Goal: Task Accomplishment & Management: Complete application form

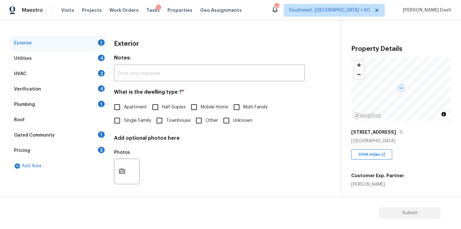
scroll to position [79, 0]
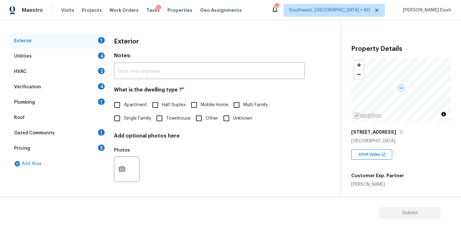
click at [36, 143] on div "Pricing 5" at bounding box center [58, 148] width 96 height 15
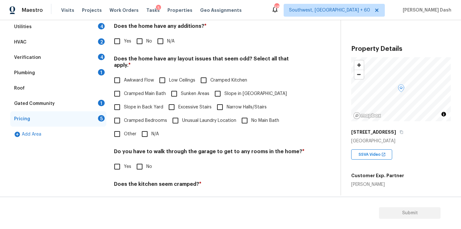
scroll to position [127, 0]
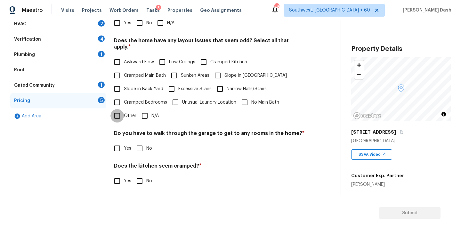
click at [116, 110] on input "Other" at bounding box center [116, 115] width 13 height 13
checkbox input "true"
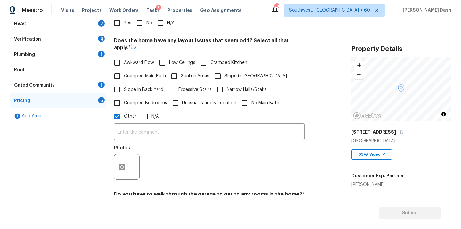
click at [139, 130] on input "text" at bounding box center [209, 132] width 191 height 15
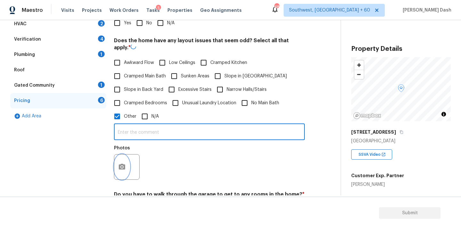
drag, startPoint x: 116, startPoint y: 174, endPoint x: 141, endPoint y: 171, distance: 25.4
click at [116, 174] on div "Photos" at bounding box center [127, 163] width 27 height 42
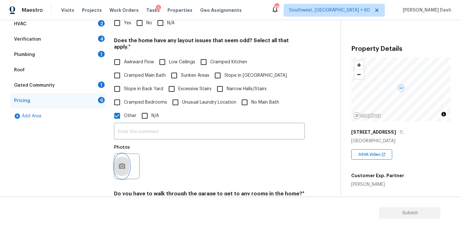
click at [123, 154] on button "button" at bounding box center [121, 166] width 15 height 25
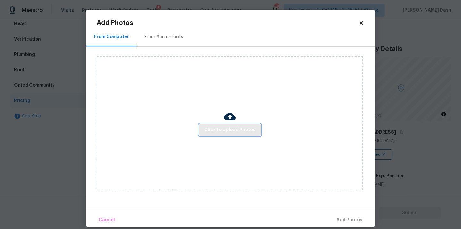
click at [223, 132] on span "Click to Upload Photos" at bounding box center [229, 130] width 51 height 8
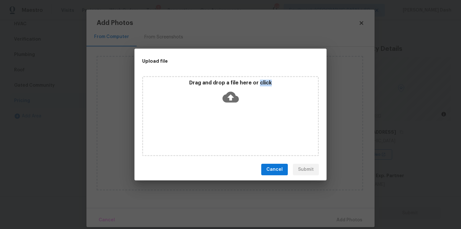
click at [223, 132] on div "Drag and drop a file here or click" at bounding box center [230, 116] width 177 height 80
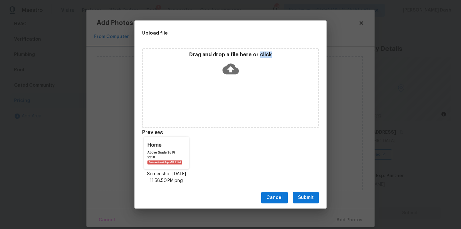
click at [304, 199] on span "Submit" at bounding box center [306, 198] width 16 height 8
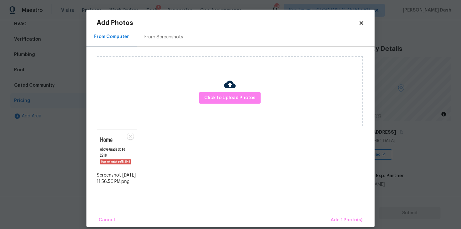
click at [354, 227] on body "Maestro Visits Projects Work Orders Tasks 5 Properties Geo Assignments 487 Sout…" at bounding box center [230, 114] width 461 height 229
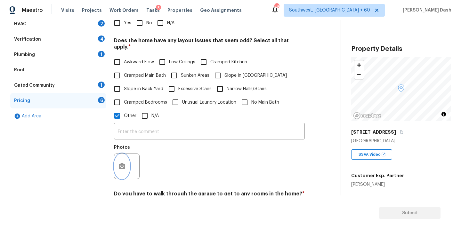
click at [122, 165] on circle "button" at bounding box center [122, 166] width 2 height 2
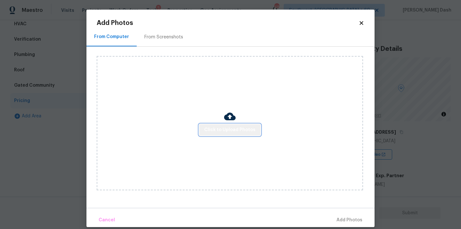
click at [234, 133] on span "Click to Upload Photos" at bounding box center [229, 130] width 51 height 8
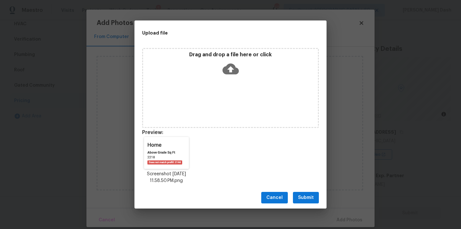
click at [309, 194] on span "Submit" at bounding box center [306, 198] width 16 height 8
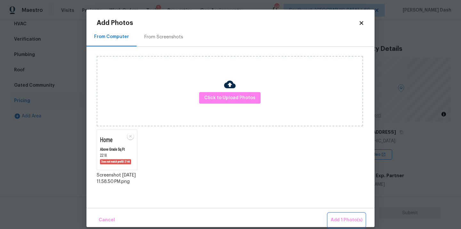
click at [356, 226] on button "Add 1 Photo(s)" at bounding box center [346, 220] width 37 height 14
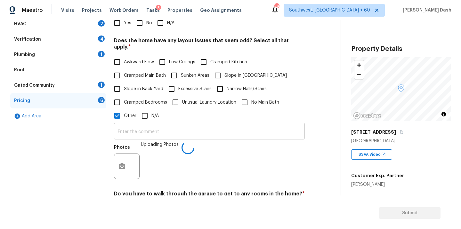
click at [156, 125] on input "text" at bounding box center [209, 131] width 191 height 15
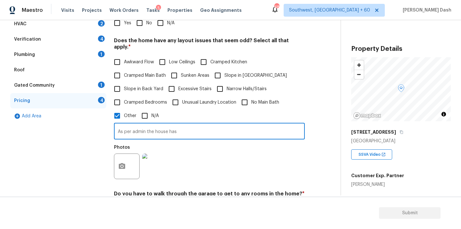
paste input "Above Grade Sq Ft"
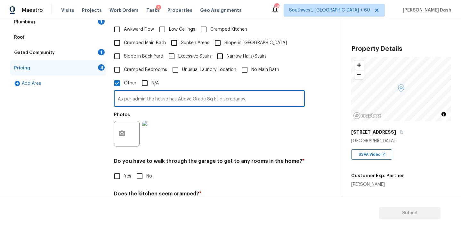
scroll to position [190, 0]
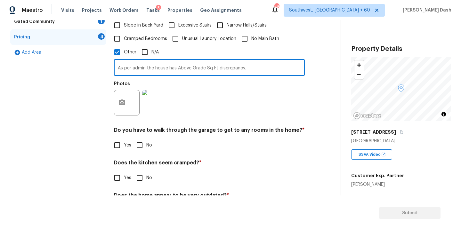
type input "As per admin the house has Above Grade Sq Ft discrepancy."
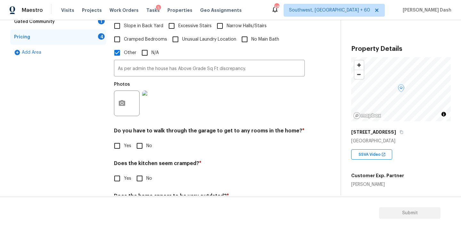
click at [131, 141] on label "Yes" at bounding box center [120, 145] width 21 height 13
click at [124, 141] on input "Yes" at bounding box center [116, 145] width 13 height 13
checkbox input "true"
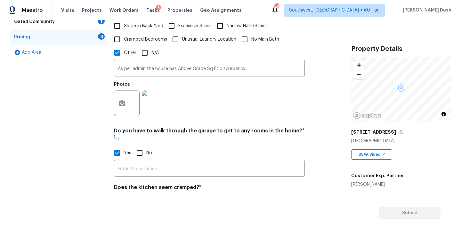
click at [136, 146] on input "No" at bounding box center [139, 152] width 13 height 13
checkbox input "true"
checkbox input "false"
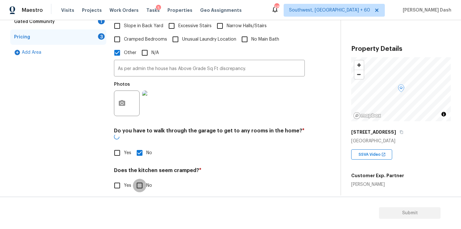
click at [139, 179] on input "No" at bounding box center [139, 185] width 13 height 13
checkbox input "true"
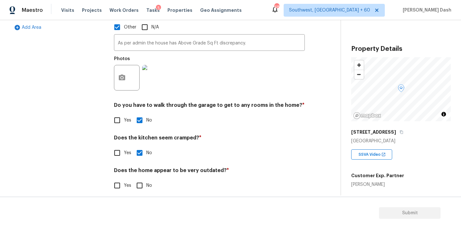
click at [142, 169] on h4 "Does the home appear to be very outdated? *" at bounding box center [209, 171] width 191 height 9
click at [142, 179] on input "No" at bounding box center [139, 185] width 13 height 13
checkbox input "true"
click at [97, 149] on div "Exterior 1 Utilities 4 HVAC 2 Verification 4 Plumbing 1 Roof Gated Community 1 …" at bounding box center [58, 49] width 96 height 304
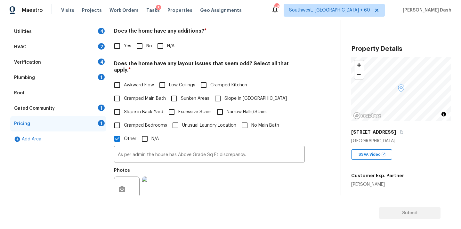
scroll to position [77, 0]
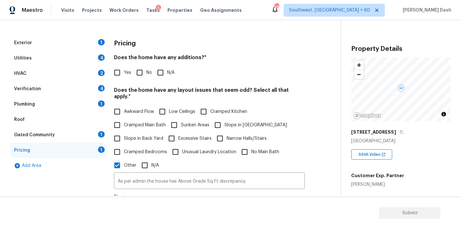
click at [138, 76] on input "No" at bounding box center [139, 72] width 13 height 13
checkbox input "true"
click at [96, 44] on div "Exterior 1" at bounding box center [58, 42] width 96 height 15
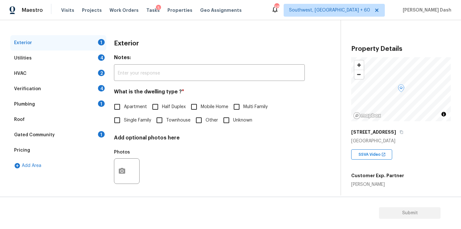
click at [174, 122] on span "Townhouse" at bounding box center [178, 120] width 24 height 7
click at [166, 122] on input "Townhouse" at bounding box center [159, 120] width 13 height 13
checkbox input "true"
click at [98, 59] on div "4" at bounding box center [101, 57] width 7 height 6
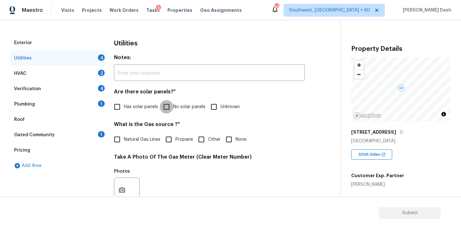
click at [165, 111] on input "No solar panels" at bounding box center [166, 106] width 13 height 13
checkbox input "true"
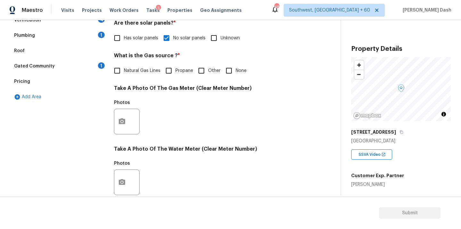
scroll to position [151, 0]
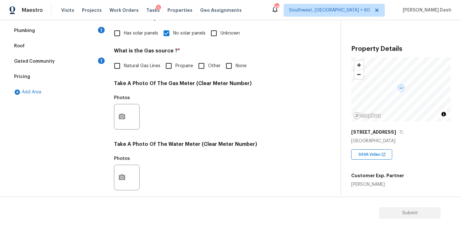
click at [143, 68] on span "Natural Gas Lines" at bounding box center [142, 66] width 36 height 7
click at [124, 68] on input "Natural Gas Lines" at bounding box center [116, 65] width 13 height 13
checkbox input "true"
click at [120, 110] on button "button" at bounding box center [121, 117] width 15 height 25
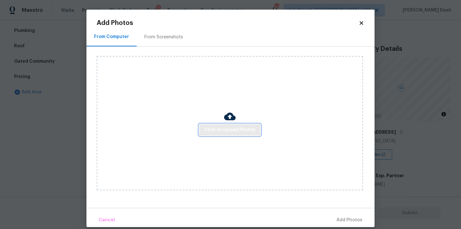
click at [212, 132] on span "Click to Upload Photos" at bounding box center [229, 130] width 51 height 8
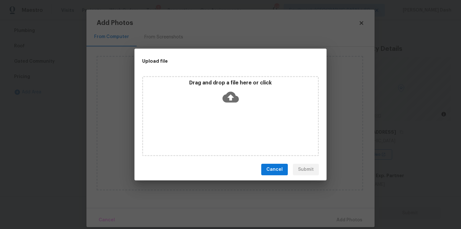
click at [212, 132] on div "Drag and drop a file here or click" at bounding box center [230, 116] width 177 height 80
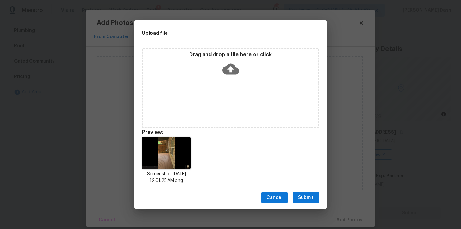
click at [312, 197] on span "Submit" at bounding box center [306, 198] width 16 height 8
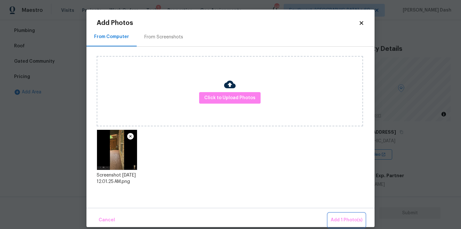
click at [346, 221] on span "Add 1 Photo(s)" at bounding box center [346, 220] width 32 height 8
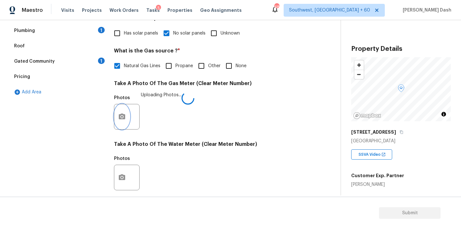
scroll to position [252, 0]
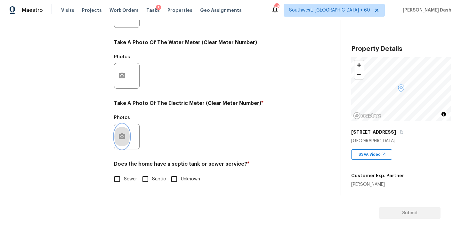
click at [123, 137] on icon "button" at bounding box center [122, 137] width 8 height 8
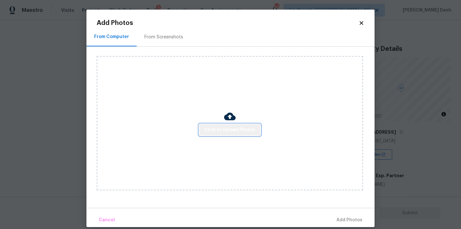
click at [238, 129] on span "Click to Upload Photos" at bounding box center [229, 130] width 51 height 8
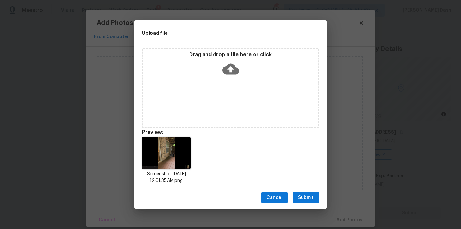
click at [306, 199] on span "Submit" at bounding box center [306, 198] width 16 height 8
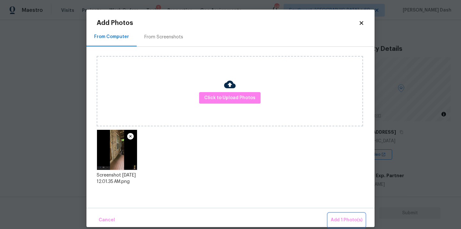
click at [334, 216] on span "Add 1 Photo(s)" at bounding box center [346, 220] width 32 height 8
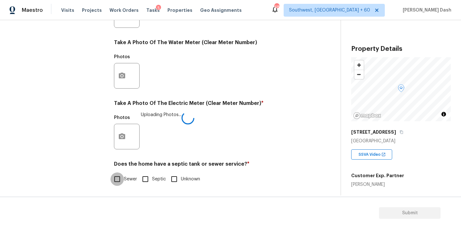
click at [117, 179] on input "Sewer" at bounding box center [116, 178] width 13 height 13
checkbox input "true"
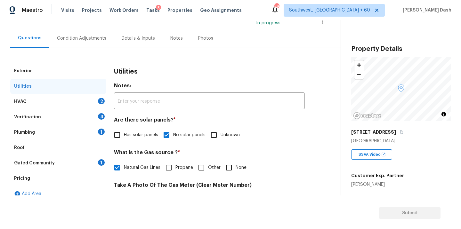
click at [95, 98] on div "HVAC 2" at bounding box center [58, 101] width 96 height 15
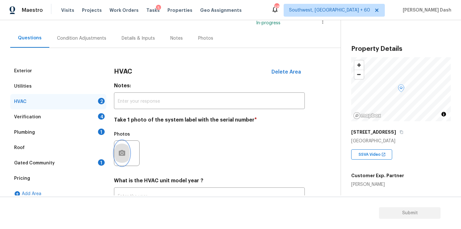
click at [120, 148] on button "button" at bounding box center [121, 153] width 15 height 25
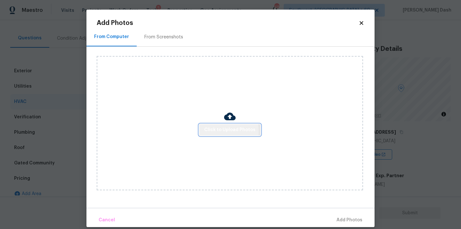
click at [210, 132] on span "Click to Upload Photos" at bounding box center [229, 130] width 51 height 8
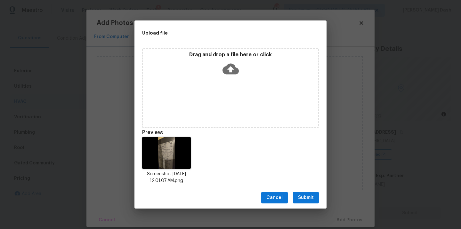
click at [303, 194] on span "Submit" at bounding box center [306, 198] width 16 height 8
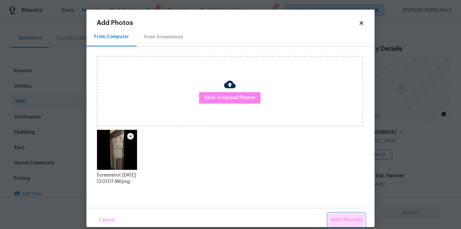
click at [337, 220] on span "Add 1 Photo(s)" at bounding box center [346, 220] width 32 height 8
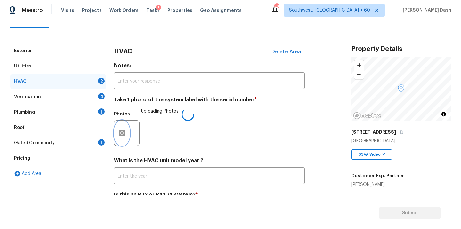
scroll to position [94, 0]
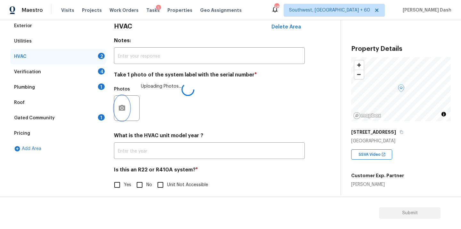
click at [120, 111] on icon "button" at bounding box center [122, 108] width 8 height 8
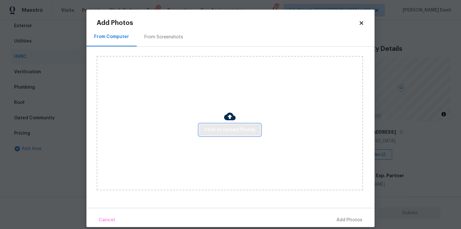
click at [225, 129] on span "Click to Upload Photos" at bounding box center [229, 130] width 51 height 8
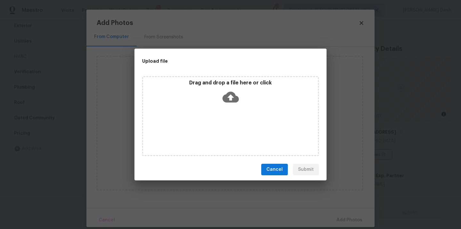
click at [225, 129] on div "Drag and drop a file here or click" at bounding box center [230, 116] width 177 height 80
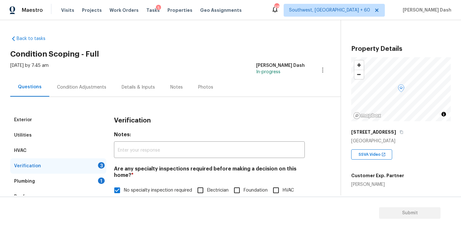
scroll to position [156, 0]
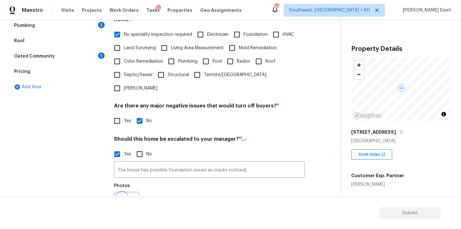
click at [122, 201] on icon "button" at bounding box center [122, 205] width 8 height 8
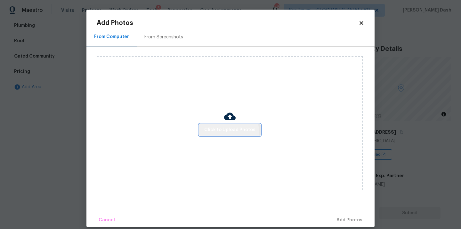
click at [218, 132] on span "Click to Upload Photos" at bounding box center [229, 130] width 51 height 8
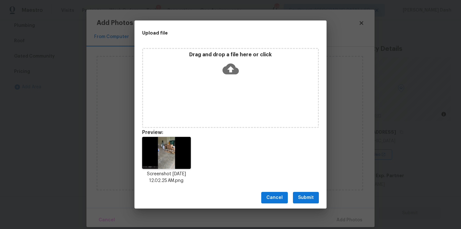
click at [310, 198] on span "Submit" at bounding box center [306, 198] width 16 height 8
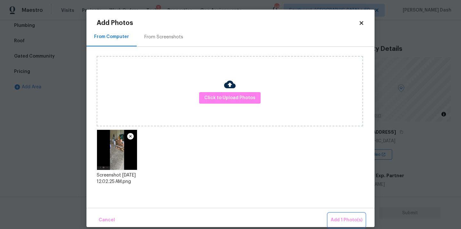
click at [338, 215] on button "Add 1 Photo(s)" at bounding box center [346, 220] width 37 height 14
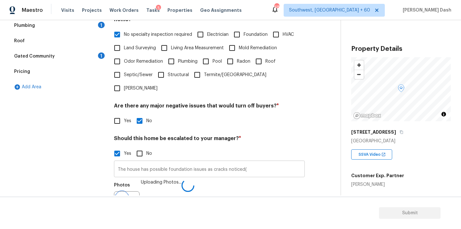
scroll to position [164, 0]
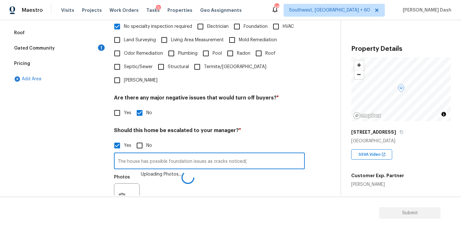
click at [252, 154] on input "The house has possible foundation issues as cracks noticed(" at bounding box center [209, 161] width 191 height 15
paste input "At front stoop the single step in the front has pulled away"
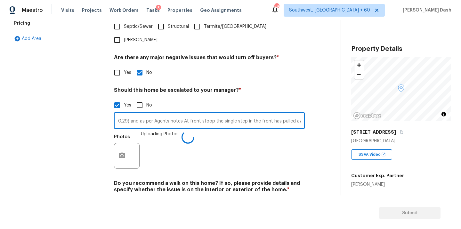
scroll to position [217, 0]
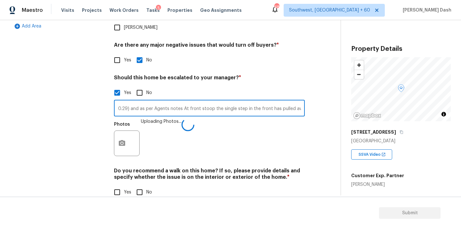
type input "The house has possible foundation issues as cracks noticed(0.29) and as per Age…"
click at [126, 134] on button "button" at bounding box center [121, 143] width 15 height 25
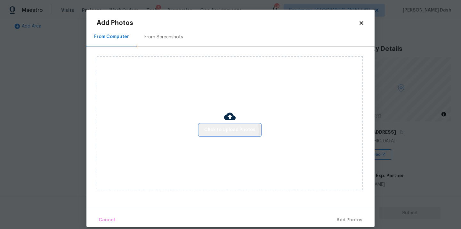
click at [222, 131] on span "Click to Upload Photos" at bounding box center [229, 130] width 51 height 8
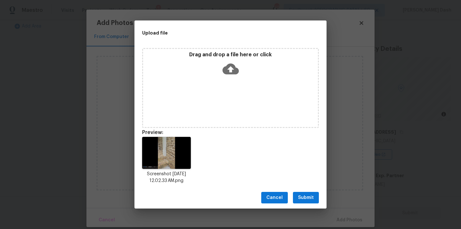
click at [297, 204] on div "Cancel Submit" at bounding box center [230, 198] width 192 height 22
click at [299, 197] on span "Submit" at bounding box center [306, 198] width 16 height 8
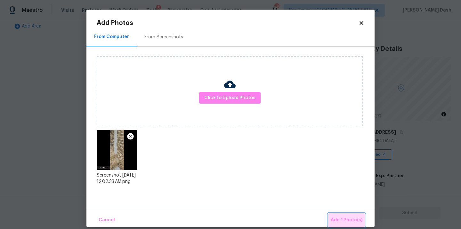
click at [339, 216] on span "Add 1 Photo(s)" at bounding box center [346, 220] width 32 height 8
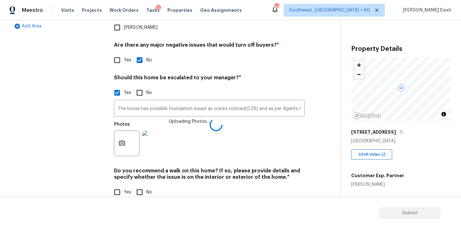
click at [138, 186] on input "No" at bounding box center [139, 192] width 13 height 13
checkbox input "true"
click at [66, 127] on div "Exterior Utilities HVAC Verification Plumbing 1 Roof Gated Community 1 Pricing …" at bounding box center [58, 52] width 96 height 312
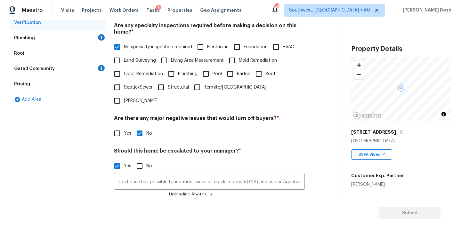
scroll to position [217, 0]
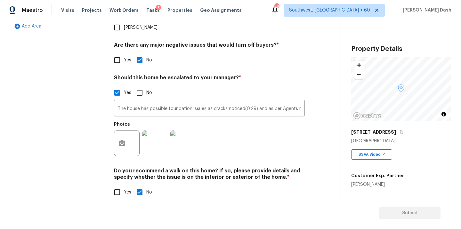
drag, startPoint x: 71, startPoint y: 129, endPoint x: 63, endPoint y: 126, distance: 8.6
click at [70, 129] on div "Exterior Utilities HVAC Verification Plumbing 1 Roof Gated Community 1 Pricing …" at bounding box center [58, 51] width 96 height 311
click at [62, 119] on div "Exterior Utilities HVAC Verification Plumbing 1 Roof Gated Community 1 Pricing …" at bounding box center [58, 51] width 96 height 311
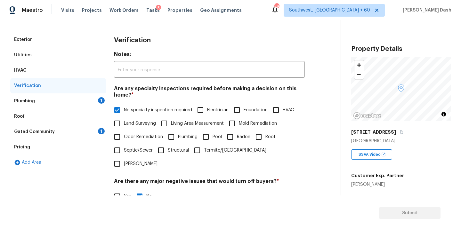
click at [73, 103] on div "Plumbing 1" at bounding box center [58, 100] width 96 height 15
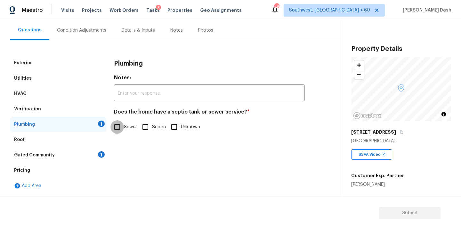
click at [116, 125] on input "Sewer" at bounding box center [116, 126] width 13 height 13
checkbox input "true"
click at [104, 158] on div "Gated Community 1" at bounding box center [58, 154] width 96 height 15
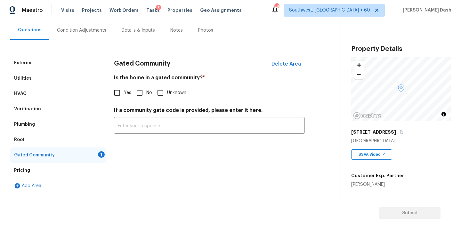
click at [144, 101] on div "Gated Community Delete Area Is the home in a gated community? * Yes No Unknown …" at bounding box center [209, 98] width 191 height 86
click at [143, 96] on input "No" at bounding box center [139, 92] width 13 height 13
checkbox input "true"
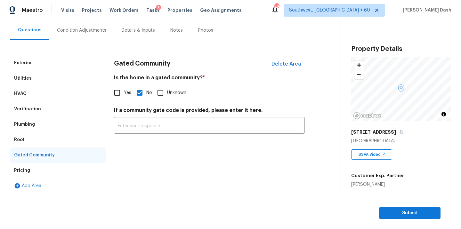
click at [76, 26] on div "Condition Adjustments" at bounding box center [81, 30] width 65 height 19
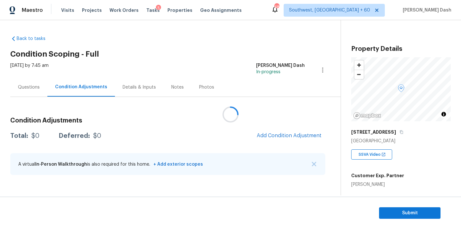
click at [30, 95] on div at bounding box center [230, 114] width 461 height 229
click at [30, 91] on div at bounding box center [230, 114] width 461 height 229
click at [34, 87] on div "Questions" at bounding box center [29, 87] width 22 height 6
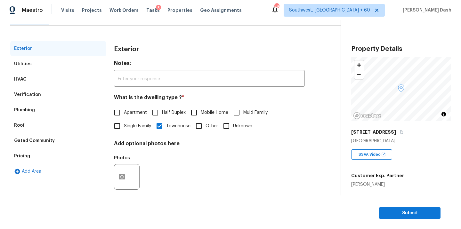
scroll to position [79, 0]
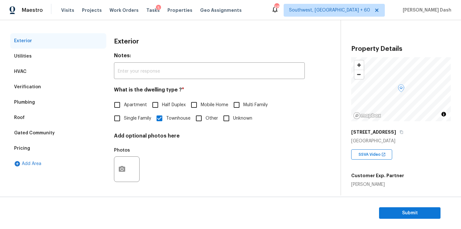
click at [36, 146] on div "Pricing" at bounding box center [58, 148] width 96 height 15
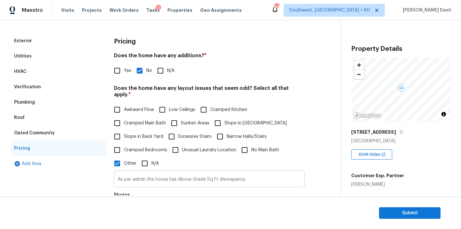
scroll to position [125, 0]
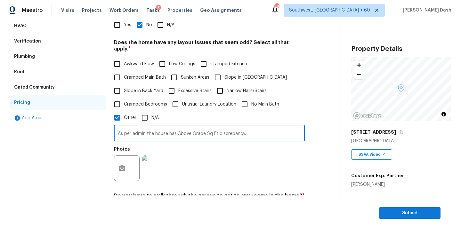
click at [259, 126] on input "As per admin the house has Above Grade Sq Ft discrepancy." at bounding box center [209, 133] width 191 height 15
paste input "Owners had steps from upper deck to lower patio added which is not standard for…"
type input "As per admin the house has Above Grade Sq Ft discrepancy. The back yard has sli…"
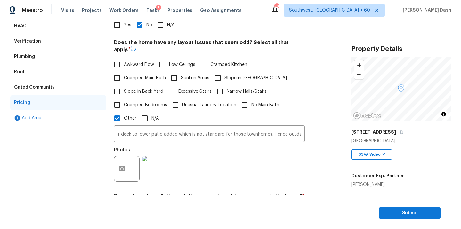
click at [185, 149] on div "Photos" at bounding box center [209, 165] width 191 height 42
click at [83, 147] on div "Exterior Utilities HVAC Verification Plumbing Roof Gated Community Pricing Add …" at bounding box center [58, 140] width 96 height 304
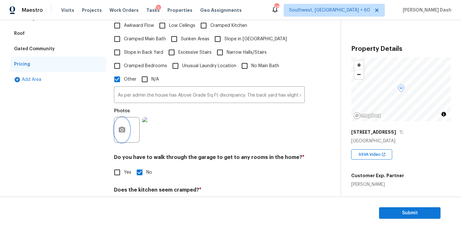
click at [125, 126] on icon "button" at bounding box center [122, 130] width 8 height 8
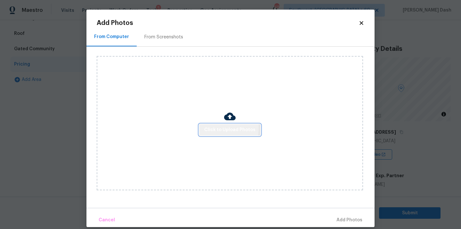
click at [208, 127] on span "Click to Upload Photos" at bounding box center [229, 130] width 51 height 8
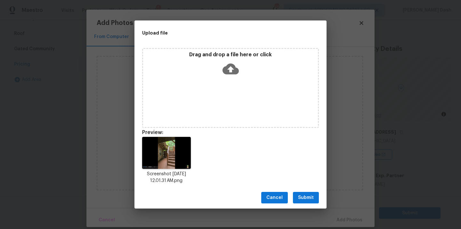
click at [308, 199] on span "Submit" at bounding box center [306, 198] width 16 height 8
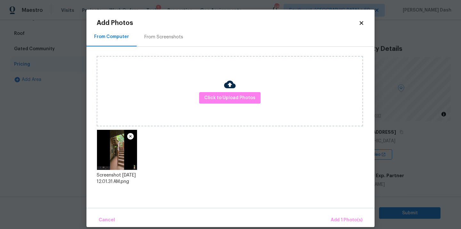
click at [333, 211] on div "Cancel Add 1 Photo(s)" at bounding box center [230, 217] width 288 height 19
click at [241, 92] on button "Click to Upload Photos" at bounding box center [229, 98] width 61 height 12
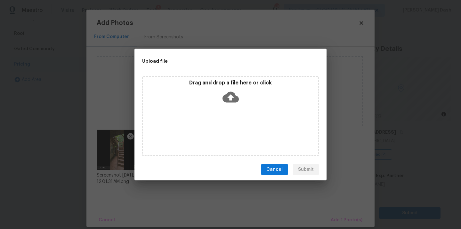
click at [283, 80] on p "Drag and drop a file here or click" at bounding box center [230, 83] width 175 height 7
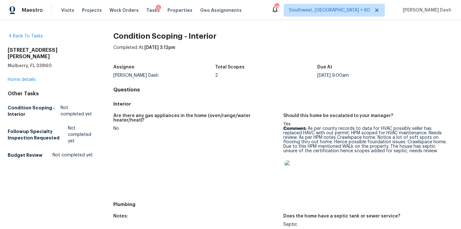
scroll to position [176, 0]
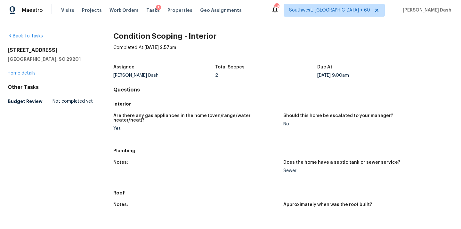
scroll to position [127, 0]
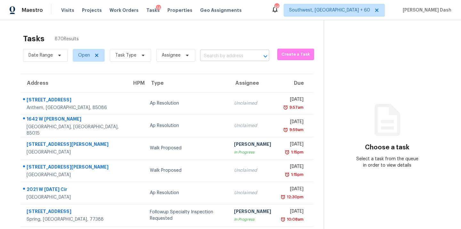
click at [228, 53] on input "text" at bounding box center [225, 56] width 51 height 10
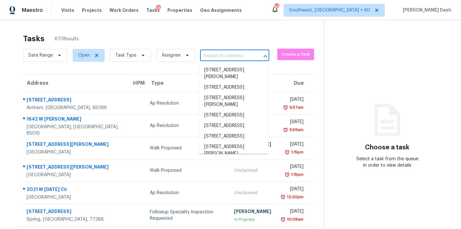
paste input "608 Hogan Rd, Rossville, GA 30741"
type input "608 Hogan Rd, Rossville, GA 30741"
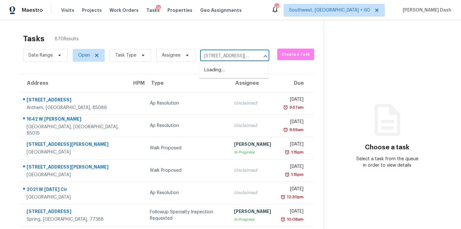
scroll to position [0, 26]
click at [219, 70] on li "608 Hogan Rd, Rossville, GA 30741" at bounding box center [233, 73] width 69 height 17
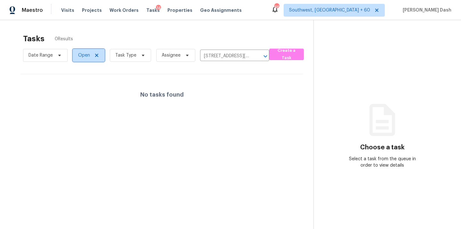
click at [85, 55] on span "Open" at bounding box center [84, 55] width 12 height 6
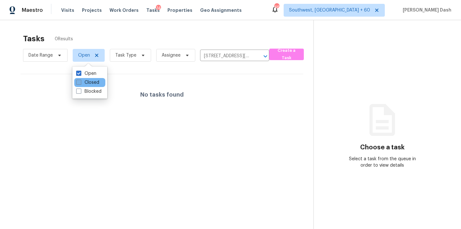
click at [94, 79] on label "Closed" at bounding box center [87, 82] width 23 height 6
click at [80, 79] on input "Closed" at bounding box center [78, 81] width 4 height 4
checkbox input "true"
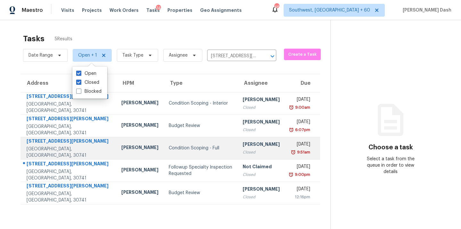
click at [169, 146] on div "Condition Scoping - Full" at bounding box center [201, 148] width 64 height 6
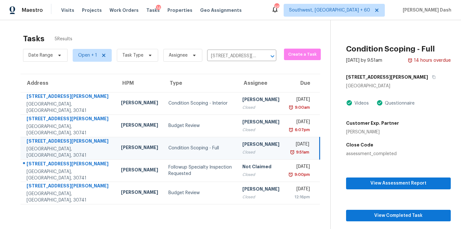
scroll to position [20, 0]
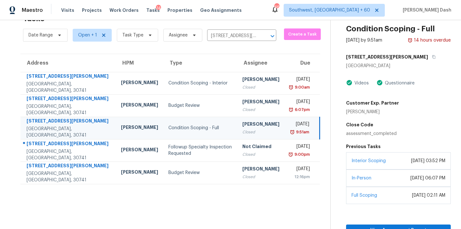
click at [412, 198] on div "August 22, 2025 at 02:11 AM" at bounding box center [428, 195] width 33 height 6
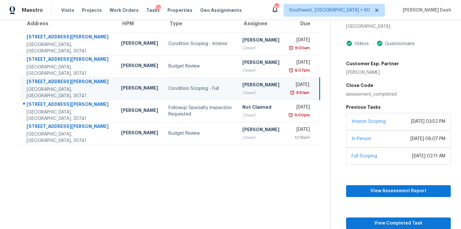
click at [390, 208] on div "View Assessment Report View Completed Task" at bounding box center [398, 197] width 105 height 64
click at [390, 218] on button "View Completed Task" at bounding box center [398, 224] width 105 height 12
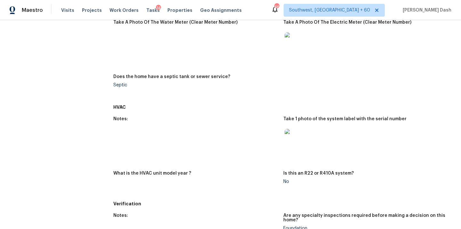
scroll to position [153, 0]
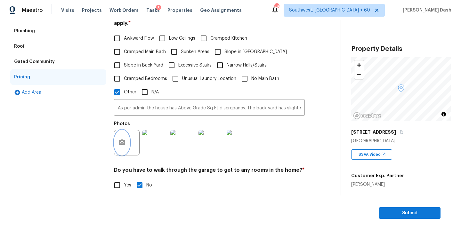
scroll to position [215, 0]
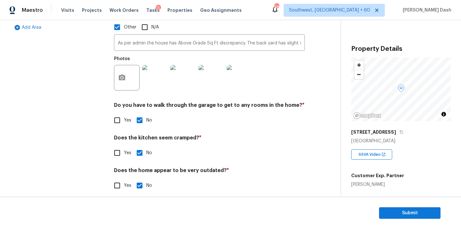
click at [81, 101] on div "Exterior Utilities HVAC Verification Plumbing Roof Gated Community Pricing Add …" at bounding box center [58, 48] width 96 height 303
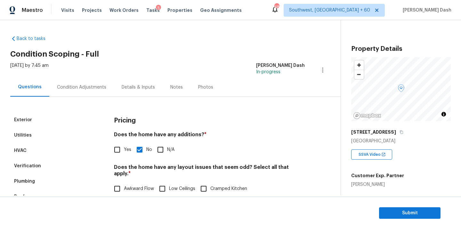
click at [81, 81] on div "Condition Adjustments" at bounding box center [81, 87] width 65 height 19
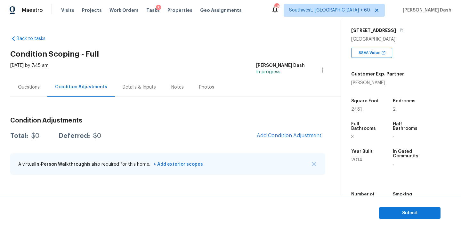
scroll to position [109, 0]
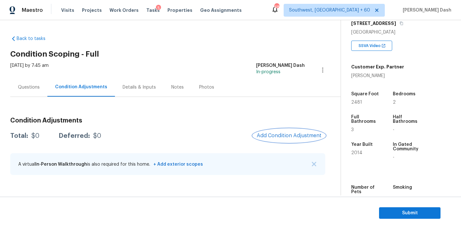
click at [273, 137] on span "Add Condition Adjustment" at bounding box center [289, 136] width 65 height 6
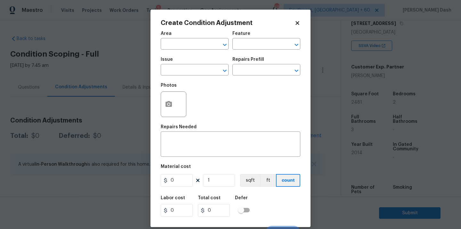
click at [135, 109] on body "Maestro Visits Projects Work Orders Tasks 5 Properties Geo Assignments 487 Sout…" at bounding box center [230, 114] width 461 height 229
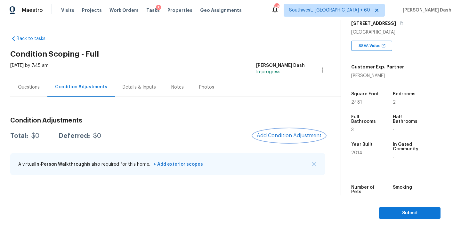
click at [274, 137] on span "Add Condition Adjustment" at bounding box center [289, 136] width 65 height 6
click at [128, 64] on body "Maestro Visits Projects Work Orders Tasks 5 Properties Geo Assignments 487 Sout…" at bounding box center [230, 114] width 461 height 229
click at [236, 122] on h3 "Condition Adjustments" at bounding box center [167, 120] width 315 height 6
click at [277, 135] on span "Add Condition Adjustment" at bounding box center [289, 136] width 65 height 6
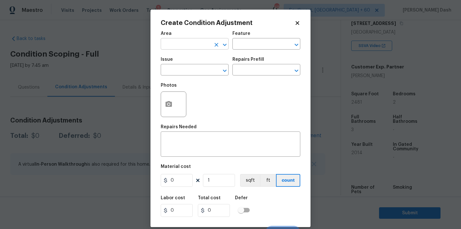
click at [199, 45] on input "text" at bounding box center [186, 45] width 50 height 10
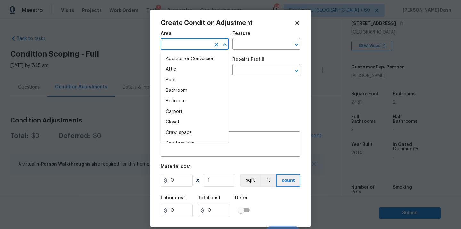
type input "i"
type input "n"
click at [179, 100] on li "Interior Overall" at bounding box center [195, 101] width 68 height 11
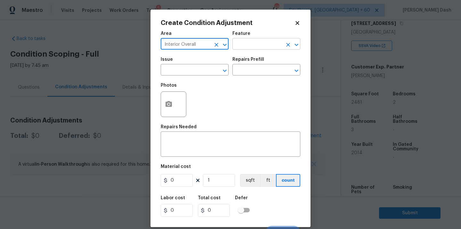
type input "Interior Overall"
click at [242, 48] on input "text" at bounding box center [257, 45] width 50 height 10
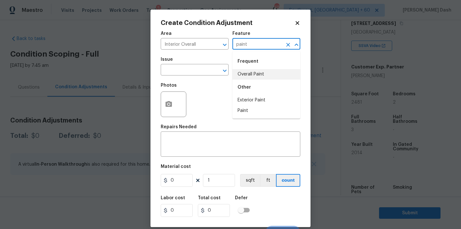
click at [245, 75] on li "Overall Paint" at bounding box center [266, 74] width 68 height 11
type input "Overall Paint"
click at [198, 69] on input "text" at bounding box center [186, 71] width 50 height 10
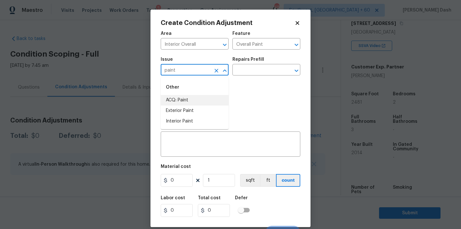
click at [187, 98] on li "ACQ: Paint" at bounding box center [195, 100] width 68 height 11
type input "ACQ: Paint"
click at [242, 75] on input "text" at bounding box center [257, 71] width 50 height 10
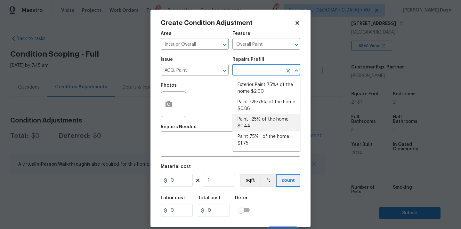
click at [245, 121] on li "Paint ~25% of the home $0.44" at bounding box center [266, 122] width 68 height 17
type input "Acquisition"
type textarea "Acquisition Scope: ~25% of the home needs interior paint"
type input "0.44"
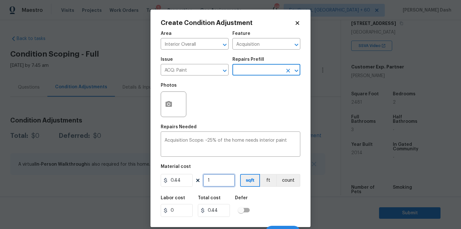
click at [219, 185] on input "1" at bounding box center [219, 180] width 32 height 13
type input "0"
type input "2"
type input "0.88"
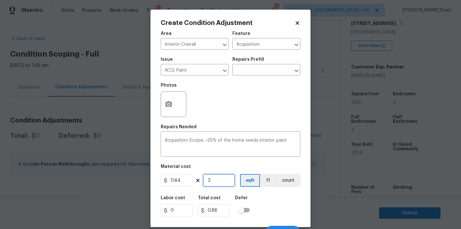
type input "24"
type input "10.56"
type input "248"
type input "109.12"
type input "2481"
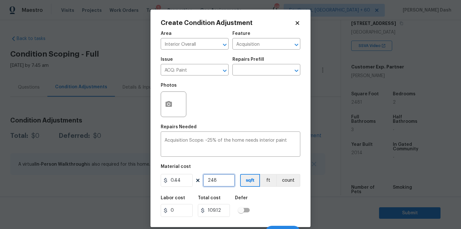
type input "1091.64"
type input "2481"
click at [271, 203] on div "Labor cost 0 Total cost 1091.64 Defer" at bounding box center [230, 206] width 139 height 29
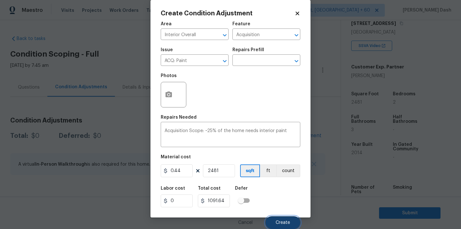
click at [282, 222] on span "Create" at bounding box center [282, 222] width 14 height 5
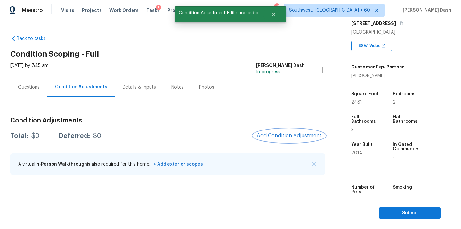
scroll to position [0, 0]
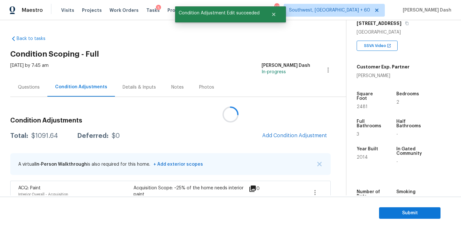
click at [283, 139] on div at bounding box center [230, 114] width 461 height 229
click at [283, 139] on span "Add Condition Adjustment" at bounding box center [294, 136] width 65 height 6
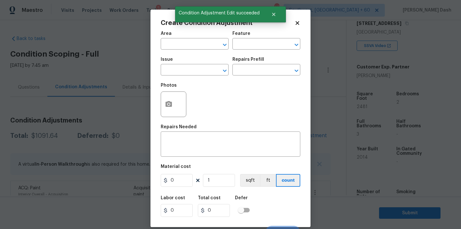
click at [192, 50] on span "Area ​" at bounding box center [195, 41] width 68 height 26
click at [192, 48] on input "text" at bounding box center [186, 45] width 50 height 10
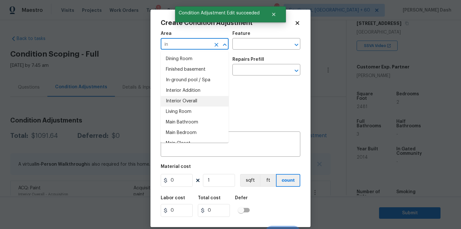
click at [188, 103] on li "Interior Overall" at bounding box center [195, 101] width 68 height 11
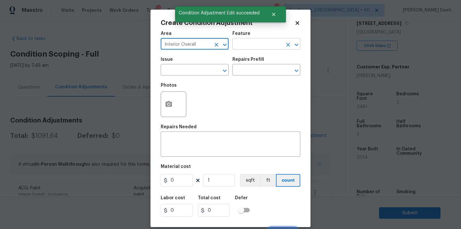
type input "Interior Overall"
click at [254, 44] on input "text" at bounding box center [257, 45] width 50 height 10
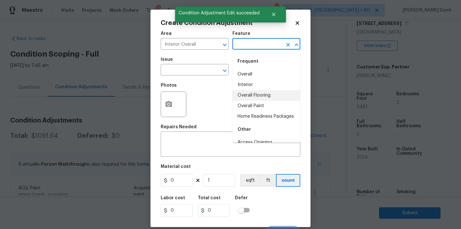
click at [253, 94] on li "Overall Flooring" at bounding box center [266, 95] width 68 height 11
type input "Overall Flooring"
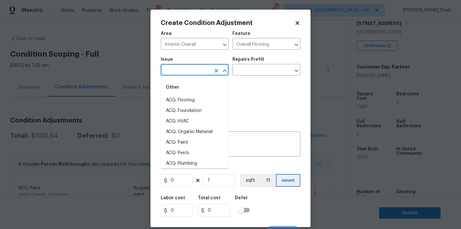
click at [198, 71] on input "text" at bounding box center [186, 71] width 50 height 10
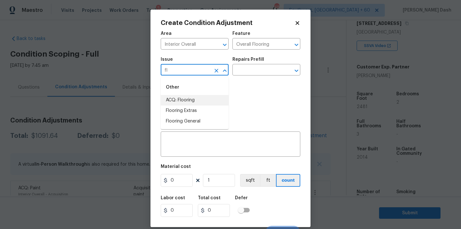
click at [188, 104] on li "ACQ: Flooring" at bounding box center [195, 100] width 68 height 11
type input "ACQ: Flooring"
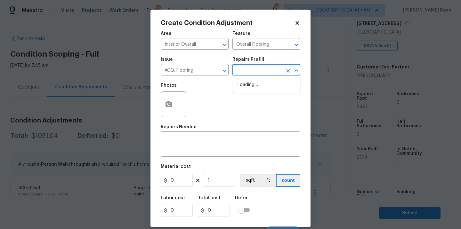
click at [247, 74] on input "text" at bounding box center [257, 71] width 50 height 10
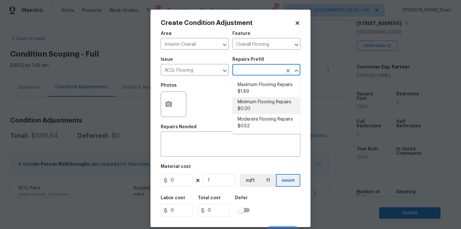
click at [247, 107] on li "Minimum Flooring Repairs $0.20" at bounding box center [266, 105] width 68 height 17
type input "Acquisition"
type textarea "Acquisition Scope: Minimum flooring repairs"
type input "0.2"
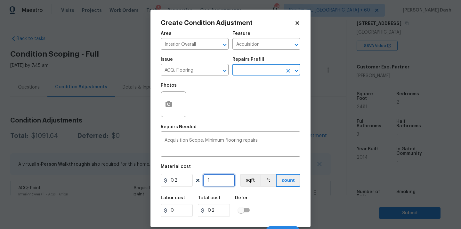
click at [229, 179] on input "1" at bounding box center [219, 180] width 32 height 13
type input "0"
type input "2"
type input "0.4"
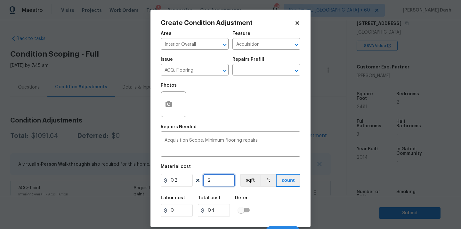
type input "24"
type input "4.8"
type input "248"
type input "49.6"
type input "2481"
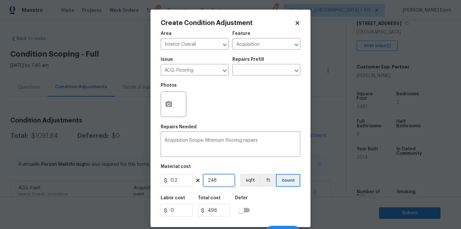
type input "496.2"
type input "2481"
click at [254, 183] on button "sqft" at bounding box center [250, 180] width 20 height 13
click at [267, 217] on div "Labor cost 0 Total cost 496.2 Defer" at bounding box center [230, 206] width 139 height 29
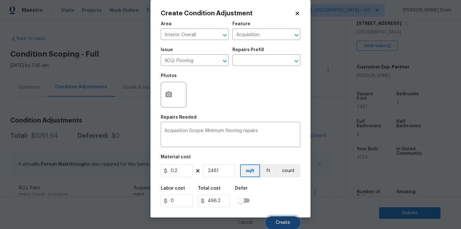
click at [279, 223] on span "Create" at bounding box center [282, 222] width 14 height 5
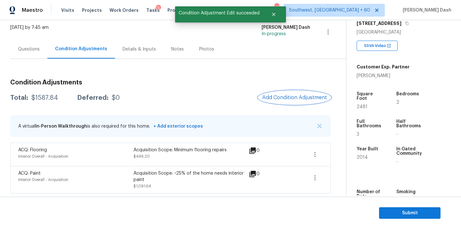
scroll to position [0, 0]
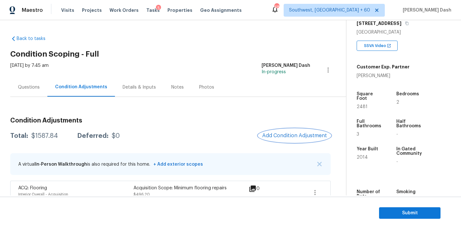
click at [282, 132] on button "Add Condition Adjustment" at bounding box center [294, 135] width 72 height 13
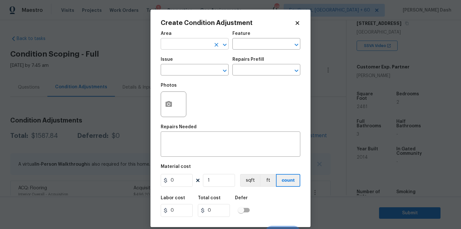
click at [197, 45] on input "text" at bounding box center [186, 45] width 50 height 10
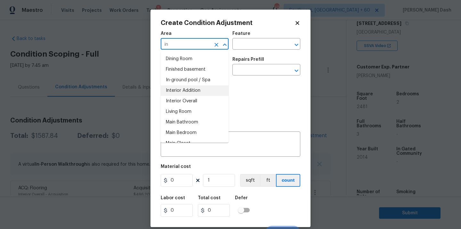
click at [185, 99] on li "Interior Overall" at bounding box center [195, 101] width 68 height 11
type input "Interior Overall"
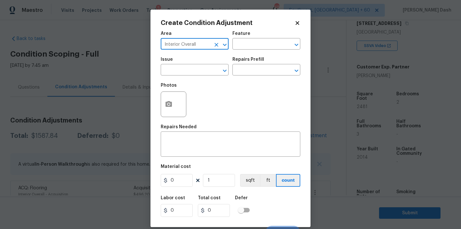
click at [211, 40] on div "Interior Overall ​" at bounding box center [195, 45] width 68 height 10
click at [217, 48] on button "Clear" at bounding box center [216, 44] width 9 height 9
click at [205, 70] on li "Exterior Overall" at bounding box center [195, 69] width 68 height 11
type input "Exterior Overall"
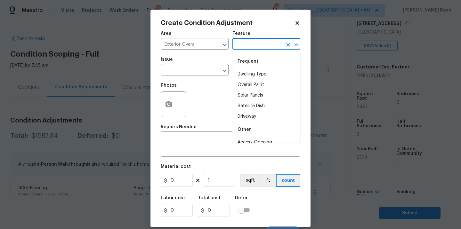
click at [244, 46] on input "text" at bounding box center [257, 45] width 50 height 10
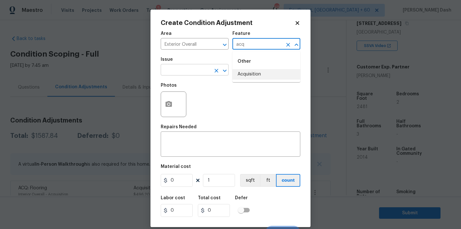
drag, startPoint x: 237, startPoint y: 71, endPoint x: 217, endPoint y: 71, distance: 20.2
click at [237, 71] on li "Acquisition" at bounding box center [266, 74] width 68 height 11
type input "Acquisition"
click at [201, 71] on input "text" at bounding box center [186, 71] width 50 height 10
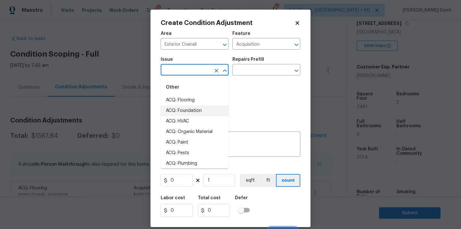
click at [192, 110] on li "ACQ: Foundation" at bounding box center [195, 111] width 68 height 11
type input "ACQ: Foundation"
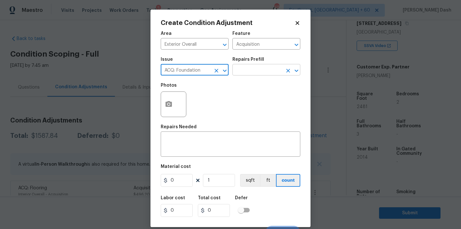
click at [241, 75] on input "text" at bounding box center [257, 71] width 50 height 10
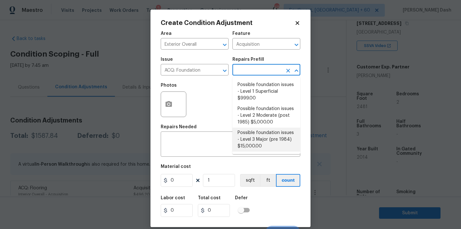
click at [250, 136] on li "Possible foundation issues - Level 3 Major (pre 1984) $15,000.00" at bounding box center [266, 140] width 68 height 24
type textarea "Possible foundation issues - Level 3 Major: Disclaimer: This is NOT a technical…"
type input "15000"
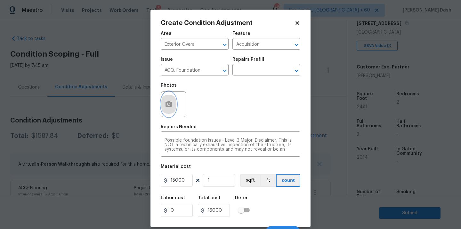
click at [171, 107] on icon "button" at bounding box center [168, 104] width 6 height 6
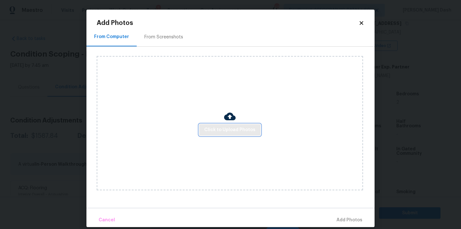
click at [229, 129] on span "Click to Upload Photos" at bounding box center [229, 130] width 51 height 8
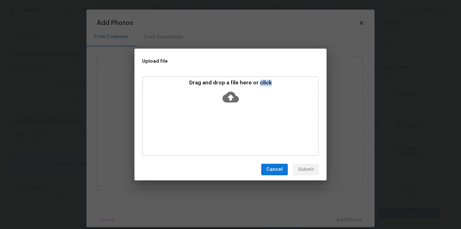
click at [229, 129] on div "Drag and drop a file here or click" at bounding box center [230, 116] width 177 height 80
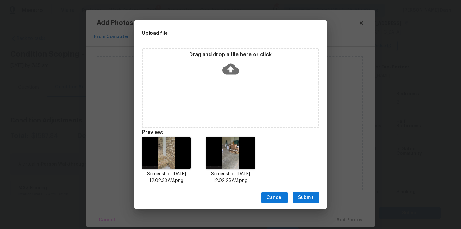
click at [315, 204] on div "Cancel Submit" at bounding box center [230, 198] width 192 height 22
click at [313, 199] on button "Submit" at bounding box center [306, 198] width 26 height 12
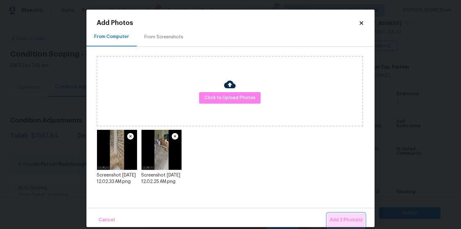
click at [341, 216] on button "Add 2 Photo(s)" at bounding box center [346, 220] width 38 height 14
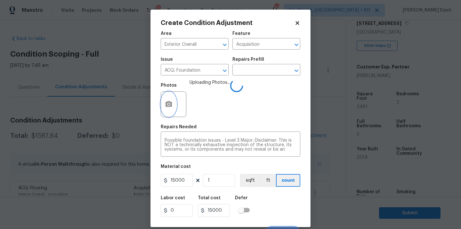
scroll to position [10, 0]
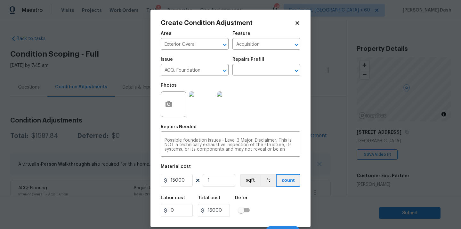
scroll to position [10, 0]
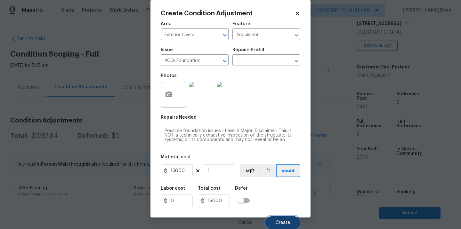
click at [287, 225] on span "Create" at bounding box center [282, 222] width 14 height 5
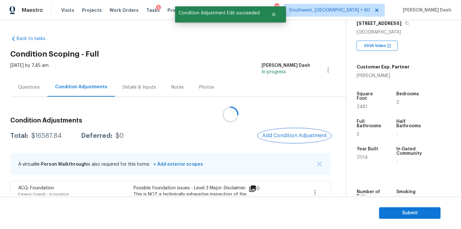
scroll to position [0, 0]
click at [48, 136] on div "$16587.84" at bounding box center [46, 136] width 30 height 6
copy div "$16587.84"
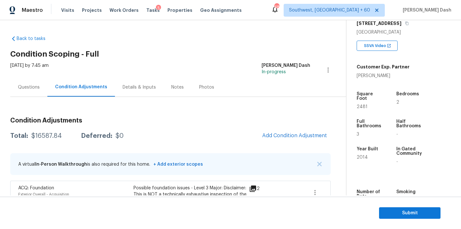
click at [34, 91] on div "Questions" at bounding box center [28, 87] width 37 height 19
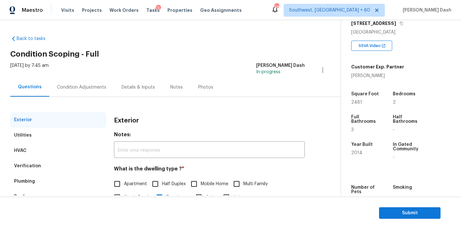
scroll to position [79, 0]
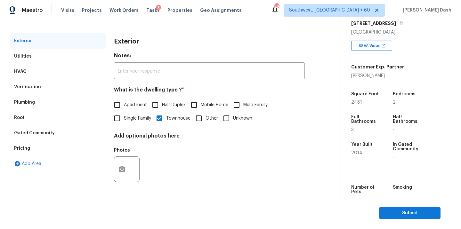
click at [35, 143] on div "Pricing" at bounding box center [58, 148] width 96 height 15
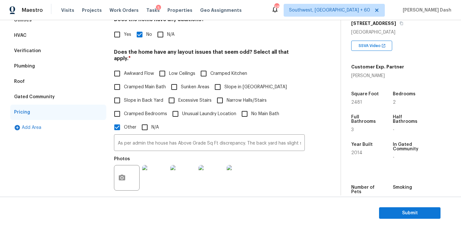
scroll to position [143, 0]
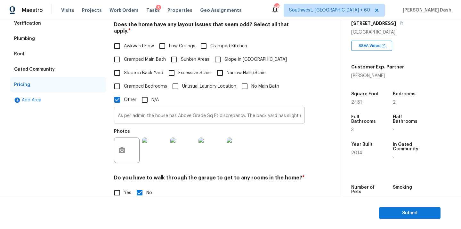
click at [170, 108] on input "As per admin the house has Above Grade Sq Ft discrepancy. The back yard has sli…" at bounding box center [209, 115] width 191 height 15
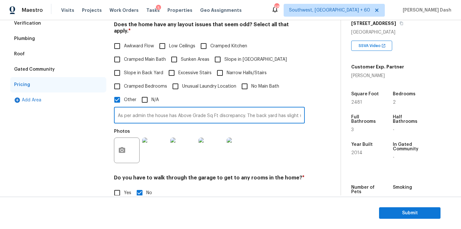
click at [169, 110] on input "As per admin the house has Above Grade Sq Ft discrepancy. The back yard has sli…" at bounding box center [209, 115] width 191 height 15
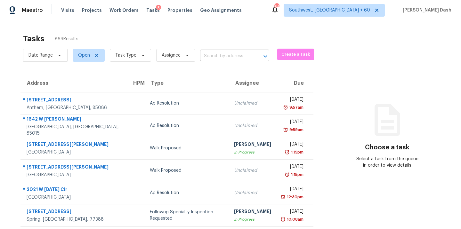
click at [208, 54] on input "text" at bounding box center [225, 56] width 51 height 10
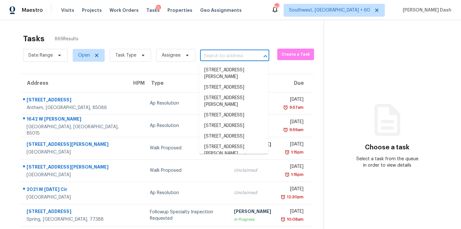
paste input "[STREET_ADDRESS]"
type input "[STREET_ADDRESS]"
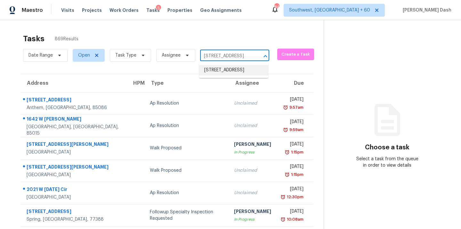
click at [213, 70] on li "[STREET_ADDRESS]" at bounding box center [233, 70] width 69 height 11
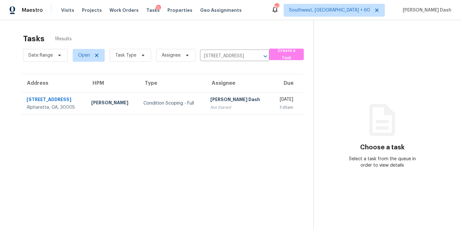
click at [205, 93] on td "[PERSON_NAME] Dash Not Started" at bounding box center [238, 103] width 66 height 22
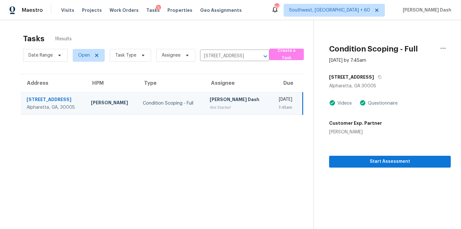
click at [359, 155] on div "Start Assessment" at bounding box center [390, 151] width 122 height 32
click at [360, 158] on span "Start Assessment" at bounding box center [389, 162] width 111 height 8
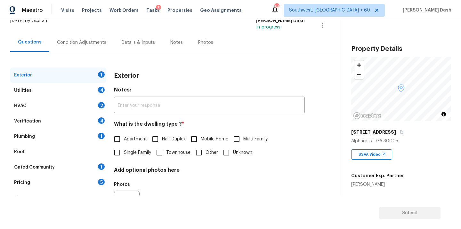
scroll to position [79, 0]
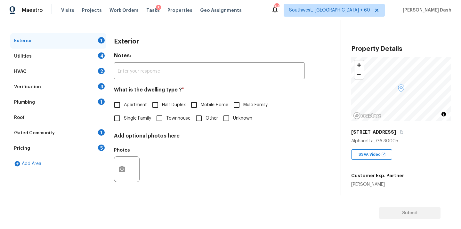
click at [172, 117] on span "Townhouse" at bounding box center [178, 118] width 24 height 7
click at [166, 117] on input "Townhouse" at bounding box center [159, 118] width 13 height 13
checkbox input "true"
click at [90, 55] on div "Utilities 4" at bounding box center [58, 56] width 96 height 15
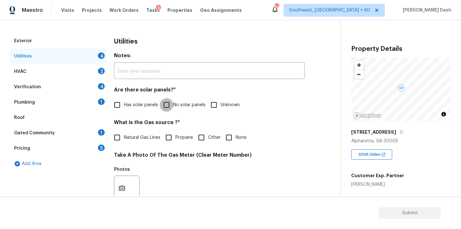
click at [171, 103] on input "No solar panels" at bounding box center [166, 104] width 13 height 13
checkbox input "true"
click at [112, 136] on input "Natural Gas Lines" at bounding box center [116, 137] width 13 height 13
checkbox input "true"
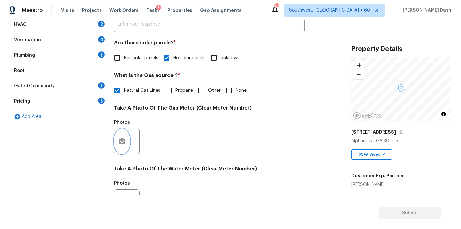
click at [123, 138] on icon "button" at bounding box center [122, 142] width 8 height 8
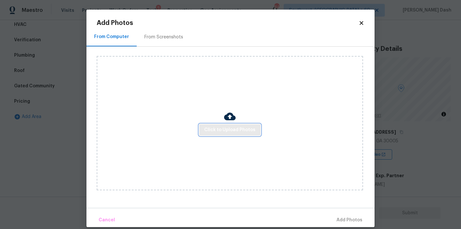
click at [210, 131] on span "Click to Upload Photos" at bounding box center [229, 130] width 51 height 8
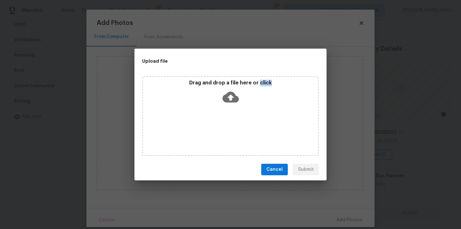
click at [210, 131] on div "Drag and drop a file here or click" at bounding box center [230, 116] width 177 height 80
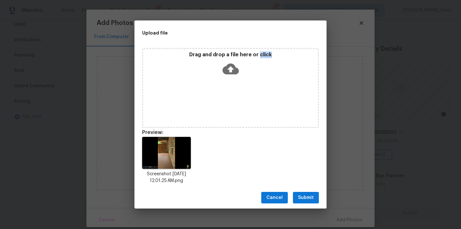
click at [313, 199] on span "Submit" at bounding box center [306, 198] width 16 height 8
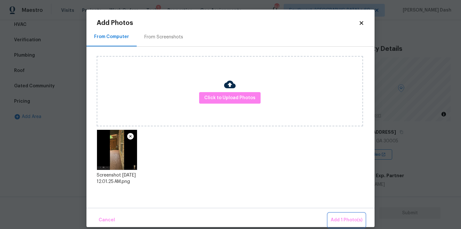
click at [346, 216] on span "Add 1 Photo(s)" at bounding box center [346, 220] width 32 height 8
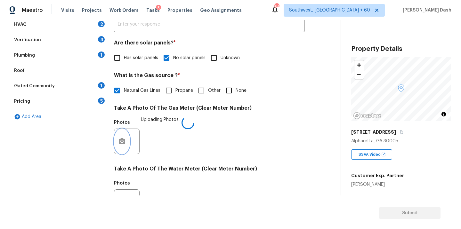
scroll to position [252, 0]
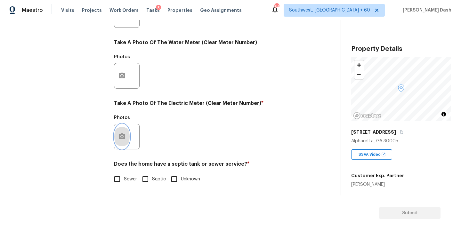
click at [125, 138] on icon "button" at bounding box center [122, 137] width 8 height 8
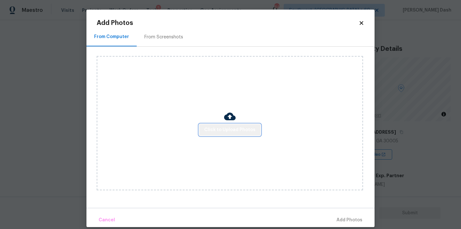
click at [240, 128] on span "Click to Upload Photos" at bounding box center [229, 130] width 51 height 8
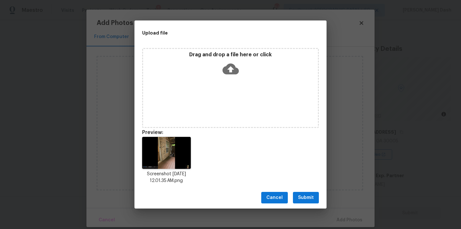
click at [298, 201] on span "Submit" at bounding box center [306, 198] width 16 height 8
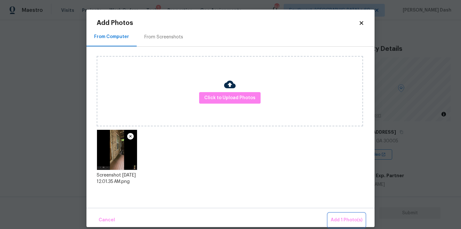
click at [340, 213] on button "Add 1 Photo(s)" at bounding box center [346, 220] width 37 height 14
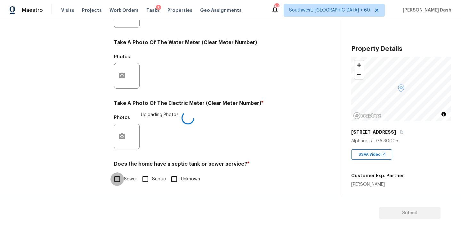
click at [119, 177] on input "Sewer" at bounding box center [116, 178] width 13 height 13
checkbox input "true"
click at [98, 153] on div "Exterior Utilities 1 HVAC 2 Verification 4 Plumbing 1 Roof Gated Community 1 Pr…" at bounding box center [58, 27] width 96 height 334
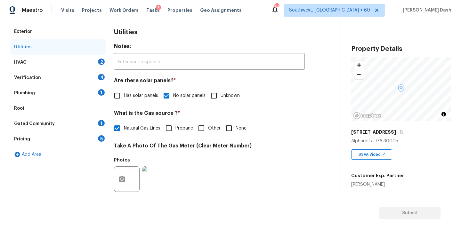
scroll to position [38, 0]
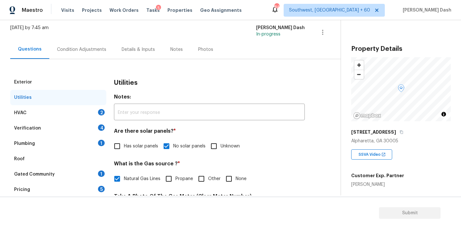
click at [67, 111] on div "HVAC 2" at bounding box center [58, 112] width 96 height 15
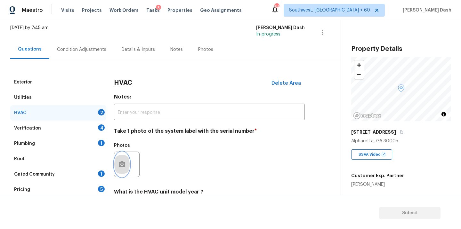
click at [121, 167] on icon "button" at bounding box center [122, 165] width 8 height 8
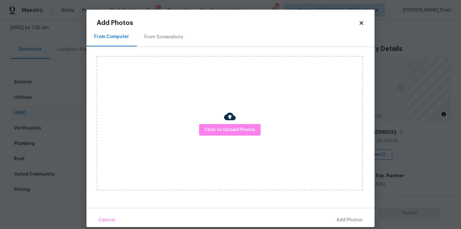
click at [210, 136] on div "Click to Upload Photos" at bounding box center [230, 123] width 266 height 134
click at [211, 131] on span "Click to Upload Photos" at bounding box center [229, 130] width 51 height 8
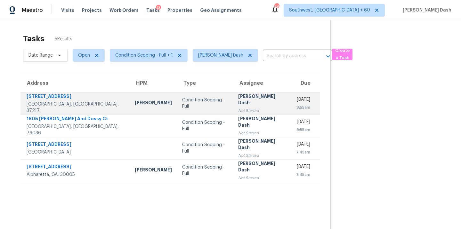
scroll to position [20, 0]
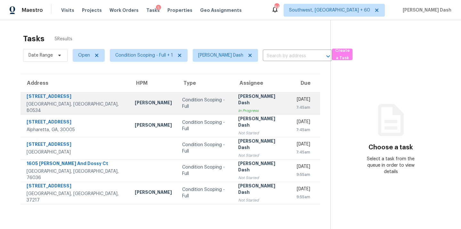
click at [135, 101] on div "John Gonzalez" at bounding box center [153, 103] width 37 height 8
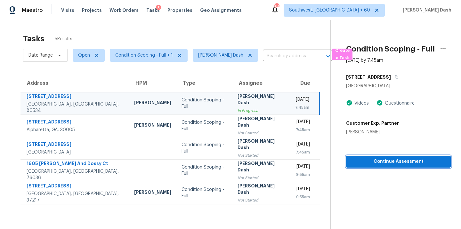
click at [399, 165] on span "Continue Assessment" at bounding box center [398, 162] width 94 height 8
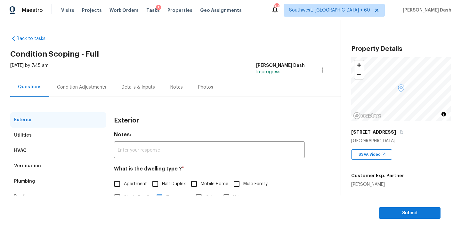
scroll to position [34, 0]
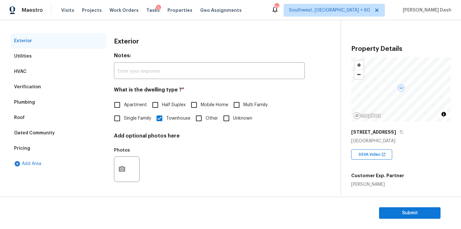
click at [160, 116] on input "Townhouse" at bounding box center [159, 118] width 13 height 13
checkbox input "false"
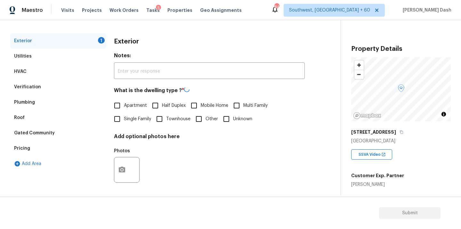
click at [50, 54] on div "Utilities" at bounding box center [58, 56] width 96 height 15
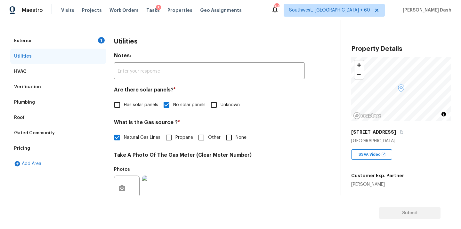
click at [165, 108] on input "No solar panels" at bounding box center [166, 104] width 13 height 13
checkbox input "false"
click at [116, 136] on input "Natural Gas Lines" at bounding box center [116, 137] width 13 height 13
checkbox input "false"
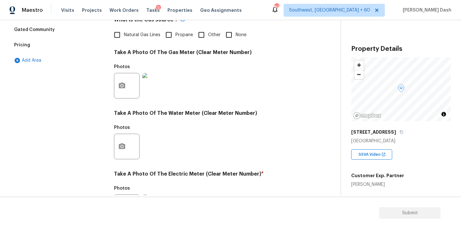
scroll to position [210, 0]
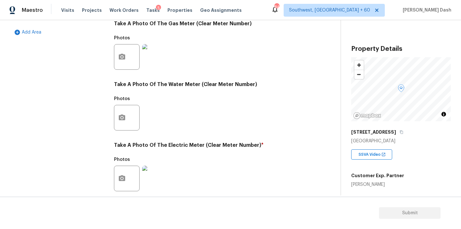
click at [143, 51] on img at bounding box center [155, 57] width 26 height 26
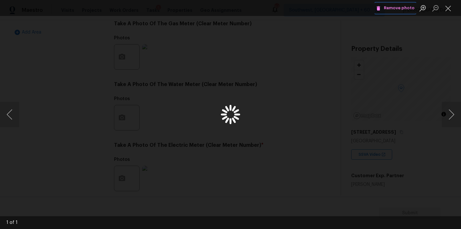
click at [381, 9] on icon "Lightbox" at bounding box center [378, 8] width 6 height 6
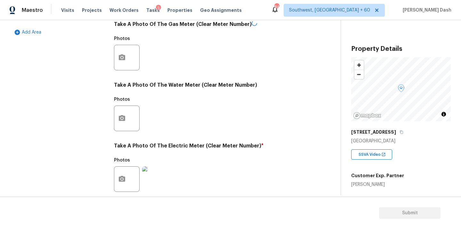
click at [153, 178] on img at bounding box center [155, 179] width 26 height 26
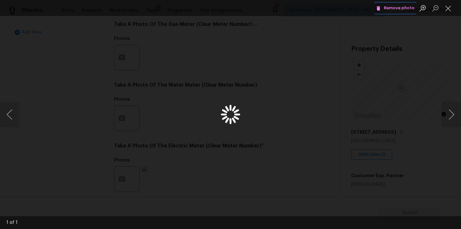
click at [398, 10] on span "Remove photo" at bounding box center [395, 7] width 38 height 7
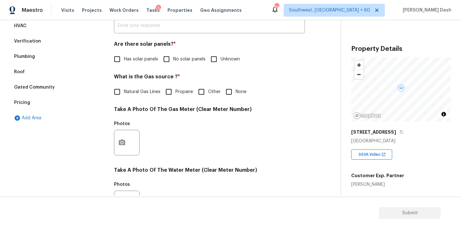
scroll to position [252, 0]
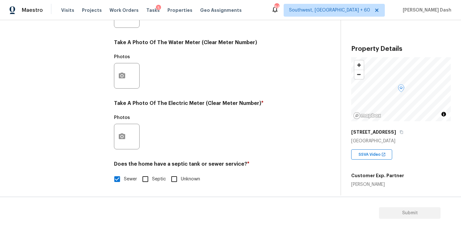
click at [121, 180] on input "Sewer" at bounding box center [116, 178] width 13 height 13
checkbox input "false"
click at [97, 133] on div "Exterior 1 Utilities 4 HVAC Verification Plumbing Roof Gated Community Pricing …" at bounding box center [58, 27] width 96 height 334
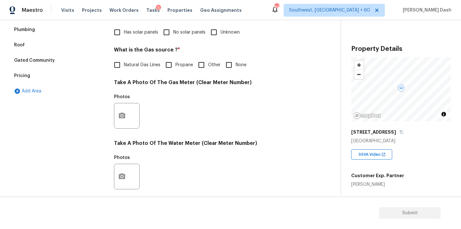
scroll to position [86, 0]
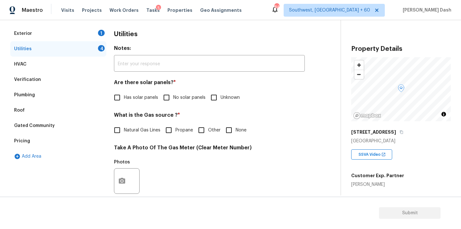
click at [84, 66] on div "HVAC" at bounding box center [58, 64] width 96 height 15
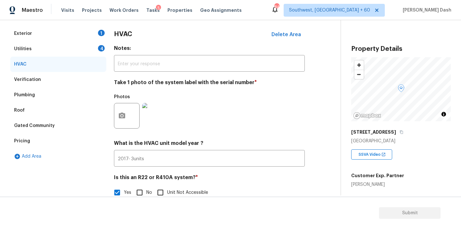
click at [157, 111] on img at bounding box center [155, 116] width 26 height 26
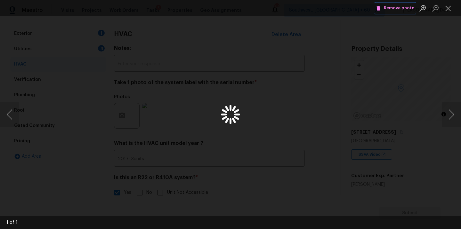
click at [392, 6] on span "Remove photo" at bounding box center [395, 7] width 38 height 7
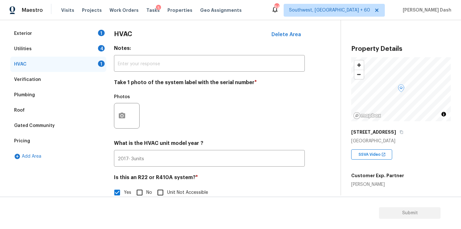
click at [158, 118] on div "Photos" at bounding box center [209, 112] width 191 height 42
click at [166, 115] on div "Photos" at bounding box center [209, 112] width 191 height 42
click at [74, 87] on div "Plumbing" at bounding box center [58, 94] width 96 height 15
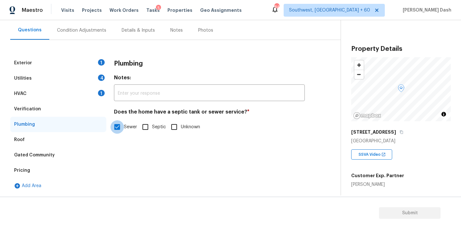
click at [118, 129] on input "Sewer" at bounding box center [116, 126] width 13 height 13
checkbox input "false"
click at [101, 107] on div "Verification" at bounding box center [58, 108] width 96 height 15
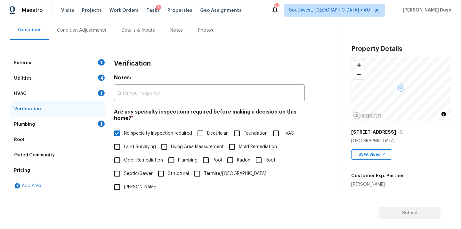
scroll to position [112, 0]
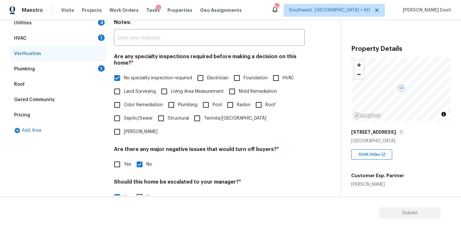
click at [139, 75] on span "No specialty inspection required" at bounding box center [158, 78] width 68 height 7
click at [124, 75] on input "No specialty inspection required" at bounding box center [116, 77] width 13 height 13
checkbox input "false"
click at [139, 158] on input "No" at bounding box center [139, 164] width 13 height 13
checkbox input "false"
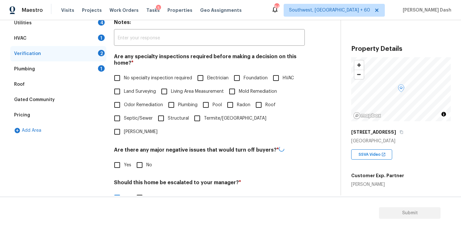
scroll to position [181, 0]
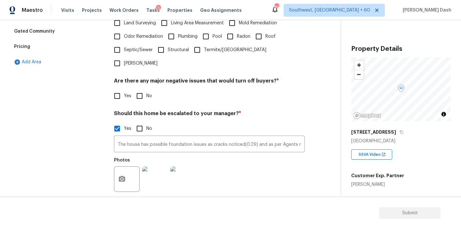
click at [159, 170] on img at bounding box center [155, 179] width 26 height 26
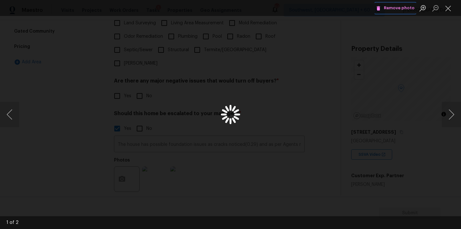
click at [393, 7] on span "Remove photo" at bounding box center [395, 7] width 38 height 7
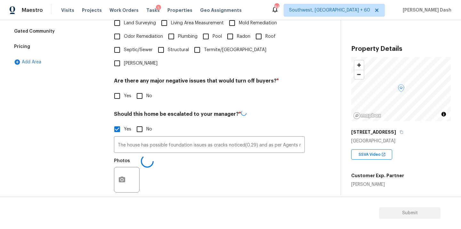
click at [169, 163] on div "Photos" at bounding box center [209, 176] width 191 height 42
click at [161, 166] on img at bounding box center [155, 179] width 26 height 26
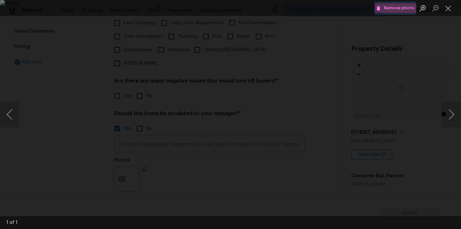
click at [404, 4] on button "Remove photo" at bounding box center [395, 8] width 42 height 10
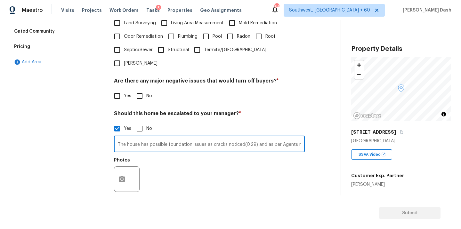
click at [170, 137] on input "The house has possible foundation issues as cracks noticed(0.29) and as per Age…" at bounding box center [209, 144] width 191 height 15
click at [67, 150] on div "Exterior 1 Utilities 4 HVAC 1 Verification 3 Plumbing 1 Roof Gated Community Pr…" at bounding box center [58, 87] width 96 height 311
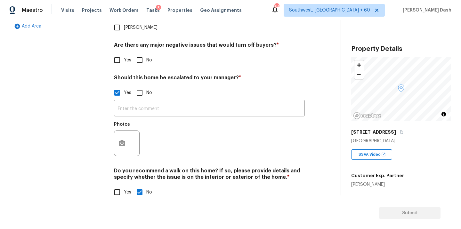
click at [136, 186] on input "No" at bounding box center [139, 192] width 13 height 13
checkbox input "false"
click at [74, 131] on div "Exterior 1 Utilities 4 HVAC 1 Verification 5 Plumbing 1 Roof Gated Community Pr…" at bounding box center [58, 52] width 96 height 312
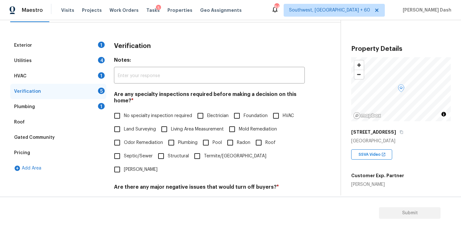
scroll to position [24, 0]
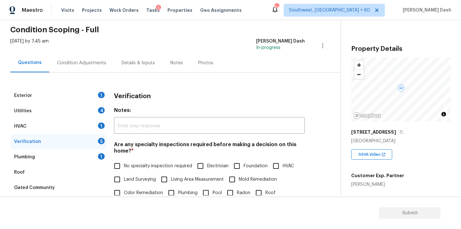
click at [88, 170] on div "Roof" at bounding box center [58, 172] width 96 height 15
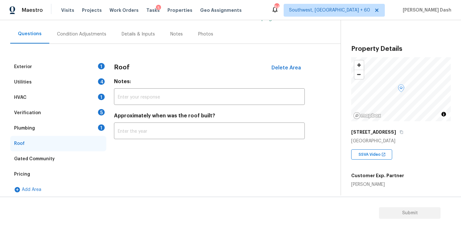
scroll to position [57, 0]
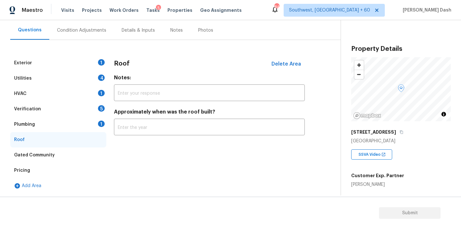
click at [74, 150] on div "Gated Community" at bounding box center [58, 154] width 96 height 15
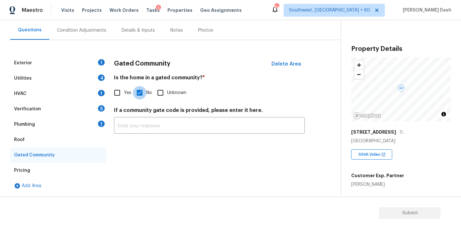
click at [140, 92] on input "No" at bounding box center [139, 92] width 13 height 13
checkbox input "false"
click at [81, 168] on div "Pricing" at bounding box center [58, 170] width 96 height 15
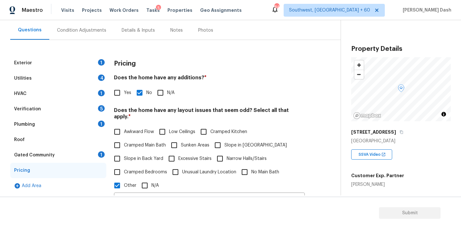
click at [143, 95] on input "No" at bounding box center [139, 92] width 13 height 13
checkbox input "false"
click at [122, 179] on input "Other" at bounding box center [116, 185] width 13 height 13
checkbox input "false"
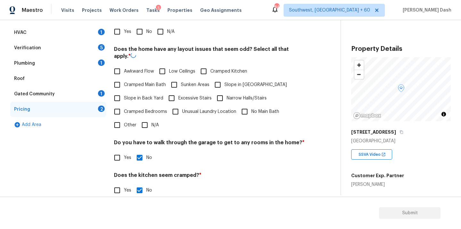
click at [119, 114] on input "Cramped Bedrooms" at bounding box center [116, 111] width 13 height 13
checkbox input "true"
click at [118, 121] on input "Other" at bounding box center [116, 124] width 13 height 13
checkbox input "true"
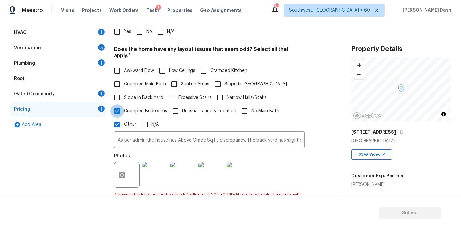
click at [119, 105] on input "Cramped Bedrooms" at bounding box center [116, 110] width 13 height 13
checkbox input "false"
click at [155, 180] on img at bounding box center [155, 175] width 26 height 26
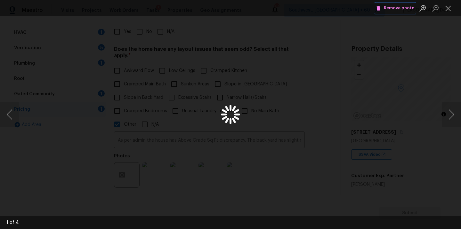
click at [395, 4] on span "Remove photo" at bounding box center [395, 7] width 38 height 7
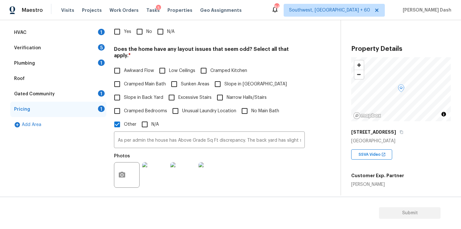
click at [153, 176] on img at bounding box center [155, 175] width 26 height 26
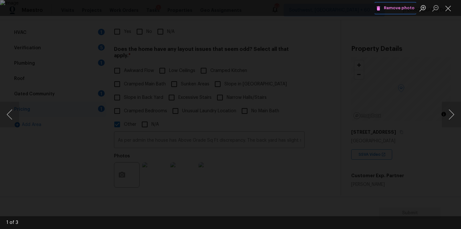
click at [390, 12] on button "Remove photo" at bounding box center [395, 8] width 42 height 10
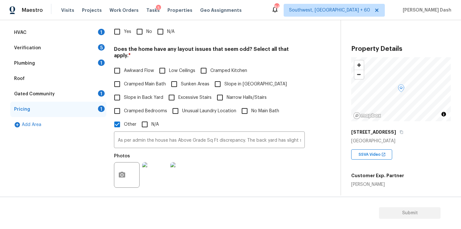
click at [160, 174] on img at bounding box center [155, 175] width 26 height 26
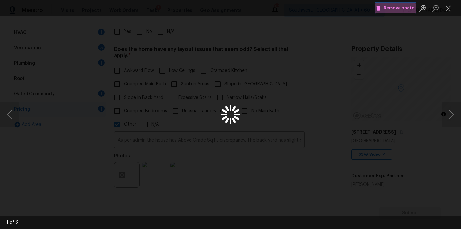
click at [399, 9] on span "Remove photo" at bounding box center [395, 7] width 38 height 7
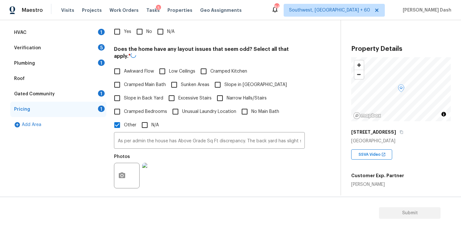
click at [154, 179] on img at bounding box center [155, 176] width 26 height 26
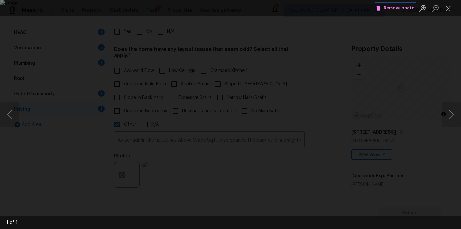
click at [396, 8] on span "Remove photo" at bounding box center [395, 7] width 38 height 7
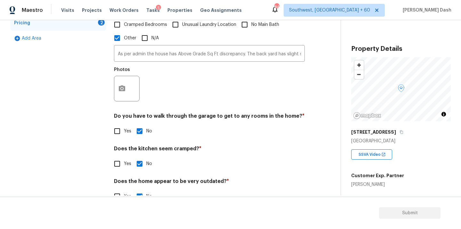
scroll to position [215, 0]
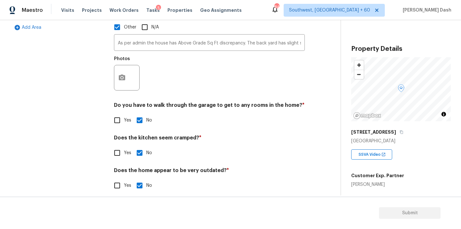
click at [54, 132] on div "Exterior 1 Utilities 4 HVAC 1 Verification 5 Plumbing 1 Roof Gated Community 1 …" at bounding box center [58, 48] width 96 height 303
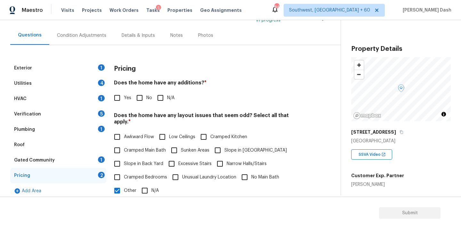
scroll to position [41, 0]
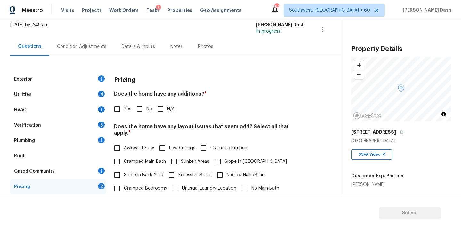
click at [79, 126] on div "Verification 5" at bounding box center [58, 125] width 96 height 15
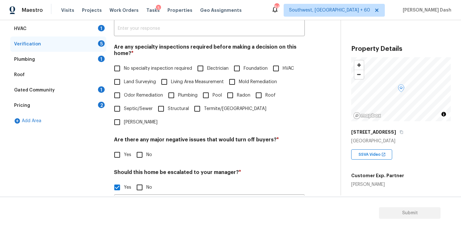
scroll to position [152, 0]
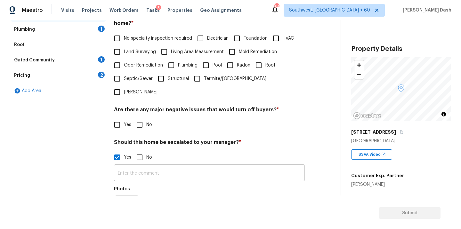
click at [138, 166] on input "text" at bounding box center [209, 173] width 191 height 15
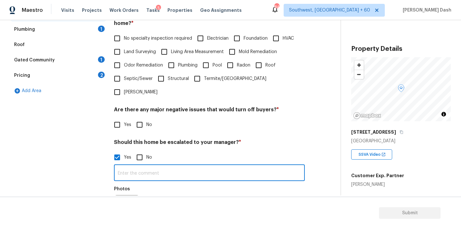
scroll to position [0, 0]
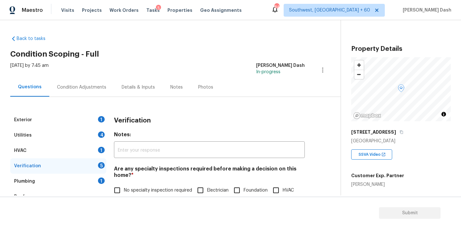
click at [73, 90] on div "Condition Adjustments" at bounding box center [81, 87] width 65 height 19
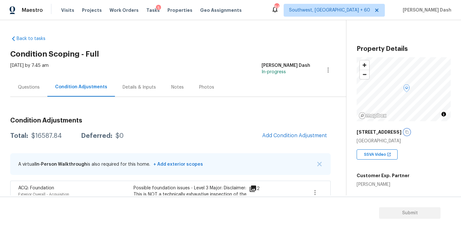
click at [405, 132] on icon "button" at bounding box center [407, 132] width 4 height 4
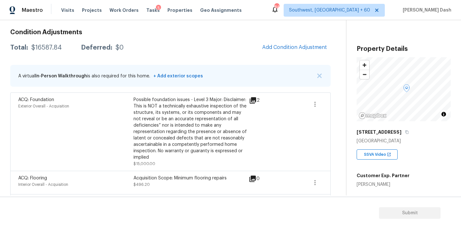
scroll to position [117, 0]
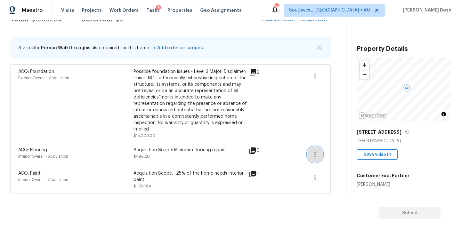
click at [321, 152] on button "button" at bounding box center [314, 154] width 15 height 15
click at [268, 154] on div "0" at bounding box center [264, 151] width 31 height 8
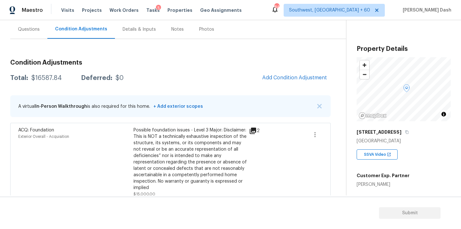
click at [26, 30] on div "Questions" at bounding box center [29, 29] width 22 height 6
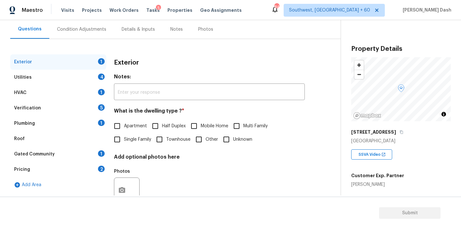
scroll to position [58, 0]
click at [30, 167] on div "Pricing 2" at bounding box center [58, 169] width 96 height 15
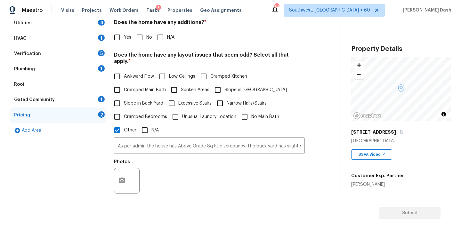
scroll to position [151, 0]
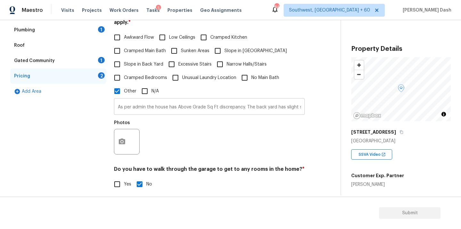
click at [189, 103] on input "As per admin the house has Above Grade Sq Ft discrepancy. The back yard has sli…" at bounding box center [209, 107] width 191 height 15
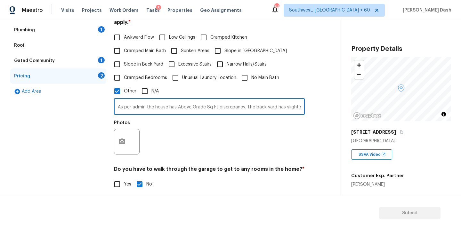
click at [189, 103] on input "As per admin the house has Above Grade Sq Ft discrepancy. The back yard has sli…" at bounding box center [209, 107] width 191 height 15
paste input "https://maestro.ops.opendoor.com/tasks/9f710cd5-afbd-4bd7-82b7-e40f6144bd6f?mar…"
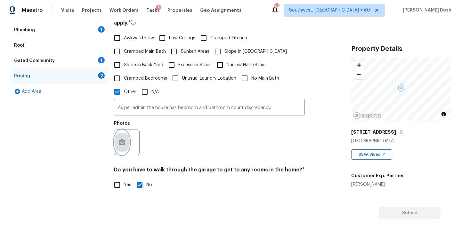
click at [126, 141] on button "button" at bounding box center [121, 142] width 15 height 25
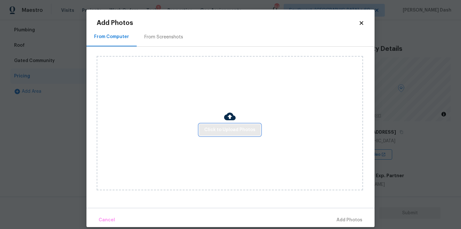
click at [242, 125] on button "Click to Upload Photos" at bounding box center [229, 130] width 61 height 12
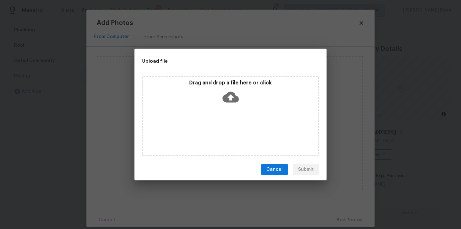
click at [242, 125] on div "Drag and drop a file here or click" at bounding box center [230, 116] width 177 height 80
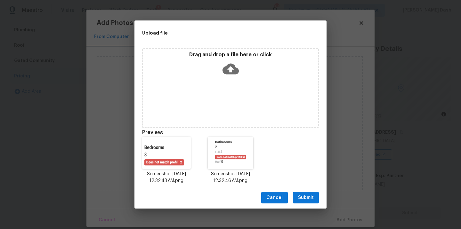
click at [300, 197] on span "Submit" at bounding box center [306, 198] width 16 height 8
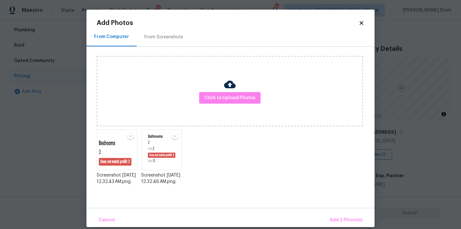
click at [337, 212] on div "Cancel Add 2 Photo(s)" at bounding box center [230, 217] width 288 height 19
click at [337, 218] on span "Add 2 Photo(s)" at bounding box center [345, 220] width 33 height 8
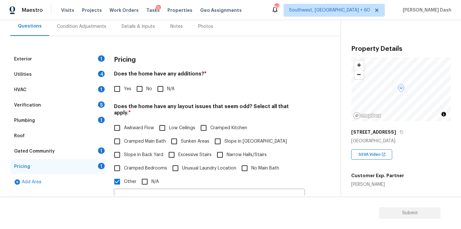
scroll to position [112, 0]
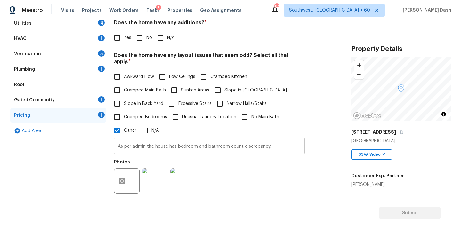
click at [285, 140] on input "As per admin the house has bedroom and bathroom count discrepancy." at bounding box center [209, 146] width 191 height 15
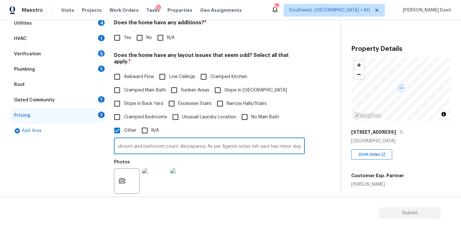
scroll to position [0, 66]
click at [253, 140] on input "As per admin the house has bedroom and bathroom count discrepancy. As per Agent…" at bounding box center [209, 146] width 191 height 15
type input "As per admin the house has bedroom and bathroom count discrepancy. As per Agent…"
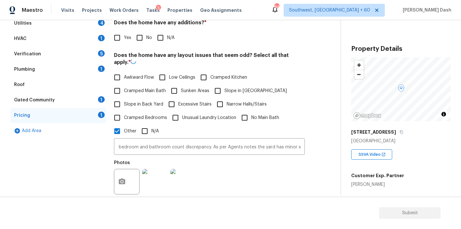
click at [289, 167] on div "Photos" at bounding box center [209, 178] width 191 height 42
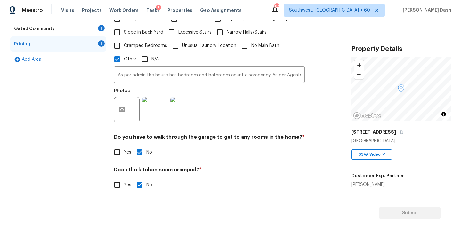
click at [95, 129] on div "Exterior 1 Utilities 4 HVAC 1 Verification 5 Plumbing 1 Roof Gated Community 1 …" at bounding box center [58, 80] width 96 height 303
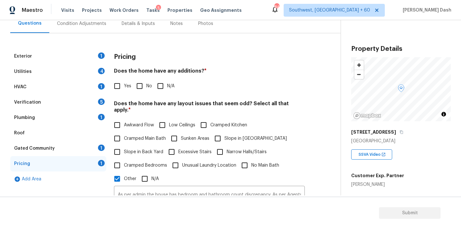
scroll to position [57, 0]
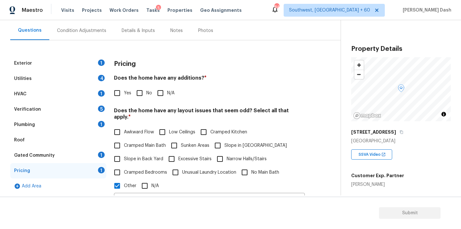
click at [98, 59] on div "Exterior 1" at bounding box center [58, 63] width 96 height 15
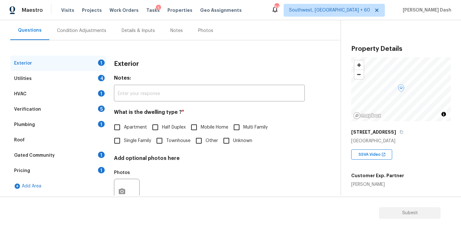
click at [125, 139] on span "Single Family" at bounding box center [137, 141] width 27 height 7
click at [124, 139] on input "Single Family" at bounding box center [116, 140] width 13 height 13
checkbox input "true"
click at [91, 77] on div "Utilities 4" at bounding box center [58, 78] width 96 height 15
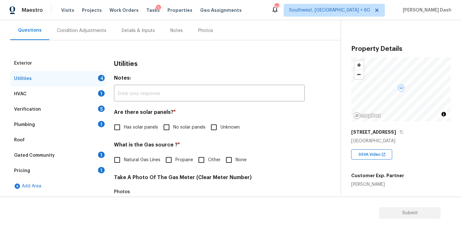
click at [186, 129] on span "No solar panels" at bounding box center [189, 127] width 32 height 7
click at [173, 129] on input "No solar panels" at bounding box center [166, 127] width 13 height 13
checkbox input "true"
click at [118, 164] on input "Natural Gas Lines" at bounding box center [116, 159] width 13 height 13
checkbox input "true"
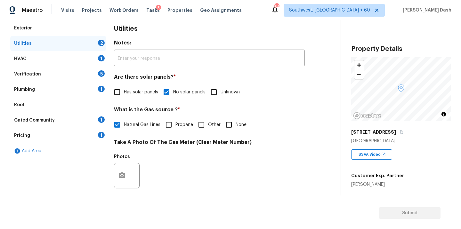
scroll to position [176, 0]
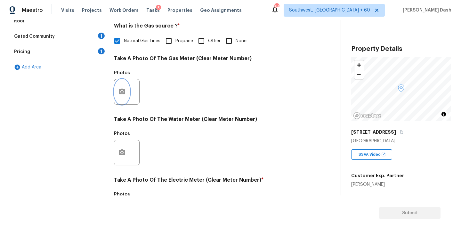
click at [121, 90] on icon "button" at bounding box center [122, 92] width 6 height 6
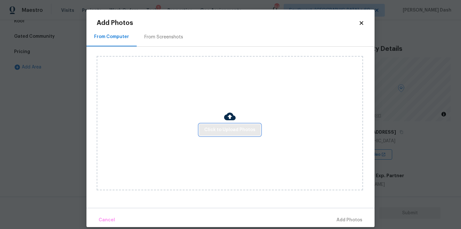
click at [256, 127] on button "Click to Upload Photos" at bounding box center [229, 130] width 61 height 12
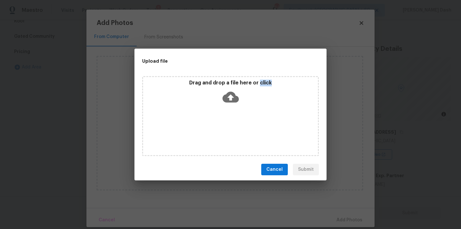
click at [256, 127] on div "Drag and drop a file here or click" at bounding box center [230, 116] width 177 height 80
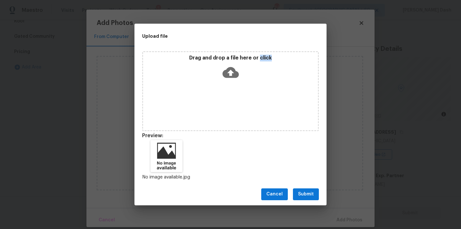
click at [310, 196] on span "Submit" at bounding box center [306, 194] width 16 height 8
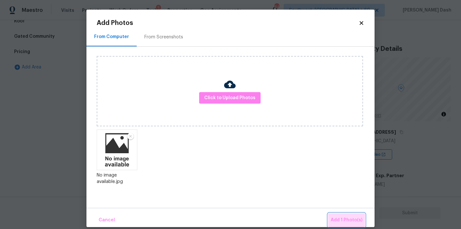
click at [349, 222] on span "Add 1 Photo(s)" at bounding box center [346, 220] width 32 height 8
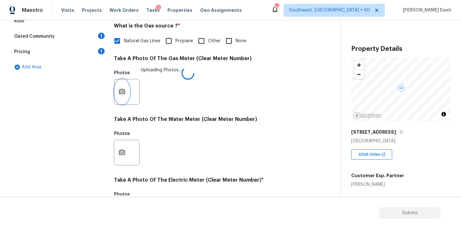
scroll to position [252, 0]
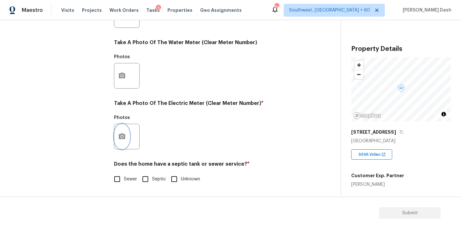
click at [123, 141] on button "button" at bounding box center [121, 136] width 15 height 25
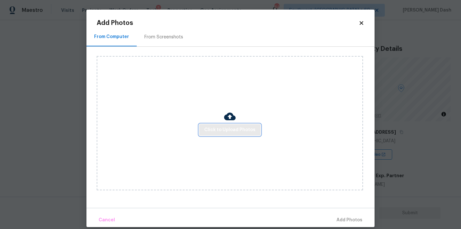
click at [241, 125] on button "Click to Upload Photos" at bounding box center [229, 130] width 61 height 12
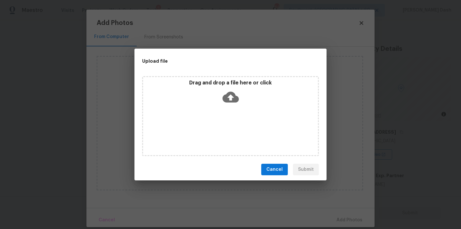
click at [241, 125] on div "Drag and drop a file here or click" at bounding box center [230, 116] width 177 height 80
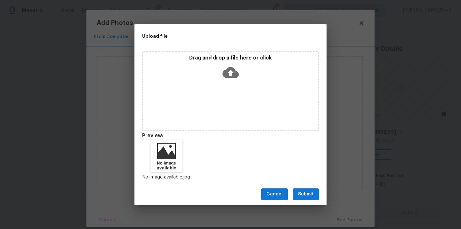
click at [311, 194] on span "Submit" at bounding box center [306, 194] width 16 height 8
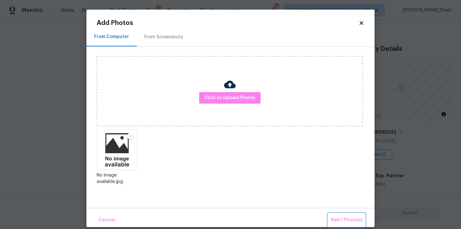
click at [351, 217] on span "Add 1 Photo(s)" at bounding box center [346, 220] width 32 height 8
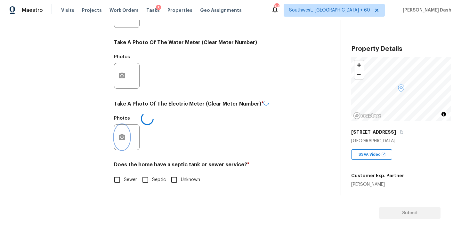
scroll to position [253, 0]
click at [120, 175] on input "Sewer" at bounding box center [116, 178] width 13 height 13
checkbox input "true"
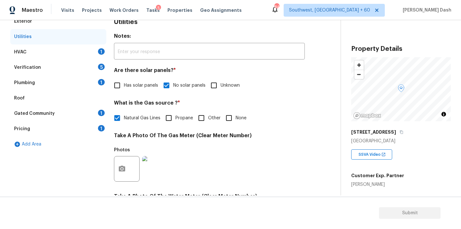
scroll to position [40, 0]
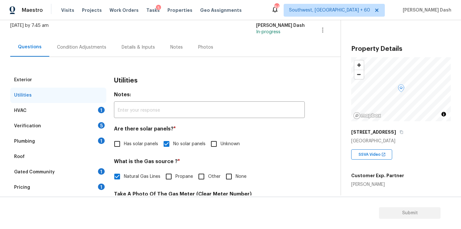
click at [63, 125] on div "Verification 5" at bounding box center [58, 125] width 96 height 15
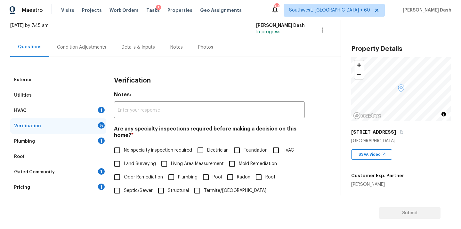
scroll to position [135, 0]
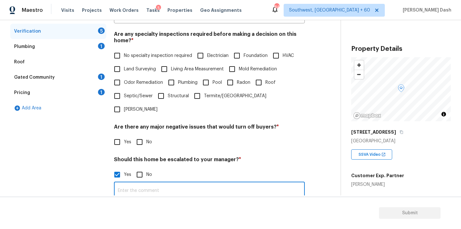
click at [156, 183] on input "text" at bounding box center [209, 190] width 191 height 15
paste input "Garage floor was mudjacked by builder under warranty"
click at [221, 183] on input "As per Agents notes Garage floor was mudjacked by builder under warranty" at bounding box center [209, 190] width 191 height 15
click at [284, 183] on input "As per Agents notes Garage floor was mudjacked by builder under warranty" at bounding box center [209, 190] width 191 height 15
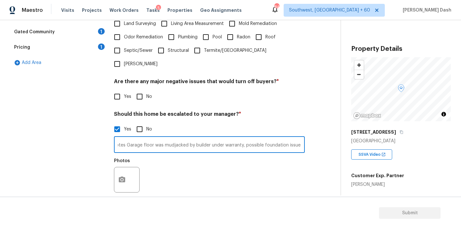
scroll to position [217, 0]
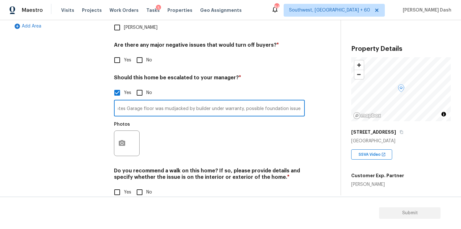
type input "As per Agents notes Garage floor was mudjacked by builder under warranty, possi…"
click at [118, 131] on button "button" at bounding box center [121, 143] width 15 height 25
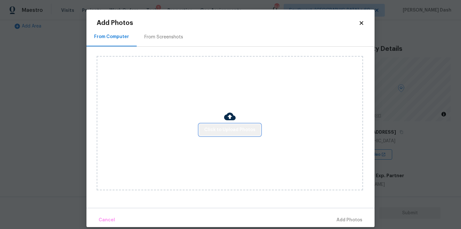
click at [243, 133] on span "Click to Upload Photos" at bounding box center [229, 130] width 51 height 8
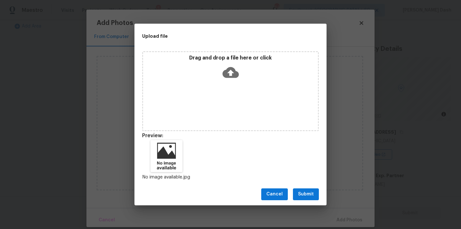
click at [307, 199] on button "Submit" at bounding box center [306, 194] width 26 height 12
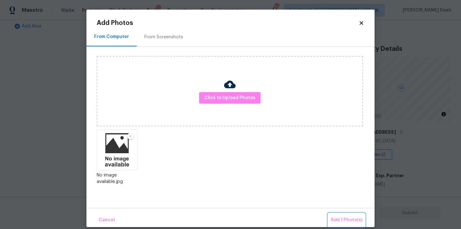
click at [342, 217] on span "Add 1 Photo(s)" at bounding box center [346, 220] width 32 height 8
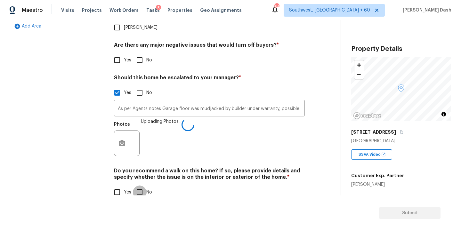
click at [133, 186] on input "No" at bounding box center [139, 192] width 13 height 13
checkbox input "true"
click at [83, 142] on div "Exterior Utilities HVAC 1 Verification 3 Plumbing 1 Roof Gated Community 1 Pric…" at bounding box center [58, 52] width 96 height 312
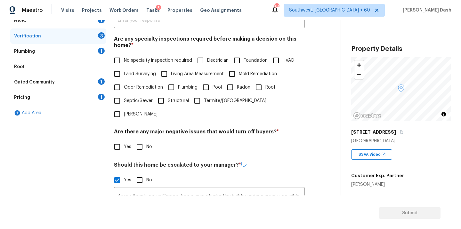
scroll to position [134, 0]
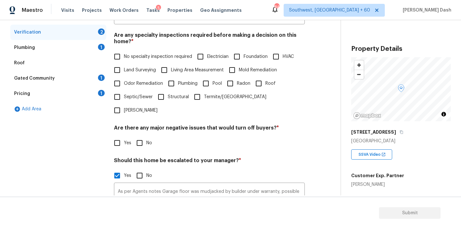
click at [143, 136] on input "No" at bounding box center [139, 142] width 13 height 13
checkbox input "true"
click at [123, 60] on input "No specialty inspection required" at bounding box center [116, 56] width 13 height 13
checkbox input "true"
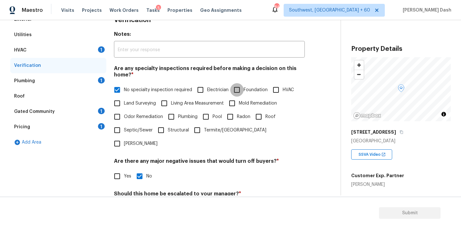
click at [242, 87] on input "Foundation" at bounding box center [236, 89] width 13 height 13
checkbox input "true"
click at [171, 90] on span "No specialty inspection required" at bounding box center [158, 90] width 68 height 7
click at [124, 90] on input "No specialty inspection required" at bounding box center [116, 89] width 13 height 13
checkbox input "false"
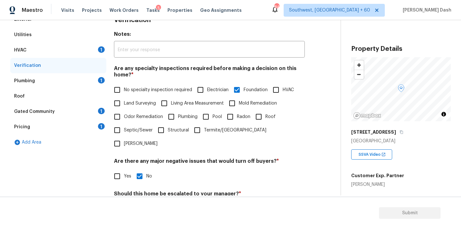
click at [171, 132] on span "Structural" at bounding box center [178, 130] width 21 height 7
click at [168, 132] on input "Structural" at bounding box center [160, 129] width 13 height 13
checkbox input "true"
click at [233, 91] on input "Foundation" at bounding box center [236, 90] width 13 height 13
checkbox input "false"
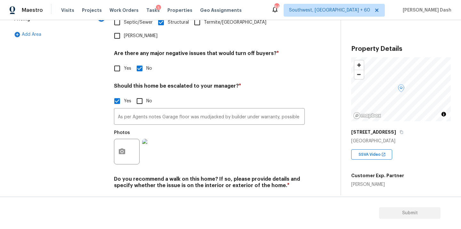
scroll to position [209, 0]
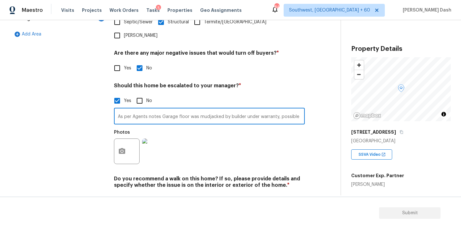
click at [257, 109] on input "As per Agents notes Garage floor was mudjacked by builder under warranty, possi…" at bounding box center [209, 116] width 191 height 15
click at [285, 109] on input "As per Agents notes Garage floor was mudjacked by builder under warranty, possi…" at bounding box center [209, 116] width 191 height 15
click at [284, 109] on input "As per Agents notes Garage floor was mudjacked by builder under warranty, possi…" at bounding box center [209, 116] width 191 height 15
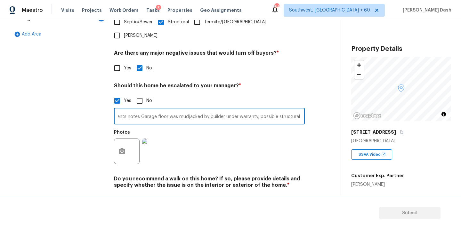
type input "As per Agents notes Garage floor was mudjacked by builder under warranty, possi…"
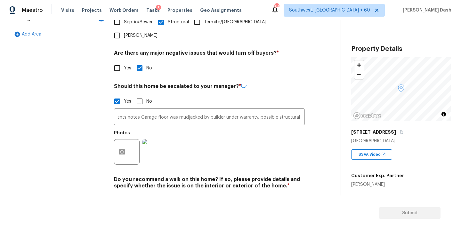
click at [257, 134] on div "Photos" at bounding box center [209, 148] width 191 height 42
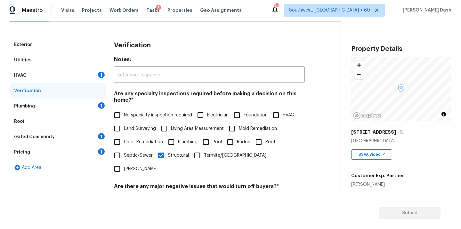
scroll to position [45, 0]
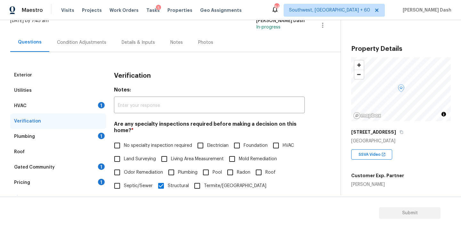
click at [104, 104] on div "1" at bounding box center [101, 105] width 7 height 6
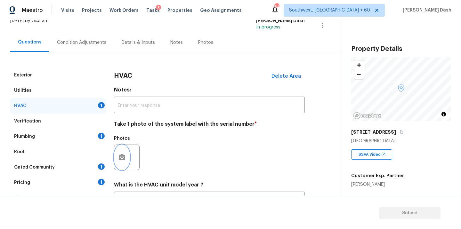
click at [123, 155] on icon "button" at bounding box center [122, 157] width 6 height 6
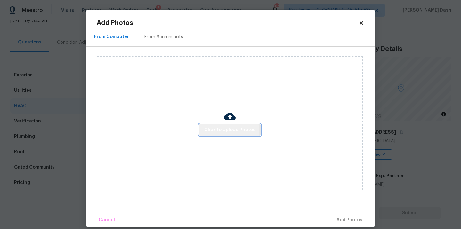
click at [230, 131] on span "Click to Upload Photos" at bounding box center [229, 130] width 51 height 8
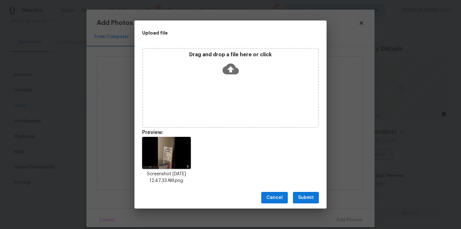
click at [303, 198] on span "Submit" at bounding box center [306, 198] width 16 height 8
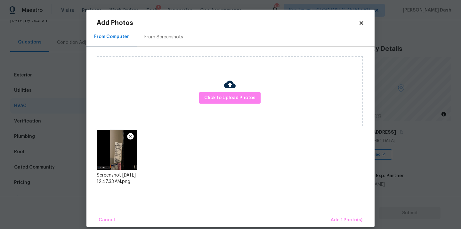
click at [340, 210] on div "Cancel Add 1 Photo(s)" at bounding box center [230, 217] width 288 height 19
click at [340, 213] on div "Cancel Add 1 Photo(s)" at bounding box center [230, 217] width 288 height 19
click at [340, 213] on button "Add 1 Photo(s)" at bounding box center [346, 220] width 37 height 14
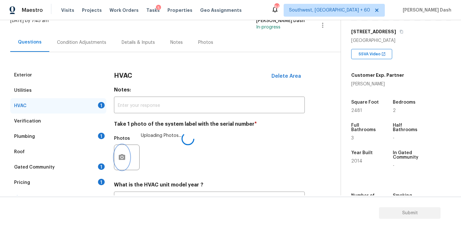
scroll to position [80, 0]
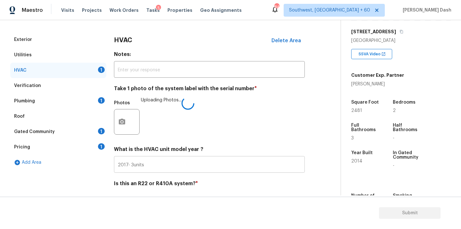
click at [148, 165] on input "2017- 3units" at bounding box center [209, 165] width 191 height 15
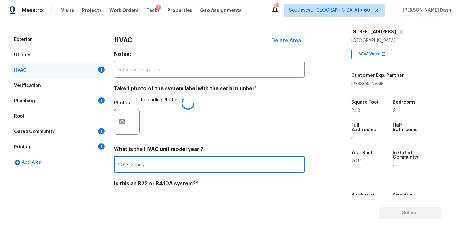
click at [148, 165] on input "2017- 3units" at bounding box center [209, 165] width 191 height 15
type input "2014"
click at [227, 125] on div "Photos Uploading Photos..." at bounding box center [209, 118] width 191 height 42
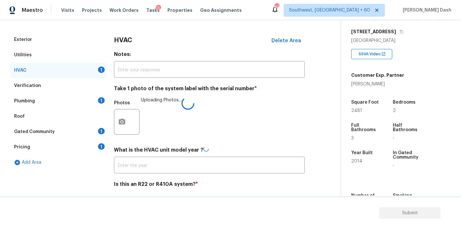
type input "2014"
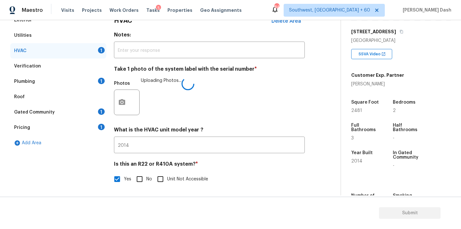
click at [88, 161] on div "Exterior Utilities HVAC 1 Verification Plumbing 1 Roof Gated Community 1 Pricin…" at bounding box center [58, 102] width 96 height 181
click at [83, 76] on div "Plumbing 1" at bounding box center [58, 81] width 96 height 15
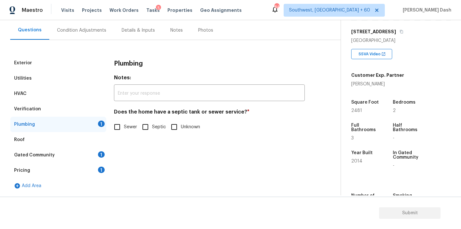
click at [83, 76] on div "Utilities" at bounding box center [58, 78] width 96 height 15
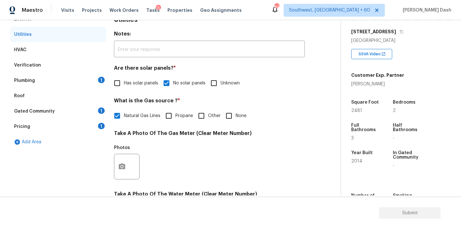
click at [75, 83] on div "Plumbing 1" at bounding box center [58, 80] width 96 height 15
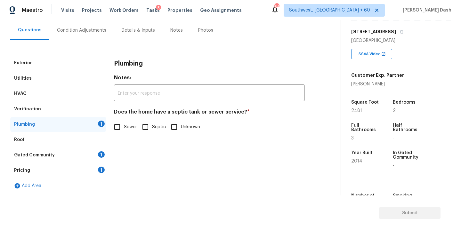
scroll to position [57, 0]
click at [118, 132] on input "Sewer" at bounding box center [116, 126] width 13 height 13
checkbox input "true"
click at [97, 156] on div "Gated Community 1" at bounding box center [58, 154] width 96 height 15
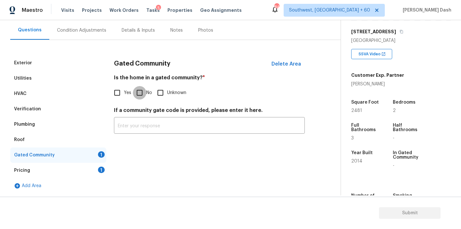
click at [140, 89] on input "No" at bounding box center [139, 92] width 13 height 13
checkbox input "true"
click at [96, 173] on div "Pricing 1" at bounding box center [58, 170] width 96 height 15
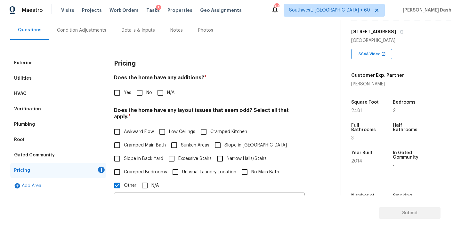
click at [138, 94] on input "No" at bounding box center [139, 92] width 13 height 13
checkbox input "true"
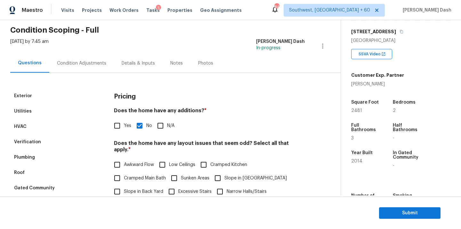
scroll to position [0, 0]
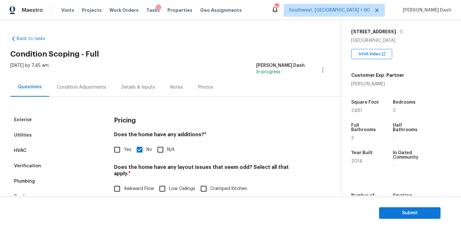
click at [85, 85] on div "Condition Adjustments" at bounding box center [81, 87] width 49 height 6
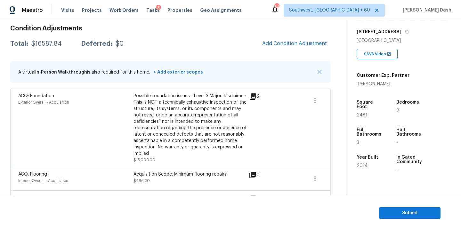
scroll to position [96, 0]
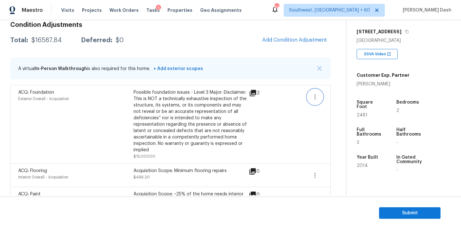
click at [315, 97] on icon "button" at bounding box center [314, 96] width 1 height 5
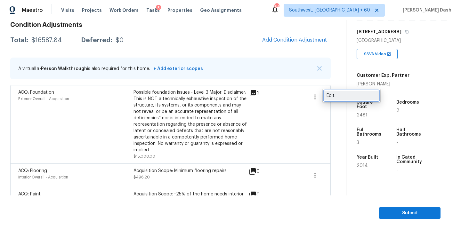
click at [335, 93] on div "Edit" at bounding box center [351, 95] width 50 height 6
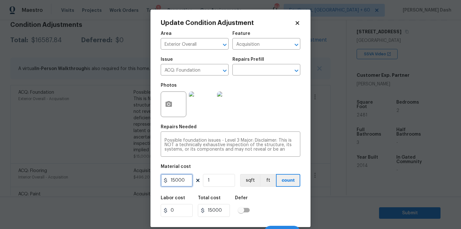
click at [183, 182] on input "15000" at bounding box center [177, 180] width 32 height 13
type input "0"
click at [203, 97] on img at bounding box center [202, 104] width 26 height 26
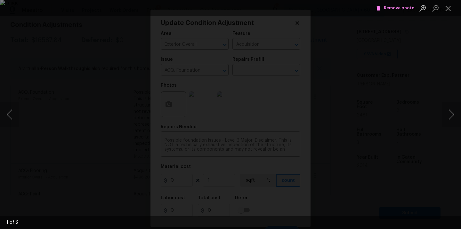
click at [391, 10] on span "Remove photo" at bounding box center [395, 7] width 38 height 7
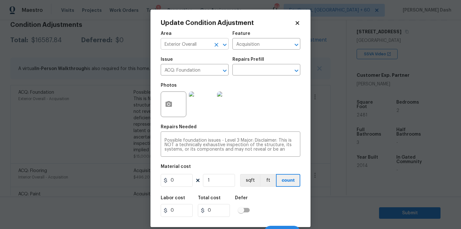
click at [198, 44] on input "Exterior Overall" at bounding box center [186, 45] width 50 height 10
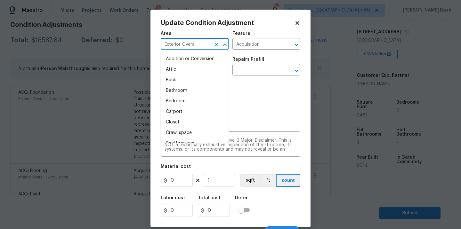
click at [198, 44] on input "Exterior Overall" at bounding box center [186, 45] width 50 height 10
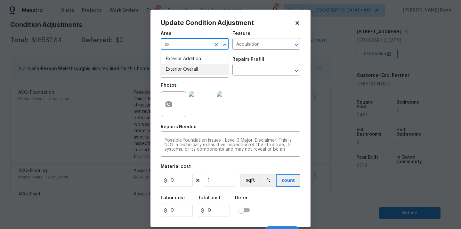
click at [193, 70] on li "Exterior Overall" at bounding box center [195, 69] width 68 height 11
type input "Exterior Overall"
click at [247, 46] on input "Acquisition" at bounding box center [257, 45] width 50 height 10
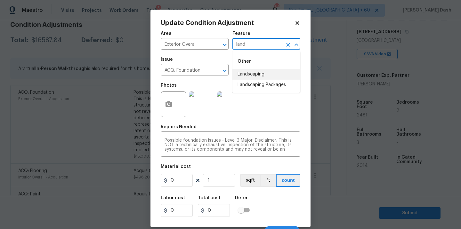
click at [240, 77] on li "Landscaping" at bounding box center [266, 74] width 68 height 11
type input "Landscaping"
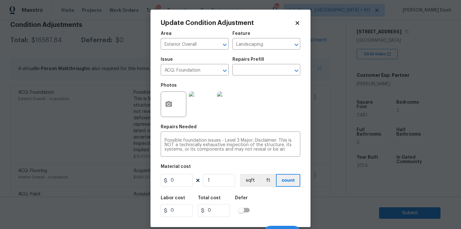
click at [193, 62] on div "Issue" at bounding box center [195, 61] width 68 height 8
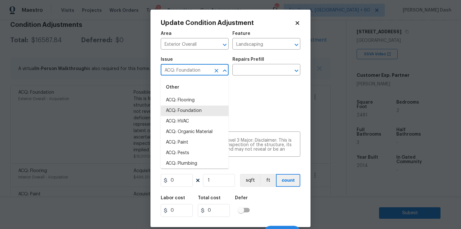
click at [193, 69] on input "ACQ: Foundation" at bounding box center [186, 71] width 50 height 10
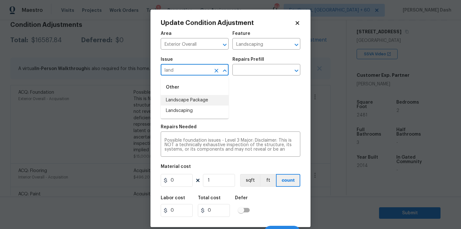
click at [176, 102] on li "Landscape Package" at bounding box center [195, 100] width 68 height 11
type input "Landscape Package"
click at [247, 72] on input "text" at bounding box center [257, 71] width 50 height 10
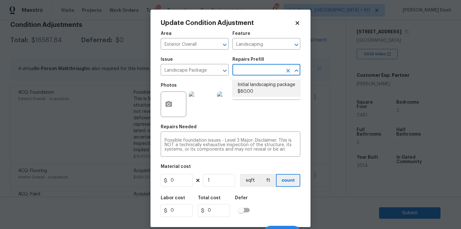
click at [247, 89] on li "Initial landscaping package $80.00" at bounding box center [266, 88] width 68 height 17
type input "Home Readiness Packages"
type textarea "Mowing of grass up to 6" in height. Mow, edge along driveways & sidewalks, trim…"
type input "80"
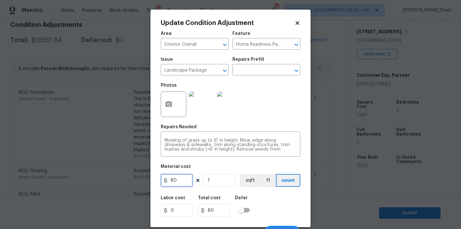
click at [171, 183] on input "80" at bounding box center [177, 180] width 32 height 13
type input "300"
click at [216, 144] on textarea "Mowing of grass up to 6" in height. Mow, edge along driveways & sidewalks, trim…" at bounding box center [230, 144] width 132 height 13
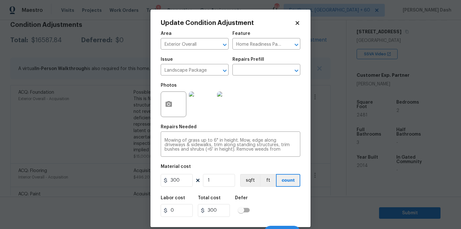
click at [256, 198] on div "Labor cost 0 Total cost 300 Defer" at bounding box center [230, 206] width 139 height 29
click at [167, 97] on button "button" at bounding box center [168, 104] width 15 height 25
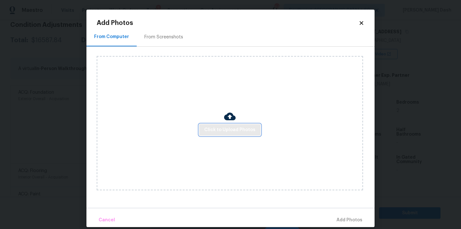
click at [220, 133] on span "Click to Upload Photos" at bounding box center [229, 130] width 51 height 8
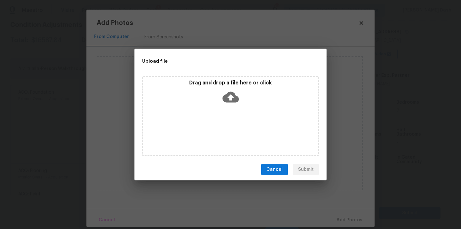
click at [220, 133] on div "Drag and drop a file here or click" at bounding box center [230, 116] width 177 height 80
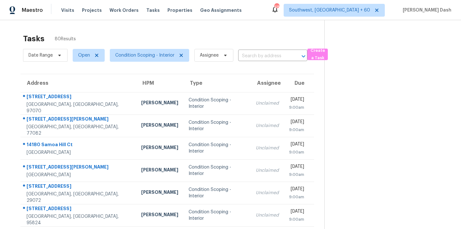
scroll to position [19, 0]
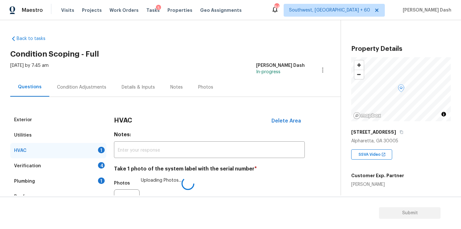
scroll to position [100, 0]
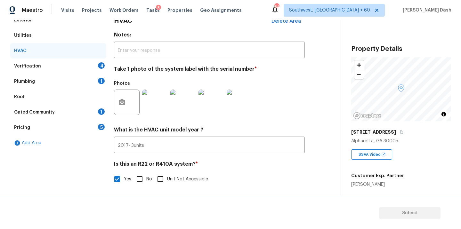
click at [208, 100] on img at bounding box center [211, 103] width 26 height 26
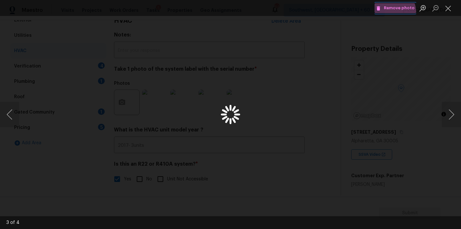
click at [394, 12] on button "Remove photo" at bounding box center [395, 8] width 42 height 10
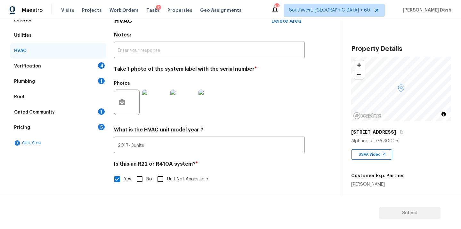
click at [85, 65] on div "Verification 4" at bounding box center [58, 66] width 96 height 15
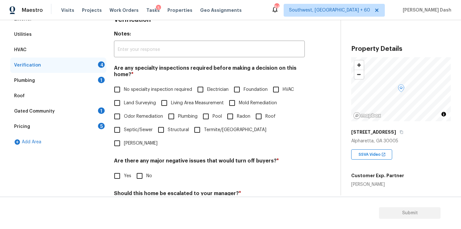
click at [139, 93] on span "No specialty inspection required" at bounding box center [158, 89] width 68 height 7
click at [124, 93] on input "No specialty inspection required" at bounding box center [116, 89] width 13 height 13
checkbox input "true"
click at [137, 169] on input "No" at bounding box center [139, 175] width 13 height 13
checkbox input "true"
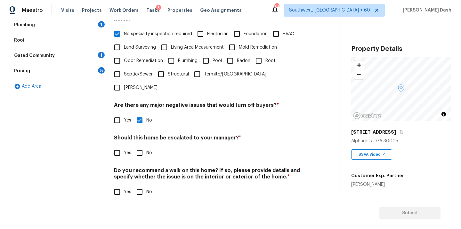
scroll to position [156, 0]
click at [119, 147] on input "Yes" at bounding box center [116, 153] width 13 height 13
checkbox input "true"
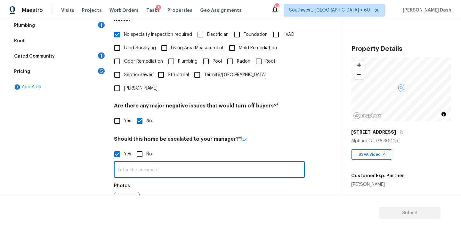
click at [137, 163] on input "text" at bounding box center [209, 170] width 191 height 15
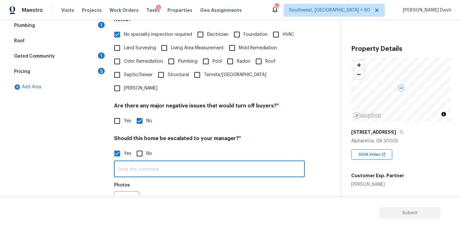
click at [125, 162] on input "text" at bounding box center [209, 169] width 191 height 15
type input "A"
click at [117, 192] on button "button" at bounding box center [121, 204] width 15 height 25
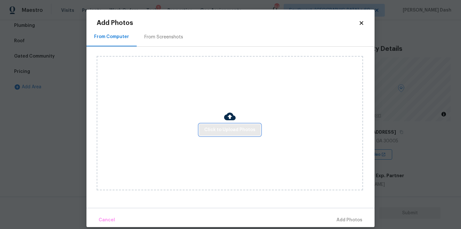
click at [219, 135] on button "Click to Upload Photos" at bounding box center [229, 130] width 61 height 12
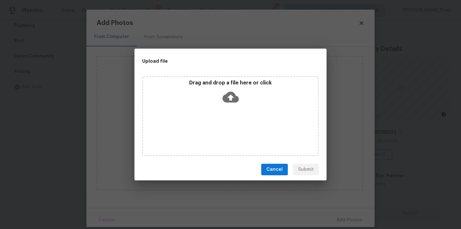
click at [219, 135] on div "Drag and drop a file here or click" at bounding box center [230, 116] width 177 height 80
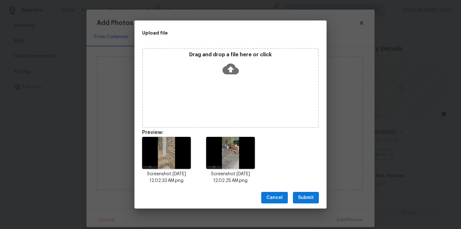
click at [310, 190] on div "Cancel Submit" at bounding box center [230, 198] width 192 height 22
click at [310, 194] on span "Submit" at bounding box center [306, 198] width 16 height 8
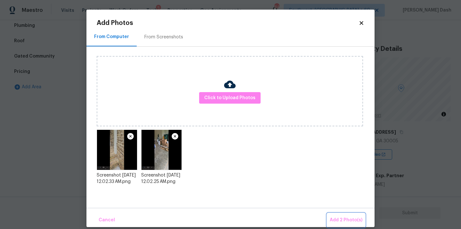
click at [345, 221] on span "Add 2 Photo(s)" at bounding box center [345, 220] width 33 height 8
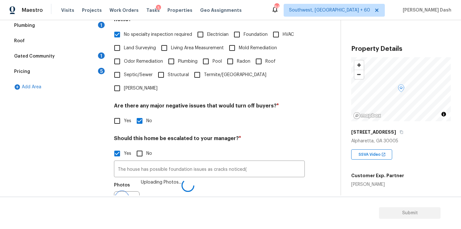
scroll to position [164, 0]
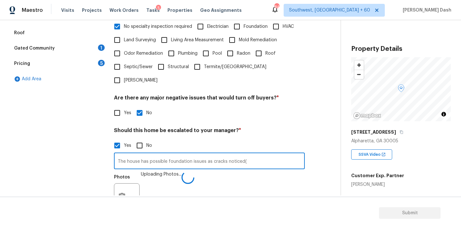
click at [243, 154] on input "The house has possible foundation issues as cracks noticed(" at bounding box center [209, 161] width 191 height 15
paste input "At front stoop the single step in the front has pulled away"
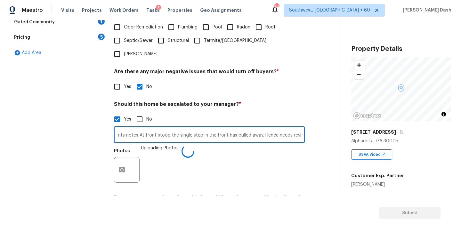
scroll to position [215, 0]
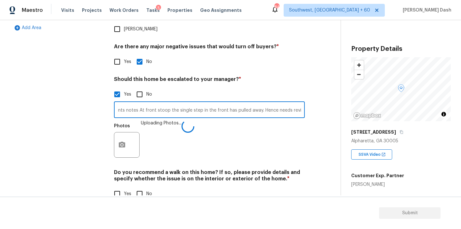
type input "The house has possible foundation issues as cracks noticed(0.29) and as per age…"
click at [138, 187] on input "No" at bounding box center [139, 193] width 13 height 13
checkbox input "true"
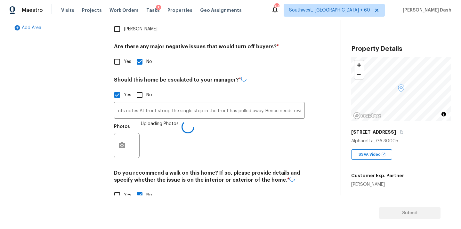
scroll to position [0, 0]
click at [76, 118] on div "Exterior Utilities HVAC Verification 1 Plumbing 1 Roof Gated Community 1 Pricin…" at bounding box center [58, 53] width 96 height 312
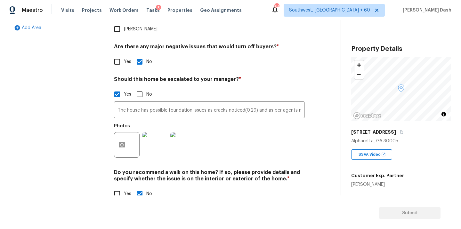
click at [59, 124] on div "Exterior Utilities HVAC Verification Plumbing 1 Roof Gated Community 1 Pricing …" at bounding box center [58, 52] width 96 height 311
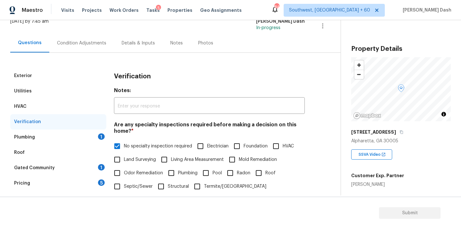
click at [69, 135] on div "Plumbing 1" at bounding box center [58, 137] width 96 height 15
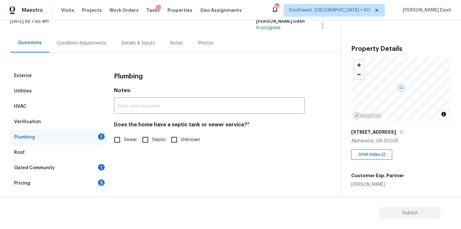
click at [125, 141] on span "Sewer" at bounding box center [130, 140] width 13 height 7
click at [124, 141] on input "Sewer" at bounding box center [116, 139] width 13 height 13
checkbox input "true"
click at [99, 166] on div "1" at bounding box center [101, 167] width 7 height 6
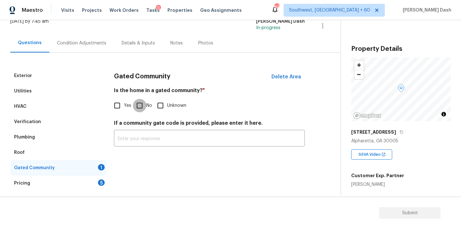
click at [143, 108] on input "No" at bounding box center [139, 105] width 13 height 13
checkbox input "true"
click at [99, 180] on div "5" at bounding box center [101, 182] width 7 height 6
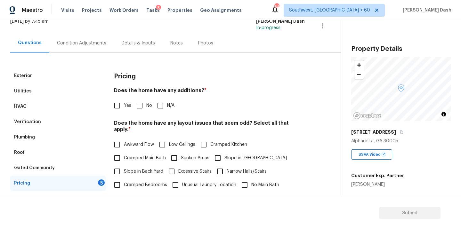
click at [143, 105] on input "No" at bounding box center [139, 105] width 13 height 13
checkbox input "true"
click at [145, 194] on input "N/A" at bounding box center [144, 198] width 13 height 13
checkbox input "true"
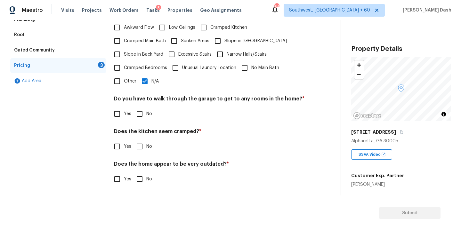
click at [123, 74] on input "Cramped Bedrooms" at bounding box center [116, 67] width 13 height 13
checkbox input "true"
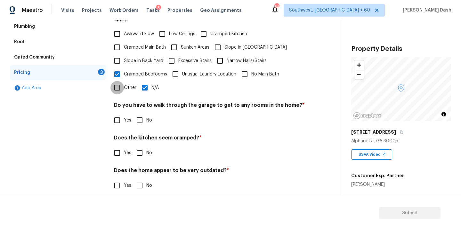
click at [121, 81] on input "Other" at bounding box center [116, 87] width 13 height 13
checkbox input "true"
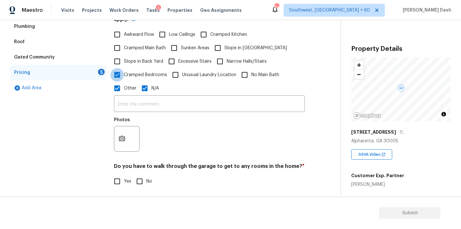
click at [121, 69] on input "Cramped Bedrooms" at bounding box center [116, 74] width 13 height 13
checkbox input "false"
click at [146, 81] on input "N/A" at bounding box center [144, 87] width 13 height 13
checkbox input "false"
click at [131, 94] on label "Other" at bounding box center [123, 88] width 26 height 13
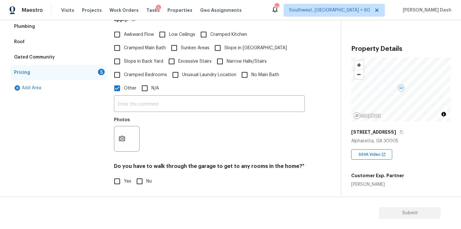
click at [124, 94] on input "Other" at bounding box center [116, 88] width 13 height 13
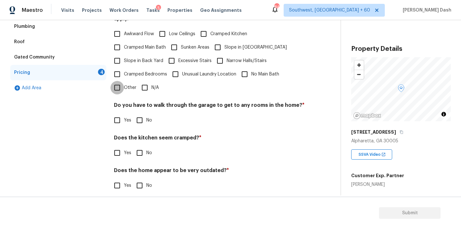
click at [118, 84] on input "Other" at bounding box center [116, 87] width 13 height 13
checkbox input "true"
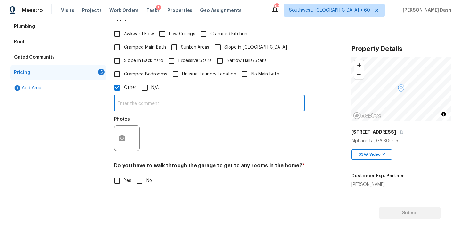
click at [187, 99] on input "text" at bounding box center [209, 103] width 191 height 15
paste input "As per admin the house has Above Grade Sq Ft discrepancy. The back yard has sli…"
type input "As per admin the house has Above Grade Sq Ft discrepancy. The back yard has sli…"
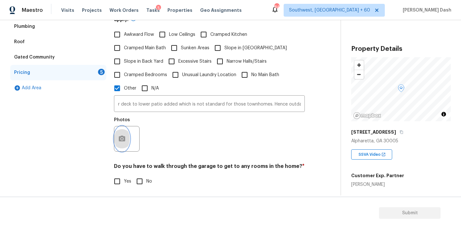
click at [123, 132] on button "button" at bounding box center [121, 138] width 15 height 25
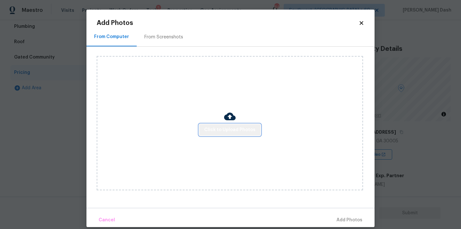
click at [250, 127] on span "Click to Upload Photos" at bounding box center [229, 130] width 51 height 8
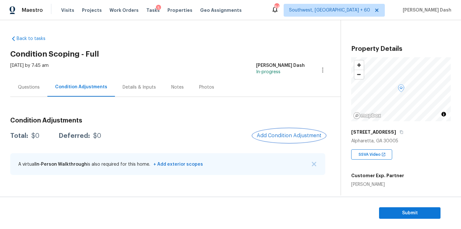
click at [284, 134] on span "Add Condition Adjustment" at bounding box center [289, 136] width 65 height 6
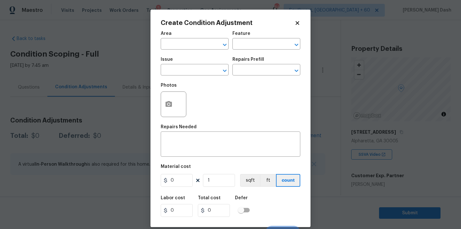
click at [402, 147] on body "Maestro Visits Projects Work Orders Tasks 5 Properties Geo Assignments [GEOGRAP…" at bounding box center [230, 114] width 461 height 229
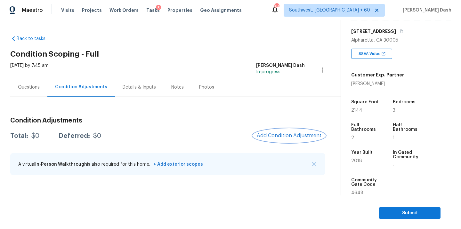
scroll to position [107, 0]
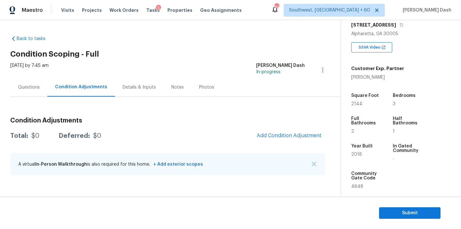
click at [287, 126] on div "Condition Adjustments Total: $0 Deferred: $0 Add Condition Adjustment A virtual…" at bounding box center [167, 146] width 315 height 68
click at [286, 135] on span "Add Condition Adjustment" at bounding box center [289, 136] width 65 height 6
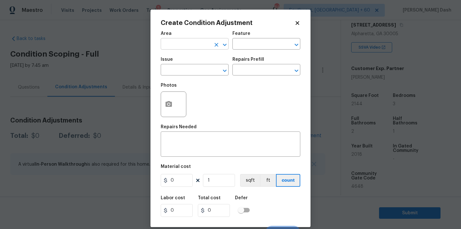
click at [185, 47] on input "text" at bounding box center [186, 45] width 50 height 10
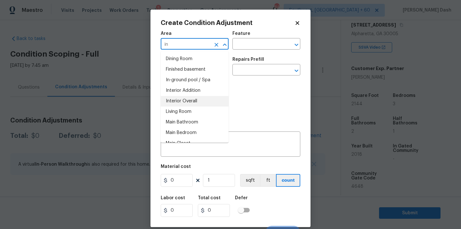
click at [176, 103] on li "Interior Overall" at bounding box center [195, 101] width 68 height 11
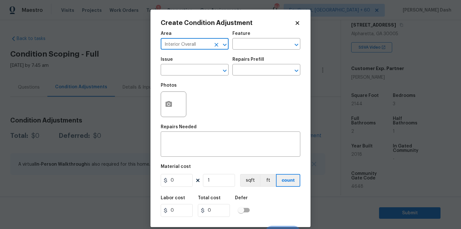
type input "Interior Overall"
click at [262, 39] on div "Feature" at bounding box center [266, 35] width 68 height 8
click at [262, 48] on input "text" at bounding box center [257, 45] width 50 height 10
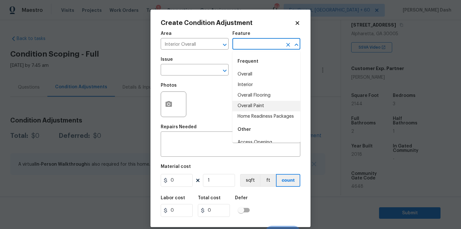
click at [256, 103] on li "Overall Paint" at bounding box center [266, 106] width 68 height 11
type input "Overall Paint"
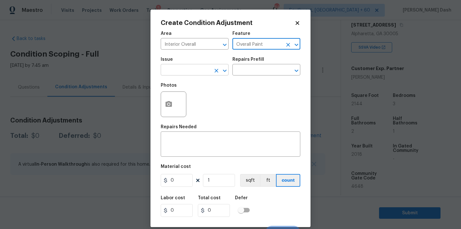
click at [205, 75] on input "text" at bounding box center [186, 71] width 50 height 10
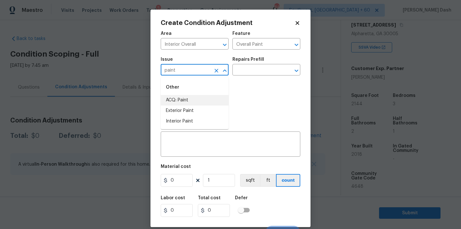
click at [189, 104] on li "ACQ: Paint" at bounding box center [195, 100] width 68 height 11
type input "ACQ: Paint"
click at [254, 66] on input "text" at bounding box center [257, 71] width 50 height 10
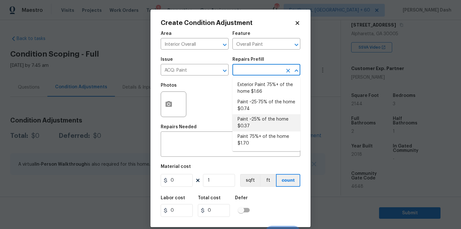
click at [253, 120] on li "Paint ~25% of the home $0.37" at bounding box center [266, 122] width 68 height 17
type input "Acquisition"
type textarea "Acquisition Scope: ~25% of the home needs interior paint"
type input "0.37"
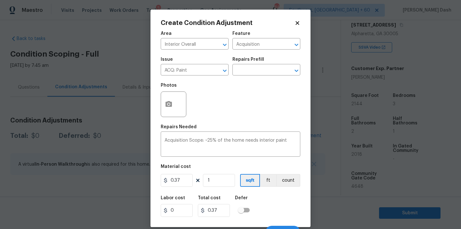
click at [223, 189] on div "Area Interior Overall ​ Feature Acquisition ​ Issue ACQ: Paint ​ Repairs Prefil…" at bounding box center [230, 133] width 139 height 211
click at [223, 182] on input "1" at bounding box center [219, 180] width 32 height 13
type input "0"
type input "2"
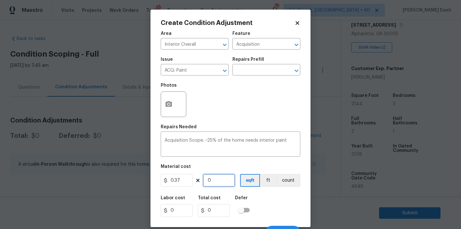
type input "0.74"
type input "21"
type input "7.77"
type input "214"
type input "79.18"
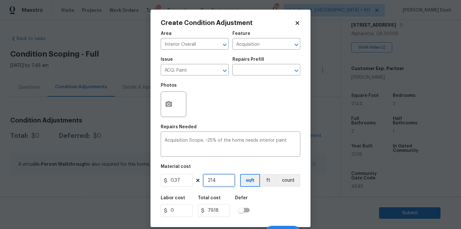
type input "2144"
type input "793.28"
type input "2144"
click at [285, 200] on div "Labor cost 0 Total cost 793.28 Defer" at bounding box center [230, 206] width 139 height 29
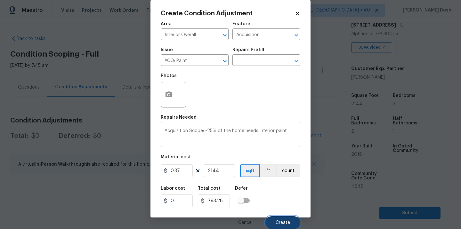
click at [282, 223] on span "Create" at bounding box center [282, 222] width 14 height 5
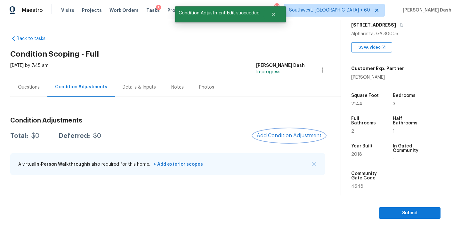
scroll to position [0, 0]
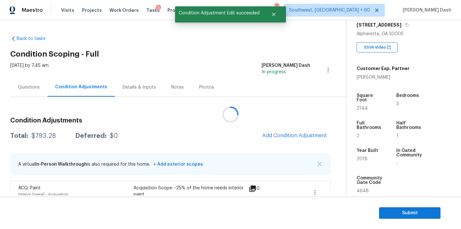
click at [281, 138] on div at bounding box center [230, 114] width 461 height 229
click at [281, 138] on span "Add Condition Adjustment" at bounding box center [294, 136] width 65 height 6
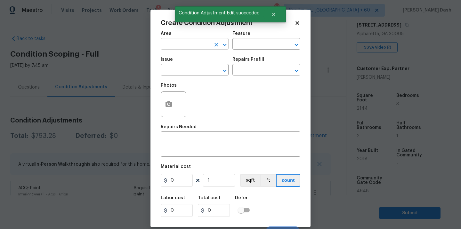
click at [186, 49] on input "text" at bounding box center [186, 45] width 50 height 10
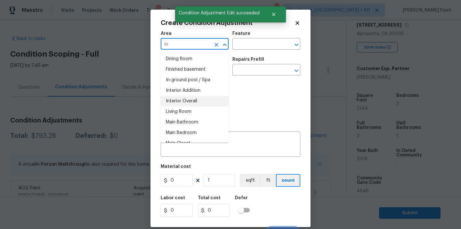
click at [179, 96] on li "Interior Overall" at bounding box center [195, 101] width 68 height 11
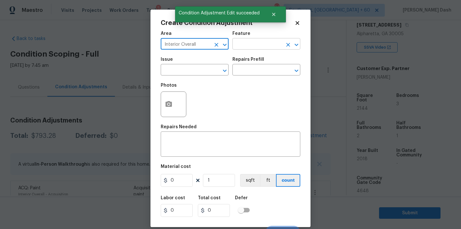
type input "Interior Overall"
click at [246, 40] on input "text" at bounding box center [257, 45] width 50 height 10
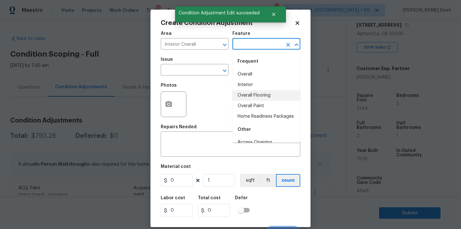
drag, startPoint x: 244, startPoint y: 94, endPoint x: 240, endPoint y: 94, distance: 4.2
click at [244, 94] on li "Overall Flooring" at bounding box center [266, 95] width 68 height 11
type input "Overall Flooring"
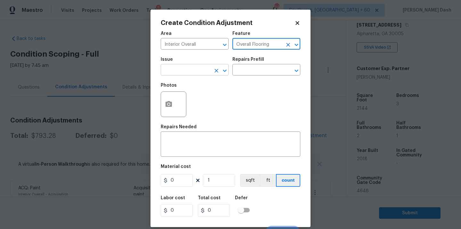
click at [197, 72] on input "text" at bounding box center [186, 71] width 50 height 10
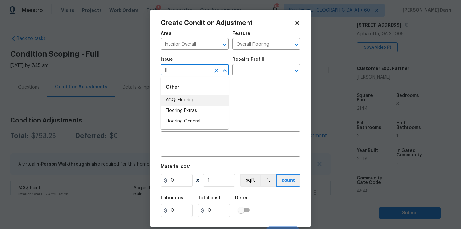
click at [195, 97] on li "ACQ: Flooring" at bounding box center [195, 100] width 68 height 11
type input "ACQ: Flooring"
click at [239, 80] on div "Photos" at bounding box center [230, 100] width 139 height 42
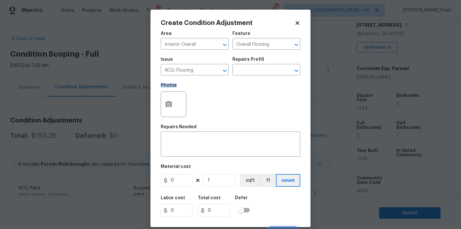
click at [239, 80] on div "Photos" at bounding box center [230, 100] width 139 height 42
click at [242, 76] on div "Issue ACQ: Flooring ​ Repairs Prefill ​" at bounding box center [230, 66] width 139 height 26
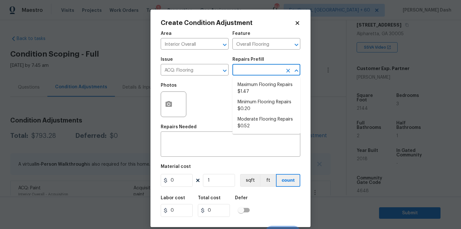
click at [244, 71] on input "text" at bounding box center [257, 71] width 50 height 10
click at [261, 105] on li "Minimum Flooring Repairs $0.20" at bounding box center [266, 105] width 68 height 17
type input "Acquisition"
type textarea "Acquisition Scope: Minimum flooring repairs"
type input "0.2"
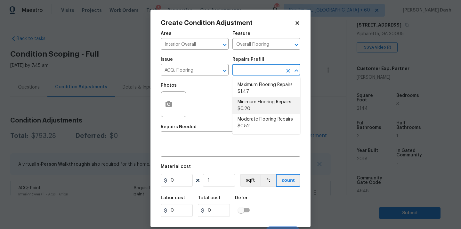
type input "0.2"
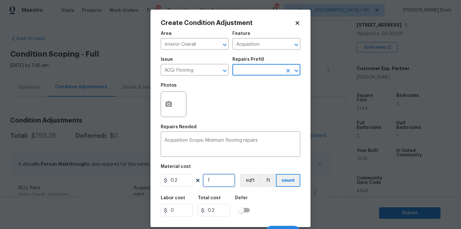
click at [212, 181] on input "1" at bounding box center [219, 180] width 32 height 13
type input "0"
type input "2"
type input "0.4"
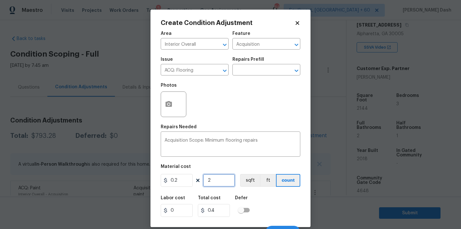
type input "21"
type input "4.2"
type input "214"
type input "42.8"
type input "2144"
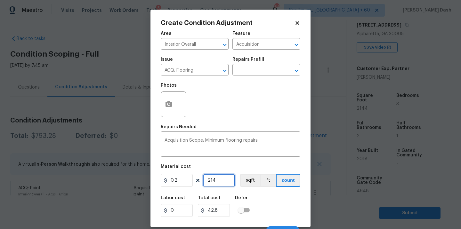
type input "428.8"
type input "2144"
click at [254, 182] on button "sqft" at bounding box center [250, 180] width 20 height 13
click at [262, 199] on div "Labor cost 0 Total cost 428.8 Defer" at bounding box center [230, 206] width 139 height 29
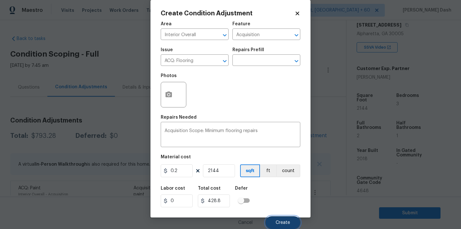
click at [285, 223] on span "Create" at bounding box center [282, 222] width 14 height 5
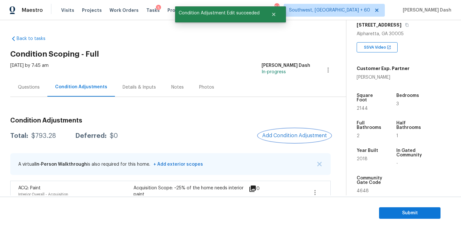
scroll to position [0, 0]
click at [293, 131] on div at bounding box center [230, 114] width 461 height 229
click at [292, 133] on span "Add Condition Adjustment" at bounding box center [294, 136] width 65 height 6
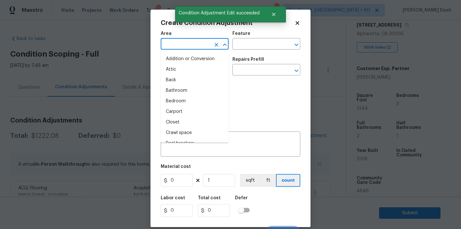
click at [203, 48] on input "text" at bounding box center [186, 45] width 50 height 10
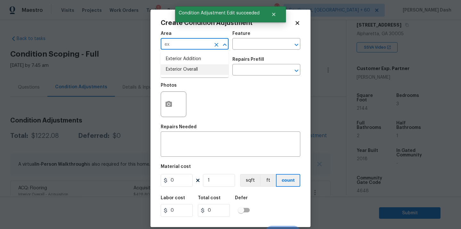
click at [203, 72] on li "Exterior Overall" at bounding box center [195, 69] width 68 height 11
type input "Exterior Overall"
click at [240, 49] on input "text" at bounding box center [257, 45] width 50 height 10
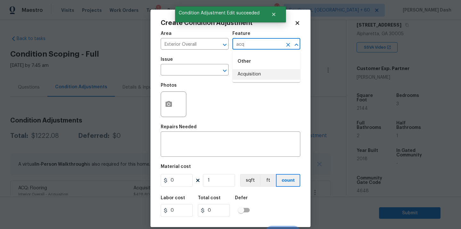
click at [241, 72] on li "Acquisition" at bounding box center [266, 74] width 68 height 11
type input "Acquisition"
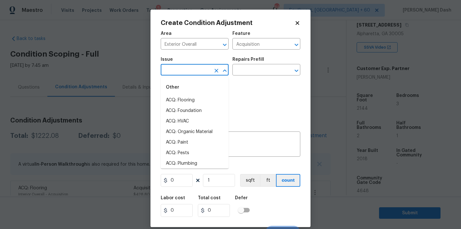
click at [204, 71] on input "text" at bounding box center [186, 71] width 50 height 10
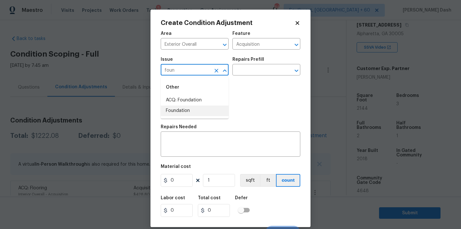
click at [185, 117] on ul "Other ACQ: Foundation Foundation" at bounding box center [195, 98] width 68 height 42
click at [187, 110] on li "Foundation" at bounding box center [195, 111] width 68 height 11
type input "Foundation"
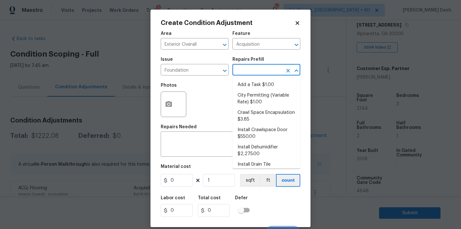
click at [242, 71] on input "text" at bounding box center [257, 71] width 50 height 10
click at [216, 71] on icon "Clear" at bounding box center [216, 71] width 4 height 4
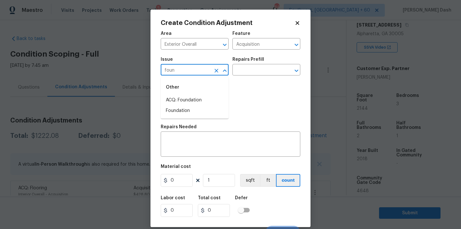
type input "founr"
click at [213, 73] on icon "Clear" at bounding box center [216, 70] width 6 height 6
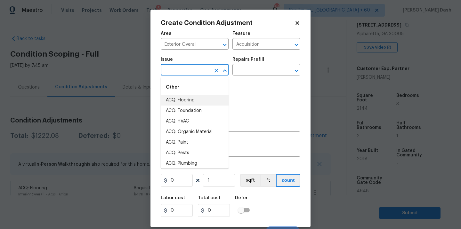
click at [201, 105] on li "ACQ: Flooring" at bounding box center [195, 100] width 68 height 11
type input "ACQ: Flooring"
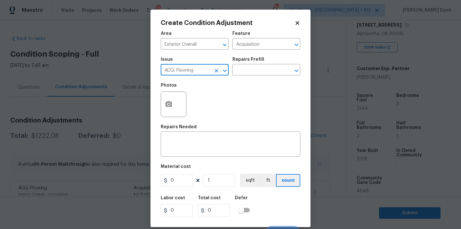
click at [217, 75] on button "Clear" at bounding box center [216, 70] width 9 height 9
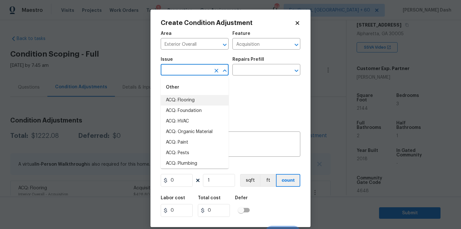
click at [205, 69] on input "text" at bounding box center [186, 71] width 50 height 10
click at [200, 113] on li "ACQ: Foundation" at bounding box center [195, 111] width 68 height 11
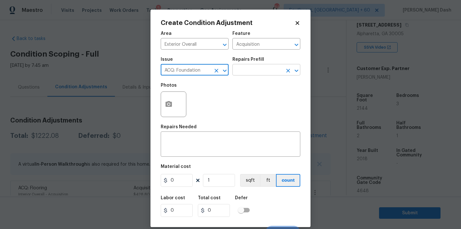
type input "ACQ: Foundation"
click at [243, 69] on input "text" at bounding box center [257, 71] width 50 height 10
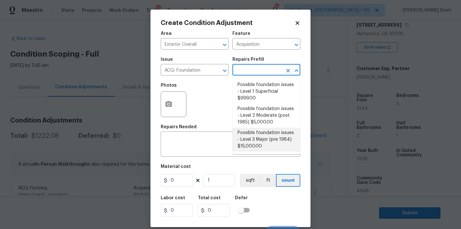
click at [247, 137] on li "Possible foundation issues - Level 3 Major (pre 1984) $15,000.00" at bounding box center [266, 140] width 68 height 24
type textarea "Possible foundation issues - Level 3 Major: Disclaimer: This is NOT a technical…"
type input "15000"
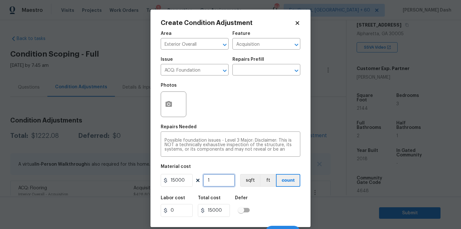
click at [220, 181] on input "1" at bounding box center [219, 180] width 32 height 13
click at [171, 112] on button "button" at bounding box center [168, 104] width 15 height 25
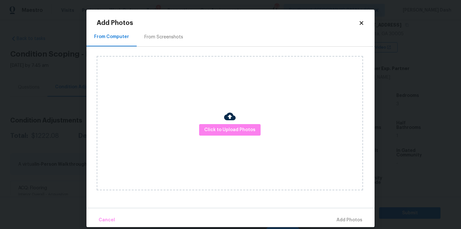
click at [208, 122] on div "Click to Upload Photos" at bounding box center [230, 123] width 266 height 134
click at [210, 127] on span "Click to Upload Photos" at bounding box center [229, 130] width 51 height 8
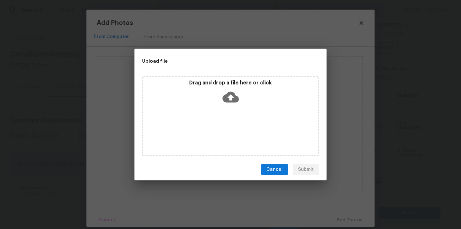
click at [210, 127] on div "Drag and drop a file here or click" at bounding box center [230, 116] width 177 height 80
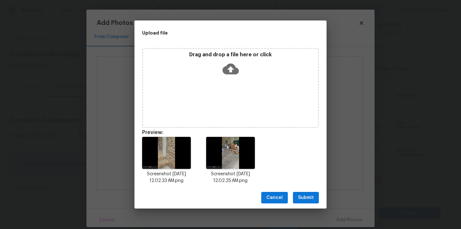
click at [308, 197] on span "Submit" at bounding box center [306, 198] width 16 height 8
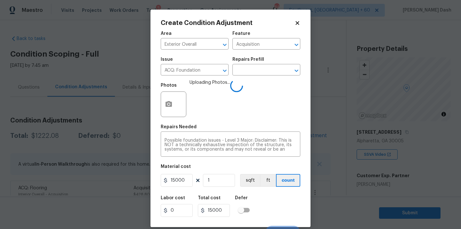
scroll to position [10, 0]
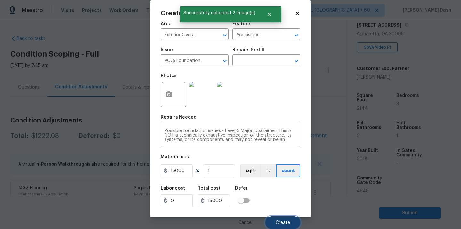
click at [285, 220] on span "Create" at bounding box center [282, 222] width 14 height 5
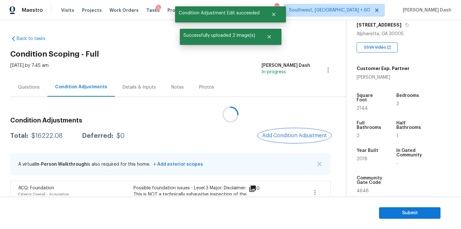
scroll to position [0, 0]
click at [42, 134] on div "$16222.08" at bounding box center [46, 136] width 31 height 6
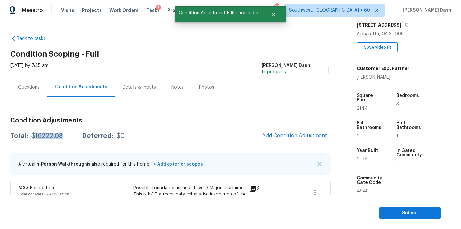
click at [42, 134] on div "$16222.08" at bounding box center [46, 136] width 31 height 6
copy div "$16222.08"
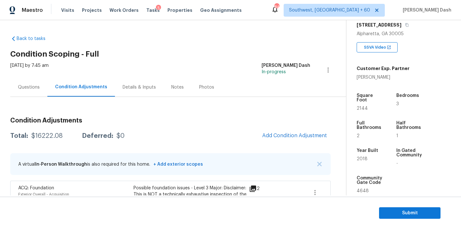
click at [22, 90] on div "Questions" at bounding box center [29, 87] width 22 height 6
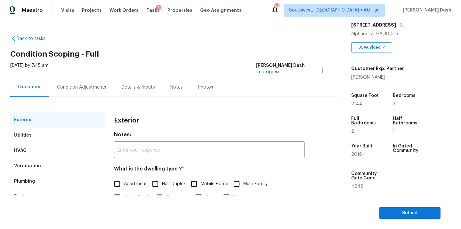
scroll to position [79, 0]
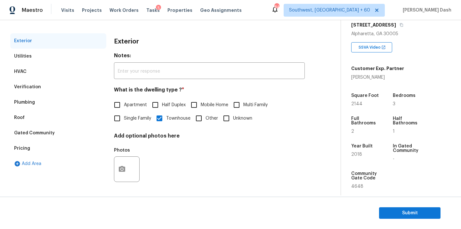
click at [52, 82] on div "Verification" at bounding box center [58, 86] width 96 height 15
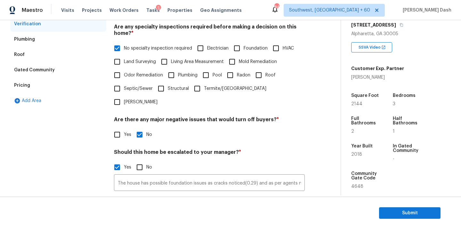
scroll to position [217, 0]
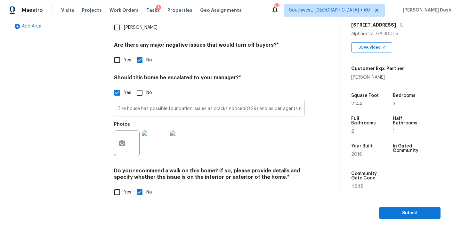
click at [193, 101] on input "The house has possible foundation issues as cracks noticed(0.29) and as per age…" at bounding box center [209, 108] width 191 height 15
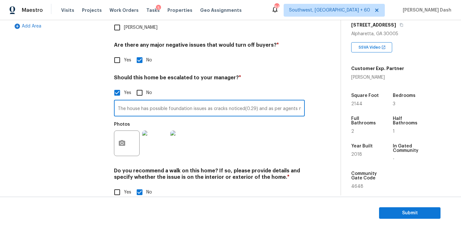
click at [193, 101] on input "The house has possible foundation issues as cracks noticed(0.29) and as per age…" at bounding box center [209, 108] width 191 height 15
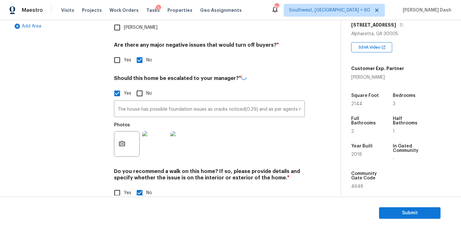
click at [391, 205] on section "Submit" at bounding box center [230, 213] width 461 height 33
click at [391, 211] on span "Submit" at bounding box center [409, 213] width 51 height 8
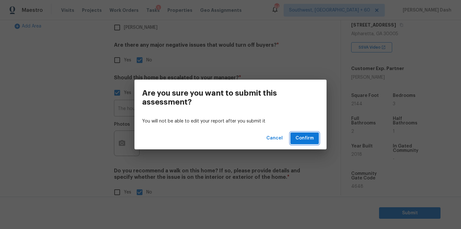
click at [308, 142] on button "Confirm" at bounding box center [304, 138] width 28 height 12
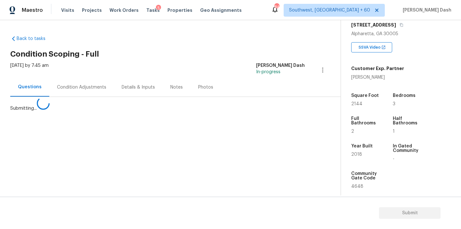
scroll to position [0, 0]
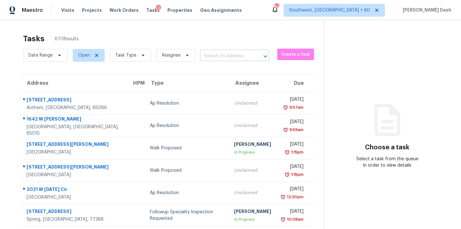
click at [212, 59] on input "text" at bounding box center [225, 56] width 51 height 10
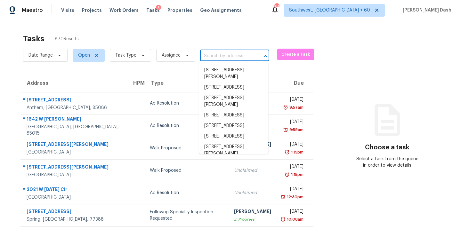
paste input "[STREET_ADDRESS]"
type input "[STREET_ADDRESS]"
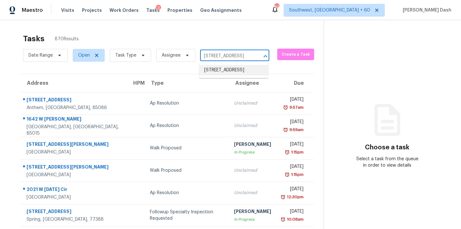
click at [222, 73] on li "[STREET_ADDRESS]" at bounding box center [233, 70] width 69 height 11
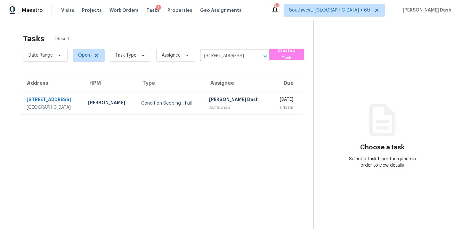
click at [139, 99] on td "Condition Scoping - Full" at bounding box center [170, 103] width 68 height 22
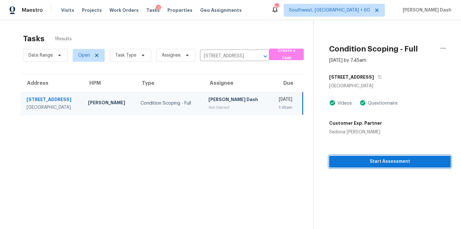
click at [369, 157] on button "Start Assessment" at bounding box center [390, 162] width 122 height 12
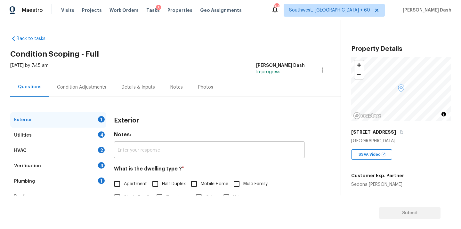
scroll to position [65, 0]
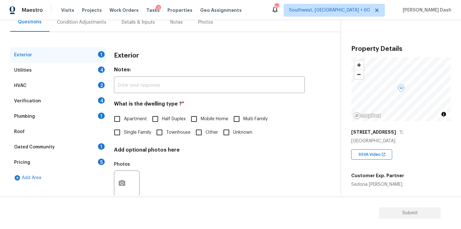
click at [130, 138] on label "Single Family" at bounding box center [130, 132] width 41 height 13
click at [124, 138] on input "Single Family" at bounding box center [116, 132] width 13 height 13
checkbox input "true"
click at [92, 72] on div "Utilities 4" at bounding box center [58, 70] width 96 height 15
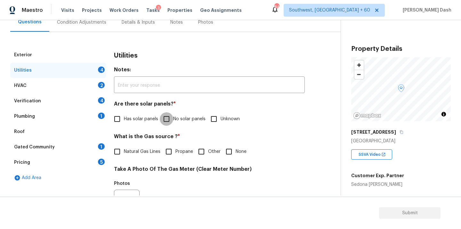
click at [172, 118] on input "No solar panels" at bounding box center [166, 118] width 13 height 13
checkbox input "true"
click at [121, 155] on input "Natural Gas Lines" at bounding box center [116, 152] width 13 height 13
checkbox input "true"
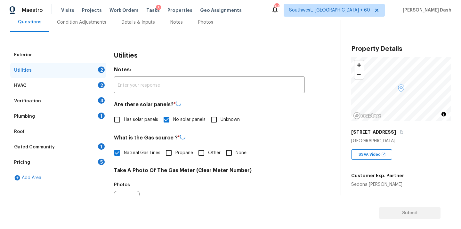
scroll to position [156, 0]
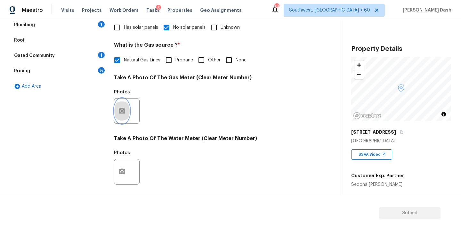
click at [116, 112] on button "button" at bounding box center [121, 111] width 15 height 25
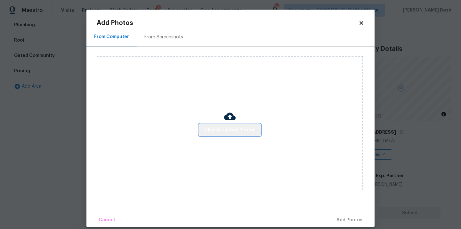
click at [230, 128] on span "Click to Upload Photos" at bounding box center [229, 130] width 51 height 8
click at [255, 128] on button "Click to Upload Photos" at bounding box center [229, 130] width 61 height 12
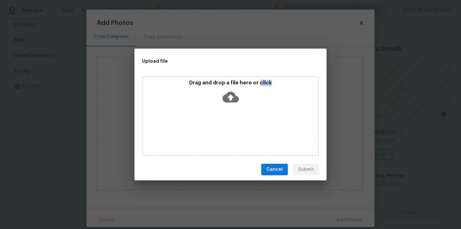
click at [255, 128] on div "Drag and drop a file here or click" at bounding box center [230, 116] width 177 height 80
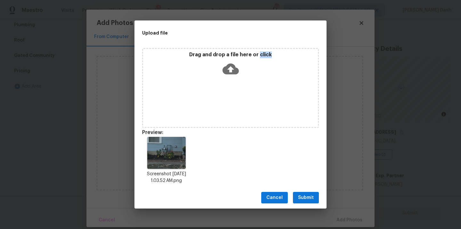
click at [302, 198] on span "Submit" at bounding box center [306, 198] width 16 height 8
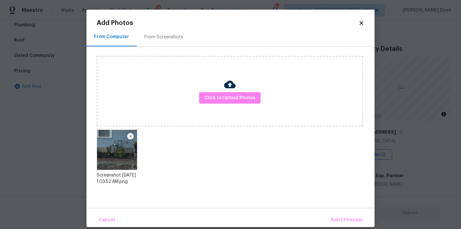
click at [334, 211] on div "Cancel Add 1 Photo(s)" at bounding box center [230, 217] width 288 height 19
click at [336, 213] on div "Cancel Add 1 Photo(s)" at bounding box center [230, 217] width 288 height 19
click at [335, 218] on span "Add 1 Photo(s)" at bounding box center [346, 220] width 32 height 8
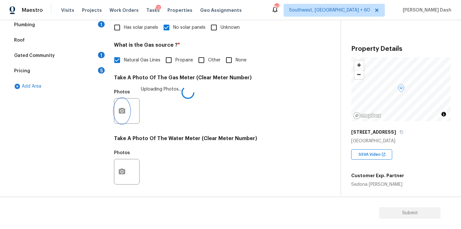
scroll to position [252, 0]
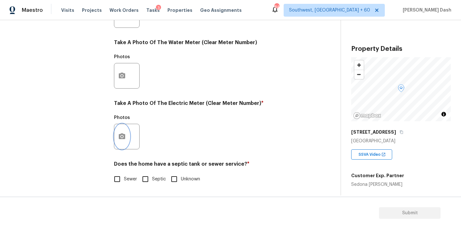
click at [125, 137] on button "button" at bounding box center [121, 136] width 15 height 25
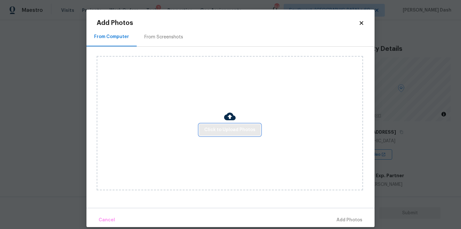
click at [245, 132] on span "Click to Upload Photos" at bounding box center [229, 130] width 51 height 8
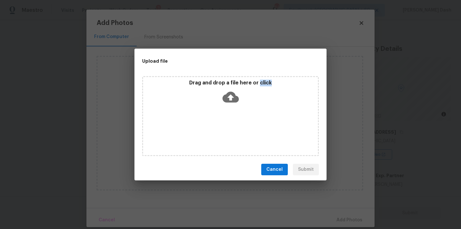
click at [245, 132] on div "Drag and drop a file here or click" at bounding box center [230, 116] width 177 height 80
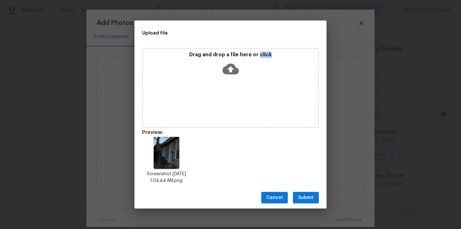
click at [308, 198] on span "Submit" at bounding box center [306, 198] width 16 height 8
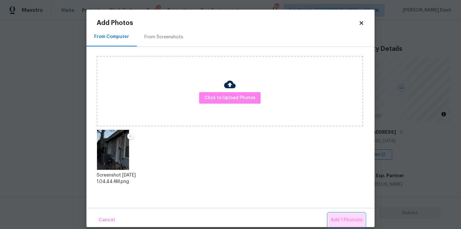
click at [346, 224] on span "Add 1 Photo(s)" at bounding box center [346, 220] width 32 height 8
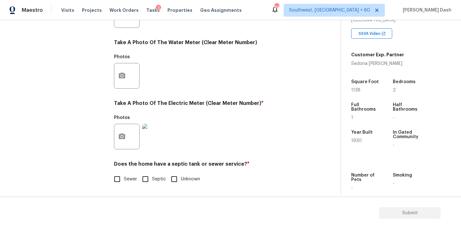
click at [125, 177] on span "Sewer" at bounding box center [130, 179] width 13 height 7
click at [124, 177] on input "Sewer" at bounding box center [116, 178] width 13 height 13
checkbox input "true"
click at [84, 111] on div "Exterior Utilities HVAC 2 Verification 4 Plumbing 1 Roof Gated Community 1 Pric…" at bounding box center [58, 27] width 96 height 334
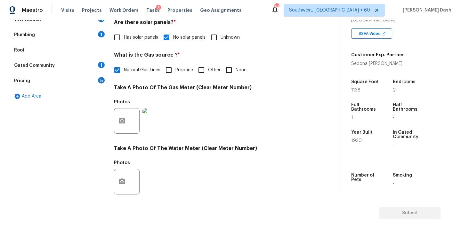
scroll to position [91, 0]
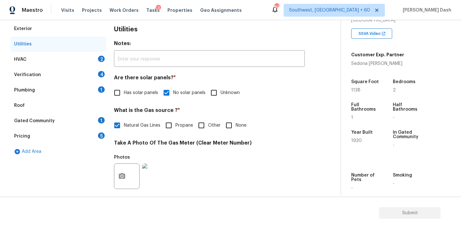
click at [89, 60] on div "HVAC 2" at bounding box center [58, 59] width 96 height 15
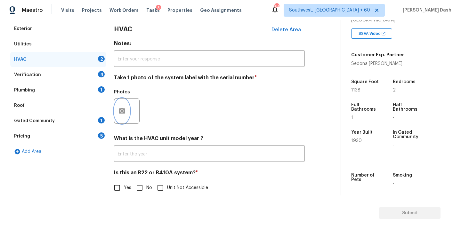
click at [123, 107] on icon "button" at bounding box center [122, 111] width 8 height 8
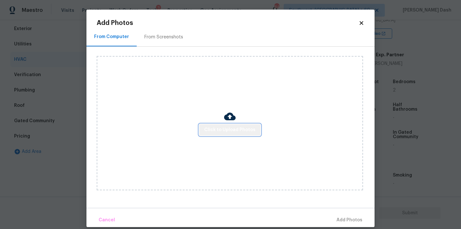
click at [233, 133] on span "Click to Upload Photos" at bounding box center [229, 130] width 51 height 8
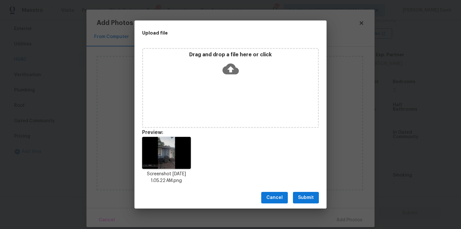
drag, startPoint x: 316, startPoint y: 200, endPoint x: 329, endPoint y: 208, distance: 14.8
click at [316, 200] on button "Submit" at bounding box center [306, 198] width 26 height 12
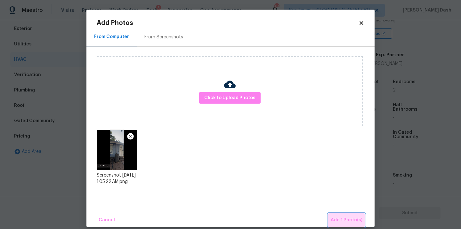
click at [342, 220] on span "Add 1 Photo(s)" at bounding box center [346, 220] width 32 height 8
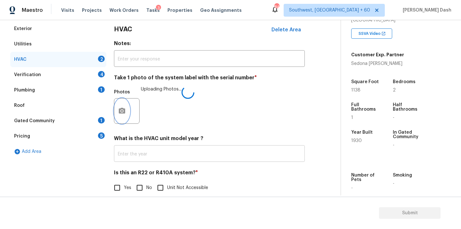
scroll to position [100, 0]
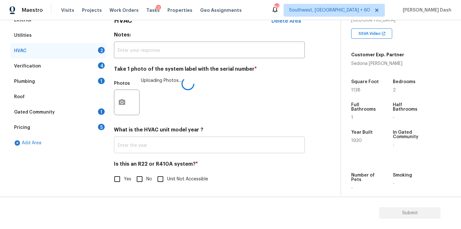
click at [134, 150] on input "text" at bounding box center [209, 145] width 191 height 15
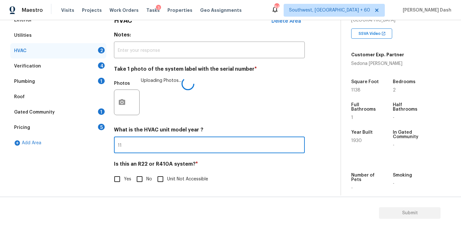
type input "1"
click at [115, 180] on input "Yes" at bounding box center [116, 178] width 13 height 13
checkbox input "true"
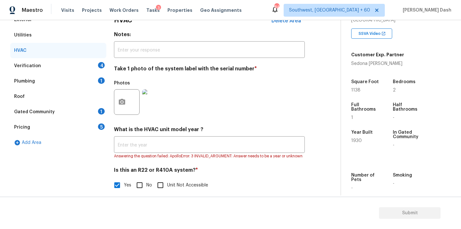
click at [95, 67] on div "Verification 4" at bounding box center [58, 65] width 96 height 15
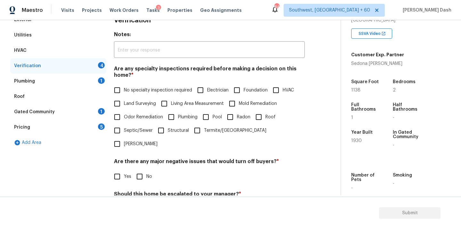
click at [152, 91] on span "No specialty inspection required" at bounding box center [158, 90] width 68 height 7
click at [124, 91] on input "No specialty inspection required" at bounding box center [116, 89] width 13 height 13
checkbox input "true"
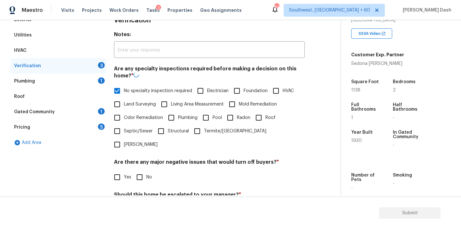
click at [144, 171] on input "No" at bounding box center [139, 177] width 13 height 13
checkbox input "true"
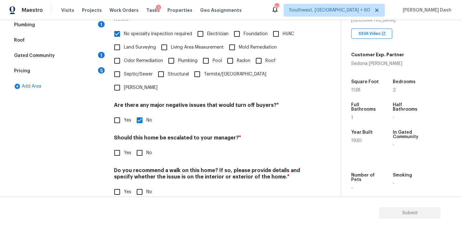
scroll to position [156, 0]
click at [138, 147] on input "No" at bounding box center [139, 153] width 13 height 13
checkbox input "true"
click at [142, 186] on input "No" at bounding box center [139, 192] width 13 height 13
checkbox input "true"
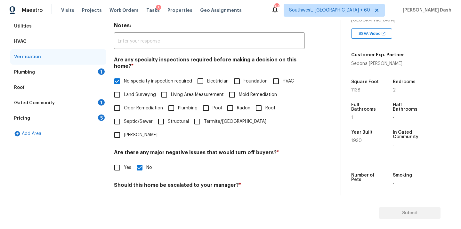
click at [94, 68] on div "Plumbing 1" at bounding box center [58, 72] width 96 height 15
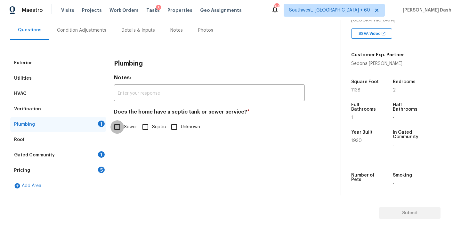
click at [120, 127] on input "Sewer" at bounding box center [116, 126] width 13 height 13
checkbox input "true"
click at [93, 155] on div "Gated Community 1" at bounding box center [58, 154] width 96 height 15
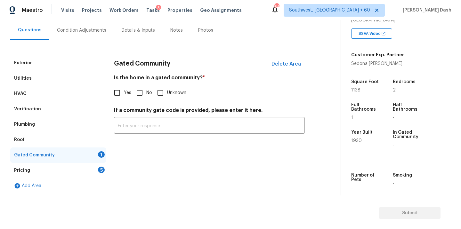
click at [146, 86] on label "No" at bounding box center [142, 92] width 19 height 13
click at [146, 86] on input "No" at bounding box center [139, 92] width 13 height 13
checkbox input "true"
click at [98, 171] on div "5" at bounding box center [101, 170] width 7 height 6
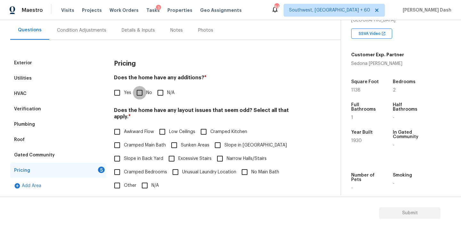
click at [140, 93] on input "No" at bounding box center [139, 92] width 13 height 13
checkbox input "true"
click at [119, 181] on input "Other" at bounding box center [116, 185] width 13 height 13
checkbox input "true"
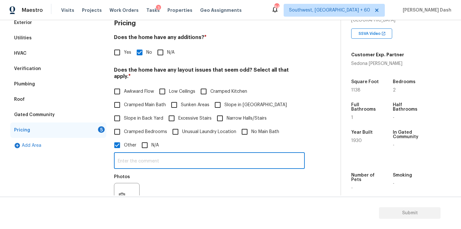
click at [158, 154] on input "text" at bounding box center [209, 161] width 191 height 15
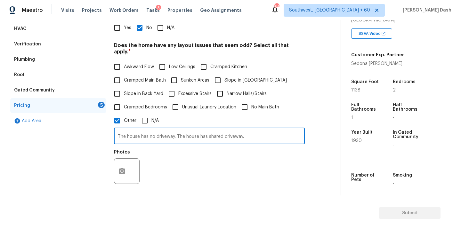
type input "The house has no driveway. The house has shared driveway."
click at [121, 164] on button "button" at bounding box center [121, 171] width 15 height 25
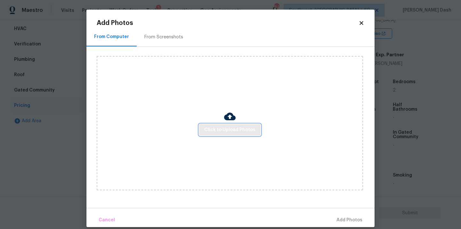
click at [251, 135] on button "Click to Upload Photos" at bounding box center [229, 130] width 61 height 12
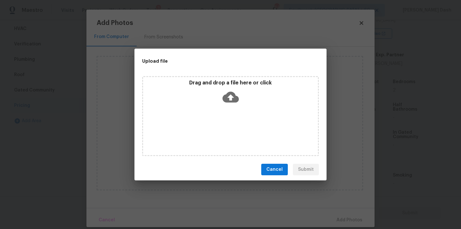
click at [251, 135] on div "Drag and drop a file here or click" at bounding box center [230, 116] width 177 height 80
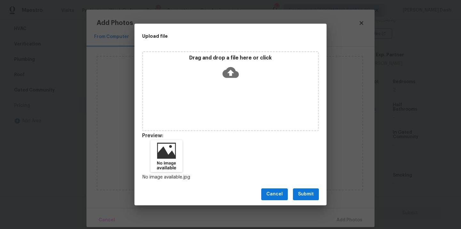
click at [314, 196] on button "Submit" at bounding box center [306, 194] width 26 height 12
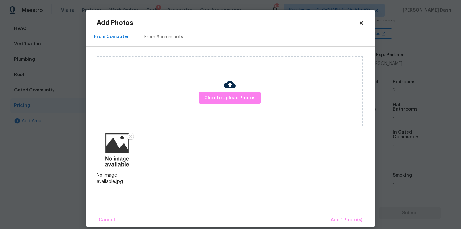
click at [344, 210] on div "Cancel Add 1 Photo(s)" at bounding box center [230, 217] width 288 height 19
click at [347, 217] on span "Add 1 Photo(s)" at bounding box center [346, 220] width 32 height 8
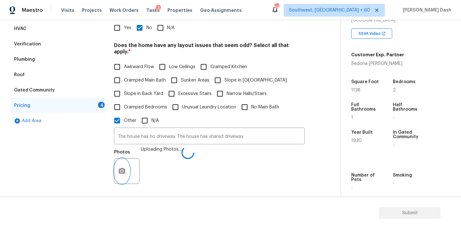
scroll to position [181, 0]
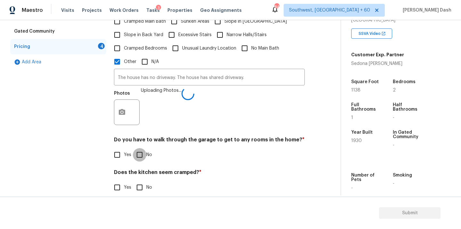
click at [145, 151] on input "No" at bounding box center [139, 154] width 13 height 13
checkbox input "true"
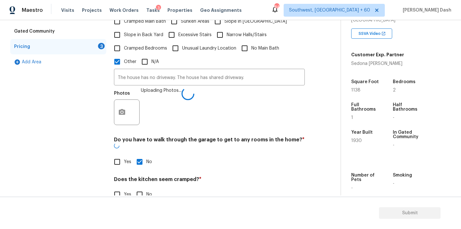
click at [142, 188] on input "No" at bounding box center [139, 194] width 13 height 13
checkbox input "true"
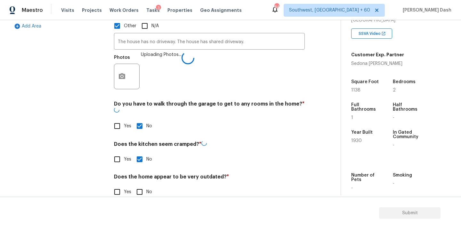
scroll to position [216, 0]
click at [140, 186] on input "No" at bounding box center [139, 192] width 13 height 13
checkbox input "true"
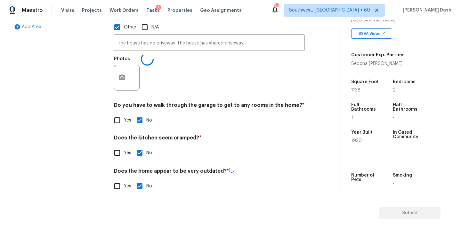
click at [84, 160] on div "Exterior Utilities HVAC Verification Plumbing Roof Gated Community Pricing 1 Ad…" at bounding box center [58, 48] width 96 height 304
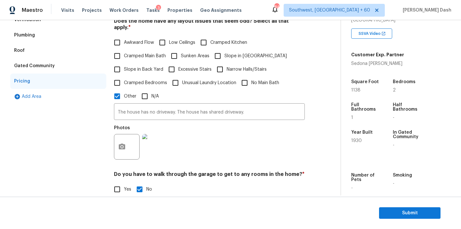
scroll to position [162, 0]
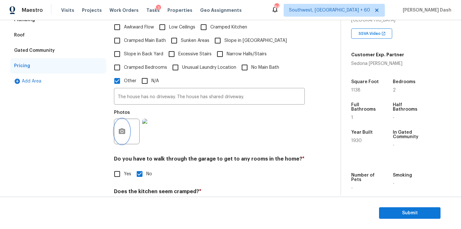
click at [115, 120] on button "button" at bounding box center [121, 131] width 15 height 25
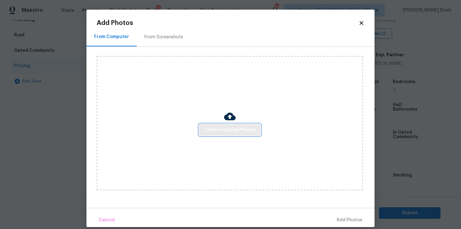
click at [214, 132] on span "Click to Upload Photos" at bounding box center [229, 130] width 51 height 8
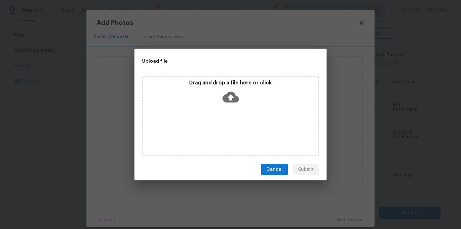
click at [214, 132] on div "Drag and drop a file here or click" at bounding box center [230, 116] width 177 height 80
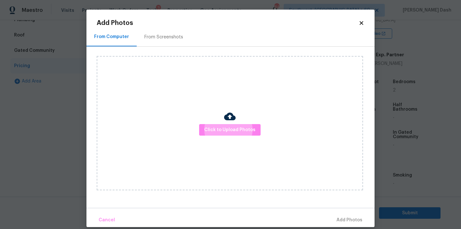
click at [57, 132] on body "Maestro Visits Projects Work Orders Tasks 3 Properties Geo Assignments 842 Sout…" at bounding box center [230, 114] width 461 height 229
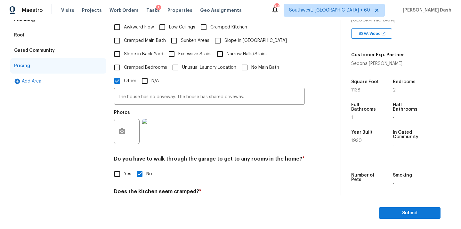
click at [83, 158] on div "Exterior Utilities HVAC Verification Plumbing Roof Gated Community Pricing Add …" at bounding box center [58, 102] width 96 height 303
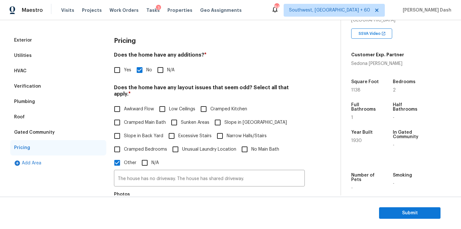
scroll to position [0, 0]
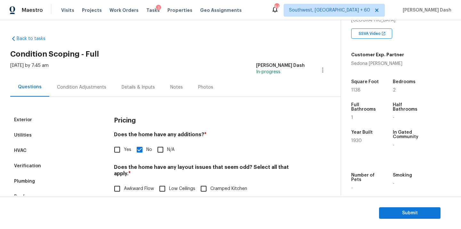
click at [86, 88] on div "Condition Adjustments" at bounding box center [81, 87] width 49 height 6
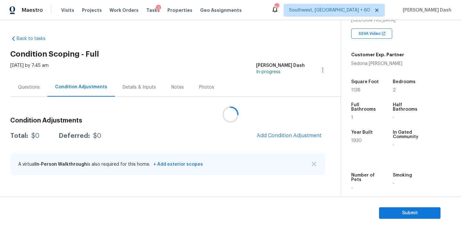
click at [275, 134] on div at bounding box center [230, 114] width 461 height 229
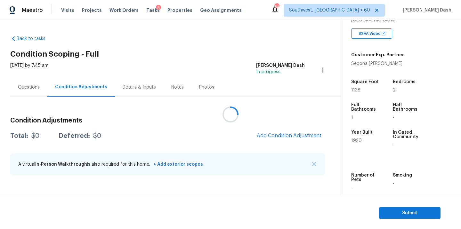
click at [275, 134] on div at bounding box center [230, 114] width 461 height 229
click at [279, 131] on button "Add Condition Adjustment" at bounding box center [289, 135] width 72 height 13
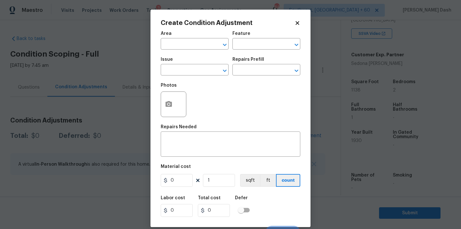
click at [202, 52] on span "Area ​" at bounding box center [195, 41] width 68 height 26
click at [202, 50] on span "Area ​" at bounding box center [195, 41] width 68 height 26
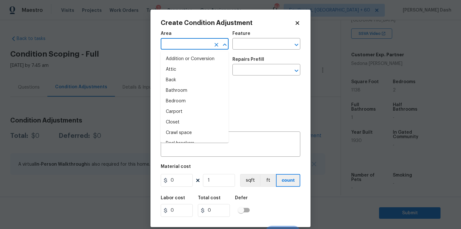
click at [202, 44] on input "text" at bounding box center [186, 45] width 50 height 10
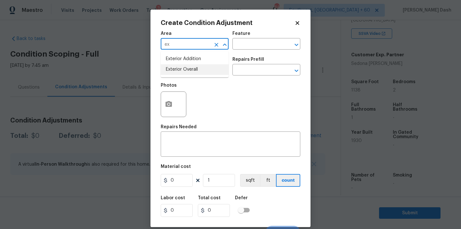
click at [194, 73] on li "Exterior Overall" at bounding box center [195, 69] width 68 height 11
type input "Exterior Overall"
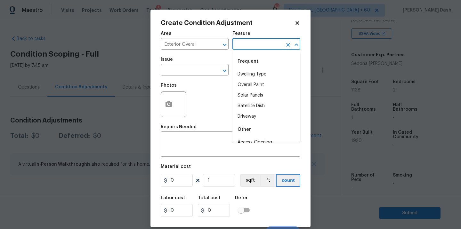
click at [248, 48] on input "text" at bounding box center [257, 45] width 50 height 10
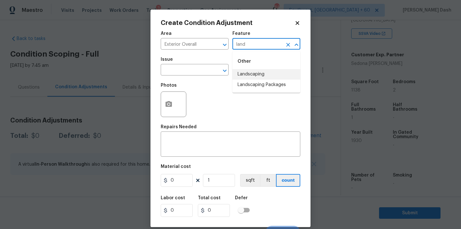
click at [239, 75] on li "Landscaping" at bounding box center [266, 74] width 68 height 11
type input "Landscaping"
click at [190, 64] on div "Issue" at bounding box center [195, 61] width 68 height 8
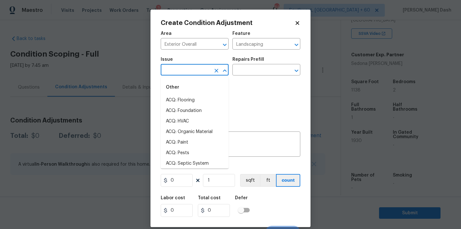
click at [190, 69] on input "text" at bounding box center [186, 71] width 50 height 10
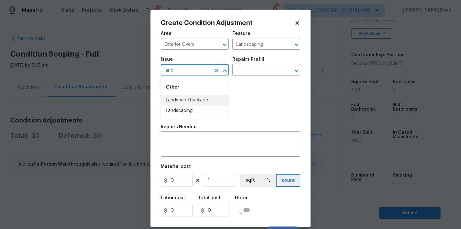
click at [182, 97] on li "Landscape Package" at bounding box center [195, 100] width 68 height 11
type input "Landscape Package"
click at [256, 68] on input "text" at bounding box center [257, 71] width 50 height 10
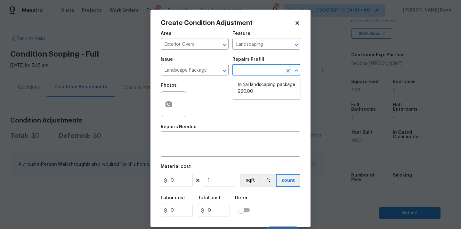
click at [256, 91] on li "Initial landscaping package $60.00" at bounding box center [266, 88] width 68 height 17
type input "Home Readiness Packages"
type textarea "Mowing of grass up to 6" in height. Mow, edge along driveways & sidewalks, trim…"
type input "60"
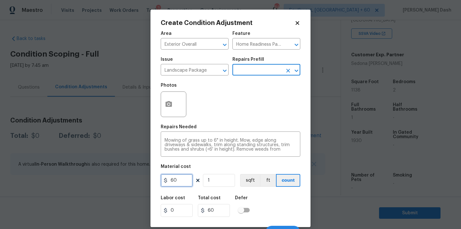
click at [184, 179] on input "60" at bounding box center [177, 180] width 32 height 13
type input "300"
click at [264, 195] on div "Labor cost 0 Total cost 300 Defer" at bounding box center [230, 206] width 139 height 29
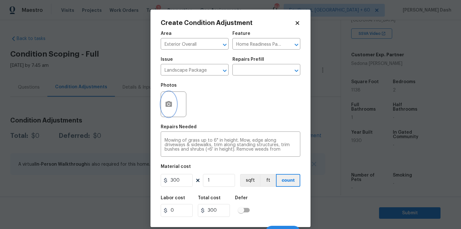
click at [169, 100] on button "button" at bounding box center [168, 104] width 15 height 25
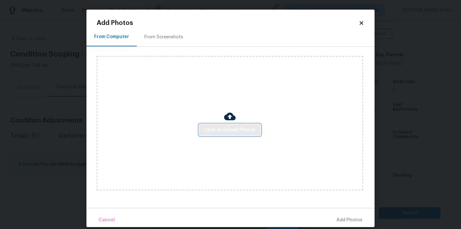
click at [210, 125] on button "Click to Upload Photos" at bounding box center [229, 130] width 61 height 12
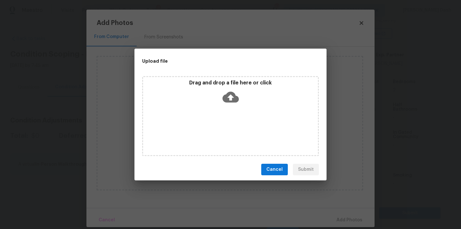
click at [210, 125] on div "Drag and drop a file here or click" at bounding box center [230, 116] width 177 height 80
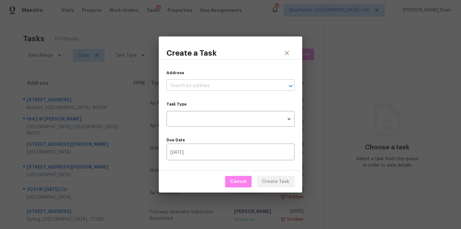
click at [202, 82] on input "text" at bounding box center [221, 86] width 110 height 10
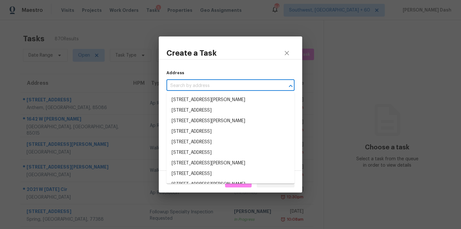
paste input "aria2c -x16 -s16 -k16M "[URL][DOMAIN_NAME]" -o vid.mp4"
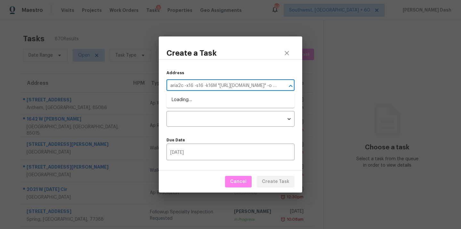
type input "aria2c -x16 -s16 -k16M "[URL][DOMAIN_NAME]" -o vid.mp4"
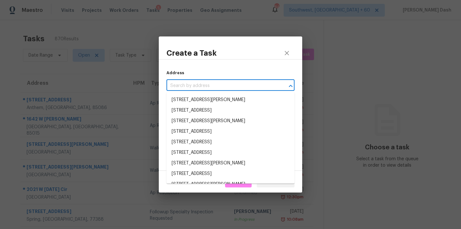
paste input "[STREET_ADDRESS]"
type input "[STREET_ADDRESS]"
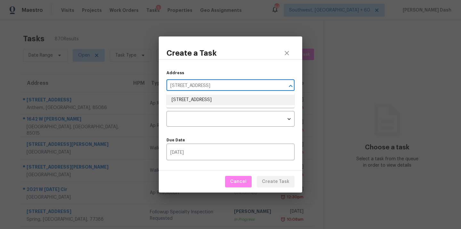
click at [225, 98] on li "[STREET_ADDRESS]" at bounding box center [230, 100] width 128 height 11
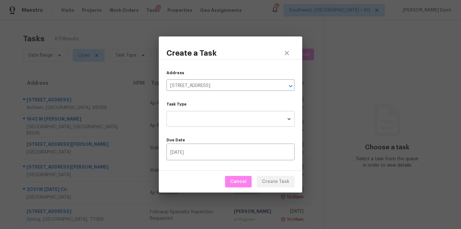
click at [201, 119] on body "Maestro Visits Projects Work Orders Tasks 5 Properties Geo Assignments [GEOGRAP…" at bounding box center [230, 114] width 461 height 229
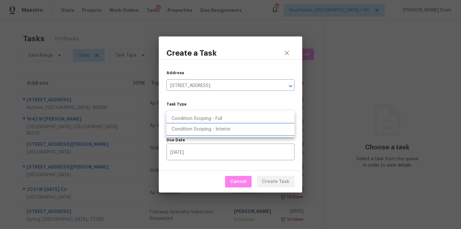
click at [205, 124] on li "Condition Scoping - Interior" at bounding box center [230, 129] width 128 height 11
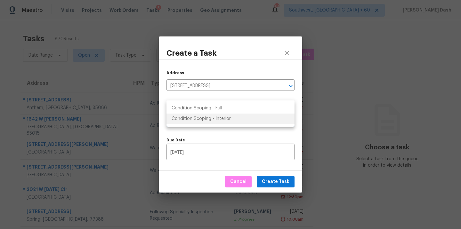
click at [210, 118] on body "Maestro Visits Projects Work Orders Tasks 5 Properties Geo Assignments [GEOGRAP…" at bounding box center [230, 114] width 461 height 229
click at [217, 109] on li "Condition Scoping - Full" at bounding box center [230, 108] width 128 height 11
type input "virtual_full_assessment"
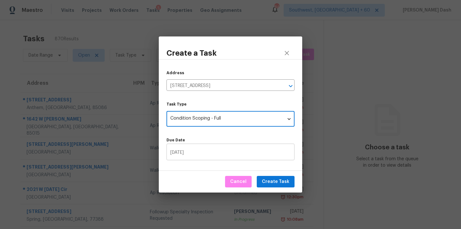
click at [237, 156] on input "[DATE]" at bounding box center [230, 152] width 128 height 15
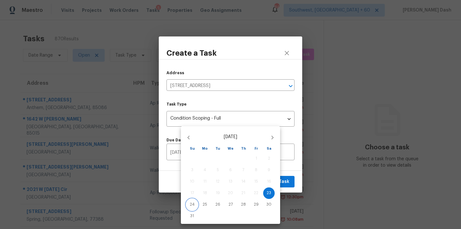
click at [193, 206] on p "24" at bounding box center [192, 204] width 5 height 5
click at [202, 207] on p "25" at bounding box center [204, 204] width 4 height 5
type input "[DATE]"
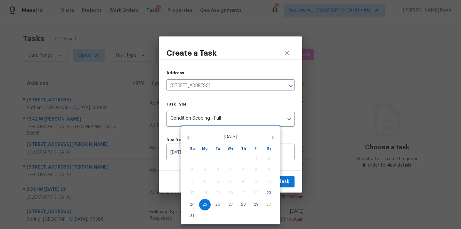
click at [298, 200] on div at bounding box center [230, 114] width 461 height 229
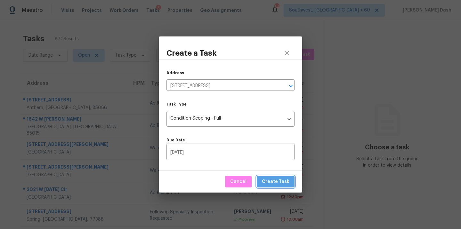
click at [284, 179] on span "Create Task" at bounding box center [276, 182] width 28 height 8
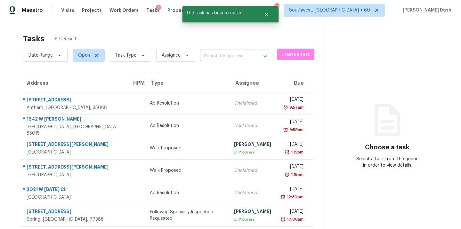
click at [220, 57] on input "text" at bounding box center [225, 56] width 51 height 10
paste input "[STREET_ADDRESS]"
type input "[STREET_ADDRESS]"
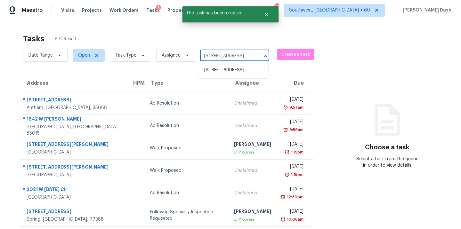
click at [218, 72] on li "[STREET_ADDRESS]" at bounding box center [233, 70] width 69 height 11
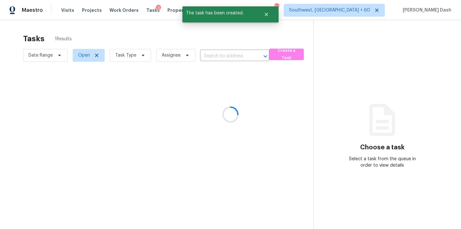
type input "[STREET_ADDRESS]"
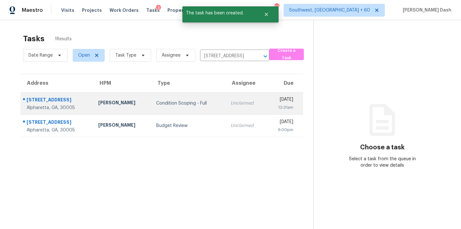
click at [176, 102] on div "Condition Scoping - Full" at bounding box center [188, 103] width 64 height 6
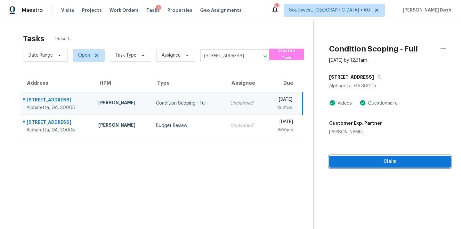
click at [395, 166] on button "Claim" at bounding box center [390, 162] width 122 height 12
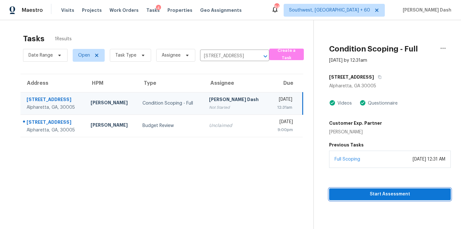
click at [382, 197] on span "Start Assessment" at bounding box center [389, 194] width 111 height 8
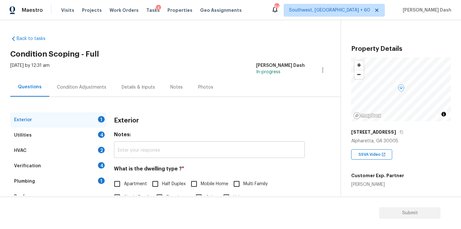
scroll to position [78, 0]
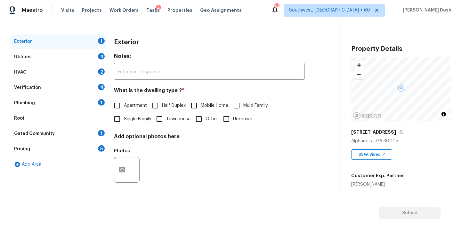
click at [164, 117] on input "Townhouse" at bounding box center [159, 118] width 13 height 13
checkbox input "true"
click at [95, 54] on div "Utilities 4" at bounding box center [58, 56] width 96 height 15
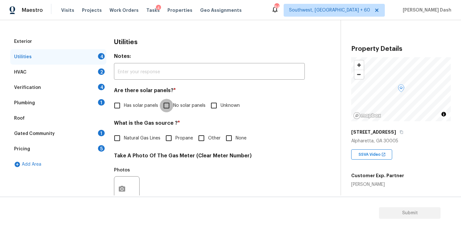
click at [172, 104] on input "No solar panels" at bounding box center [166, 105] width 13 height 13
checkbox input "true"
click at [114, 140] on input "Natural Gas Lines" at bounding box center [116, 138] width 13 height 13
checkbox input "true"
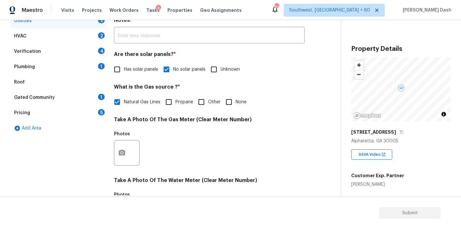
scroll to position [157, 0]
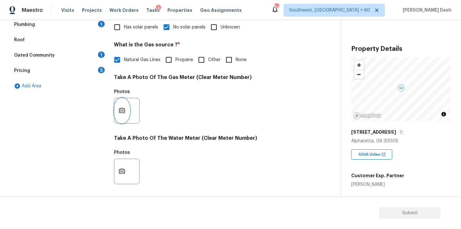
click at [123, 115] on button "button" at bounding box center [121, 110] width 15 height 25
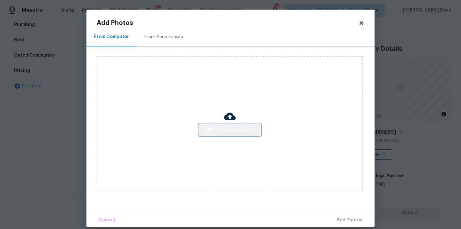
click at [232, 130] on span "Click to Upload Photos" at bounding box center [229, 130] width 51 height 8
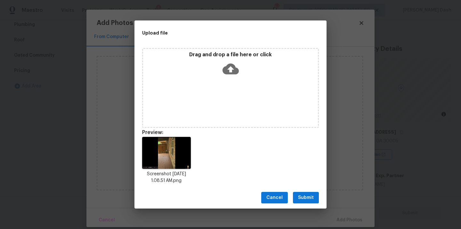
click at [310, 201] on span "Submit" at bounding box center [306, 198] width 16 height 8
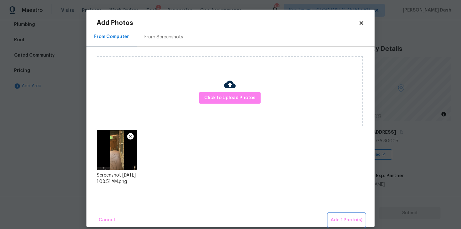
click at [348, 221] on span "Add 1 Photo(s)" at bounding box center [346, 220] width 32 height 8
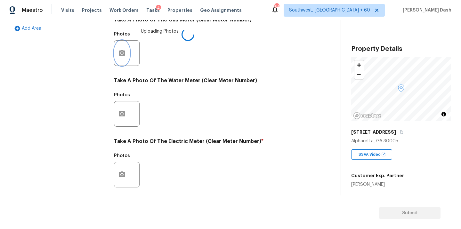
scroll to position [213, 0]
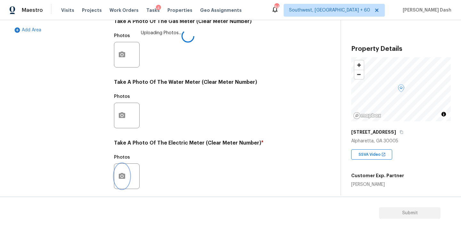
click at [122, 172] on icon "button" at bounding box center [122, 176] width 8 height 8
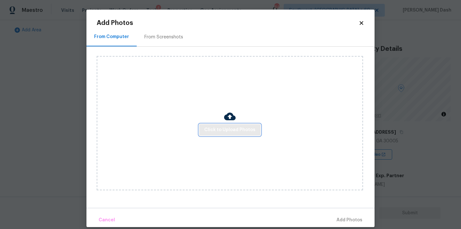
click at [245, 131] on span "Click to Upload Photos" at bounding box center [229, 130] width 51 height 8
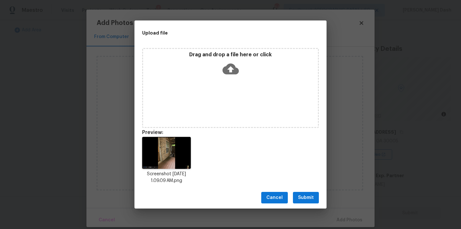
click at [305, 199] on span "Submit" at bounding box center [306, 198] width 16 height 8
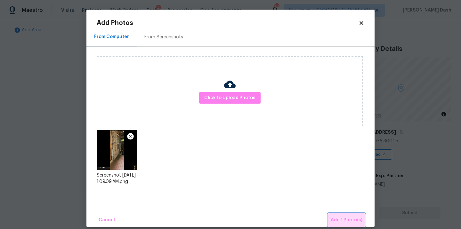
click at [339, 215] on button "Add 1 Photo(s)" at bounding box center [346, 220] width 37 height 14
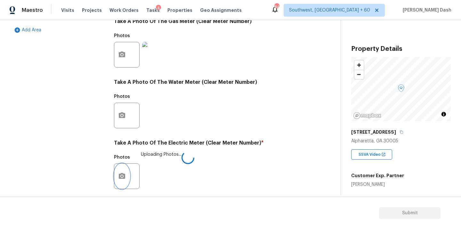
scroll to position [252, 0]
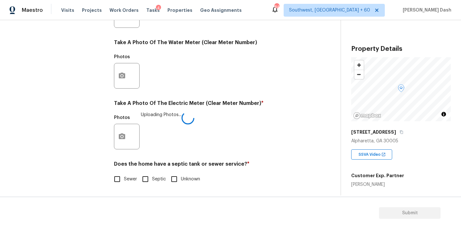
click at [124, 177] on span "Sewer" at bounding box center [130, 179] width 13 height 7
click at [124, 177] on input "Sewer" at bounding box center [116, 178] width 13 height 13
checkbox input "true"
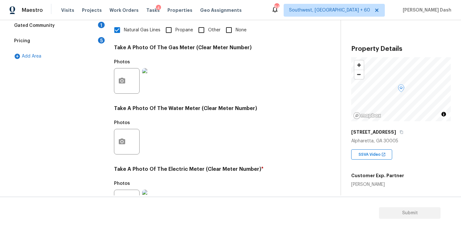
scroll to position [107, 0]
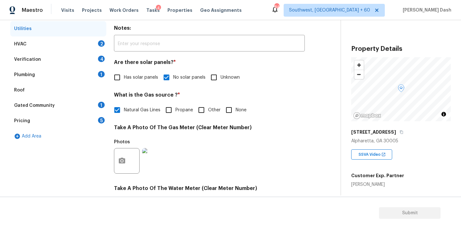
click at [84, 45] on div "HVAC 2" at bounding box center [58, 43] width 96 height 15
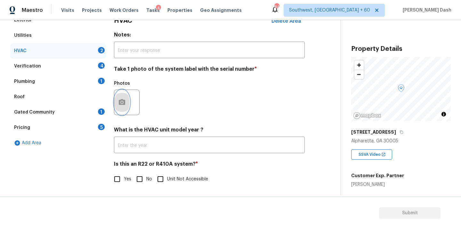
click at [123, 103] on icon "button" at bounding box center [122, 103] width 8 height 8
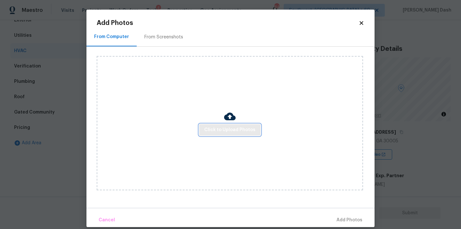
click at [248, 133] on span "Click to Upload Photos" at bounding box center [229, 130] width 51 height 8
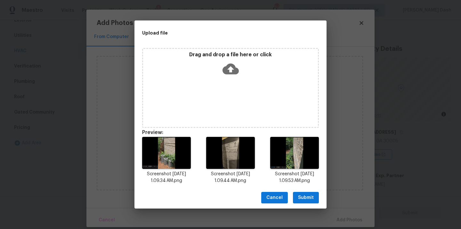
click at [306, 201] on span "Submit" at bounding box center [306, 198] width 16 height 8
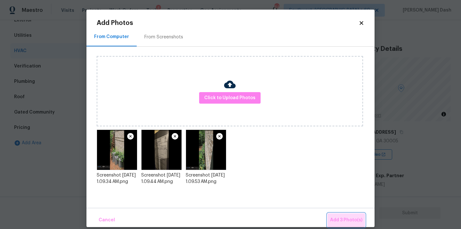
click at [344, 219] on span "Add 3 Photo(s)" at bounding box center [346, 220] width 32 height 8
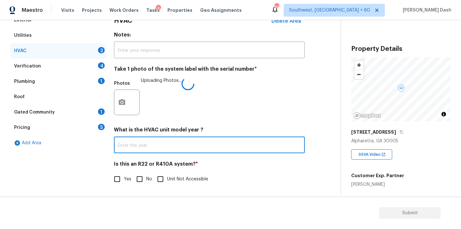
click at [150, 144] on input "text" at bounding box center [209, 145] width 191 height 15
type input "2017-3 units"
click at [122, 175] on input "Yes" at bounding box center [116, 178] width 13 height 13
checkbox input "true"
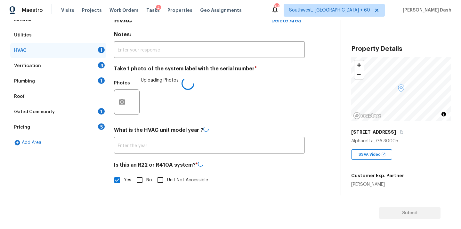
type input "2017-3 units"
click at [89, 67] on div "Verification 4" at bounding box center [58, 66] width 96 height 15
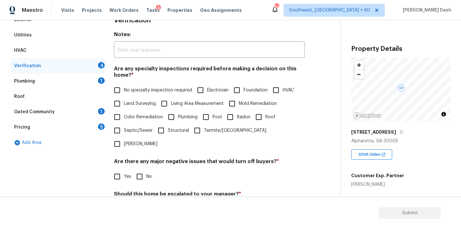
click at [145, 91] on span "No specialty inspection required" at bounding box center [158, 90] width 68 height 7
click at [124, 91] on input "No specialty inspection required" at bounding box center [116, 89] width 13 height 13
checkbox input "true"
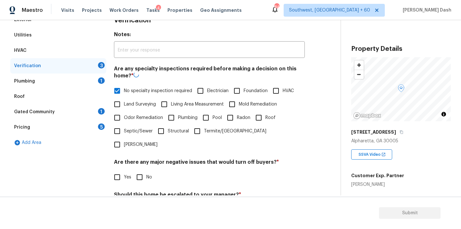
click at [140, 171] on input "No" at bounding box center [139, 177] width 13 height 13
checkbox input "true"
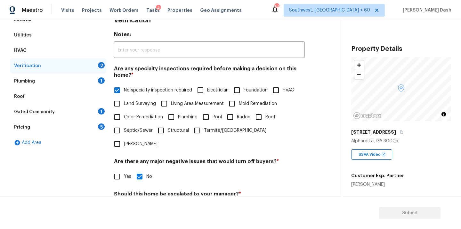
click at [168, 132] on span "Structural" at bounding box center [178, 130] width 21 height 7
click at [168, 132] on input "Structural" at bounding box center [160, 130] width 13 height 13
checkbox input "true"
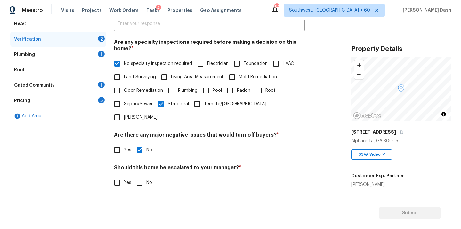
scroll to position [154, 0]
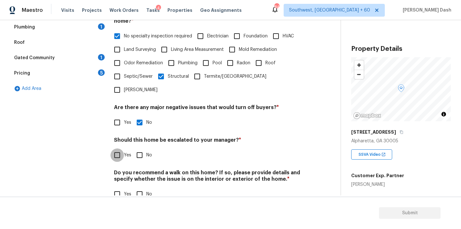
click at [120, 148] on input "Yes" at bounding box center [116, 154] width 13 height 13
checkbox input "true"
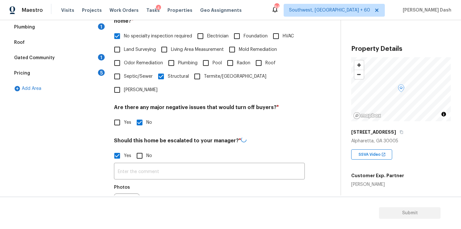
click at [137, 166] on div "​ Photos" at bounding box center [209, 193] width 191 height 60
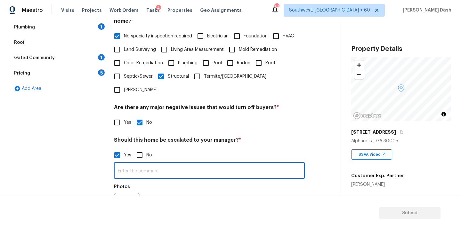
click at [139, 164] on input "text" at bounding box center [209, 171] width 191 height 15
paste input "The house has possible foundation issues as cracks noticed(0.29) and as per age…"
type input "The house has possible foundation issues as cracks noticed(0.29) and as per age…"
click at [122, 202] on icon "button" at bounding box center [122, 205] width 6 height 6
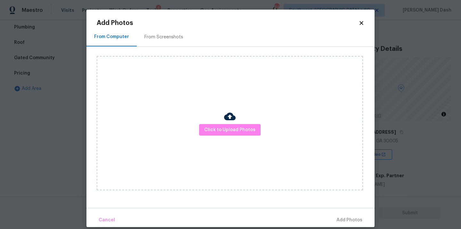
scroll to position [0, 0]
click at [224, 124] on button "Click to Upload Photos" at bounding box center [229, 130] width 61 height 12
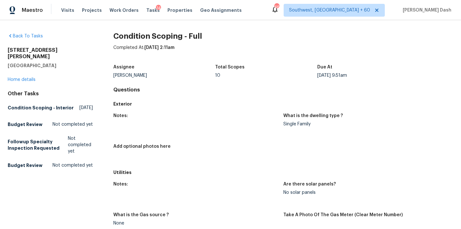
scroll to position [153, 0]
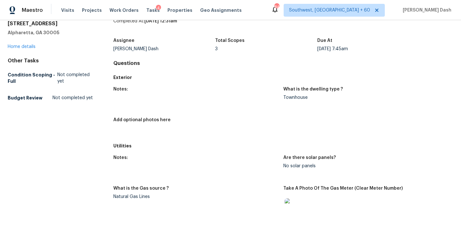
scroll to position [68, 0]
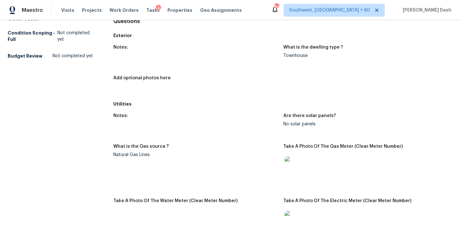
click at [294, 161] on img at bounding box center [294, 166] width 20 height 20
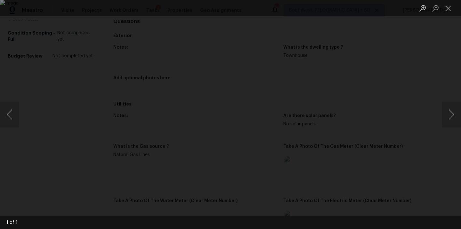
click at [384, 100] on img "Lightbox" at bounding box center [230, 114] width 461 height 229
click at [438, 112] on div "Lightbox" at bounding box center [230, 114] width 461 height 229
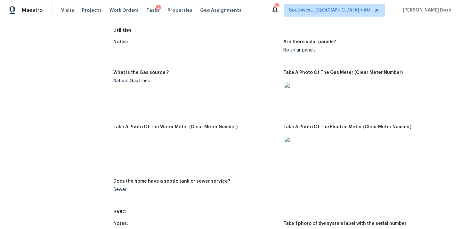
scroll to position [150, 0]
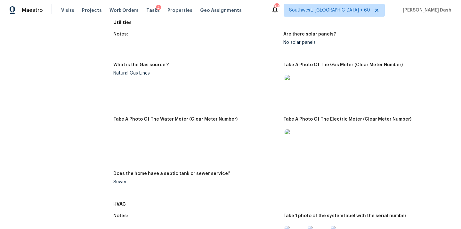
click at [296, 142] on img at bounding box center [294, 139] width 20 height 20
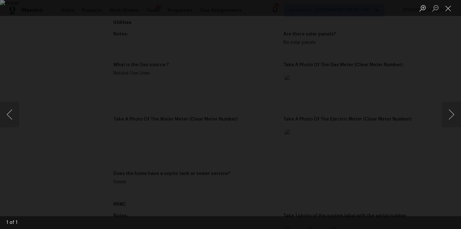
click at [432, 89] on div "Lightbox" at bounding box center [230, 114] width 461 height 229
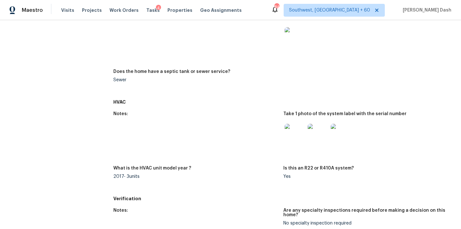
scroll to position [291, 0]
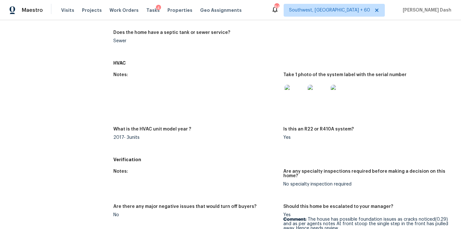
click at [292, 93] on img at bounding box center [294, 95] width 20 height 20
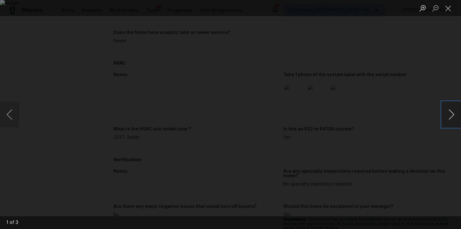
click at [444, 115] on button "Next image" at bounding box center [450, 115] width 19 height 26
click at [453, 115] on button "Next image" at bounding box center [450, 115] width 19 height 26
click at [423, 74] on div "Lightbox" at bounding box center [230, 114] width 461 height 229
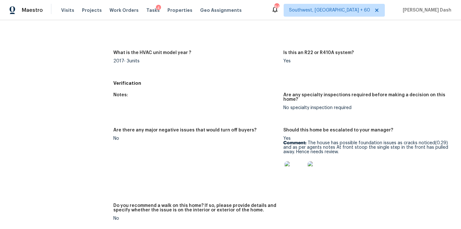
scroll to position [371, 0]
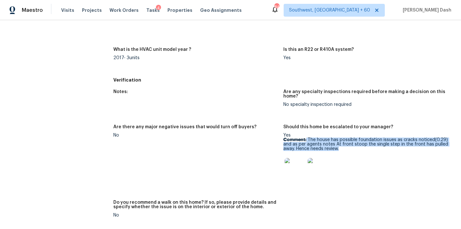
drag, startPoint x: 306, startPoint y: 139, endPoint x: 346, endPoint y: 150, distance: 40.9
click at [346, 150] on p "Comment: The house has possible foundation issues as cracks noticed(0.29) and a…" at bounding box center [365, 144] width 165 height 13
copy p "The house has possible foundation issues as cracks noticed(0.29) and as per age…"
click at [292, 171] on img at bounding box center [294, 168] width 20 height 20
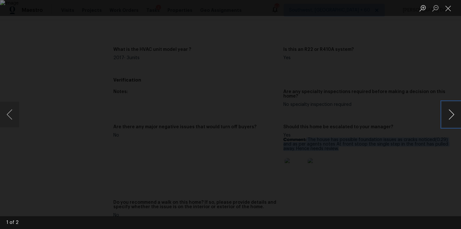
click at [446, 115] on button "Next image" at bounding box center [450, 115] width 19 height 26
click at [401, 163] on div "Lightbox" at bounding box center [230, 114] width 461 height 229
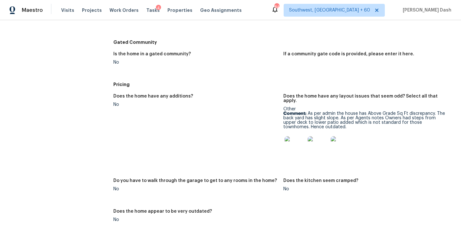
scroll to position [646, 0]
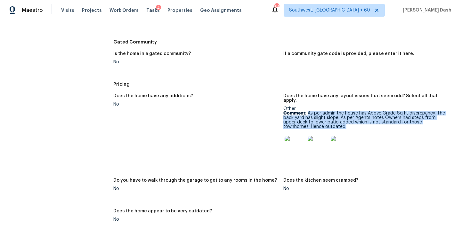
drag, startPoint x: 307, startPoint y: 109, endPoint x: 307, endPoint y: 123, distance: 14.1
click at [307, 123] on p "Comment: As per admin the house has Above Grade Sq Ft discrepancy. The back yar…" at bounding box center [365, 120] width 165 height 18
copy p "As per admin the house has Above Grade Sq Ft discrepancy. The back yard has sli…"
click at [293, 136] on img at bounding box center [294, 146] width 20 height 20
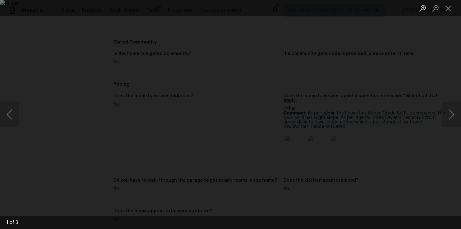
click at [351, 128] on div "Lightbox" at bounding box center [230, 114] width 461 height 229
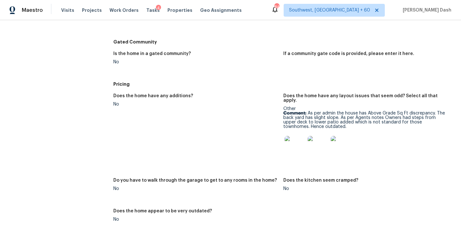
click at [322, 141] on img at bounding box center [317, 146] width 20 height 20
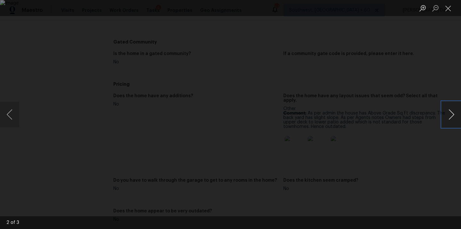
click at [448, 113] on button "Next image" at bounding box center [450, 115] width 19 height 26
click at [430, 53] on div "Lightbox" at bounding box center [230, 114] width 461 height 229
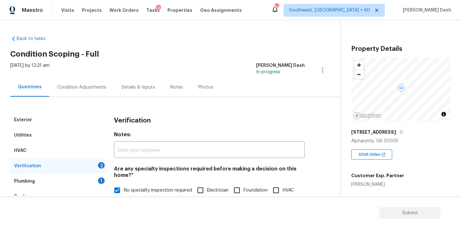
scroll to position [217, 0]
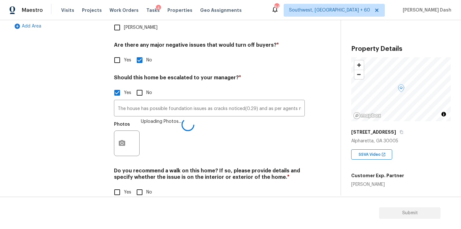
click at [139, 186] on input "No" at bounding box center [139, 192] width 13 height 13
checkbox input "true"
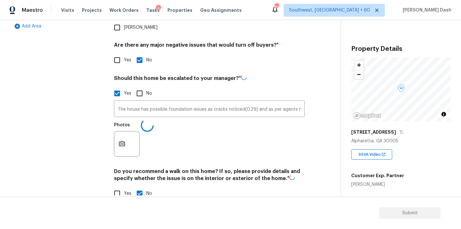
click at [75, 144] on div "Exterior Utilities HVAC Verification 1 Plumbing 1 Roof Gated Community 1 Pricin…" at bounding box center [58, 52] width 96 height 312
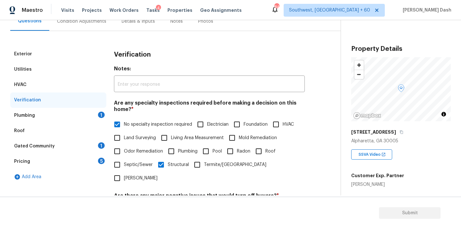
click at [94, 109] on div "Plumbing 1" at bounding box center [58, 115] width 96 height 15
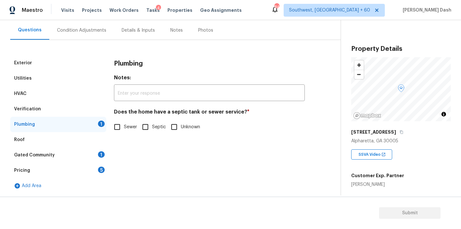
click at [123, 125] on input "Sewer" at bounding box center [116, 126] width 13 height 13
checkbox input "true"
click at [99, 155] on div "1" at bounding box center [101, 154] width 7 height 6
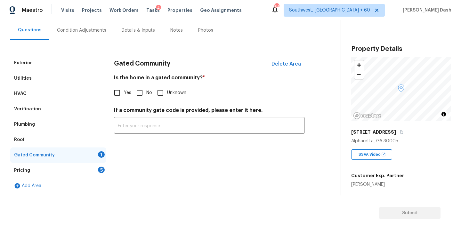
click at [141, 94] on input "No" at bounding box center [139, 92] width 13 height 13
checkbox input "true"
click at [102, 170] on div "5" at bounding box center [101, 170] width 7 height 6
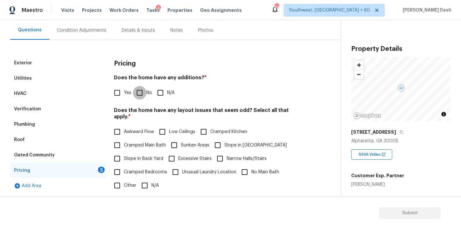
click at [139, 94] on input "No" at bounding box center [139, 92] width 13 height 13
checkbox input "true"
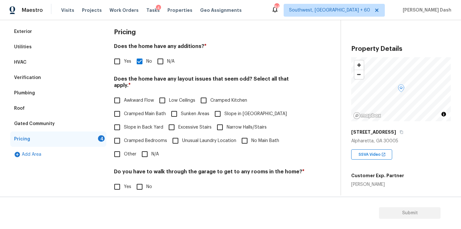
scroll to position [95, 0]
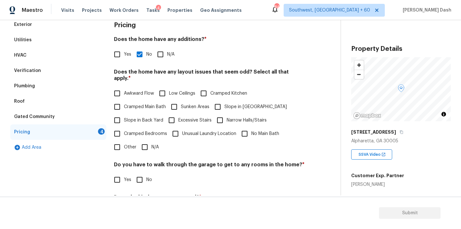
click at [119, 142] on input "Other" at bounding box center [116, 146] width 13 height 13
checkbox input "true"
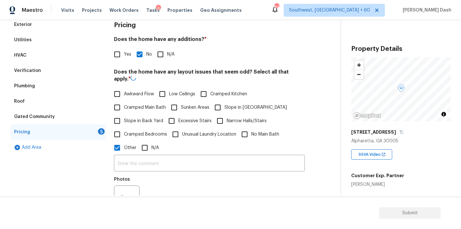
click at [133, 155] on div "​ Photos" at bounding box center [209, 185] width 191 height 60
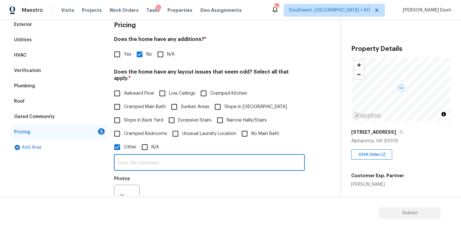
click at [133, 162] on input "text" at bounding box center [209, 163] width 191 height 15
paste input "As per admin the house has Above Grade Sq Ft discrepancy. The back yard has sli…"
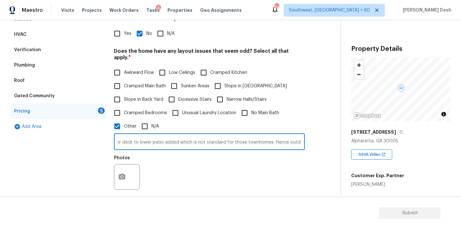
scroll to position [139, 0]
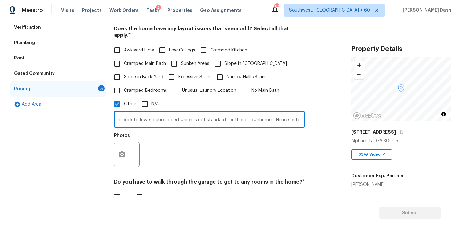
type input "As per admin the house has Above Grade Sq Ft discrepancy. The back yard has sli…"
click at [120, 149] on button "button" at bounding box center [121, 154] width 15 height 25
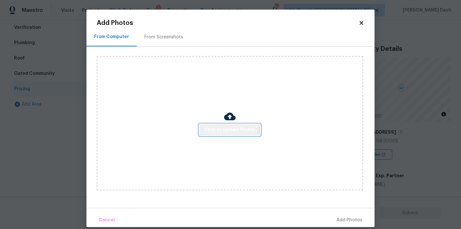
click at [216, 129] on span "Click to Upload Photos" at bounding box center [229, 130] width 51 height 8
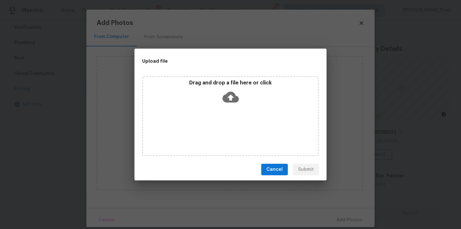
click at [223, 102] on icon at bounding box center [230, 97] width 16 height 16
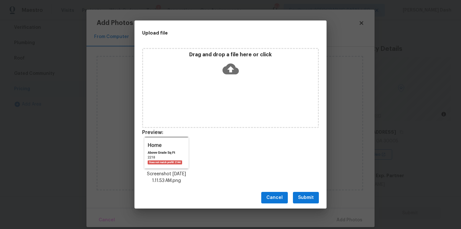
click at [307, 195] on span "Submit" at bounding box center [306, 198] width 16 height 8
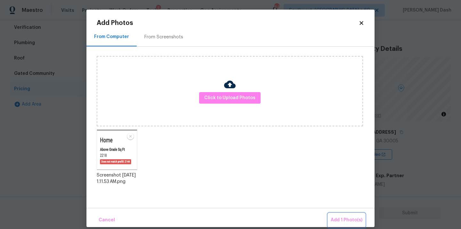
click at [353, 220] on span "Add 1 Photo(s)" at bounding box center [346, 220] width 32 height 8
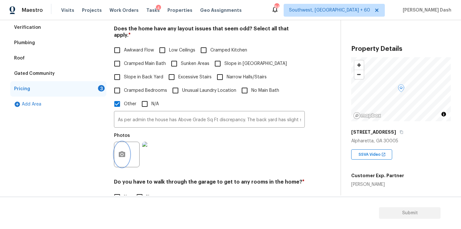
click at [120, 151] on icon "button" at bounding box center [122, 154] width 6 height 6
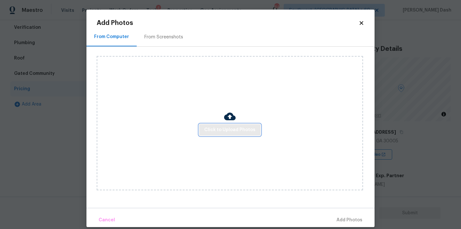
drag, startPoint x: 226, startPoint y: 126, endPoint x: 230, endPoint y: 127, distance: 4.9
click at [230, 127] on span "Click to Upload Photos" at bounding box center [229, 130] width 51 height 8
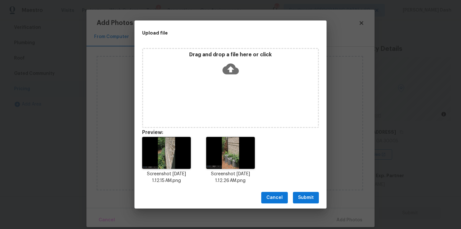
click at [304, 202] on button "Submit" at bounding box center [306, 198] width 26 height 12
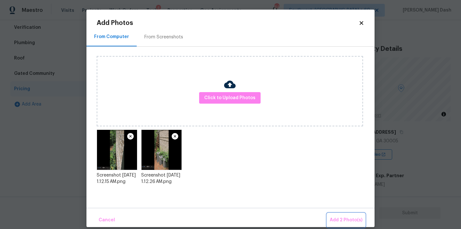
click at [342, 215] on button "Add 2 Photo(s)" at bounding box center [346, 220] width 38 height 14
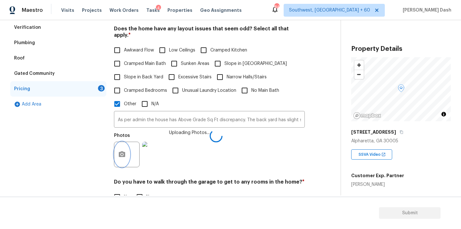
scroll to position [215, 0]
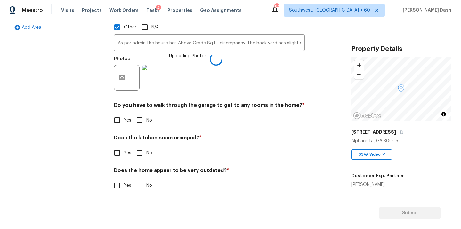
click at [140, 107] on div "Do you have to walk through the garage to get to any rooms in the home? * Yes No" at bounding box center [209, 114] width 191 height 25
drag, startPoint x: 140, startPoint y: 106, endPoint x: 140, endPoint y: 120, distance: 13.4
click at [140, 106] on div "Do you have to walk through the garage to get to any rooms in the home? * Yes No" at bounding box center [209, 114] width 191 height 25
click at [139, 114] on input "No" at bounding box center [139, 120] width 13 height 13
checkbox input "true"
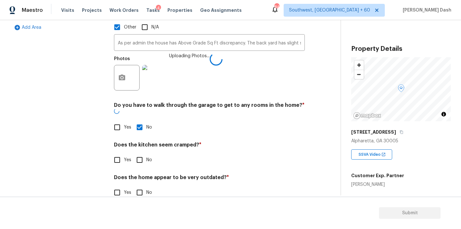
click at [139, 153] on input "No" at bounding box center [139, 159] width 13 height 13
checkbox input "true"
click at [139, 187] on input "No" at bounding box center [139, 193] width 13 height 13
checkbox input "true"
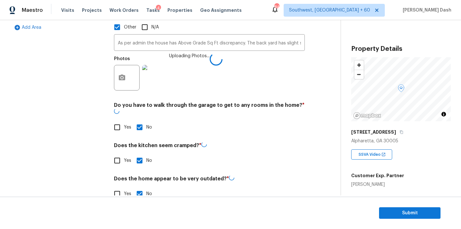
click at [95, 131] on div "Exterior Utilities HVAC Verification Plumbing Roof Gated Community Pricing Add …" at bounding box center [58, 52] width 96 height 311
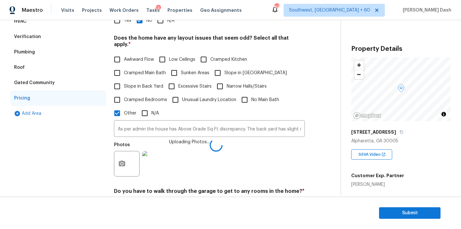
scroll to position [187, 0]
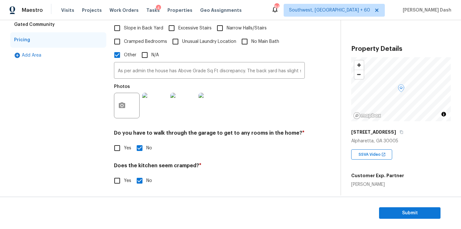
click at [98, 120] on div "Exterior Utilities HVAC Verification Plumbing Roof Gated Community Pricing Add …" at bounding box center [58, 76] width 96 height 303
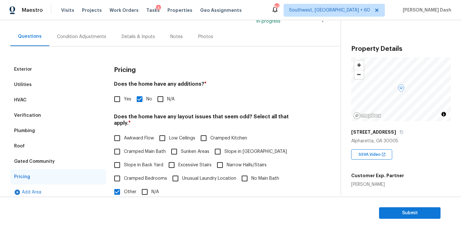
scroll to position [0, 0]
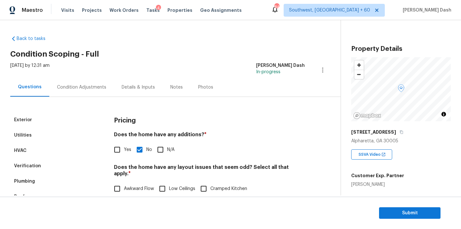
click at [89, 82] on div "Condition Adjustments" at bounding box center [81, 87] width 65 height 19
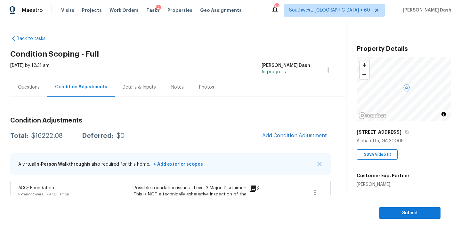
scroll to position [75, 0]
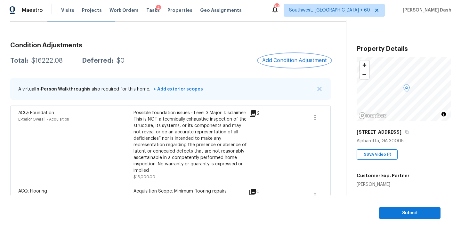
click at [295, 57] on button "Add Condition Adjustment" at bounding box center [294, 60] width 72 height 13
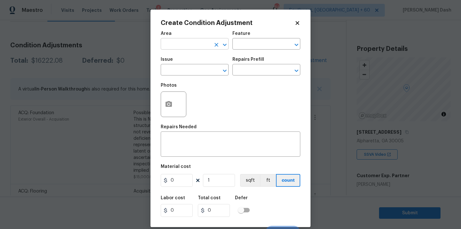
click at [181, 45] on input "text" at bounding box center [186, 45] width 50 height 10
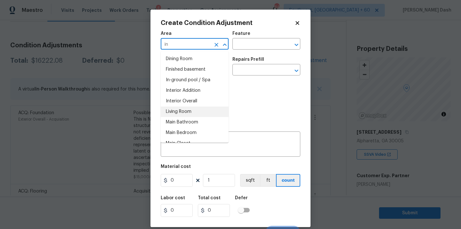
click at [180, 102] on li "Interior Overall" at bounding box center [195, 101] width 68 height 11
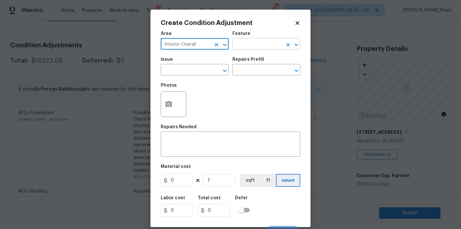
type input "Interior Overall"
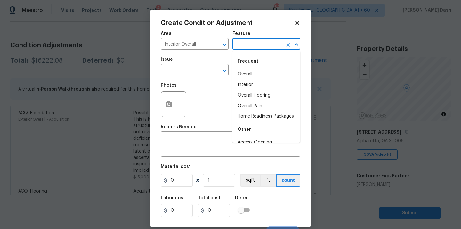
click at [256, 45] on input "text" at bounding box center [257, 45] width 50 height 10
type input "c"
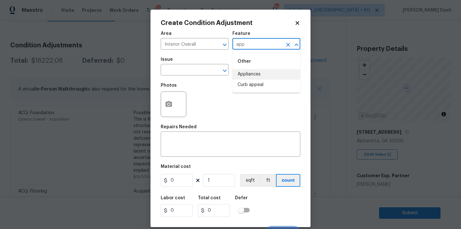
click at [251, 72] on li "Appliances" at bounding box center [266, 74] width 68 height 11
type input "Appliances"
click at [188, 69] on input "text" at bounding box center [186, 71] width 50 height 10
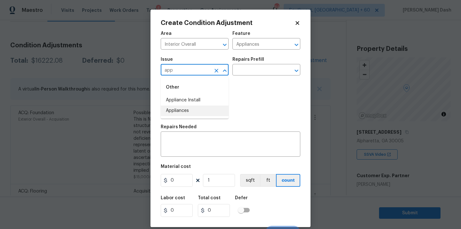
click at [180, 109] on li "Appliances" at bounding box center [195, 111] width 68 height 11
type input "Appliances"
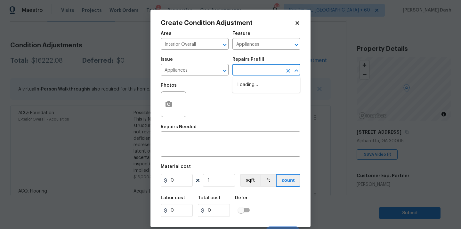
click at [251, 67] on input "text" at bounding box center [257, 71] width 50 height 10
type input "co"
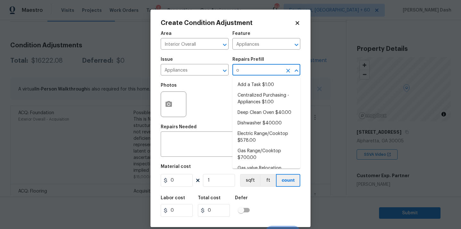
type input "ok"
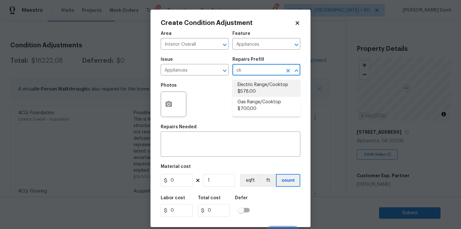
click at [255, 91] on li "Electric Range/Cooktop $578.00" at bounding box center [266, 88] width 68 height 17
type textarea "Remove the existing electric range/cooktop and prep the area for a new unit. In…"
type input "578"
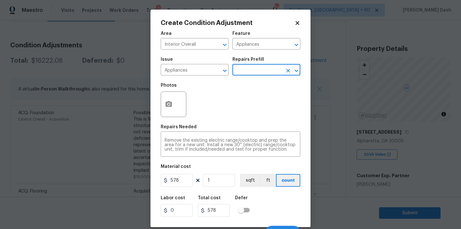
click at [258, 70] on input "text" at bounding box center [257, 71] width 50 height 10
type input "cook"
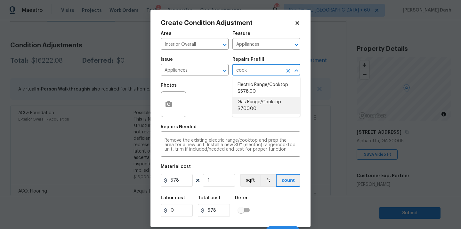
drag, startPoint x: 253, startPoint y: 108, endPoint x: 253, endPoint y: 113, distance: 5.4
click at [253, 108] on li "Gas Range/Cooktop $700.00" at bounding box center [266, 105] width 68 height 17
type textarea "Remove the existing gas range/cooktop and prep the area for a new unit. Install…"
type input "700"
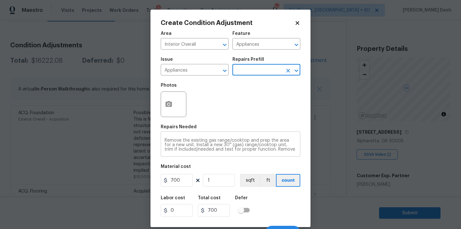
scroll to position [10, 0]
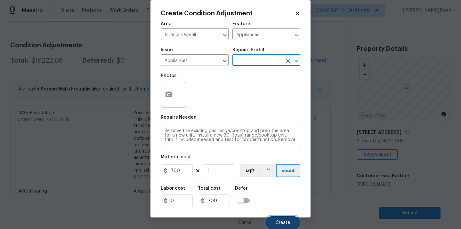
click at [276, 220] on span "Create" at bounding box center [282, 222] width 14 height 5
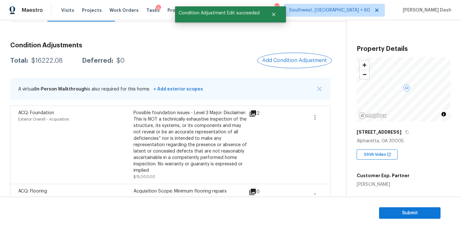
scroll to position [0, 0]
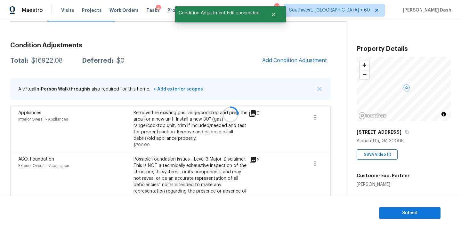
click at [294, 57] on div at bounding box center [230, 114] width 461 height 229
click at [288, 62] on span "Add Condition Adjustment" at bounding box center [294, 61] width 65 height 6
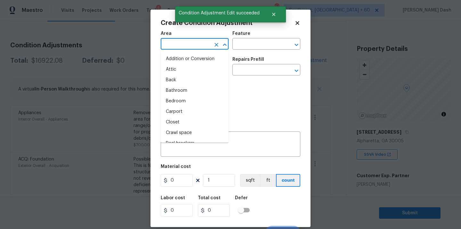
click at [185, 48] on input "text" at bounding box center [186, 45] width 50 height 10
click at [173, 98] on li "Interior Overall" at bounding box center [195, 101] width 68 height 11
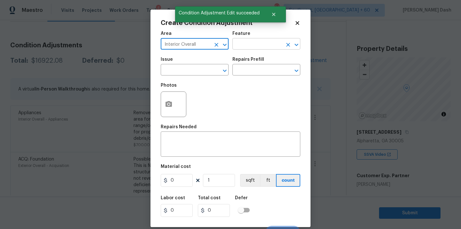
type input "Interior Overall"
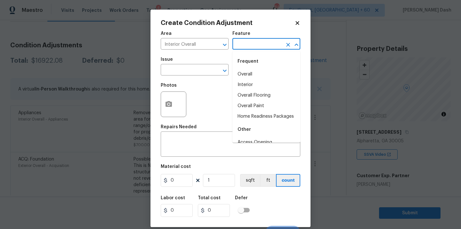
click at [259, 46] on input "text" at bounding box center [257, 45] width 50 height 10
type input "r"
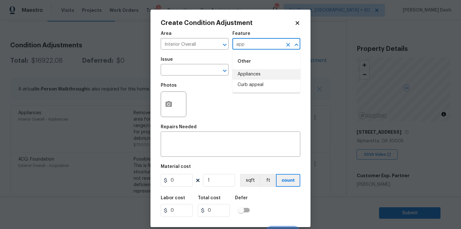
click at [254, 72] on li "Appliances" at bounding box center [266, 74] width 68 height 11
type input "Appliances"
click at [206, 72] on input "text" at bounding box center [186, 71] width 50 height 10
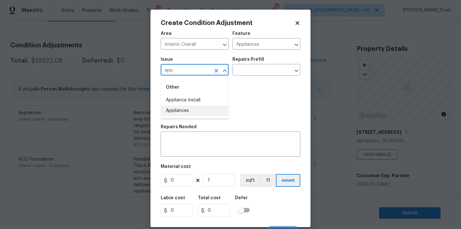
drag, startPoint x: 191, startPoint y: 112, endPoint x: 218, endPoint y: 95, distance: 32.1
click at [191, 112] on li "Appliances" at bounding box center [195, 111] width 68 height 11
type input "Appliances"
click at [255, 72] on input "text" at bounding box center [257, 71] width 50 height 10
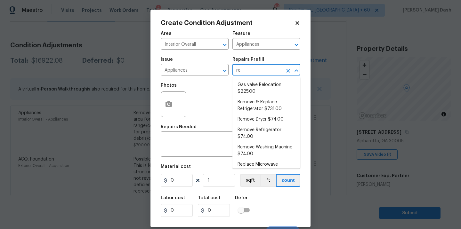
type input "ref"
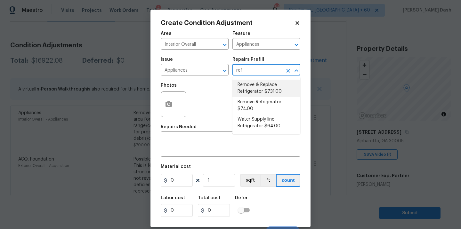
click at [250, 91] on li "Remove & Replace Refrigerator $731.00" at bounding box center [266, 88] width 68 height 17
type textarea "Install a new stainless steel (unless directed otherwise by the PM) refrigerato…"
type input "731"
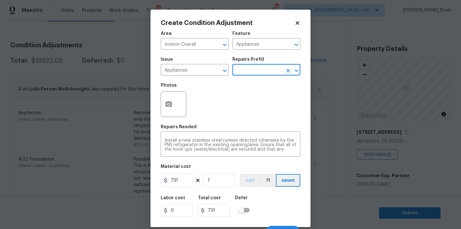
scroll to position [10, 0]
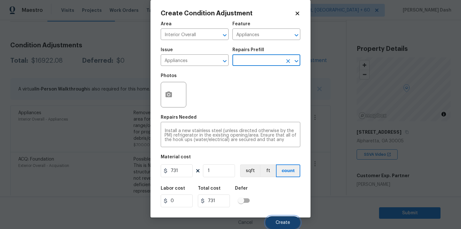
click at [274, 220] on button "Create" at bounding box center [282, 222] width 35 height 13
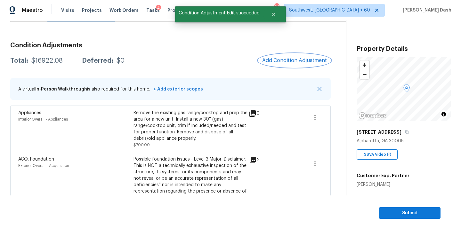
scroll to position [0, 0]
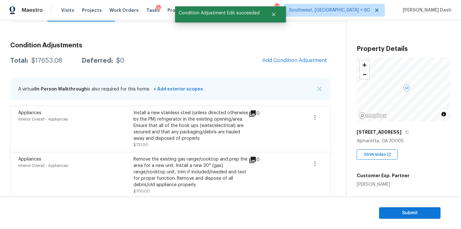
click at [52, 61] on div "$17653.08" at bounding box center [46, 61] width 31 height 6
copy div "$17653.08"
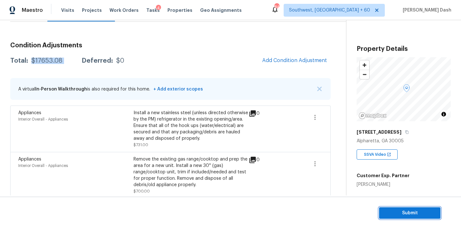
click at [394, 216] on span "Submit" at bounding box center [409, 213] width 51 height 8
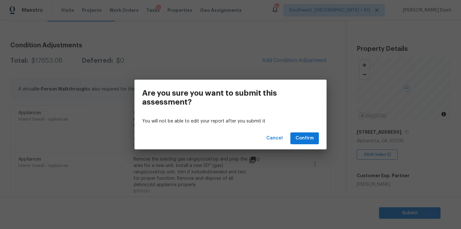
click at [312, 144] on div "Cancel Confirm" at bounding box center [230, 138] width 192 height 22
click at [313, 141] on span "Confirm" at bounding box center [304, 138] width 18 height 8
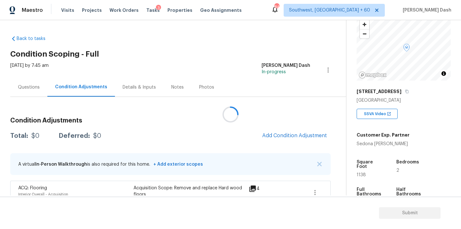
scroll to position [70, 0]
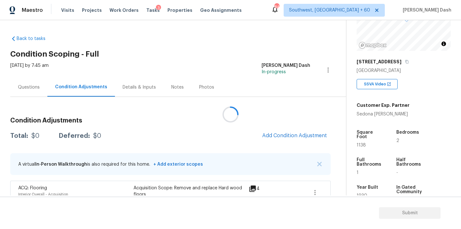
click at [278, 138] on div at bounding box center [230, 114] width 461 height 229
click at [282, 135] on div at bounding box center [230, 114] width 461 height 229
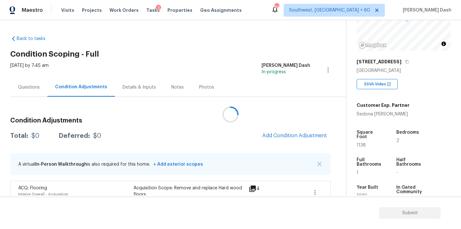
click at [282, 135] on div at bounding box center [230, 114] width 461 height 229
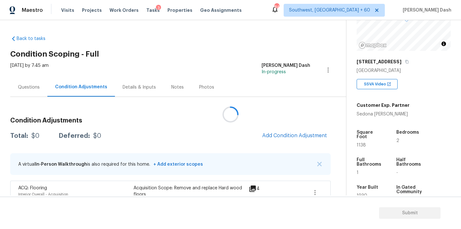
click at [282, 135] on div at bounding box center [230, 114] width 461 height 229
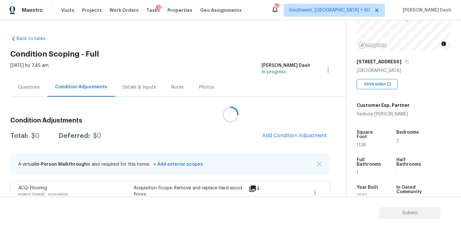
click at [282, 135] on div at bounding box center [230, 114] width 461 height 229
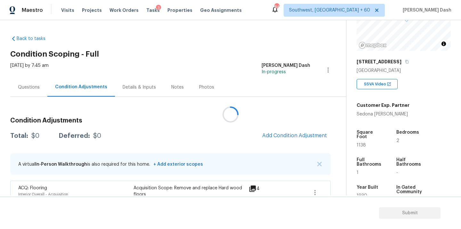
click at [282, 135] on div at bounding box center [230, 114] width 461 height 229
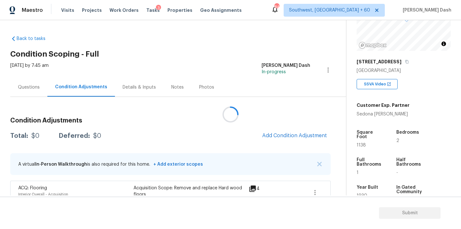
click at [282, 135] on div at bounding box center [230, 114] width 461 height 229
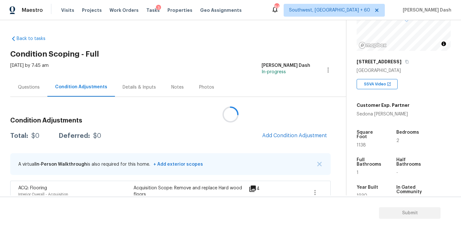
click at [275, 136] on div at bounding box center [230, 114] width 461 height 229
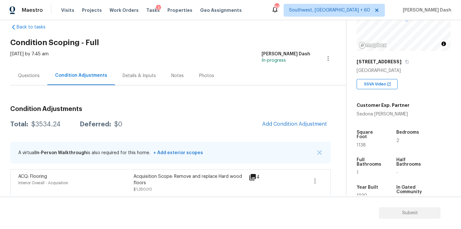
scroll to position [14, 0]
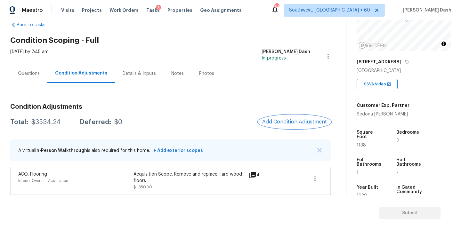
click at [288, 123] on span "Add Condition Adjustment" at bounding box center [294, 122] width 65 height 6
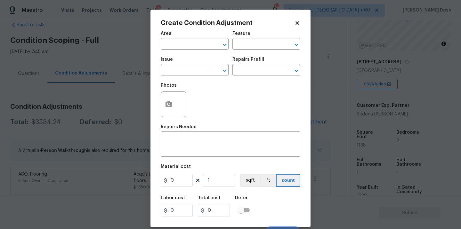
click at [205, 51] on span "Area ​" at bounding box center [195, 41] width 68 height 26
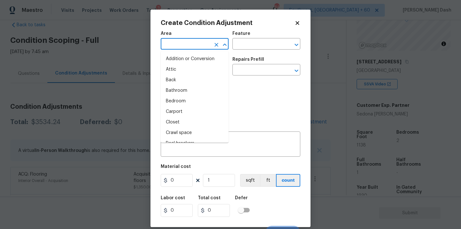
click at [205, 45] on input "text" at bounding box center [186, 45] width 50 height 10
type input "in"
click at [183, 105] on li "Interior Overall" at bounding box center [195, 101] width 68 height 11
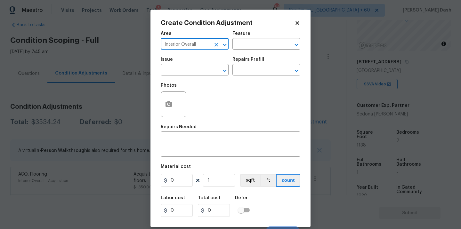
type input "Interior Overall"
click at [249, 39] on div "Feature" at bounding box center [266, 35] width 68 height 8
click at [249, 43] on input "text" at bounding box center [257, 45] width 50 height 10
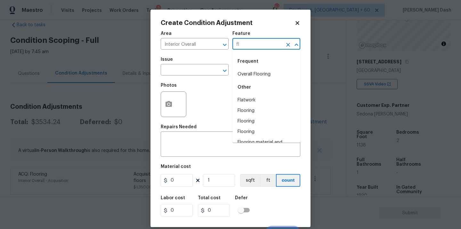
click at [252, 68] on div "Frequent" at bounding box center [266, 61] width 68 height 15
click at [252, 73] on li "Overall Flooring" at bounding box center [266, 74] width 68 height 11
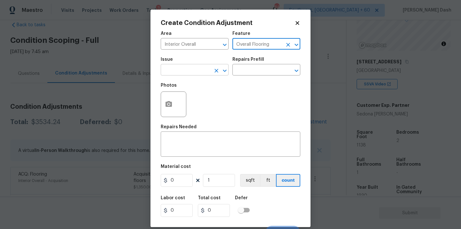
type input "Overall Flooring"
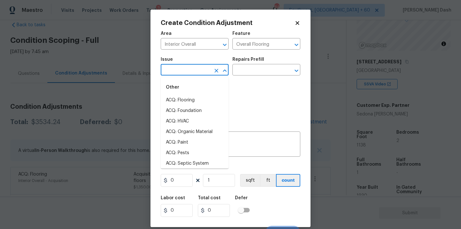
click at [203, 72] on input "text" at bounding box center [186, 71] width 50 height 10
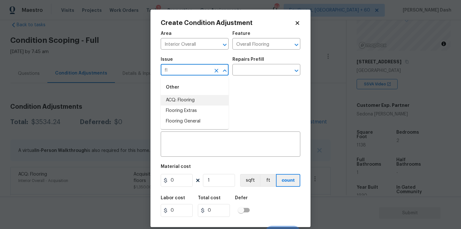
click at [190, 101] on li "ACQ: Flooring" at bounding box center [195, 100] width 68 height 11
type input "ACQ: Flooring"
click at [247, 74] on input "text" at bounding box center [257, 71] width 50 height 10
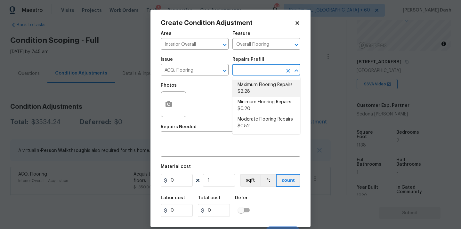
drag, startPoint x: 259, startPoint y: 86, endPoint x: 255, endPoint y: 104, distance: 18.5
click at [259, 86] on li "Maximum Flooring Repairs $2.28" at bounding box center [266, 88] width 68 height 17
type input "Acquisition"
type textarea "Acquisition Scope: Maximum flooring repairs"
type input "2.28"
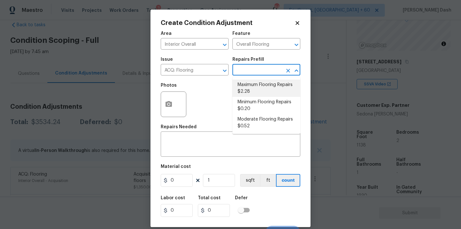
type input "2.28"
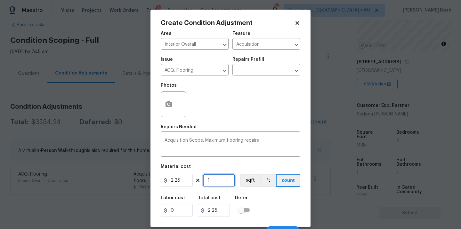
click at [219, 181] on input "1" at bounding box center [219, 180] width 32 height 13
click at [220, 179] on input "1" at bounding box center [219, 180] width 32 height 13
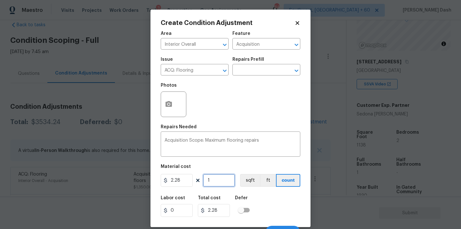
type input "8"
type input "18.24"
type input "83"
type input "189.24"
type input "838"
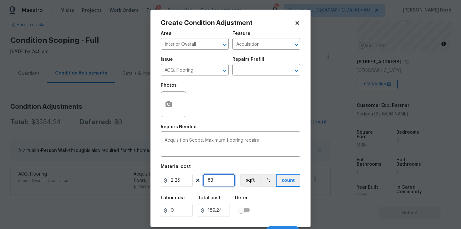
type input "1910.64"
click at [166, 106] on icon "button" at bounding box center [168, 104] width 6 height 6
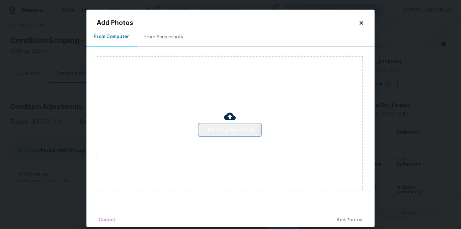
click at [229, 127] on span "Click to Upload Photos" at bounding box center [229, 130] width 51 height 8
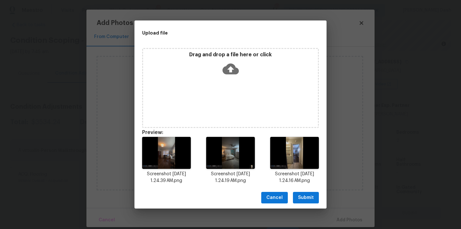
click at [311, 194] on span "Submit" at bounding box center [306, 198] width 16 height 8
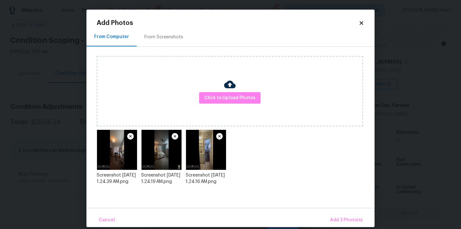
click at [330, 210] on div "Cancel Add 3 Photo(s)" at bounding box center [230, 217] width 288 height 19
click at [340, 223] on span "Add 3 Photo(s)" at bounding box center [346, 220] width 32 height 8
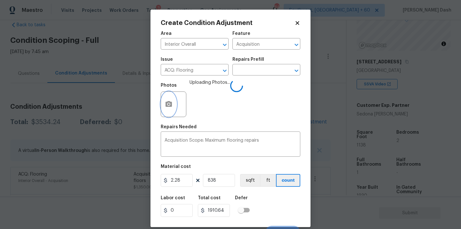
scroll to position [10, 0]
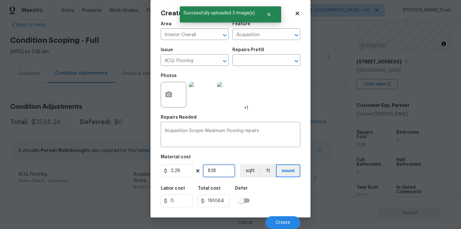
click at [222, 175] on input "838" at bounding box center [219, 170] width 32 height 13
type input "83"
type input "189.24"
type input "8"
type input "18.24"
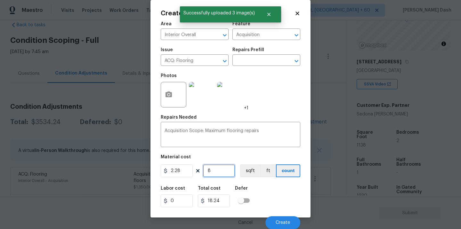
type input "83"
type input "189.24"
type input "834"
type input "1901.52"
type input "83"
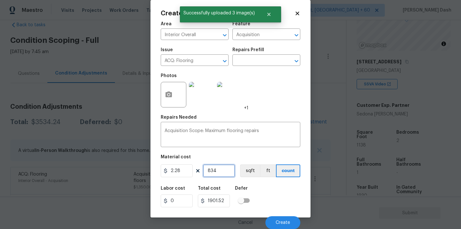
type input "189.24"
type input "8"
type input "18.24"
type input "84"
type input "191.52"
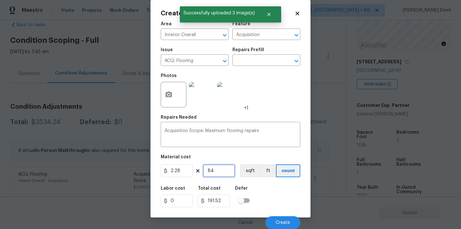
type input "842"
type input "1919.76"
type input "8422"
type input "19202.16"
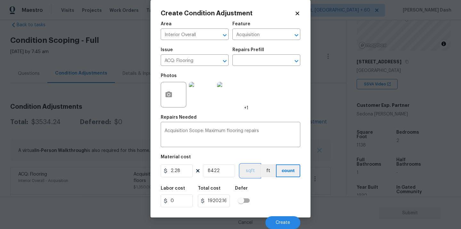
click at [257, 169] on button "sqft" at bounding box center [250, 170] width 20 height 13
click at [227, 171] on input "8422" at bounding box center [219, 170] width 32 height 13
type input "842"
type input "1919.76"
type input "842"
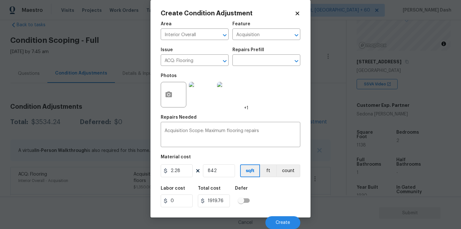
click at [268, 198] on div "Labor cost 0 Total cost 1919.76 Defer" at bounding box center [230, 196] width 139 height 29
click at [287, 224] on span "Create" at bounding box center [282, 222] width 14 height 5
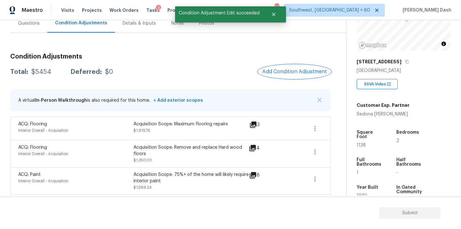
scroll to position [79, 0]
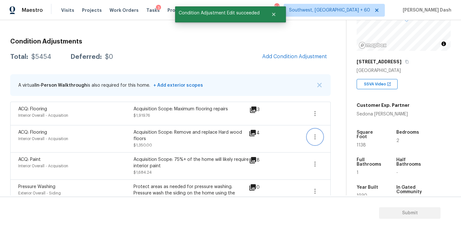
click at [321, 137] on button "button" at bounding box center [314, 136] width 15 height 15
click at [342, 134] on div "Edit" at bounding box center [351, 135] width 50 height 6
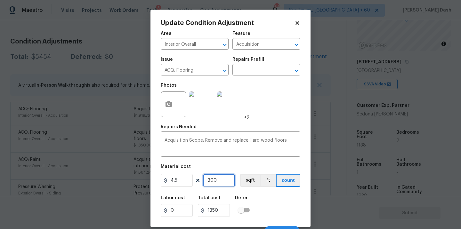
click at [224, 181] on input "300" at bounding box center [219, 180] width 32 height 13
type input "4"
type input "18"
type input "40"
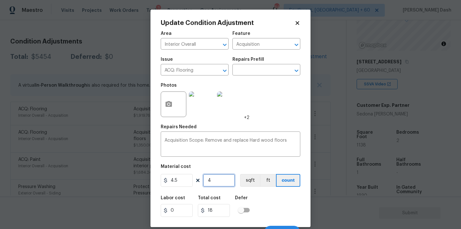
type input "180"
type input "400"
type input "1800"
type input "400"
click at [282, 215] on div "Labor cost 0 Total cost 1800 Defer" at bounding box center [230, 206] width 139 height 29
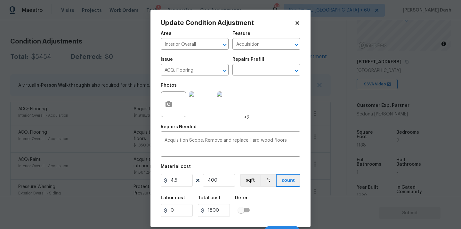
scroll to position [10, 0]
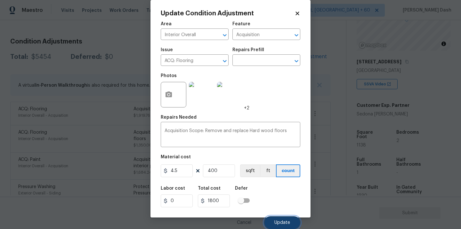
click at [283, 220] on span "Update" at bounding box center [282, 222] width 16 height 5
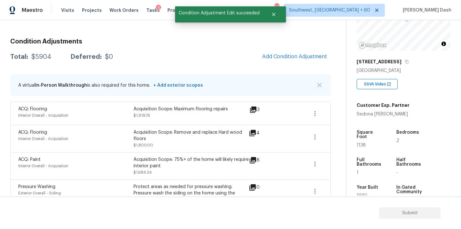
scroll to position [0, 0]
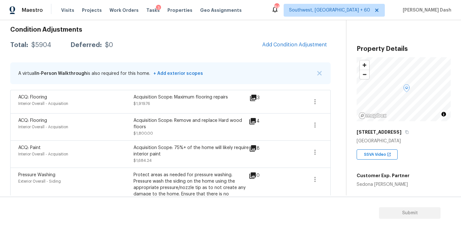
scroll to position [99, 0]
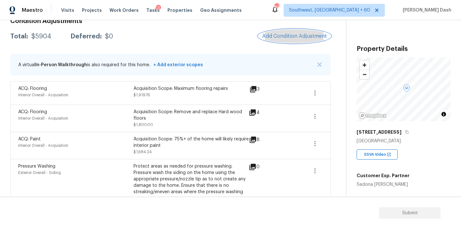
click at [281, 38] on span "Add Condition Adjustment" at bounding box center [294, 36] width 65 height 6
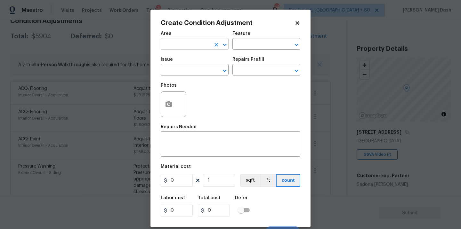
click at [179, 45] on input "text" at bounding box center [186, 45] width 50 height 10
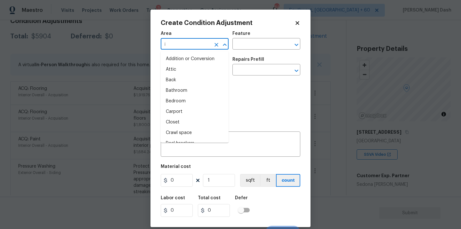
type input "in"
click at [180, 101] on li "Interior Overall" at bounding box center [195, 101] width 68 height 11
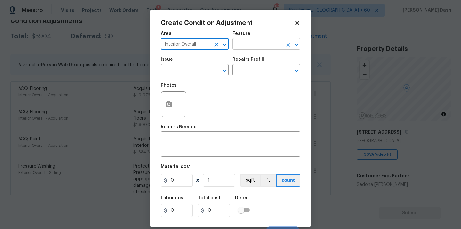
type input "Interior Overall"
click at [259, 45] on input "text" at bounding box center [257, 45] width 50 height 10
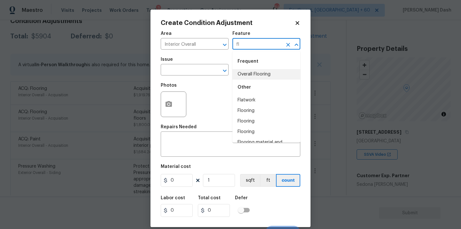
click at [252, 75] on li "Overall Flooring" at bounding box center [266, 74] width 68 height 11
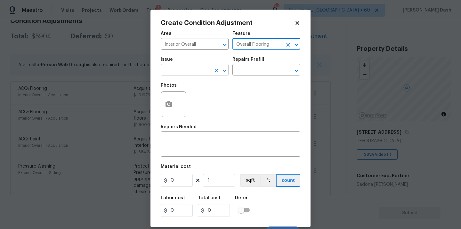
type input "Overall Flooring"
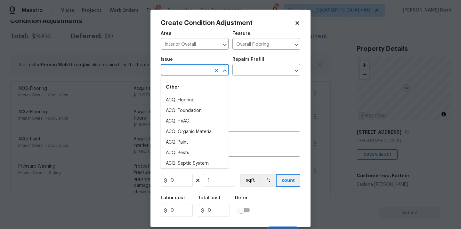
click at [193, 73] on input "text" at bounding box center [186, 71] width 50 height 10
click at [186, 98] on li "ACQ: Flooring" at bounding box center [195, 100] width 68 height 11
type input "ACQ: Flooring"
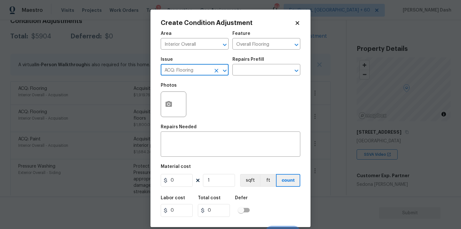
click at [214, 69] on icon "Clear" at bounding box center [216, 70] width 6 height 6
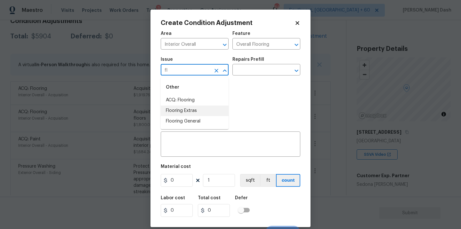
click at [190, 110] on li "Flooring Extras" at bounding box center [195, 111] width 68 height 11
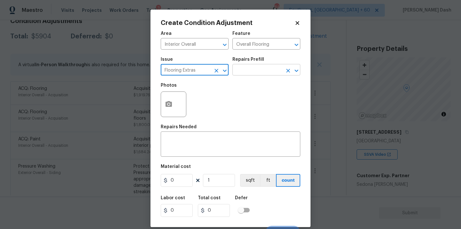
type input "Flooring Extras"
click at [252, 67] on input "text" at bounding box center [257, 71] width 50 height 10
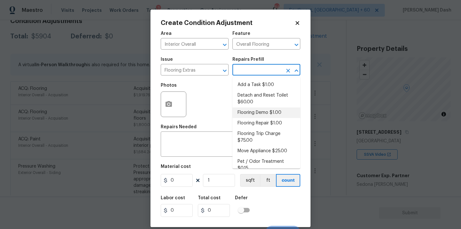
click at [248, 112] on li "Flooring Demo $1.00" at bounding box center [266, 112] width 68 height 11
type textarea "Demo existing flooring."
type input "1"
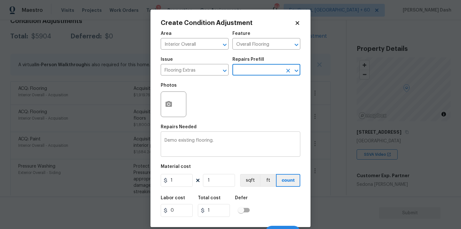
click at [194, 142] on textarea "Demo existing flooring." at bounding box center [230, 144] width 132 height 13
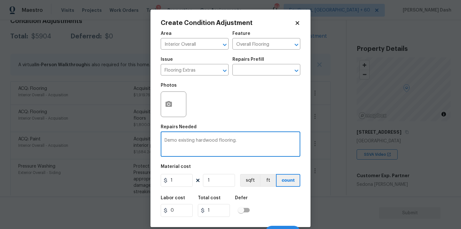
type textarea "Demo existing hardwood flooring."
click at [177, 180] on input "1" at bounding box center [177, 180] width 32 height 13
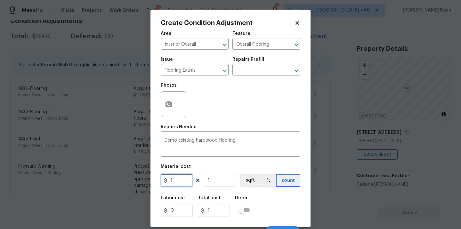
click at [177, 180] on input "1" at bounding box center [177, 180] width 32 height 13
type input "1"
click at [213, 179] on input "1" at bounding box center [219, 180] width 32 height 13
type input "0"
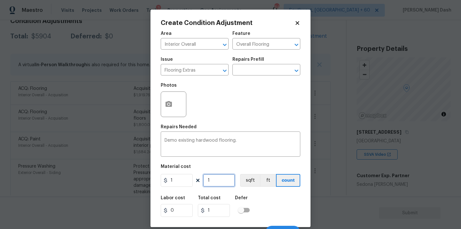
type input "0"
type input "4"
type input "40"
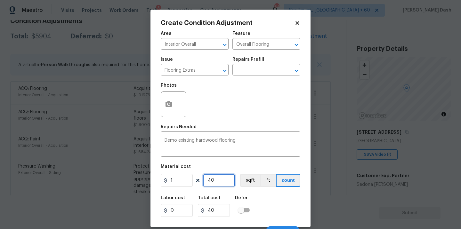
type input "400"
click at [271, 206] on div "Labor cost 0 Total cost 400 Defer" at bounding box center [230, 206] width 139 height 29
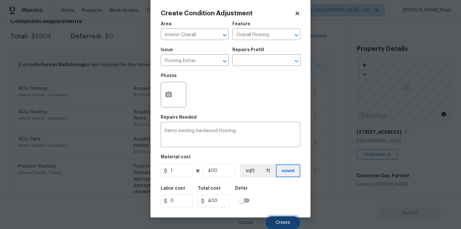
click at [282, 220] on span "Create" at bounding box center [282, 222] width 14 height 5
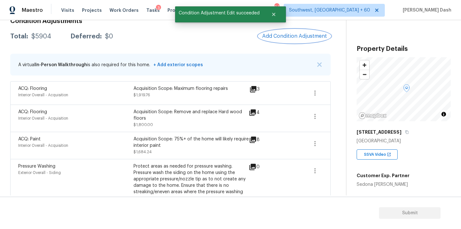
scroll to position [0, 0]
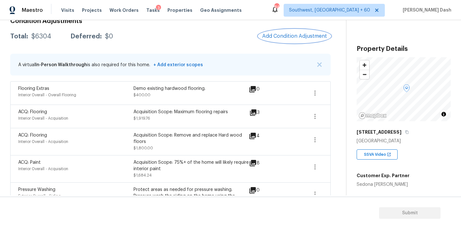
click at [277, 37] on span "Add Condition Adjustment" at bounding box center [294, 36] width 65 height 6
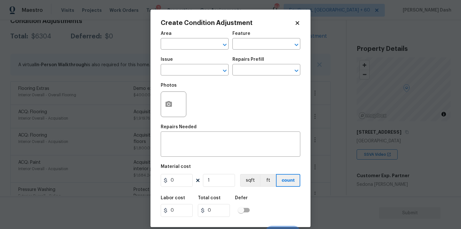
click at [121, 39] on body "Maestro Visits Projects Work Orders Tasks 3 Properties Geo Assignments 842 Sout…" at bounding box center [230, 114] width 461 height 229
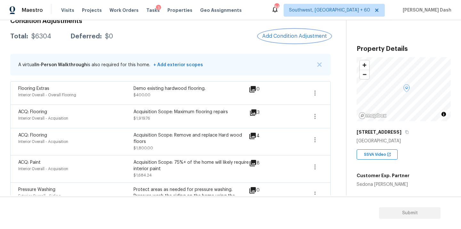
click at [289, 37] on span "Add Condition Adjustment" at bounding box center [294, 36] width 65 height 6
click at [289, 37] on body "Maestro Visits Projects Work Orders Tasks 3 Properties Geo Assignments 842 Sout…" at bounding box center [230, 114] width 461 height 229
click at [289, 37] on span "Add Condition Adjustment" at bounding box center [294, 36] width 65 height 6
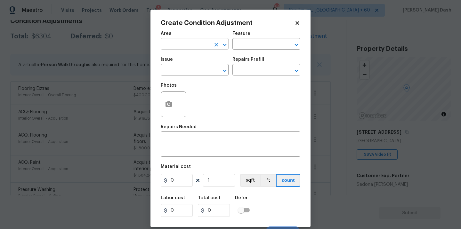
click at [176, 48] on input "text" at bounding box center [186, 45] width 50 height 10
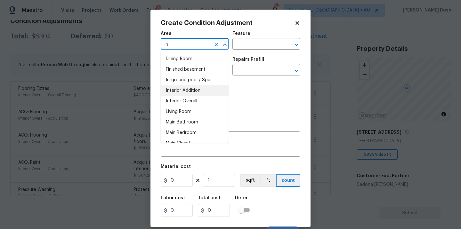
click at [178, 98] on li "Interior Overall" at bounding box center [195, 101] width 68 height 11
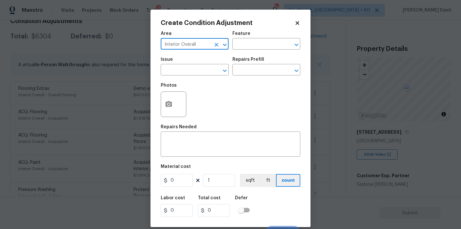
type input "Interior Overall"
click at [171, 105] on icon "button" at bounding box center [168, 104] width 6 height 6
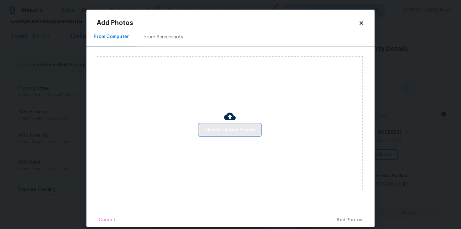
click at [227, 134] on button "Click to Upload Photos" at bounding box center [229, 130] width 61 height 12
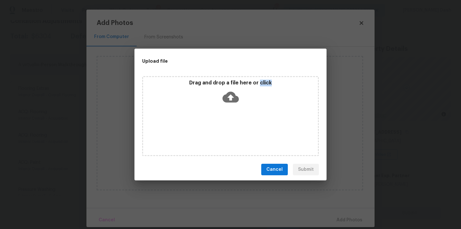
click at [227, 134] on div "Drag and drop a file here or click" at bounding box center [230, 116] width 177 height 80
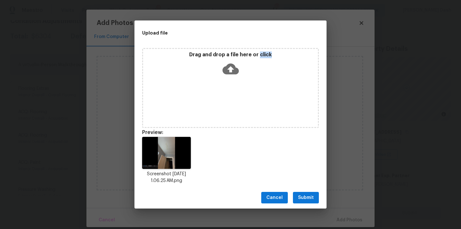
click at [313, 198] on button "Submit" at bounding box center [306, 198] width 26 height 12
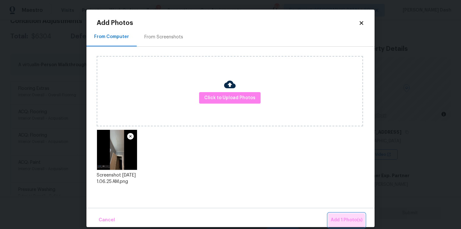
click at [341, 224] on span "Add 1 Photo(s)" at bounding box center [346, 220] width 32 height 8
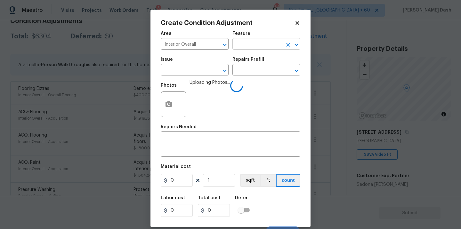
click at [260, 40] on input "text" at bounding box center [257, 45] width 50 height 10
click at [255, 72] on li "Acquisition" at bounding box center [266, 74] width 68 height 11
type input "Acquisition"
click at [207, 71] on input "text" at bounding box center [186, 71] width 50 height 10
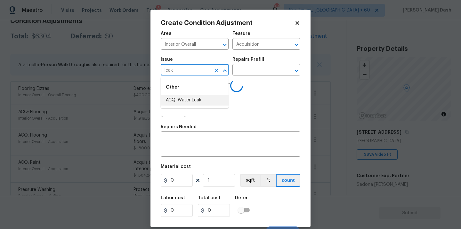
click at [209, 105] on li "ACQ: Water Leak" at bounding box center [195, 100] width 68 height 11
type input "ACQ: Water Leak"
click at [245, 72] on input "text" at bounding box center [257, 71] width 50 height 10
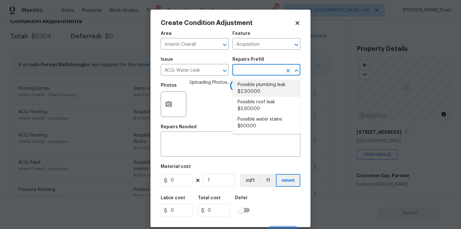
click at [249, 102] on li "Possible roof leak $3,500.00" at bounding box center [266, 105] width 68 height 17
type textarea "Acquisition Scope: Possible roof leak"
type input "3500"
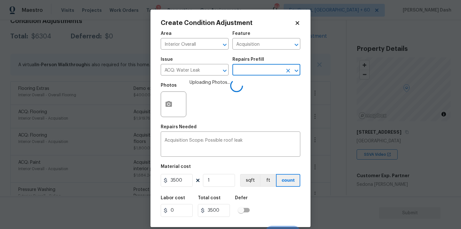
scroll to position [10, 0]
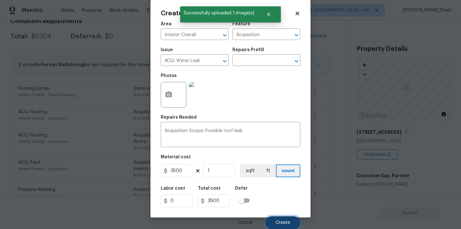
click at [277, 221] on span "Create" at bounding box center [282, 222] width 14 height 5
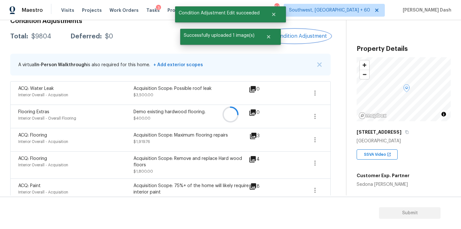
scroll to position [0, 0]
click at [306, 37] on div at bounding box center [230, 114] width 461 height 229
click at [306, 37] on span "Add Condition Adjustment" at bounding box center [294, 36] width 65 height 6
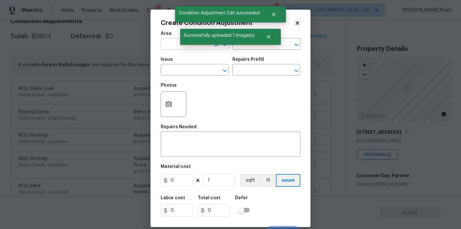
click at [169, 48] on input "text" at bounding box center [186, 45] width 50 height 10
click at [245, 90] on div "Photos" at bounding box center [230, 100] width 139 height 42
click at [166, 98] on button "button" at bounding box center [168, 104] width 15 height 25
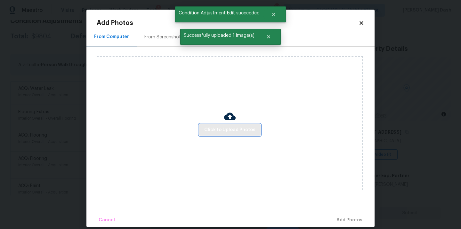
click at [227, 135] on button "Click to Upload Photos" at bounding box center [229, 130] width 61 height 12
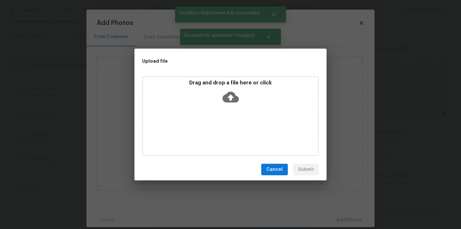
click at [227, 134] on div "Drag and drop a file here or click" at bounding box center [230, 116] width 177 height 80
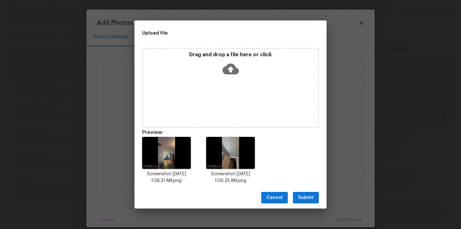
click at [307, 197] on span "Submit" at bounding box center [306, 198] width 16 height 8
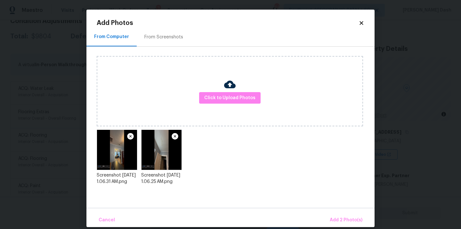
click at [340, 211] on div "Cancel Add 2 Photo(s)" at bounding box center [230, 217] width 288 height 19
click at [340, 217] on span "Add 2 Photo(s)" at bounding box center [345, 220] width 33 height 8
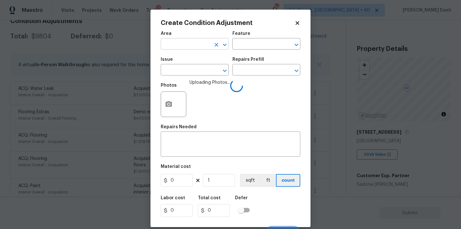
click at [210, 47] on input "text" at bounding box center [186, 45] width 50 height 10
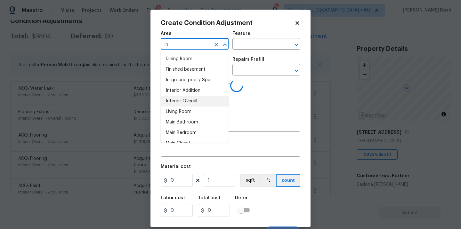
click at [190, 100] on li "Interior Overall" at bounding box center [195, 101] width 68 height 11
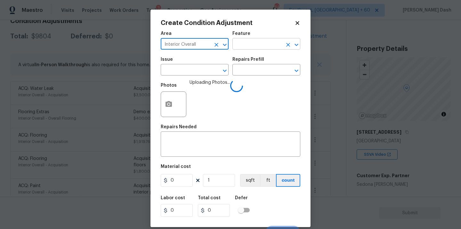
type input "Interior Overall"
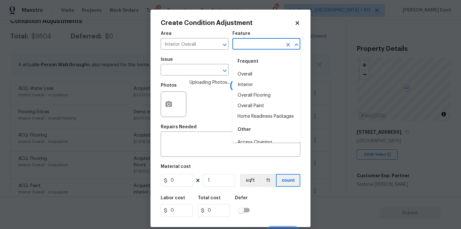
click at [250, 48] on input "text" at bounding box center [257, 45] width 50 height 10
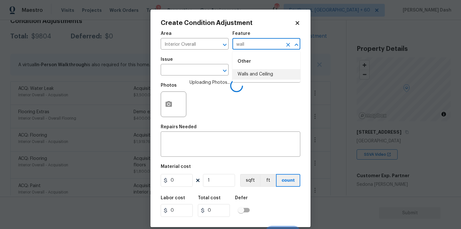
click at [248, 74] on li "Walls and Ceiling" at bounding box center [266, 74] width 68 height 11
type input "Walls and Ceiling"
click at [202, 74] on input "text" at bounding box center [186, 71] width 50 height 10
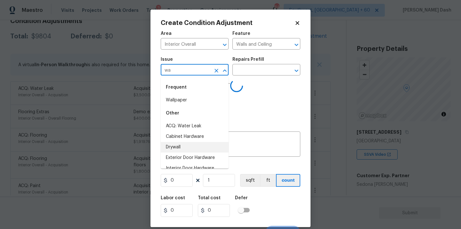
click at [180, 150] on li "Drywall" at bounding box center [195, 147] width 68 height 11
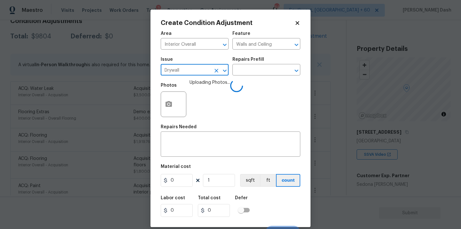
type input "Drywall"
click at [257, 63] on div "Repairs Prefill" at bounding box center [266, 61] width 68 height 8
drag, startPoint x: 257, startPoint y: 69, endPoint x: 256, endPoint y: 73, distance: 3.9
click at [257, 69] on input "text" at bounding box center [257, 71] width 50 height 10
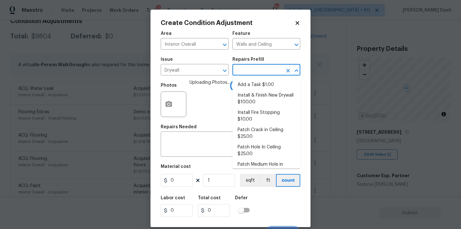
click at [251, 73] on input "text" at bounding box center [257, 71] width 50 height 10
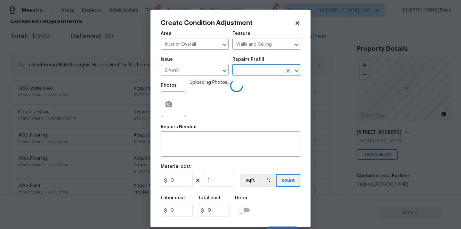
click at [252, 73] on input "text" at bounding box center [257, 71] width 50 height 10
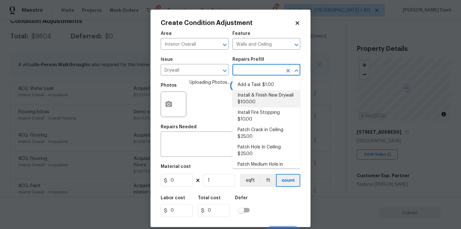
click at [250, 96] on li "Install & Finish New Drywall $100.00" at bounding box center [266, 98] width 68 height 17
type textarea "Remove the existing damaged drywall and replace with new. Ensure that the new d…"
type input "100"
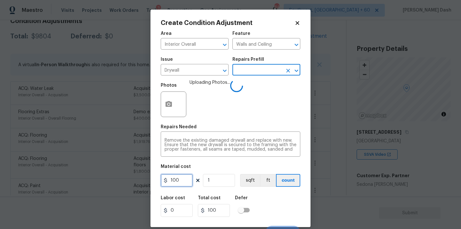
click at [179, 184] on input "100" at bounding box center [177, 180] width 32 height 13
type input "400"
click at [267, 212] on div "Labor cost 0 Total cost 400 Defer" at bounding box center [230, 206] width 139 height 29
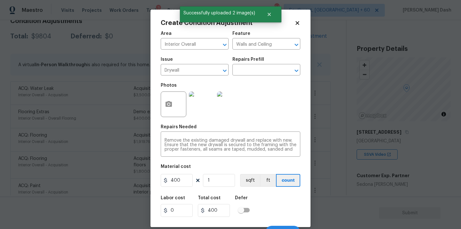
scroll to position [10, 0]
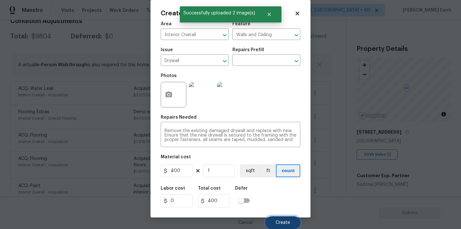
click at [279, 220] on button "Create" at bounding box center [282, 222] width 35 height 13
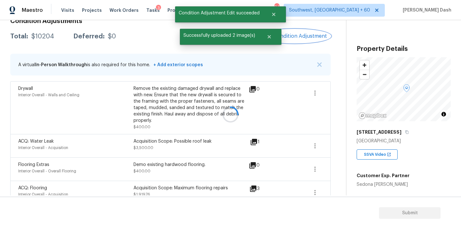
scroll to position [0, 0]
click at [303, 39] on div at bounding box center [230, 114] width 461 height 229
click at [303, 39] on span "Add Condition Adjustment" at bounding box center [294, 36] width 65 height 6
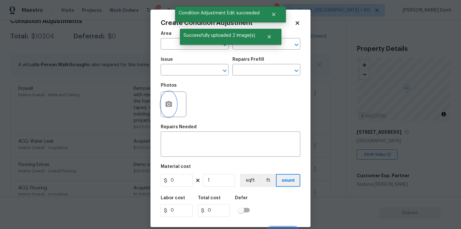
click at [169, 108] on icon "button" at bounding box center [169, 104] width 8 height 8
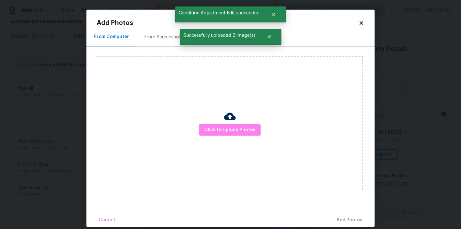
click at [265, 151] on div "Click to Upload Photos" at bounding box center [230, 123] width 266 height 134
click at [254, 131] on button "Click to Upload Photos" at bounding box center [229, 130] width 61 height 12
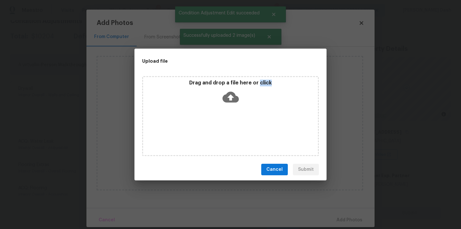
click at [254, 131] on div "Drag and drop a file here or click" at bounding box center [230, 116] width 177 height 80
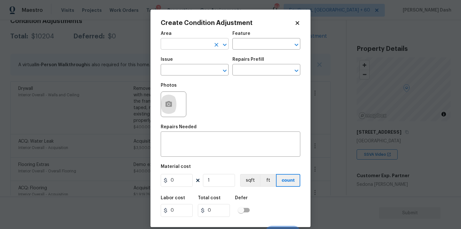
click at [187, 46] on input "text" at bounding box center [186, 45] width 50 height 10
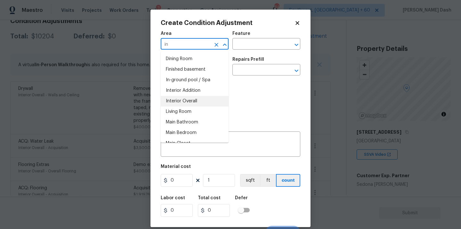
click at [173, 105] on li "Interior Overall" at bounding box center [195, 101] width 68 height 11
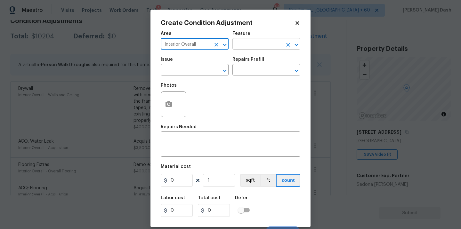
type input "Interior Overall"
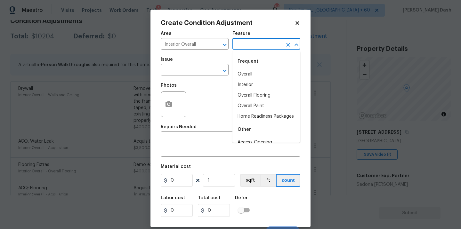
click at [248, 47] on input "text" at bounding box center [257, 45] width 50 height 10
click at [248, 73] on li "Overall Paint" at bounding box center [266, 74] width 68 height 11
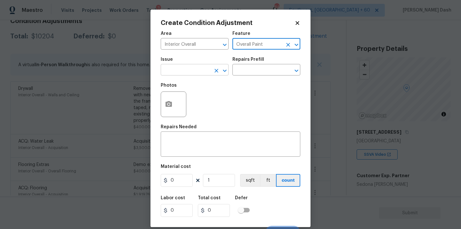
type input "Overall Paint"
click at [202, 73] on input "text" at bounding box center [186, 71] width 50 height 10
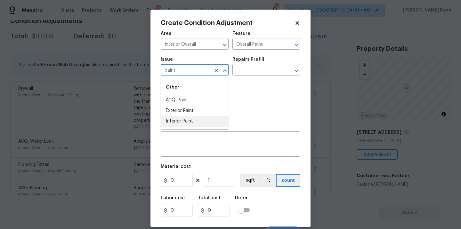
click at [187, 121] on li "Interior Paint" at bounding box center [195, 121] width 68 height 11
type input "Interior Paint"
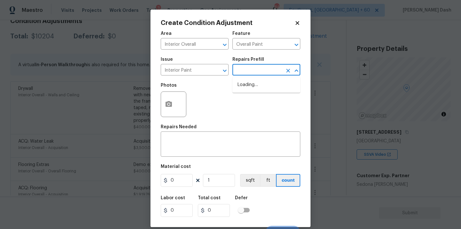
click at [258, 75] on input "text" at bounding box center [257, 71] width 50 height 10
type input "[p"
type input "r"
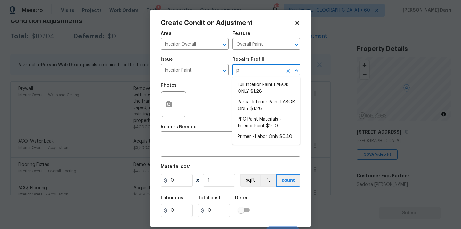
type input "pr"
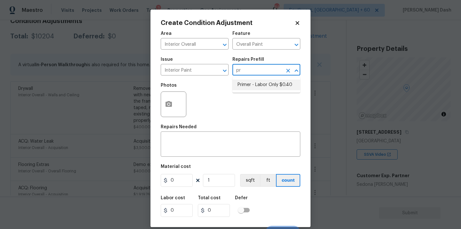
click at [255, 81] on li "Primer - Labor Only $0.40" at bounding box center [266, 85] width 68 height 11
type textarea "Interior primer - PRIMER PROVIDED BY OPENDOOR - All nails, screws, drywall anch…"
type input "0.4"
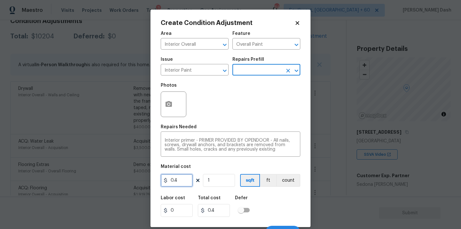
click at [183, 180] on input "0.4" at bounding box center [177, 180] width 32 height 13
type input "500"
click at [276, 181] on button "ft" at bounding box center [268, 180] width 16 height 13
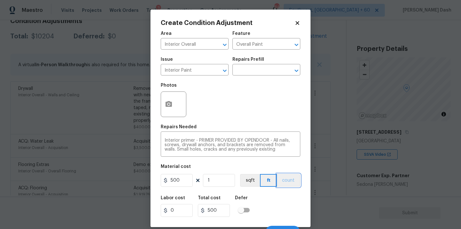
drag, startPoint x: 286, startPoint y: 183, endPoint x: 282, endPoint y: 200, distance: 17.8
click at [286, 183] on button "count" at bounding box center [288, 180] width 23 height 13
click at [278, 211] on div "Labor cost 0 Total cost 500 Defer" at bounding box center [230, 206] width 139 height 29
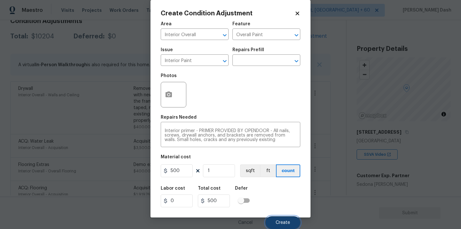
click at [282, 226] on button "Create" at bounding box center [282, 222] width 35 height 13
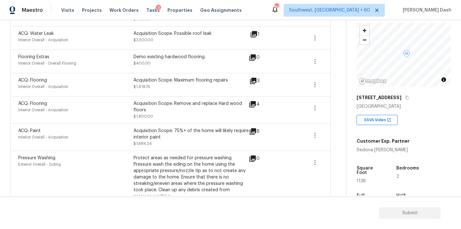
scroll to position [41, 0]
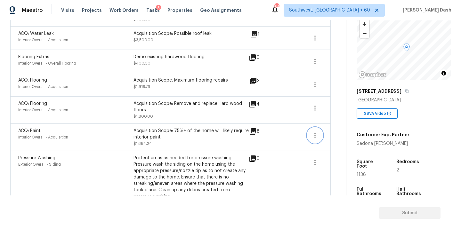
click at [311, 131] on icon "button" at bounding box center [315, 135] width 8 height 8
click at [334, 123] on ul "Edit" at bounding box center [351, 128] width 58 height 13
click at [332, 126] on div "Edit" at bounding box center [351, 128] width 50 height 6
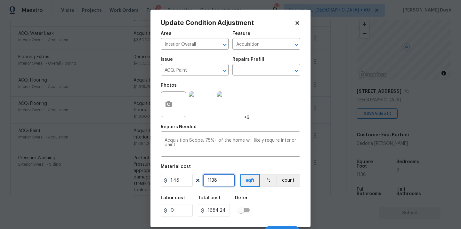
click at [217, 178] on input "1138" at bounding box center [219, 180] width 32 height 13
type input "113"
type input "167.24"
type input "11"
type input "16.28"
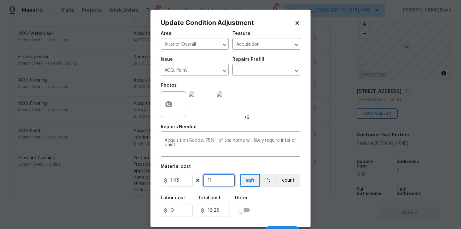
type input "1"
type input "1.48"
type input "12"
type input "17.76"
type input "124"
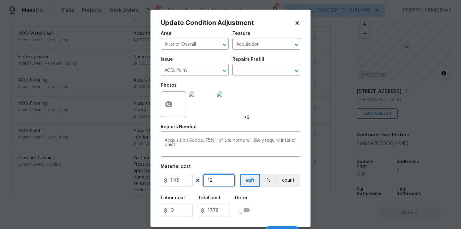
type input "183.52"
type input "1242"
type input "1838.16"
type input "1242"
click at [274, 195] on div "Labor cost 0 Total cost 1838.16 Defer" at bounding box center [230, 206] width 139 height 29
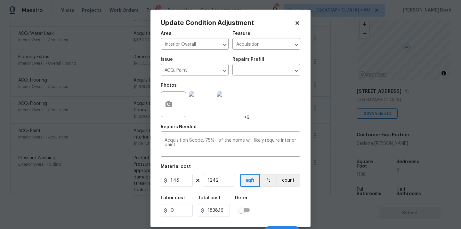
scroll to position [10, 0]
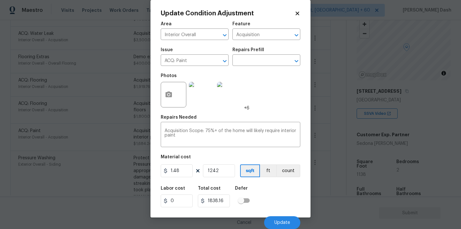
click at [283, 214] on div "Cancel Update" at bounding box center [230, 220] width 139 height 18
click at [283, 220] on button "Update" at bounding box center [282, 222] width 36 height 13
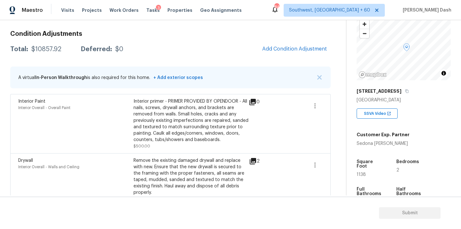
scroll to position [61, 0]
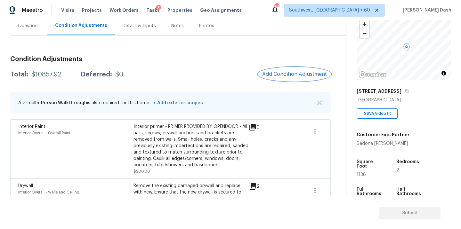
click at [273, 78] on button "Add Condition Adjustment" at bounding box center [294, 73] width 72 height 13
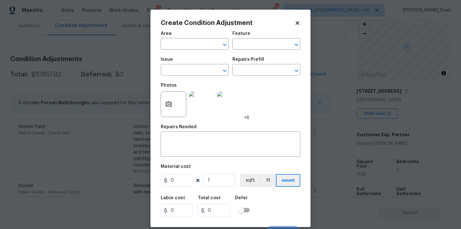
click at [299, 19] on div "Create Condition Adjustment Area ​ Feature ​ Issue ​ Repairs Prefill ​ Photos +…" at bounding box center [230, 119] width 160 height 218
click at [290, 28] on div "Area ​ Feature ​" at bounding box center [230, 41] width 139 height 26
click at [164, 105] on button "button" at bounding box center [168, 104] width 15 height 25
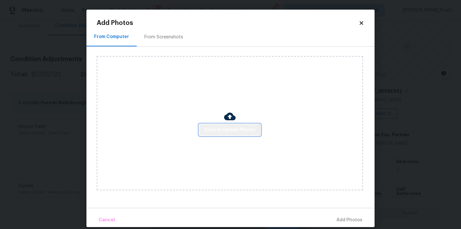
click at [230, 132] on span "Click to Upload Photos" at bounding box center [229, 130] width 51 height 8
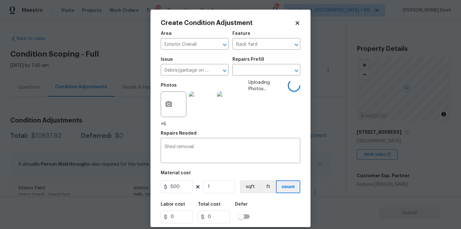
scroll to position [41, 0]
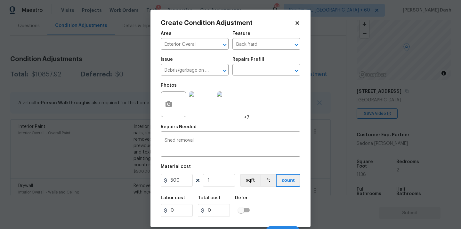
type input "500"
click at [259, 200] on div "Labor cost 0 Total cost 500 Defer" at bounding box center [230, 206] width 139 height 29
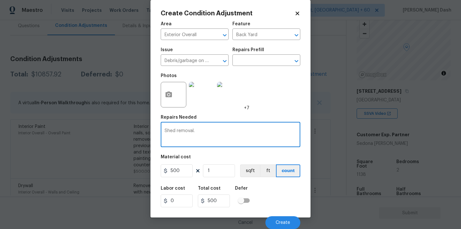
click at [202, 129] on textarea "Shed removal." at bounding box center [230, 135] width 132 height 13
click at [279, 221] on span "Create" at bounding box center [282, 222] width 14 height 5
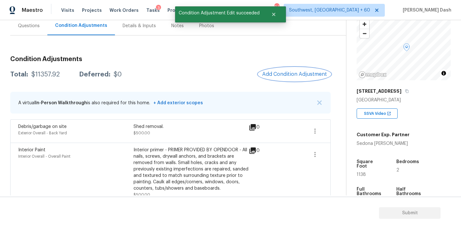
scroll to position [0, 0]
click at [285, 70] on button "Add Condition Adjustment" at bounding box center [294, 73] width 72 height 13
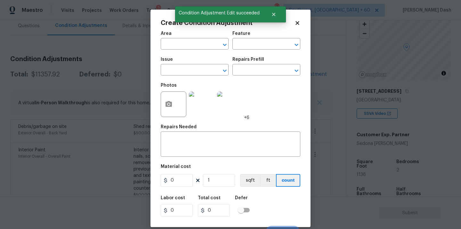
click at [183, 34] on div "Area" at bounding box center [195, 35] width 68 height 8
click at [183, 44] on input "text" at bounding box center [186, 45] width 50 height 10
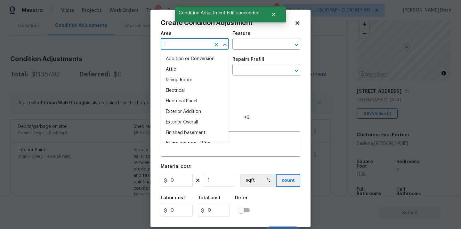
type input "in"
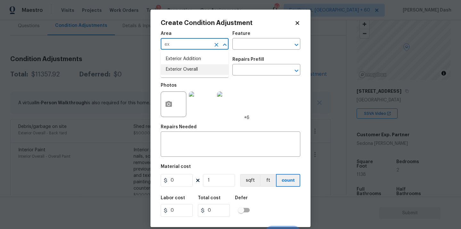
click at [186, 67] on li "Exterior Overall" at bounding box center [195, 69] width 68 height 11
type input "Exterior Overall"
click at [255, 47] on input "text" at bounding box center [257, 45] width 50 height 10
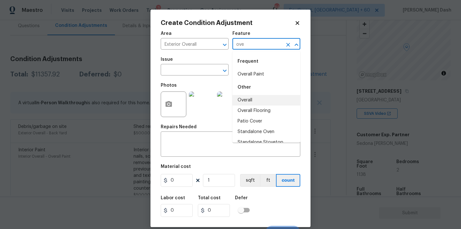
click at [244, 97] on li "Overall" at bounding box center [266, 100] width 68 height 11
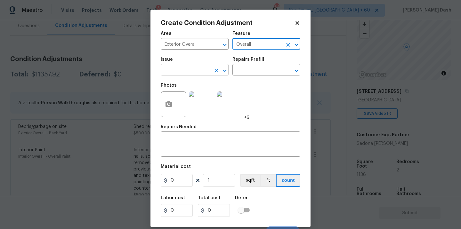
type input "Overall"
click at [192, 69] on input "text" at bounding box center [186, 71] width 50 height 10
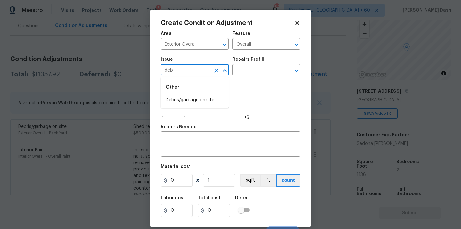
click at [186, 97] on li "Debris/garbage on site" at bounding box center [195, 100] width 68 height 11
type input "Debris/garbage on site"
click at [230, 75] on div "Issue Debris/garbage on site ​ Repairs Prefill ​" at bounding box center [230, 66] width 139 height 26
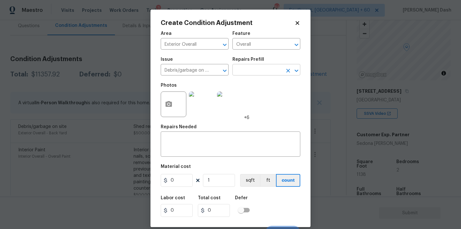
click at [234, 74] on input "text" at bounding box center [257, 71] width 50 height 10
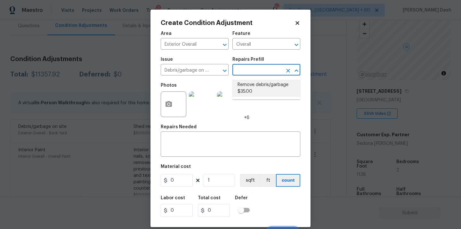
click at [252, 86] on li "Remove debris/garbage $35.00" at bounding box center [266, 88] width 68 height 17
type textarea "Remove, haul off, and properly dispose of any debris left by seller to offsite …"
type input "35"
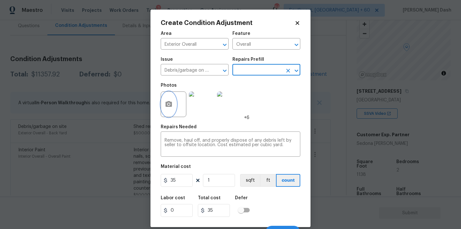
click at [176, 107] on button "button" at bounding box center [168, 104] width 15 height 25
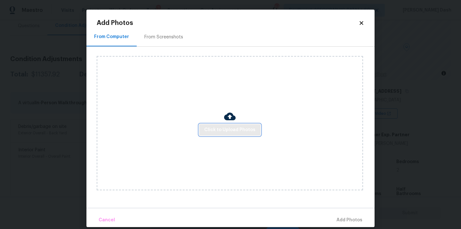
click at [228, 127] on span "Click to Upload Photos" at bounding box center [229, 130] width 51 height 8
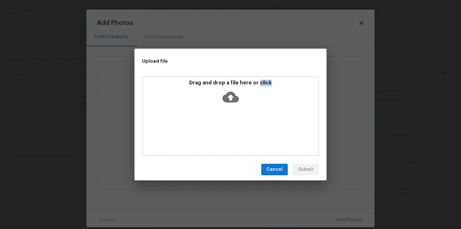
click at [228, 127] on div "Drag and drop a file here or click" at bounding box center [230, 116] width 177 height 80
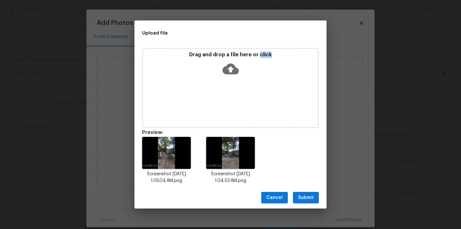
click at [314, 194] on button "Submit" at bounding box center [306, 198] width 26 height 12
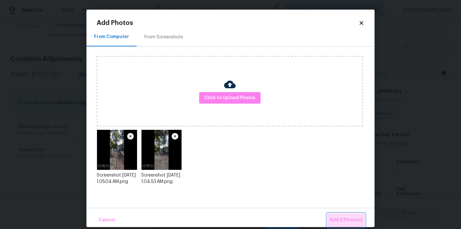
click at [348, 218] on span "Add 2 Photo(s)" at bounding box center [345, 220] width 33 height 8
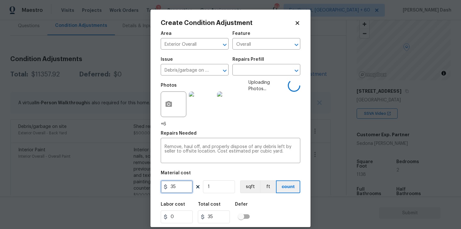
click at [181, 184] on input "35" at bounding box center [177, 186] width 32 height 13
type input "250"
click at [274, 212] on div "Labor cost 0 Total cost 250 Defer" at bounding box center [230, 212] width 139 height 29
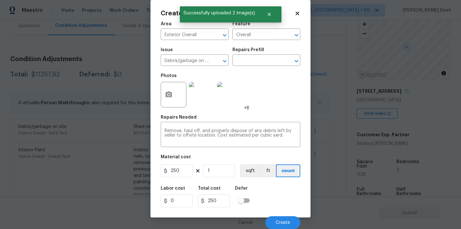
scroll to position [10, 0]
click at [289, 227] on button "Create" at bounding box center [282, 222] width 35 height 13
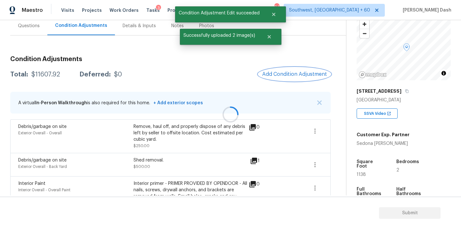
scroll to position [0, 0]
click at [43, 75] on div "$11607.92" at bounding box center [45, 74] width 29 height 6
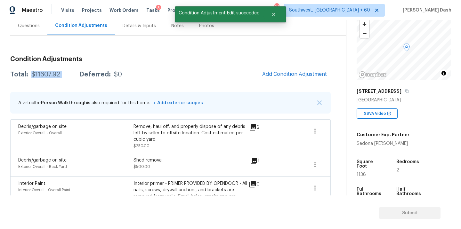
copy div "$11607.92"
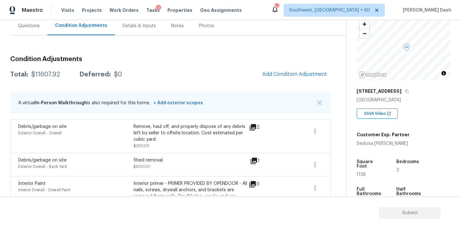
click at [35, 21] on div "Questions" at bounding box center [28, 25] width 37 height 19
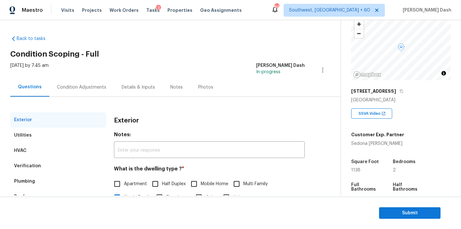
click at [27, 166] on div "Verification" at bounding box center [27, 166] width 27 height 6
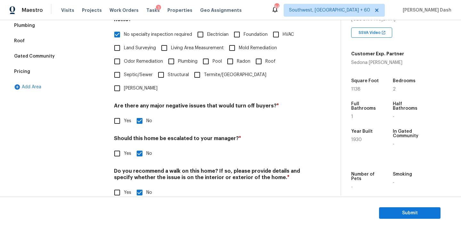
scroll to position [124, 0]
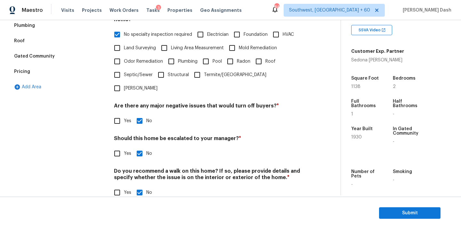
click at [32, 68] on div "Pricing" at bounding box center [58, 71] width 96 height 15
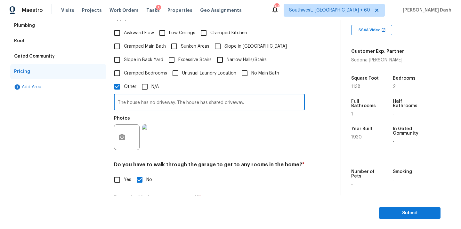
click at [174, 95] on input "The house has no driveway. The house has shared driveway." at bounding box center [209, 102] width 191 height 15
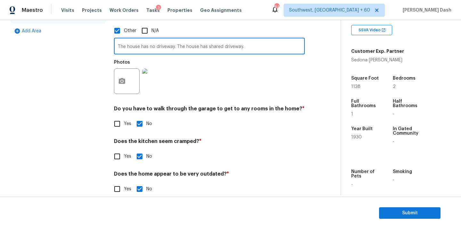
scroll to position [215, 0]
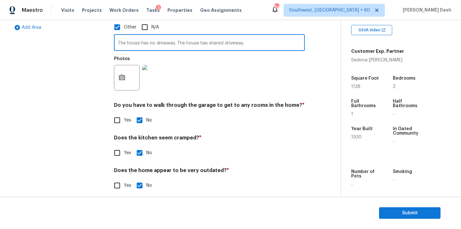
click at [85, 105] on div "Exterior Utilities HVAC Verification Plumbing Roof Gated Community Pricing Add …" at bounding box center [58, 48] width 96 height 303
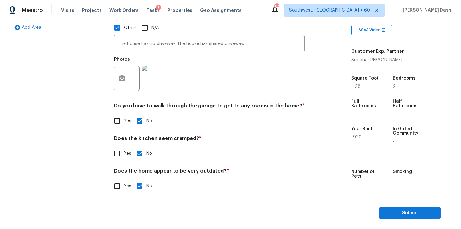
drag, startPoint x: 85, startPoint y: 105, endPoint x: 85, endPoint y: 140, distance: 35.2
click at [85, 105] on div "Exterior Utilities HVAC Verification Plumbing Roof Gated Community Pricing Add …" at bounding box center [58, 49] width 96 height 304
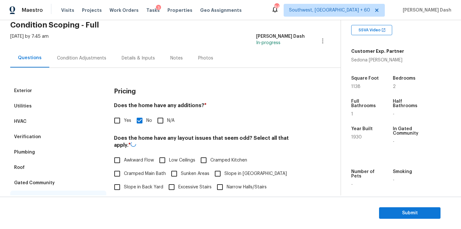
scroll to position [1, 0]
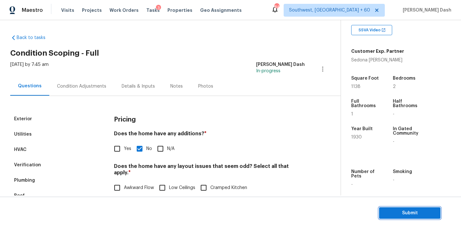
click at [417, 215] on span "Submit" at bounding box center [409, 213] width 51 height 8
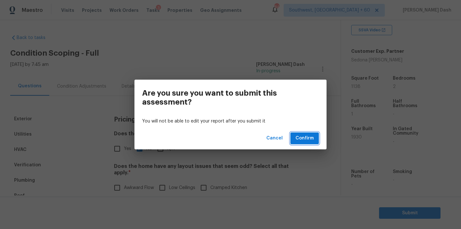
click at [315, 140] on button "Confirm" at bounding box center [304, 138] width 28 height 12
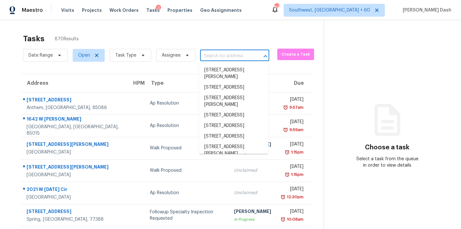
click at [221, 54] on input "text" at bounding box center [225, 56] width 51 height 10
paste input "[STREET_ADDRESS][PERSON_NAME]"
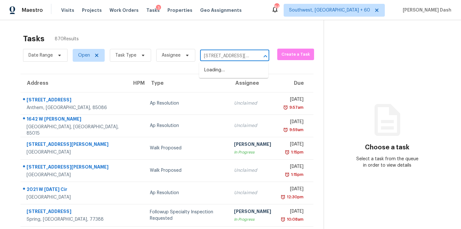
scroll to position [0, 44]
type input "[STREET_ADDRESS][PERSON_NAME]"
click at [222, 55] on input "text" at bounding box center [225, 56] width 51 height 10
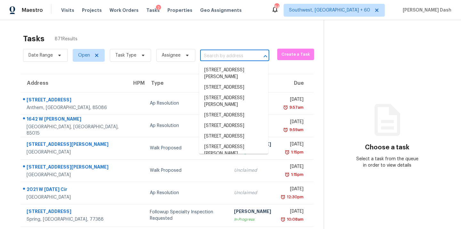
paste input "aria2c -x16 -s16 -k16M "[URL][DOMAIN_NAME]" -o vid.mp4"
type input "aria2c -x16 -s16 -k16M "[URL][DOMAIN_NAME]" -o vid.mp4"
paste input "[STREET_ADDRESS][PERSON_NAME]"
type input "[STREET_ADDRESS][PERSON_NAME]"
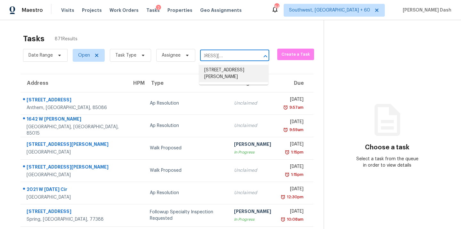
click at [222, 72] on li "[STREET_ADDRESS][PERSON_NAME]" at bounding box center [233, 73] width 69 height 17
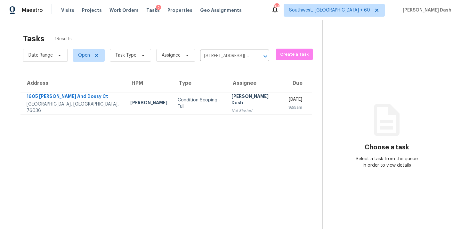
click at [172, 98] on td "Condition Scoping - Full" at bounding box center [199, 103] width 54 height 22
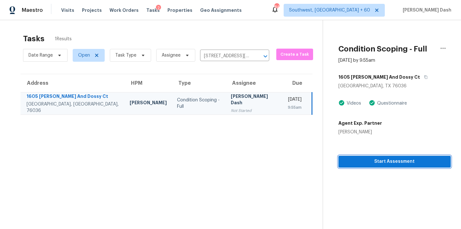
click at [391, 164] on span "Start Assessment" at bounding box center [394, 162] width 102 height 8
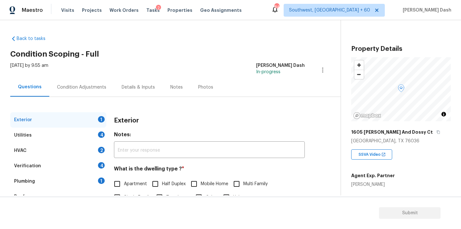
click at [360, 183] on div "[PERSON_NAME]" at bounding box center [373, 184] width 44 height 6
copy div "[PERSON_NAME]"
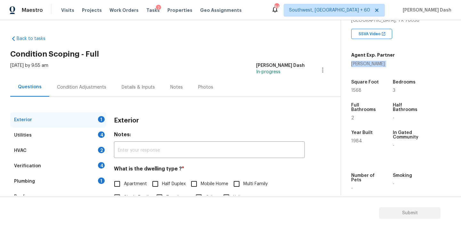
scroll to position [153, 0]
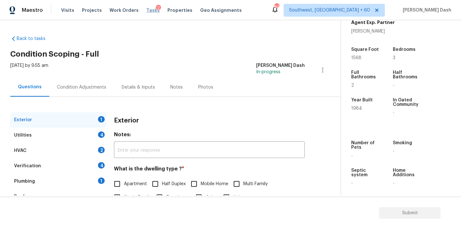
click at [146, 10] on span "Tasks" at bounding box center [152, 10] width 13 height 4
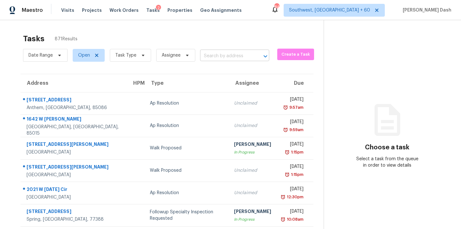
click at [207, 57] on input "text" at bounding box center [225, 56] width 51 height 10
paste input "[STREET_ADDRESS]"
type input "[STREET_ADDRESS]"
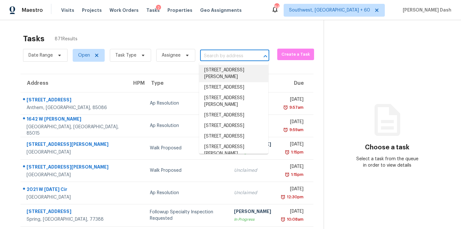
paste input "[STREET_ADDRESS]"
type input "[STREET_ADDRESS]"
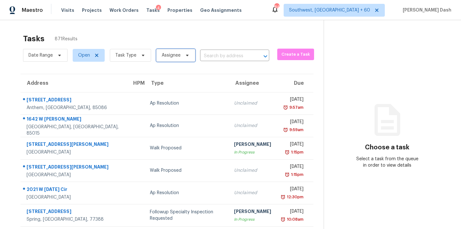
click at [181, 52] on span "Assignee" at bounding box center [175, 55] width 39 height 13
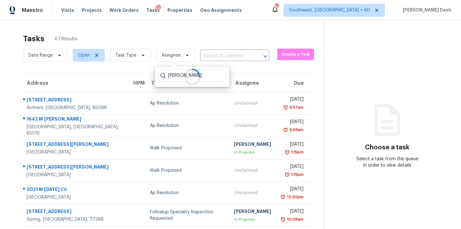
type input "[PERSON_NAME]"
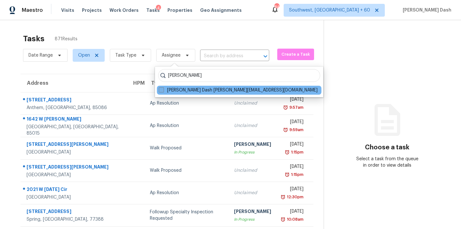
click at [176, 88] on label "[PERSON_NAME] Dash [PERSON_NAME][EMAIL_ADDRESS][DOMAIN_NAME]" at bounding box center [238, 90] width 159 height 6
click at [163, 88] on input "[PERSON_NAME] Dash [PERSON_NAME][EMAIL_ADDRESS][DOMAIN_NAME]" at bounding box center [161, 89] width 4 height 4
checkbox input "true"
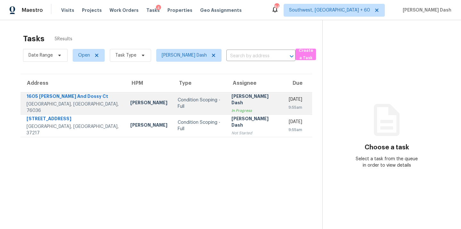
click at [176, 99] on td "Condition Scoping - Full" at bounding box center [199, 103] width 54 height 22
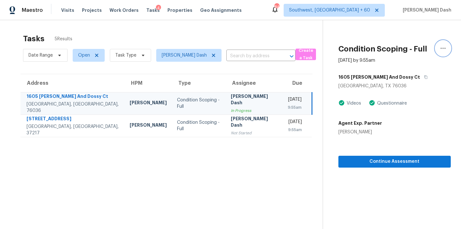
click at [445, 47] on icon "button" at bounding box center [443, 48] width 8 height 8
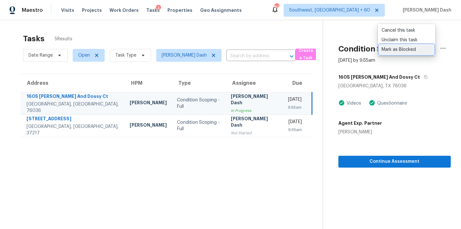
click at [401, 48] on div "Mark as Blocked" at bounding box center [406, 49] width 50 height 6
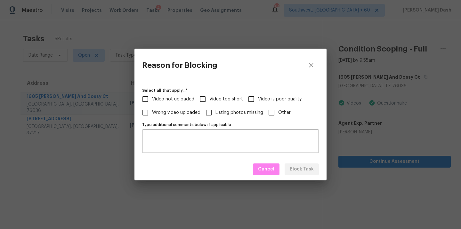
click at [180, 96] on span "Video not uploaded" at bounding box center [173, 99] width 42 height 7
click at [152, 96] on input "Video not uploaded" at bounding box center [145, 98] width 13 height 13
checkbox input "true"
click at [214, 96] on span "Video too short" at bounding box center [226, 99] width 34 height 7
click at [209, 96] on input "Video too short" at bounding box center [202, 98] width 13 height 13
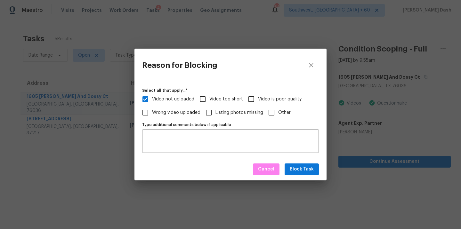
checkbox input "true"
click at [268, 98] on span "Video is poor quality" at bounding box center [280, 99] width 44 height 7
click at [258, 98] on input "Video is poor quality" at bounding box center [250, 98] width 13 height 13
click at [262, 98] on span "Video is poor quality" at bounding box center [280, 99] width 44 height 7
click at [258, 98] on input "Video is poor quality" at bounding box center [250, 98] width 13 height 13
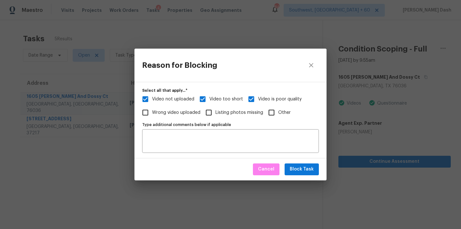
checkbox input "false"
click at [293, 171] on span "Block Task" at bounding box center [302, 169] width 24 height 8
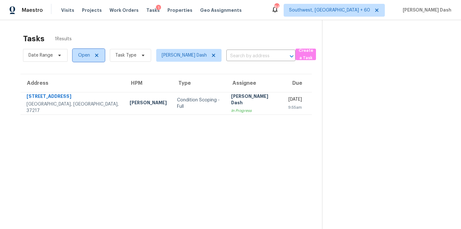
click at [83, 56] on span "Open" at bounding box center [84, 55] width 12 height 6
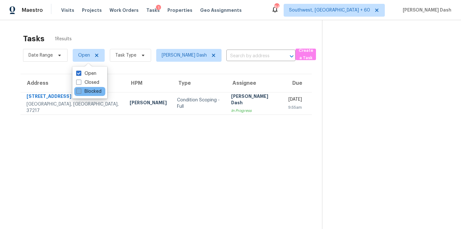
click at [84, 90] on label "Blocked" at bounding box center [88, 91] width 25 height 6
click at [80, 90] on input "Blocked" at bounding box center [78, 90] width 4 height 4
checkbox input "true"
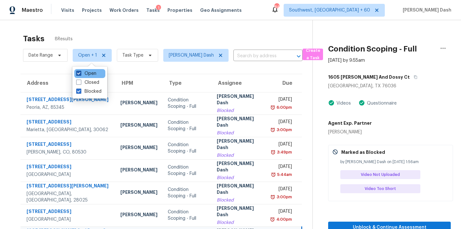
click at [87, 75] on label "Open" at bounding box center [86, 73] width 20 height 6
click at [80, 75] on input "Open" at bounding box center [78, 72] width 4 height 4
checkbox input "false"
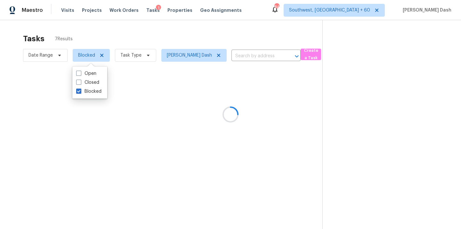
click at [130, 28] on div at bounding box center [230, 114] width 461 height 229
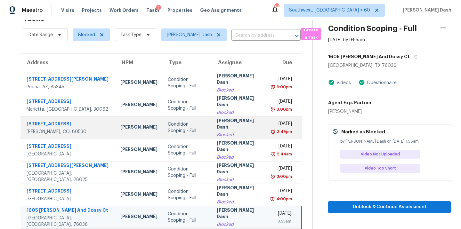
scroll to position [20, 0]
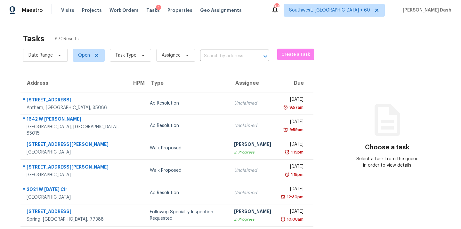
click at [224, 62] on div "Date Range Open Task Type Assignee ​" at bounding box center [146, 55] width 246 height 17
click at [224, 58] on input "text" at bounding box center [225, 56] width 51 height 10
paste input "[STREET_ADDRESS]"
type input "[STREET_ADDRESS]"
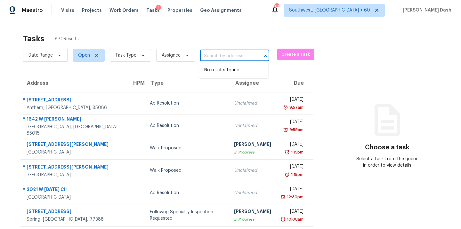
scroll to position [0, 0]
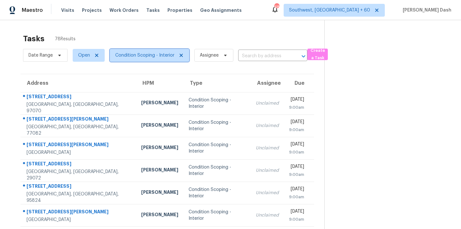
click at [155, 54] on span "Condition Scoping - Interior" at bounding box center [144, 55] width 59 height 6
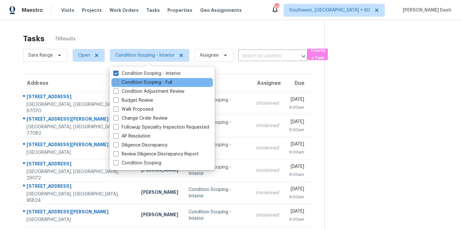
click at [144, 81] on label "Condition Scoping - Full" at bounding box center [142, 82] width 59 height 6
click at [117, 81] on input "Condition Scoping - Full" at bounding box center [115, 81] width 4 height 4
checkbox input "true"
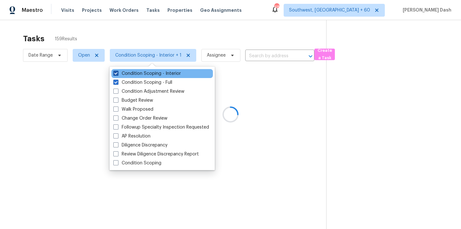
click at [146, 73] on label "Condition Scoping - Interior" at bounding box center [146, 73] width 67 height 6
click at [117, 73] on input "Condition Scoping - Interior" at bounding box center [115, 72] width 4 height 4
checkbox input "false"
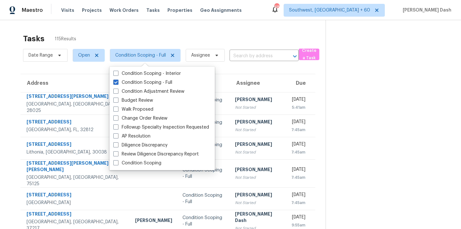
click at [168, 24] on div "Tasks 115 Results Date Range Open Condition Scoping - Full Assignee ​ Create a …" at bounding box center [230, 179] width 461 height 319
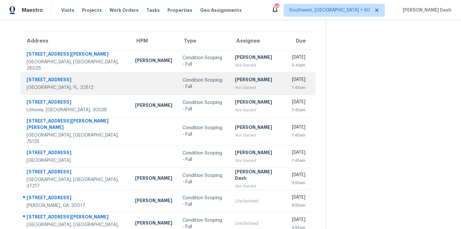
scroll to position [104, 0]
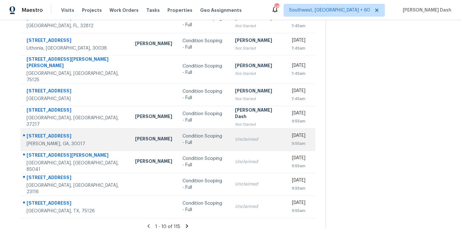
click at [182, 135] on div "Condition Scoping - Full" at bounding box center [203, 139] width 42 height 13
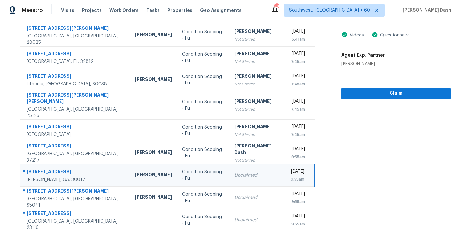
scroll to position [0, 0]
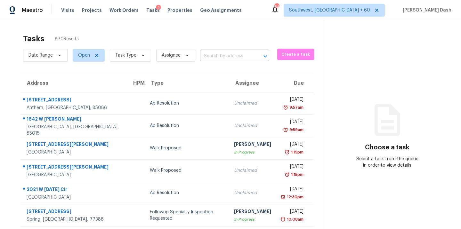
click at [218, 53] on input "text" at bounding box center [225, 56] width 51 height 10
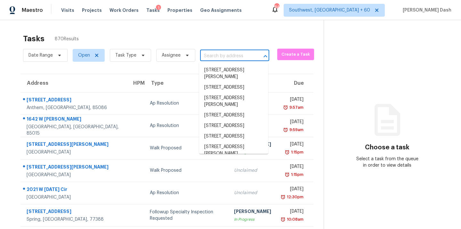
paste input "[STREET_ADDRESS]"
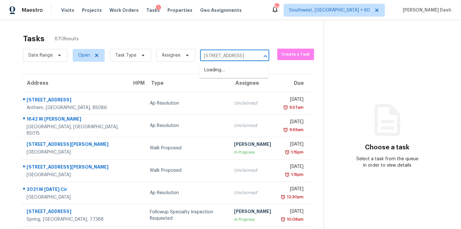
type input "[STREET_ADDRESS]"
click at [225, 86] on li "[STREET_ADDRESS]" at bounding box center [233, 80] width 69 height 11
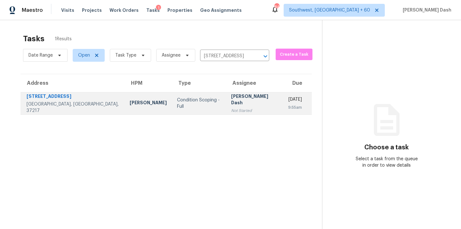
click at [231, 103] on div "[PERSON_NAME] Dash" at bounding box center [254, 100] width 47 height 14
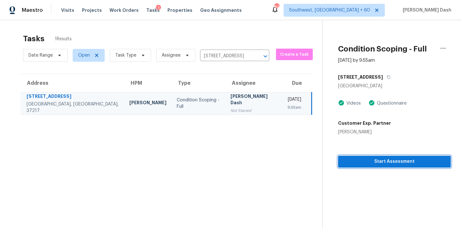
click at [389, 165] on span "Start Assessment" at bounding box center [394, 162] width 102 height 8
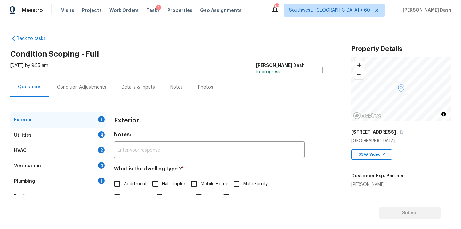
scroll to position [65, 0]
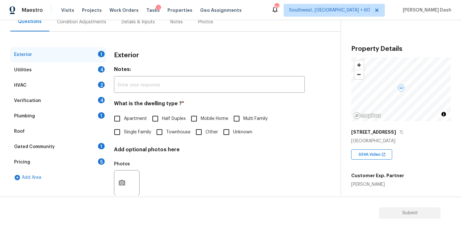
click at [167, 135] on span "Townhouse" at bounding box center [178, 132] width 24 height 7
click at [166, 135] on input "Townhouse" at bounding box center [159, 131] width 13 height 13
checkbox input "true"
click at [91, 65] on div "Utilities 4" at bounding box center [58, 69] width 96 height 15
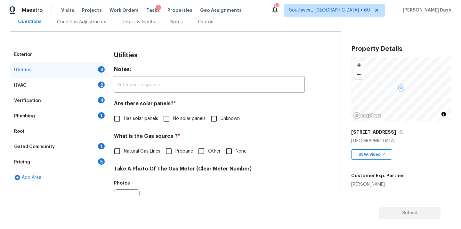
click at [142, 116] on span "Has solar panels" at bounding box center [141, 118] width 34 height 7
click at [124, 116] on input "Has solar panels" at bounding box center [116, 118] width 13 height 13
checkbox input "true"
click at [180, 117] on span "No solar panels" at bounding box center [189, 119] width 32 height 7
click at [173, 117] on input "No solar panels" at bounding box center [166, 119] width 13 height 13
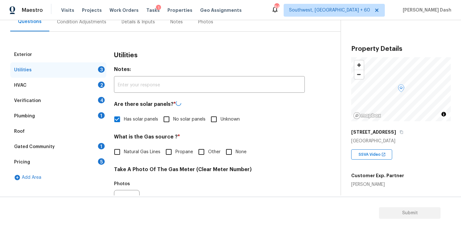
checkbox input "true"
checkbox input "false"
click at [142, 151] on span "Natural Gas Lines" at bounding box center [142, 151] width 36 height 7
click at [124, 151] on input "Natural Gas Lines" at bounding box center [116, 151] width 13 height 13
checkbox input "true"
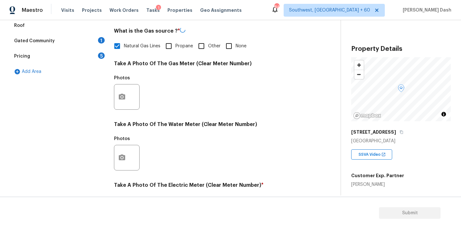
scroll to position [184, 0]
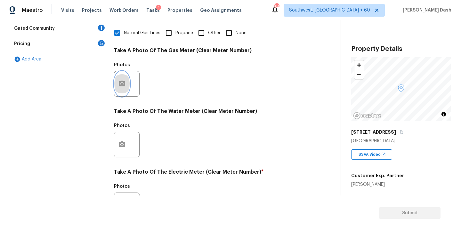
click at [125, 80] on button "button" at bounding box center [121, 83] width 15 height 25
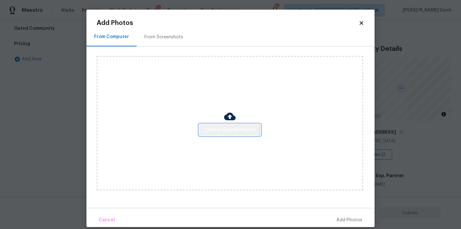
click at [214, 127] on span "Click to Upload Photos" at bounding box center [229, 130] width 51 height 8
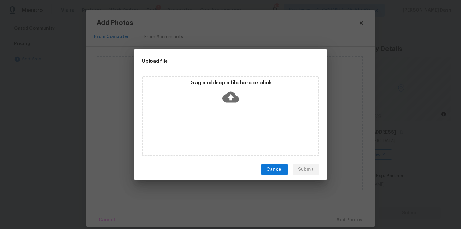
click at [214, 127] on div "Drag and drop a file here or click" at bounding box center [230, 116] width 177 height 80
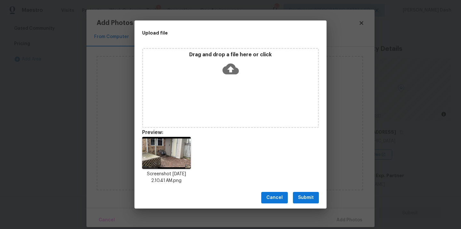
click at [306, 197] on span "Submit" at bounding box center [306, 198] width 16 height 8
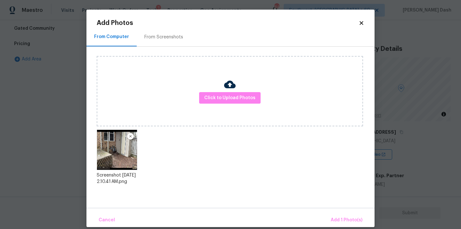
click at [338, 213] on div "Cancel Add 1 Photo(s)" at bounding box center [230, 217] width 288 height 19
click at [342, 218] on span "Add 1 Photo(s)" at bounding box center [346, 220] width 32 height 8
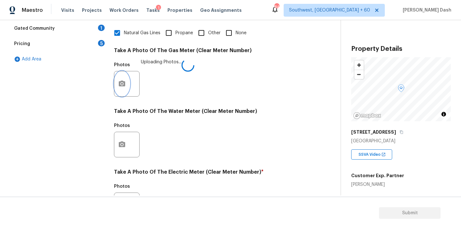
scroll to position [252, 0]
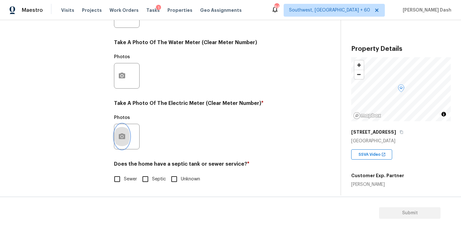
click at [127, 138] on button "button" at bounding box center [121, 136] width 15 height 25
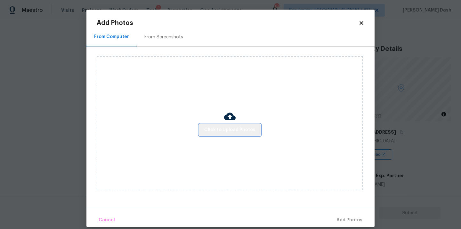
click at [235, 130] on span "Click to Upload Photos" at bounding box center [229, 130] width 51 height 8
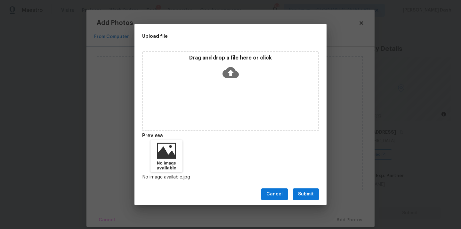
click at [309, 198] on span "Submit" at bounding box center [306, 194] width 16 height 8
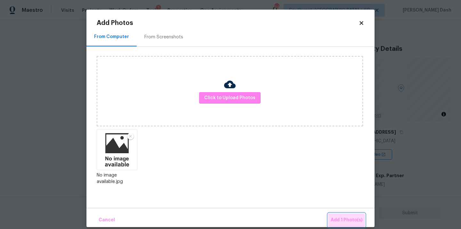
click at [343, 224] on button "Add 1 Photo(s)" at bounding box center [346, 220] width 37 height 14
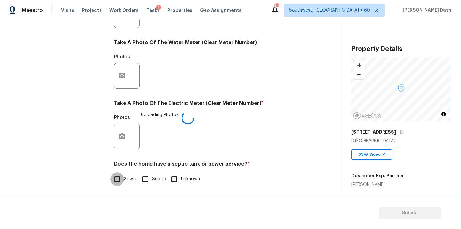
click at [120, 178] on input "Sewer" at bounding box center [116, 178] width 13 height 13
checkbox input "true"
click at [74, 109] on div "Exterior Utilities 1 HVAC 2 Verification 4 Plumbing 1 Roof Gated Community 1 Pr…" at bounding box center [58, 27] width 96 height 334
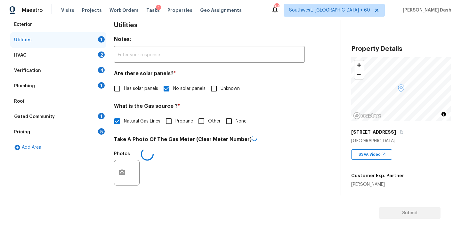
scroll to position [40, 0]
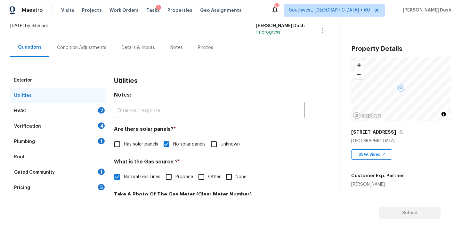
click at [85, 111] on div "HVAC 2" at bounding box center [58, 110] width 96 height 15
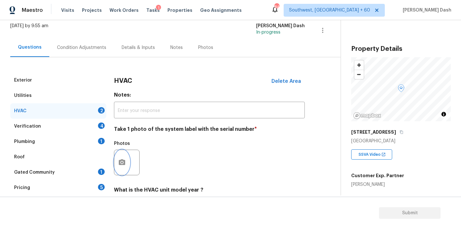
click at [123, 161] on icon "button" at bounding box center [122, 162] width 6 height 6
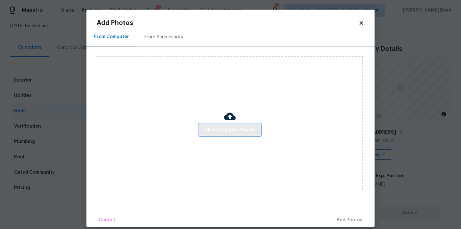
click at [223, 135] on button "Click to Upload Photos" at bounding box center [229, 130] width 61 height 12
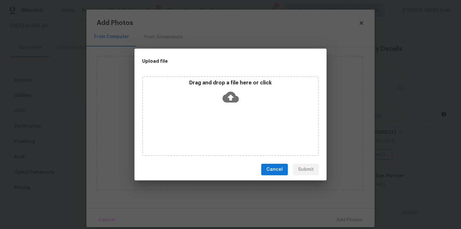
click at [223, 135] on div "Drag and drop a file here or click" at bounding box center [230, 116] width 177 height 80
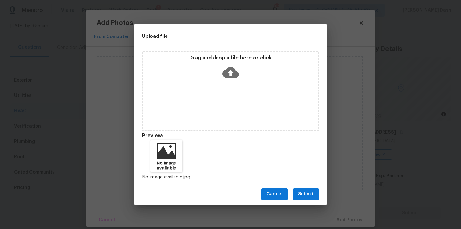
click at [310, 194] on span "Submit" at bounding box center [306, 194] width 16 height 8
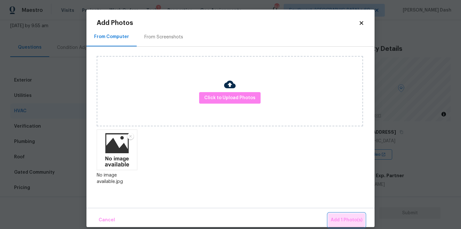
click at [347, 217] on span "Add 1 Photo(s)" at bounding box center [346, 220] width 32 height 8
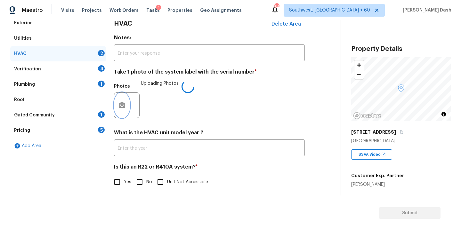
scroll to position [100, 0]
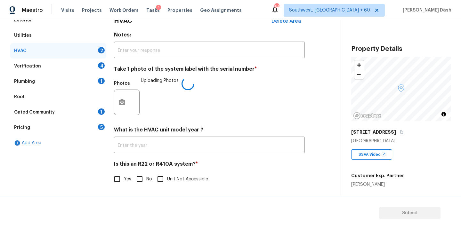
click at [105, 175] on div "Exterior Utilities HVAC 2 Verification 4 Plumbing 1 Roof Gated Community 1 Pric…" at bounding box center [58, 102] width 96 height 181
click at [169, 177] on span "Unit Not Accessible" at bounding box center [187, 179] width 41 height 7
click at [167, 177] on input "Unit Not Accessible" at bounding box center [160, 178] width 13 height 13
checkbox input "true"
click at [124, 108] on button "button" at bounding box center [121, 102] width 15 height 25
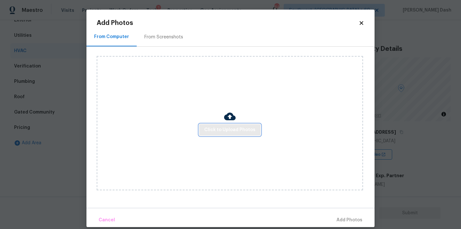
click at [208, 129] on span "Click to Upload Photos" at bounding box center [229, 130] width 51 height 8
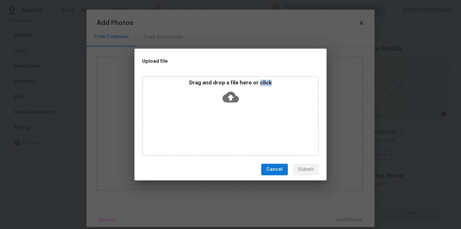
click at [208, 129] on div "Drag and drop a file here or click" at bounding box center [230, 116] width 177 height 80
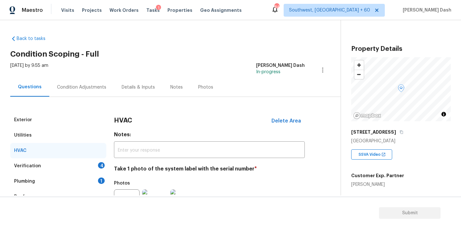
scroll to position [100, 0]
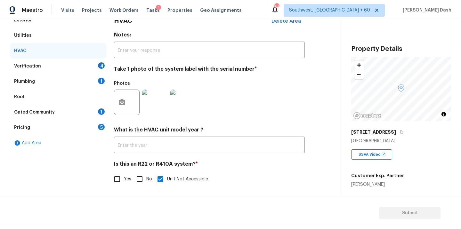
click at [83, 65] on div "Verification 4" at bounding box center [58, 66] width 96 height 15
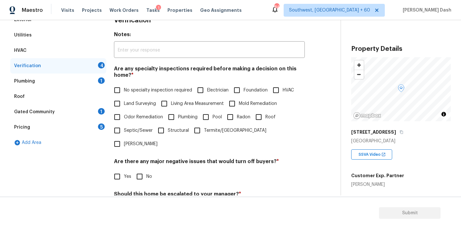
click at [129, 90] on span "No specialty inspection required" at bounding box center [158, 90] width 68 height 7
click at [124, 90] on input "No specialty inspection required" at bounding box center [116, 89] width 13 height 13
checkbox input "true"
click at [241, 108] on label "Mold Remediation" at bounding box center [251, 103] width 52 height 13
click at [239, 108] on input "Mold Remediation" at bounding box center [231, 103] width 13 height 13
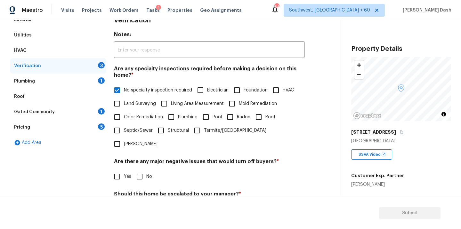
checkbox input "true"
click at [143, 92] on span "No specialty inspection required" at bounding box center [158, 90] width 68 height 7
click at [124, 92] on input "No specialty inspection required" at bounding box center [116, 89] width 13 height 13
checkbox input "false"
click at [142, 170] on input "No" at bounding box center [139, 176] width 13 height 13
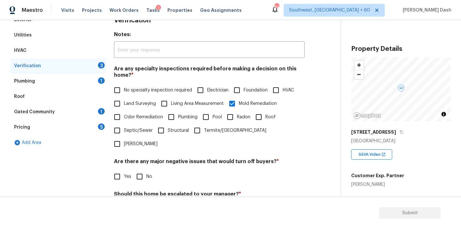
checkbox input "true"
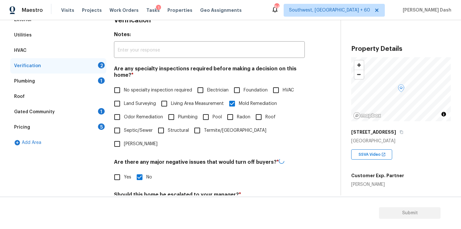
scroll to position [142, 0]
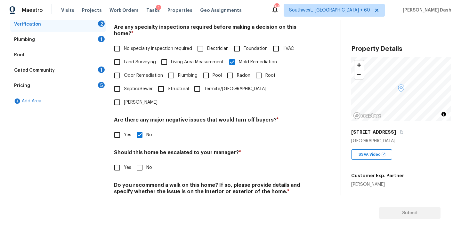
click at [139, 161] on input "No" at bounding box center [139, 167] width 13 height 13
checkbox input "true"
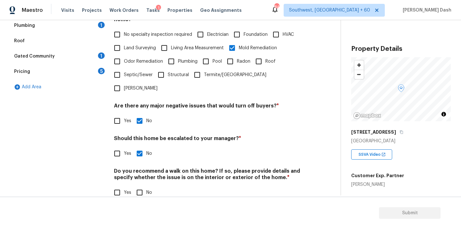
click at [138, 186] on input "No" at bounding box center [139, 192] width 13 height 13
checkbox input "true"
click at [91, 115] on div "Exterior Utilities HVAC Verification Plumbing 1 Roof Gated Community 1 Pricing …" at bounding box center [58, 81] width 96 height 251
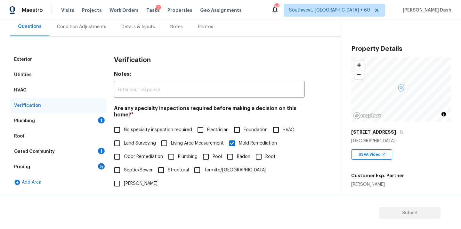
click at [90, 119] on div "Plumbing 1" at bounding box center [58, 120] width 96 height 15
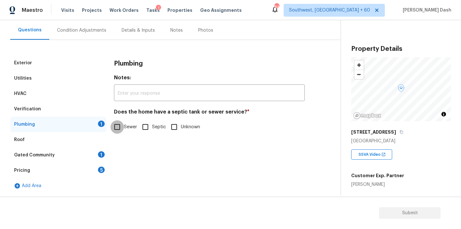
click at [122, 128] on input "Sewer" at bounding box center [116, 126] width 13 height 13
checkbox input "true"
drag, startPoint x: 97, startPoint y: 157, endPoint x: 101, endPoint y: 155, distance: 3.9
click at [97, 157] on div "Gated Community 1" at bounding box center [58, 154] width 96 height 15
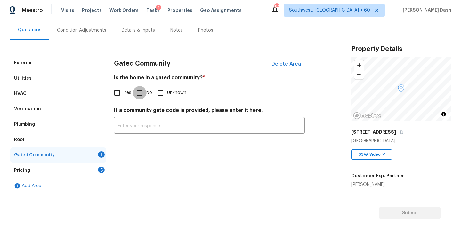
click at [144, 90] on input "No" at bounding box center [139, 92] width 13 height 13
checkbox input "true"
drag, startPoint x: 105, startPoint y: 168, endPoint x: 109, endPoint y: 165, distance: 4.9
click at [105, 168] on div "Pricing 5" at bounding box center [58, 170] width 96 height 15
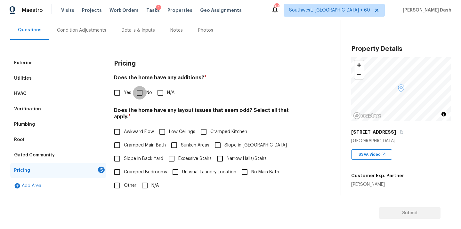
click at [142, 98] on input "No" at bounding box center [139, 92] width 13 height 13
checkbox input "true"
click at [141, 179] on input "N/A" at bounding box center [144, 185] width 13 height 13
checkbox input "true"
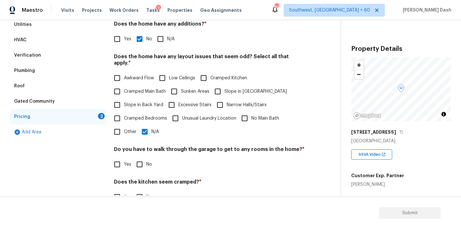
click at [138, 165] on div "Pricing Does the home have any additions? * Yes No N/A Does the home have any l…" at bounding box center [209, 123] width 191 height 242
click at [138, 190] on input "No" at bounding box center [139, 196] width 13 height 13
checkbox input "true"
click at [137, 158] on input "No" at bounding box center [139, 164] width 13 height 13
checkbox input "true"
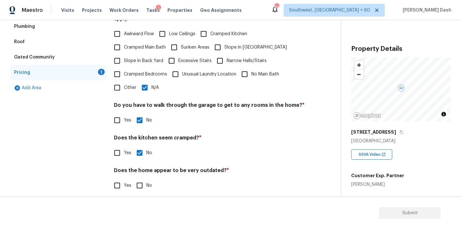
click at [137, 179] on input "No" at bounding box center [139, 185] width 13 height 13
checkbox input "true"
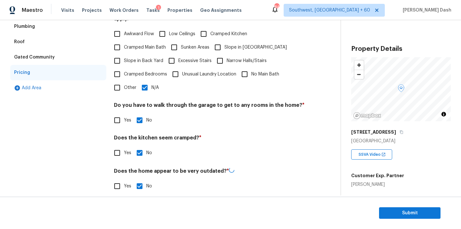
click at [99, 162] on div "Exterior Utilities HVAC Verification Plumbing Roof Gated Community Pricing Add …" at bounding box center [58, 78] width 96 height 243
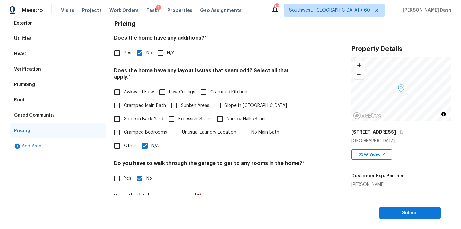
scroll to position [0, 0]
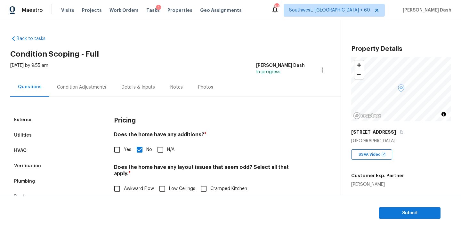
click at [73, 88] on div "Condition Adjustments" at bounding box center [81, 87] width 49 height 6
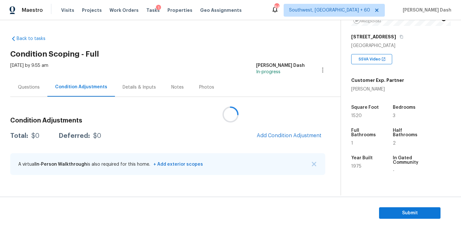
scroll to position [96, 0]
click at [268, 140] on div at bounding box center [230, 114] width 461 height 229
click at [269, 138] on div at bounding box center [230, 114] width 461 height 229
click at [267, 135] on div at bounding box center [230, 114] width 461 height 229
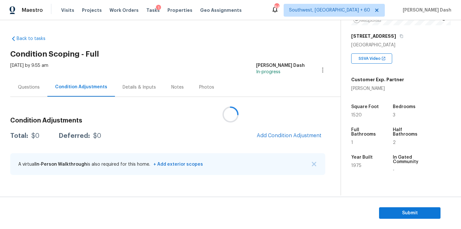
click at [267, 135] on div at bounding box center [230, 114] width 461 height 229
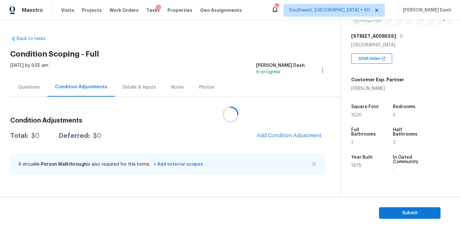
click at [267, 135] on div at bounding box center [230, 114] width 461 height 229
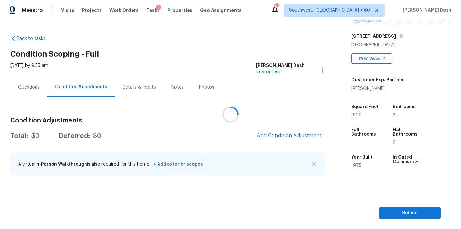
click at [267, 135] on div at bounding box center [230, 114] width 461 height 229
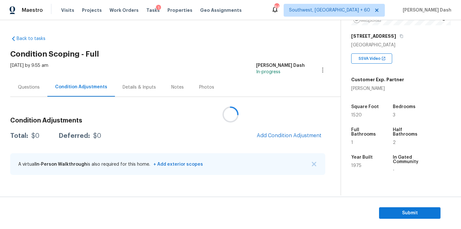
click at [267, 135] on div at bounding box center [230, 114] width 461 height 229
click at [290, 139] on button "Add Condition Adjustment" at bounding box center [289, 135] width 72 height 13
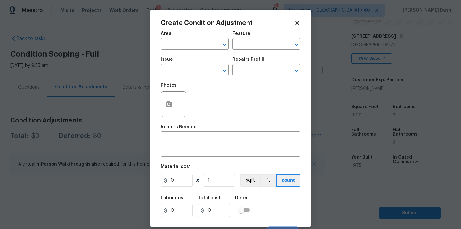
click at [197, 37] on div "Area" at bounding box center [195, 35] width 68 height 8
click at [197, 40] on input "text" at bounding box center [186, 45] width 50 height 10
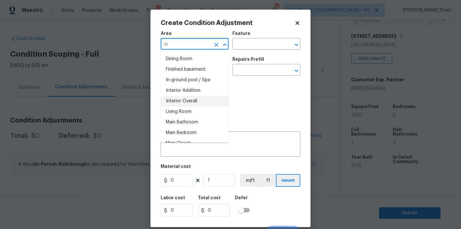
click at [191, 103] on li "Interior Overall" at bounding box center [195, 101] width 68 height 11
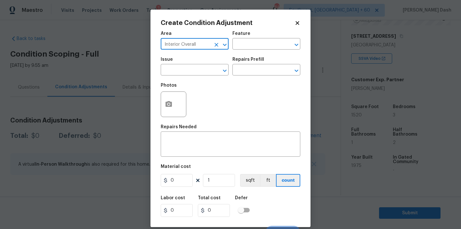
type input "Interior Overall"
click at [258, 37] on div "Feature" at bounding box center [266, 35] width 68 height 8
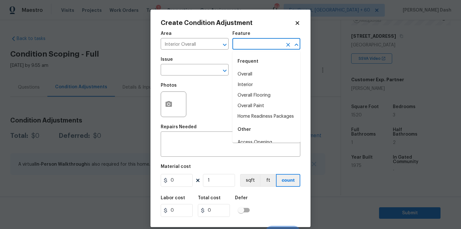
click at [258, 42] on input "text" at bounding box center [257, 45] width 50 height 10
click at [258, 108] on li "Overall Paint" at bounding box center [266, 106] width 68 height 11
type input "Overall Paint"
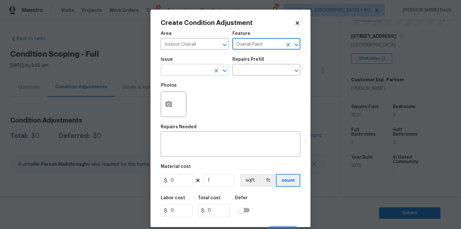
click at [197, 69] on input "text" at bounding box center [186, 71] width 50 height 10
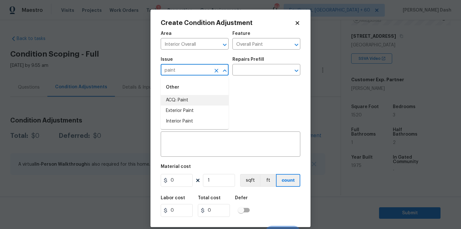
click at [178, 102] on li "ACQ: Paint" at bounding box center [195, 100] width 68 height 11
type input "ACQ: Paint"
click at [255, 69] on input "text" at bounding box center [257, 71] width 50 height 10
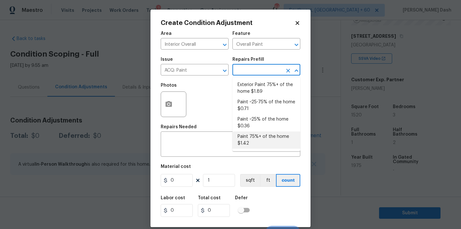
click at [259, 139] on li "Paint 75%+ of the home $1.42" at bounding box center [266, 139] width 68 height 17
type input "Acquisition"
type textarea "Acquisition Scope: 75%+ of the home will likely require interior paint"
type input "1.42"
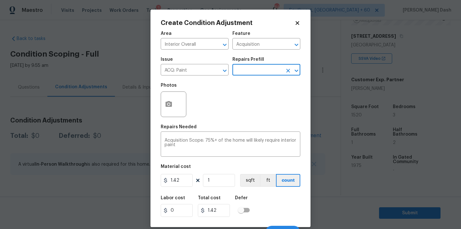
click at [213, 187] on figure "Material cost 1.42 1 sqft ft count" at bounding box center [230, 176] width 139 height 24
click at [215, 185] on input "1" at bounding box center [219, 180] width 32 height 13
type input "0"
type input "1"
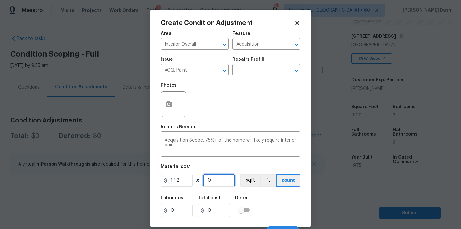
type input "1.42"
type input "15"
type input "21.3"
type input "152"
type input "215.84"
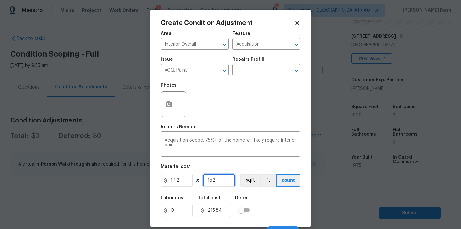
type input "1520"
type input "2158.4"
type input "1520"
click at [173, 105] on button "button" at bounding box center [168, 104] width 15 height 25
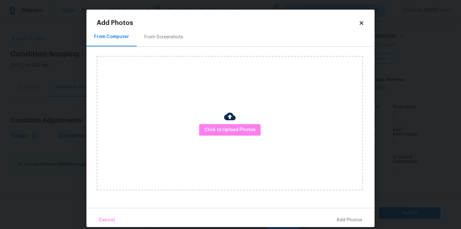
click at [246, 142] on div "Click to Upload Photos" at bounding box center [230, 123] width 266 height 134
click at [246, 130] on span "Click to Upload Photos" at bounding box center [229, 130] width 51 height 8
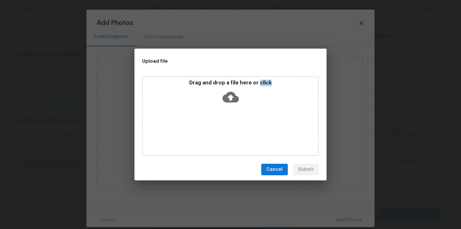
click at [246, 130] on div "Drag and drop a file here or click" at bounding box center [230, 116] width 177 height 80
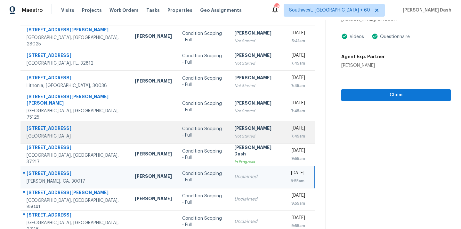
scroll to position [77, 0]
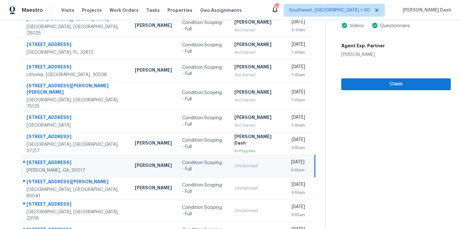
click at [182, 160] on div "Condition Scoping - Full" at bounding box center [203, 166] width 42 height 13
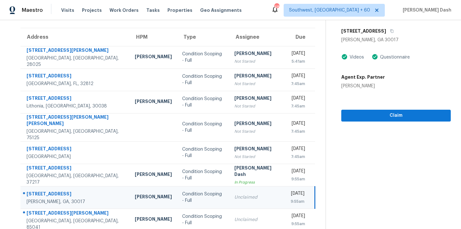
scroll to position [16, 0]
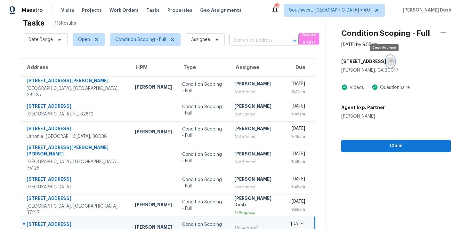
click at [386, 57] on button "button" at bounding box center [390, 62] width 9 height 12
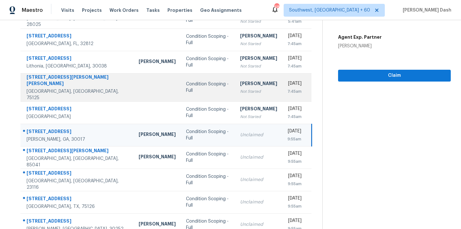
scroll to position [104, 0]
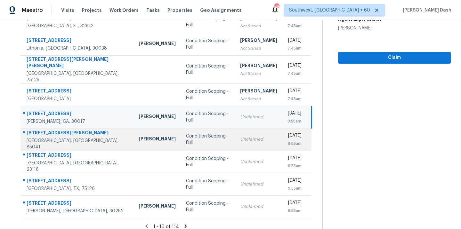
click at [235, 139] on td "Unclaimed" at bounding box center [258, 139] width 47 height 22
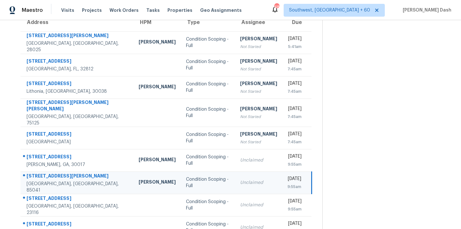
scroll to position [0, 0]
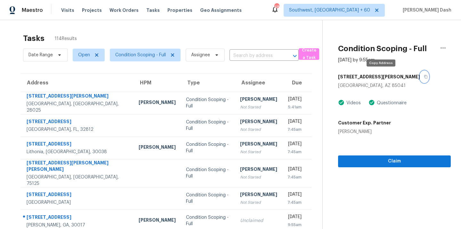
click at [420, 79] on button "button" at bounding box center [424, 77] width 9 height 12
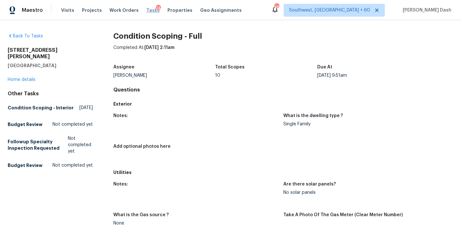
click at [147, 10] on span "Tasks" at bounding box center [152, 10] width 13 height 4
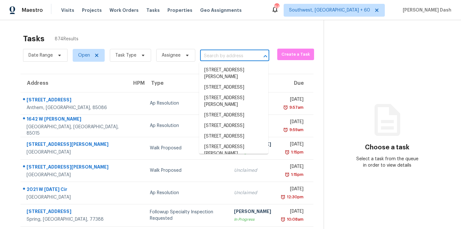
click at [223, 56] on input "text" at bounding box center [225, 56] width 51 height 10
paste input "[STREET_ADDRESS][PERSON_NAME]"
type input "[STREET_ADDRESS][PERSON_NAME]"
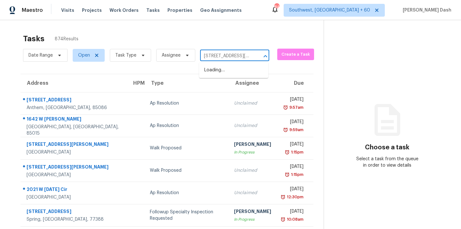
scroll to position [0, 36]
click at [220, 70] on li "[STREET_ADDRESS][PERSON_NAME]" at bounding box center [233, 73] width 69 height 17
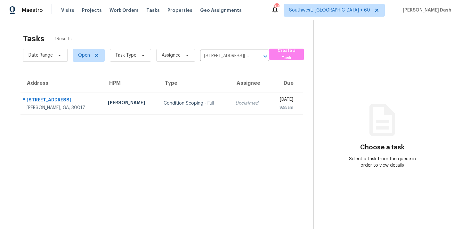
click at [163, 100] on div "Condition Scoping - Full" at bounding box center [193, 103] width 61 height 6
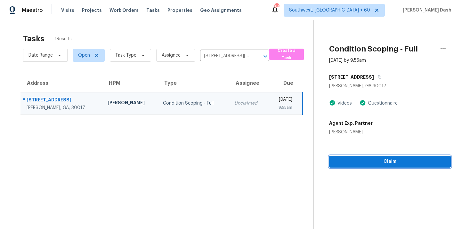
click at [376, 161] on span "Claim" at bounding box center [389, 162] width 111 height 8
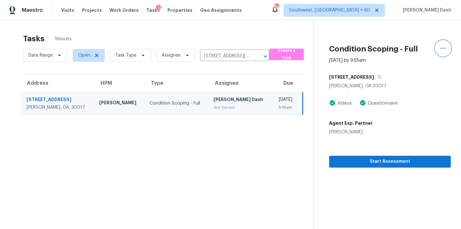
click at [436, 47] on button "button" at bounding box center [442, 48] width 15 height 15
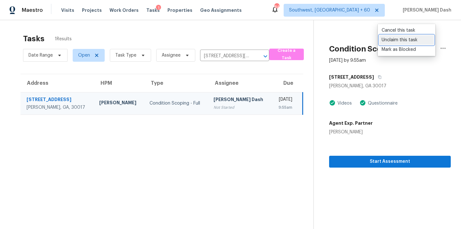
click at [405, 40] on div "Unclaim this task" at bounding box center [406, 40] width 50 height 6
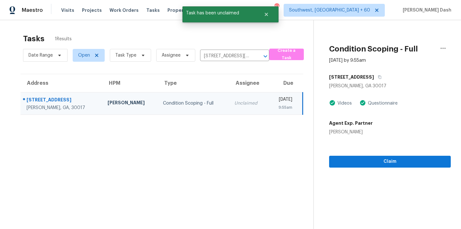
click at [266, 159] on section "Tasks 1 Results Date Range Open Task Type Assignee [STREET_ADDRESS][PERSON_NAME…" at bounding box center [161, 139] width 303 height 219
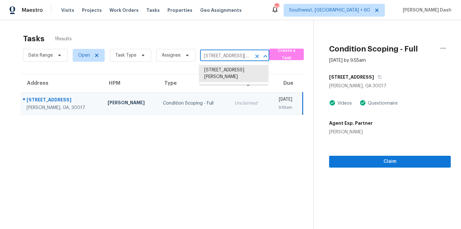
click at [233, 52] on input "[STREET_ADDRESS][PERSON_NAME]" at bounding box center [225, 56] width 51 height 10
paste input "[STREET_ADDRESS][PERSON_NAME]"
type input "[STREET_ADDRESS][PERSON_NAME]"
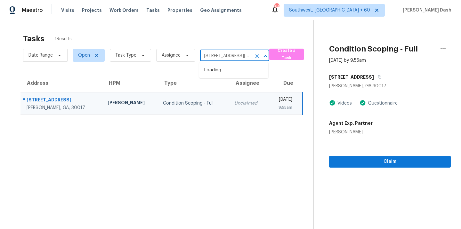
scroll to position [0, 31]
click at [223, 72] on li "[STREET_ADDRESS][PERSON_NAME]" at bounding box center [233, 73] width 69 height 17
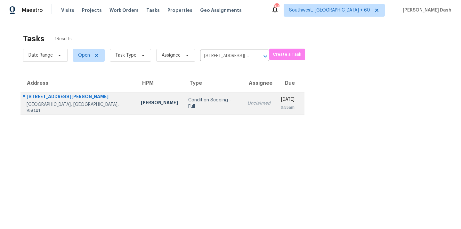
click at [188, 101] on div "Condition Scoping - Full" at bounding box center [212, 103] width 49 height 13
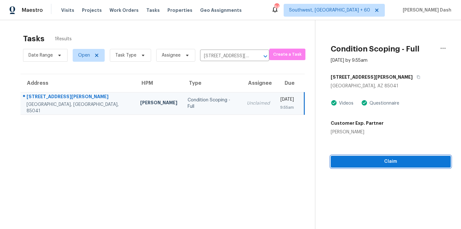
click at [399, 163] on span "Claim" at bounding box center [391, 162] width 110 height 8
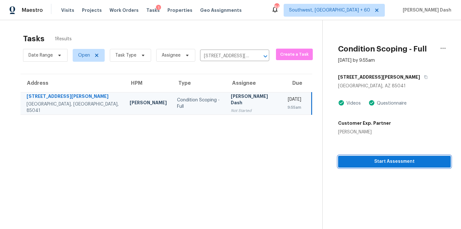
click at [384, 163] on span "Start Assessment" at bounding box center [394, 162] width 102 height 8
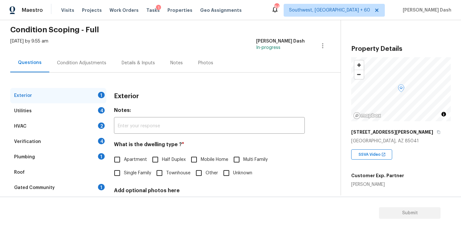
scroll to position [44, 0]
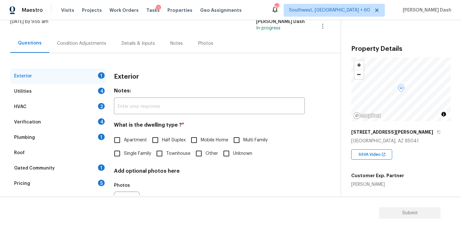
click at [132, 151] on span "Single Family" at bounding box center [137, 153] width 27 height 7
click at [124, 151] on input "Single Family" at bounding box center [116, 153] width 13 height 13
checkbox input "true"
click at [90, 92] on div "Utilities 4" at bounding box center [58, 91] width 96 height 15
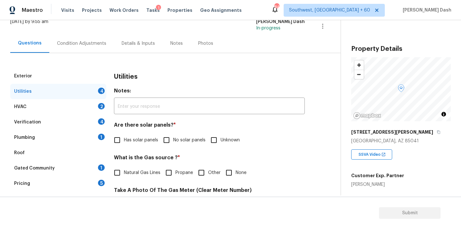
click at [182, 142] on span "No solar panels" at bounding box center [189, 140] width 32 height 7
click at [173, 142] on input "No solar panels" at bounding box center [166, 139] width 13 height 13
checkbox input "true"
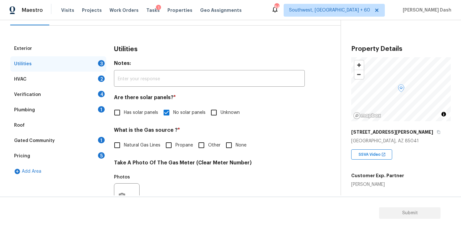
scroll to position [71, 0]
click at [202, 145] on input "Other" at bounding box center [200, 145] width 13 height 13
checkbox input "true"
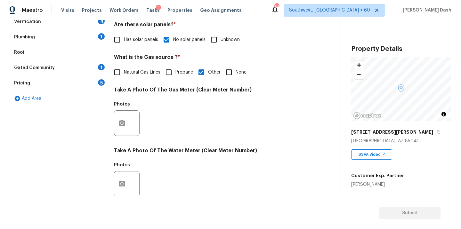
scroll to position [213, 0]
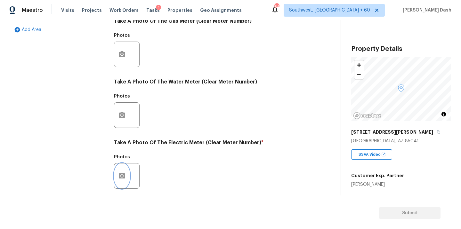
click at [123, 173] on icon "button" at bounding box center [122, 176] width 6 height 6
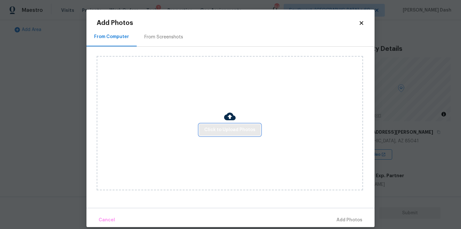
click at [230, 133] on span "Click to Upload Photos" at bounding box center [229, 130] width 51 height 8
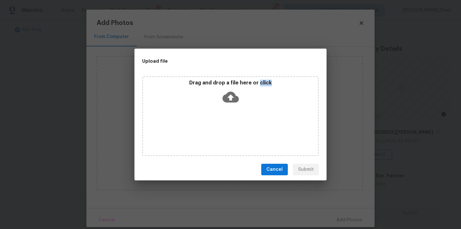
click at [230, 133] on div "Drag and drop a file here or click" at bounding box center [230, 116] width 177 height 80
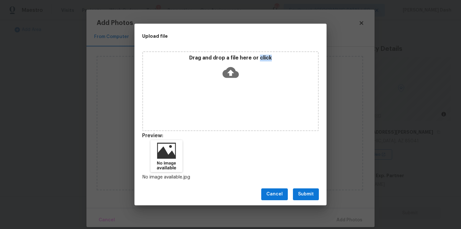
click at [303, 194] on span "Submit" at bounding box center [306, 194] width 16 height 8
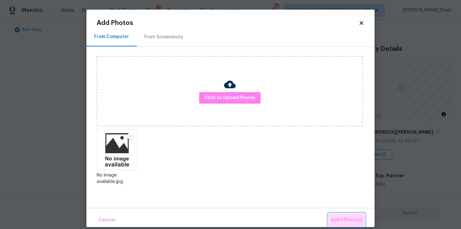
click at [351, 223] on span "Add 1 Photo(s)" at bounding box center [346, 220] width 32 height 8
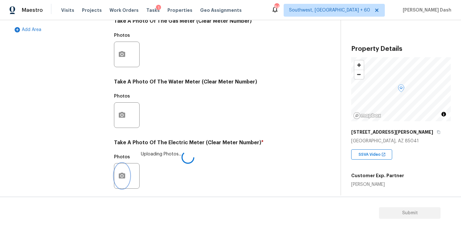
scroll to position [252, 0]
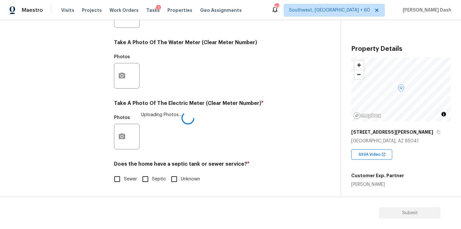
click at [123, 182] on input "Sewer" at bounding box center [116, 178] width 13 height 13
checkbox input "true"
click at [91, 120] on div "Exterior Utilities 1 HVAC 2 Verification 4 Plumbing 1 Roof Gated Community 1 Pr…" at bounding box center [58, 27] width 96 height 334
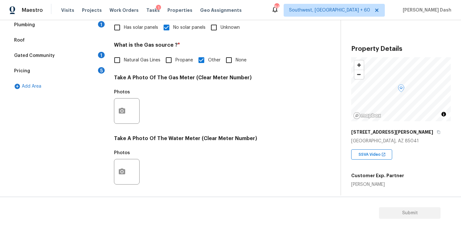
scroll to position [28, 0]
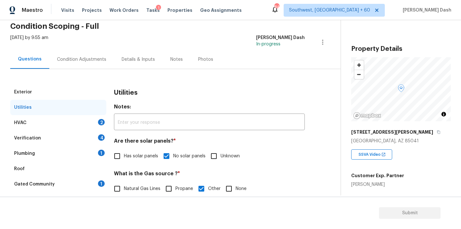
click at [91, 119] on div "HVAC 2" at bounding box center [58, 122] width 96 height 15
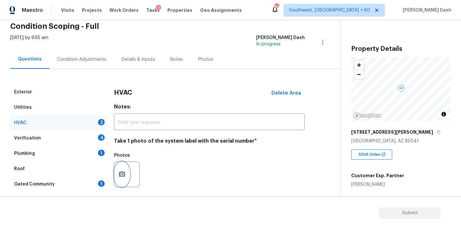
click at [119, 167] on button "button" at bounding box center [121, 174] width 15 height 25
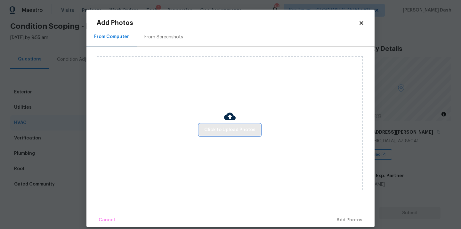
click at [225, 135] on button "Click to Upload Photos" at bounding box center [229, 130] width 61 height 12
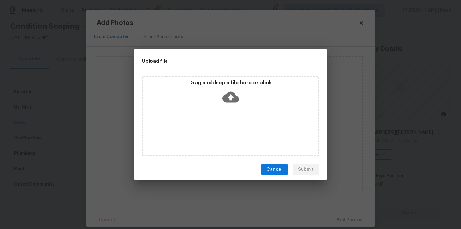
click at [225, 135] on div "Drag and drop a file here or click" at bounding box center [230, 116] width 177 height 80
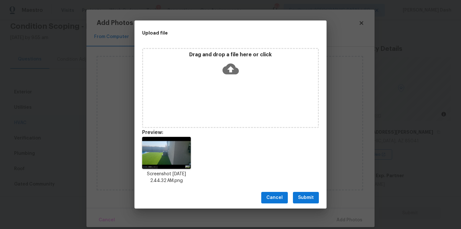
click at [304, 194] on span "Submit" at bounding box center [306, 198] width 16 height 8
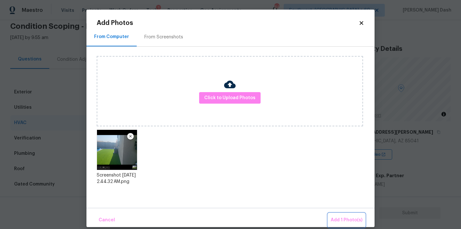
click at [345, 223] on span "Add 1 Photo(s)" at bounding box center [346, 220] width 32 height 8
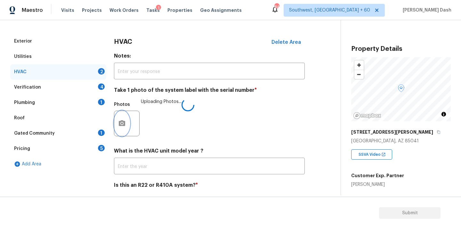
scroll to position [100, 0]
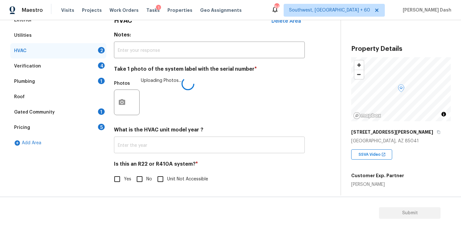
click at [127, 143] on input "text" at bounding box center [209, 145] width 191 height 15
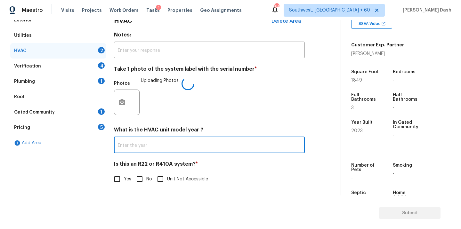
scroll to position [139, 0]
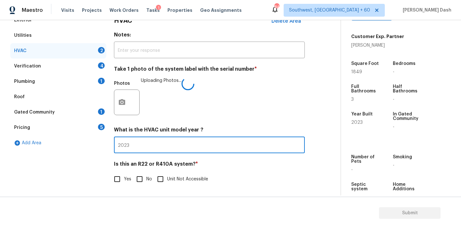
type input "2023"
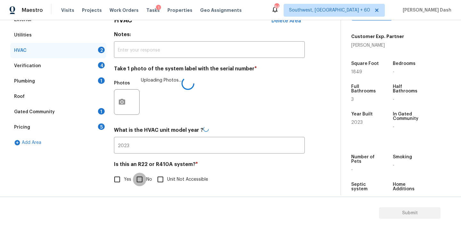
click at [135, 178] on input "No" at bounding box center [139, 179] width 13 height 13
checkbox input "true"
click at [79, 64] on div "Verification 4" at bounding box center [58, 66] width 96 height 15
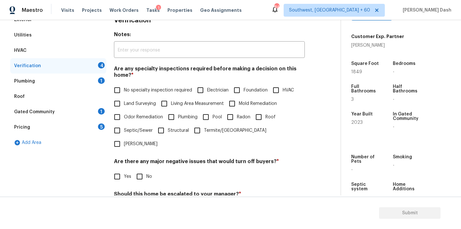
click at [176, 87] on span "No specialty inspection required" at bounding box center [158, 90] width 68 height 7
click at [124, 87] on input "No specialty inspection required" at bounding box center [116, 89] width 13 height 13
checkbox input "true"
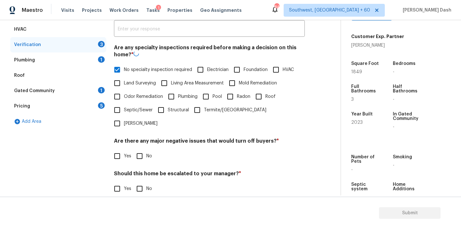
scroll to position [141, 0]
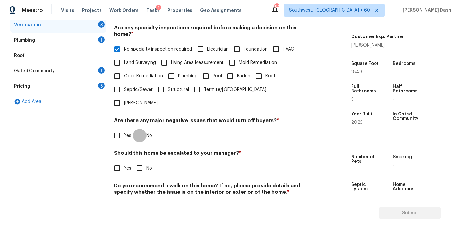
click at [140, 129] on input "No" at bounding box center [139, 135] width 13 height 13
checkbox input "true"
click at [138, 163] on div "Verification Notes: ​ Are any specialty inspections required before making a de…" at bounding box center [209, 96] width 191 height 251
click at [139, 162] on input "No" at bounding box center [139, 168] width 13 height 13
checkbox input "true"
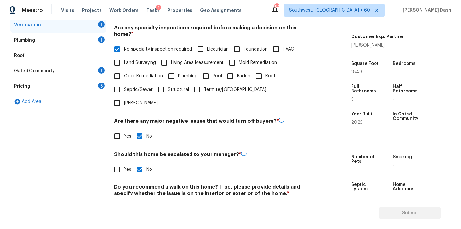
click at [139, 202] on input "No" at bounding box center [139, 208] width 13 height 13
checkbox input "true"
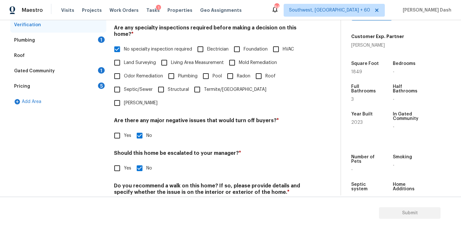
click at [95, 40] on div "Plumbing 1" at bounding box center [58, 40] width 96 height 15
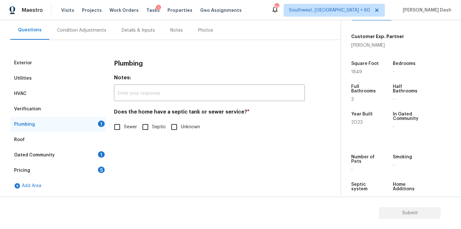
scroll to position [57, 0]
click at [125, 130] on span "Sewer" at bounding box center [130, 127] width 13 height 7
click at [124, 130] on input "Sewer" at bounding box center [116, 126] width 13 height 13
checkbox input "true"
click at [102, 150] on div "Gated Community 1" at bounding box center [58, 154] width 96 height 15
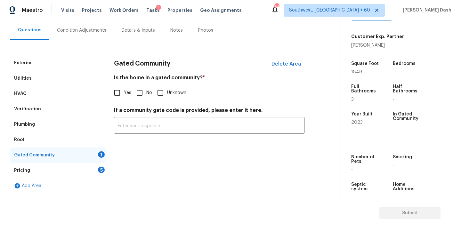
click at [137, 92] on input "No" at bounding box center [139, 92] width 13 height 13
checkbox input "true"
click at [92, 164] on div "Pricing 5" at bounding box center [58, 170] width 96 height 15
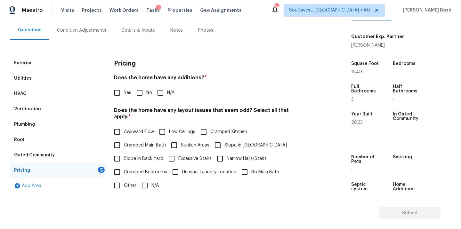
click at [139, 93] on input "No" at bounding box center [139, 92] width 13 height 13
checkbox input "true"
click at [142, 182] on input "N/A" at bounding box center [144, 185] width 13 height 13
checkbox input "true"
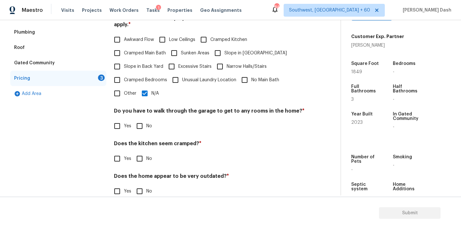
scroll to position [155, 0]
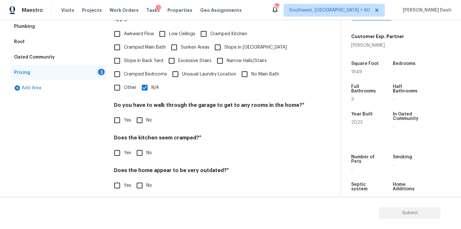
click at [142, 114] on input "No" at bounding box center [139, 120] width 13 height 13
checkbox input "true"
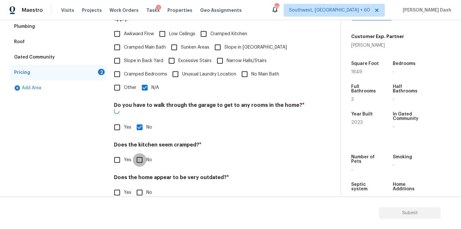
click at [141, 153] on input "No" at bounding box center [139, 159] width 13 height 13
checkbox input "true"
click at [141, 187] on input "No" at bounding box center [139, 193] width 13 height 13
checkbox input "true"
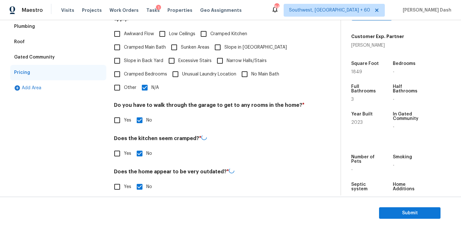
click at [102, 153] on div "Exterior Utilities HVAC Verification Plumbing Roof Gated Community Pricing Add …" at bounding box center [58, 79] width 96 height 244
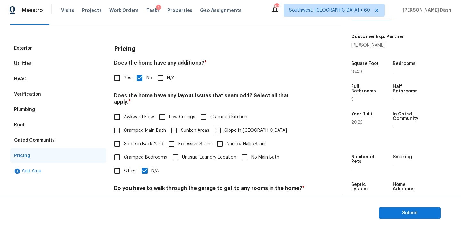
scroll to position [42, 0]
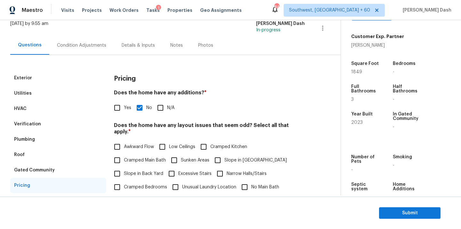
click at [100, 45] on div "Condition Adjustments" at bounding box center [81, 45] width 49 height 6
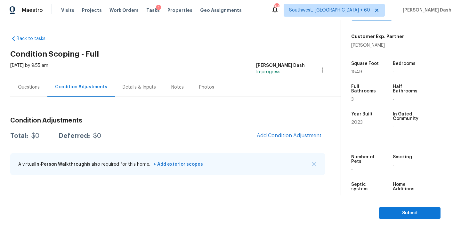
click at [274, 106] on div "Condition Adjustments Total: $0 Deferred: $0 Add Condition Adjustment A virtual…" at bounding box center [167, 139] width 315 height 84
click at [276, 137] on span "Add Condition Adjustment" at bounding box center [289, 136] width 65 height 6
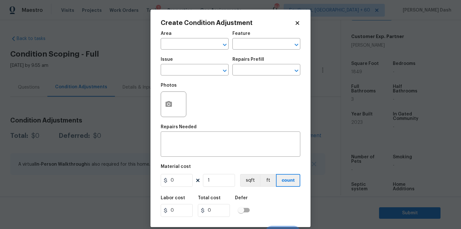
click at [195, 52] on span "Area ​" at bounding box center [195, 41] width 68 height 26
click at [199, 44] on input "text" at bounding box center [186, 45] width 50 height 10
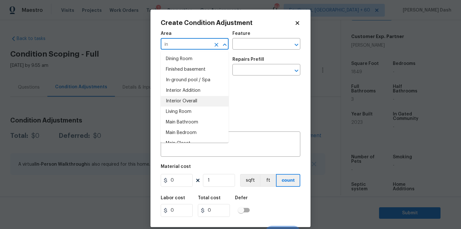
click at [187, 102] on li "Interior Overall" at bounding box center [195, 101] width 68 height 11
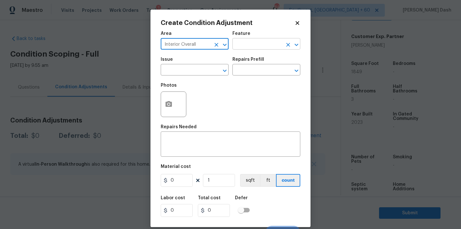
type input "Interior Overall"
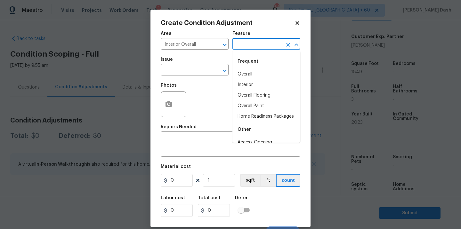
click at [249, 43] on input "text" at bounding box center [257, 45] width 50 height 10
click at [218, 44] on icon "Clear" at bounding box center [216, 45] width 6 height 6
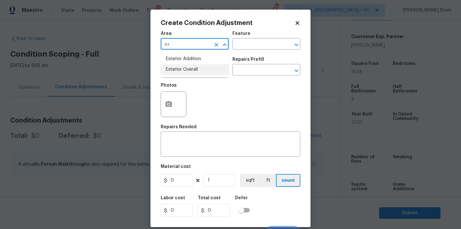
click at [202, 67] on li "Exterior Overall" at bounding box center [195, 69] width 68 height 11
type input "Exterior Overall"
click at [242, 52] on div "Area Exterior Overall ​ Feature ​" at bounding box center [230, 41] width 139 height 26
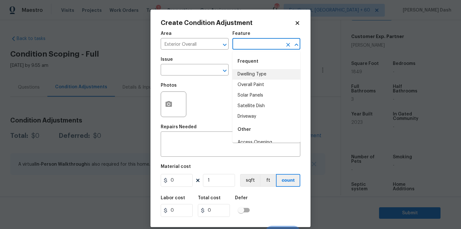
click at [246, 44] on input "text" at bounding box center [257, 45] width 50 height 10
click at [240, 73] on li "Landscaping" at bounding box center [266, 74] width 68 height 11
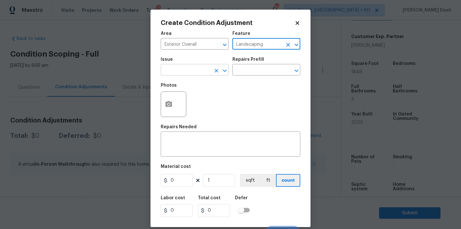
type input "Landscaping"
click at [205, 74] on input "text" at bounding box center [186, 71] width 50 height 10
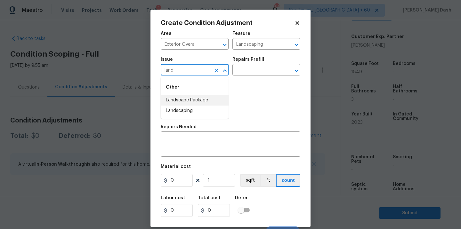
drag, startPoint x: 185, startPoint y: 102, endPoint x: 191, endPoint y: 100, distance: 5.8
click at [185, 102] on li "Landscape Package" at bounding box center [195, 100] width 68 height 11
type input "Landscape Package"
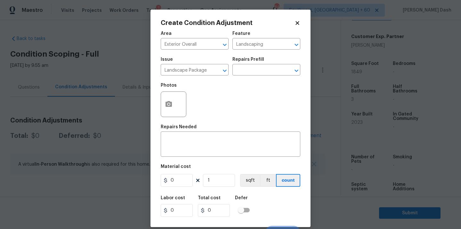
click at [249, 76] on div "Issue Landscape Package ​ Repairs Prefill ​" at bounding box center [230, 66] width 139 height 26
click at [250, 72] on input "text" at bounding box center [257, 71] width 50 height 10
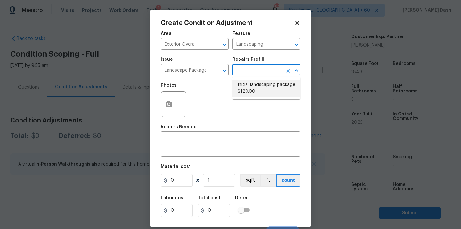
click at [251, 91] on li "Initial landscaping package $120.00" at bounding box center [266, 88] width 68 height 17
type input "Home Readiness Packages"
type textarea "Mowing of grass up to 6" in height. Mow, edge along driveways & sidewalks, trim…"
type input "120"
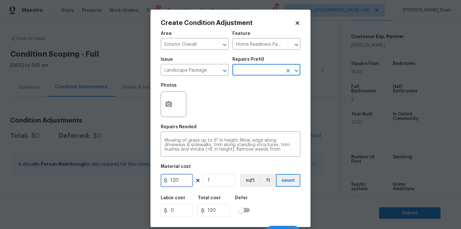
click at [181, 179] on input "120" at bounding box center [177, 180] width 32 height 13
type input "300"
click at [284, 200] on div "Labor cost 0 Total cost 300 Defer" at bounding box center [230, 206] width 139 height 29
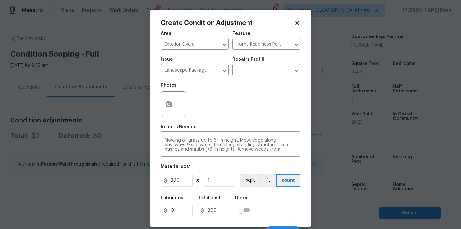
scroll to position [10, 0]
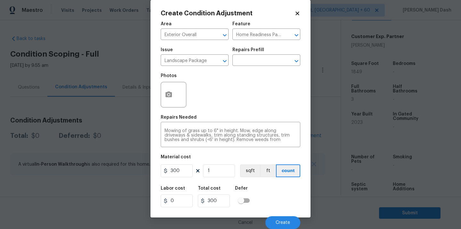
click at [283, 215] on div "Cancel Create" at bounding box center [230, 220] width 139 height 18
click at [283, 223] on span "Create" at bounding box center [282, 222] width 14 height 5
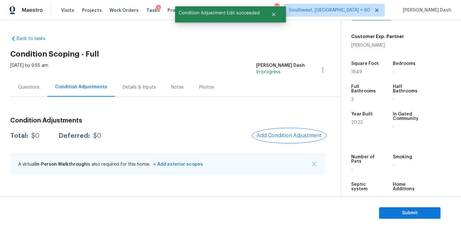
scroll to position [0, 0]
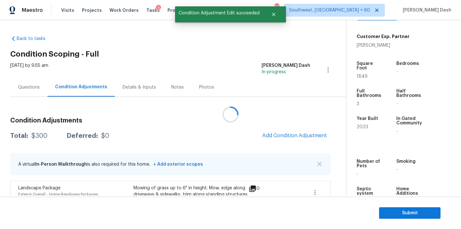
click at [283, 131] on div at bounding box center [230, 114] width 461 height 229
click at [284, 136] on span "Add Condition Adjustment" at bounding box center [294, 136] width 65 height 6
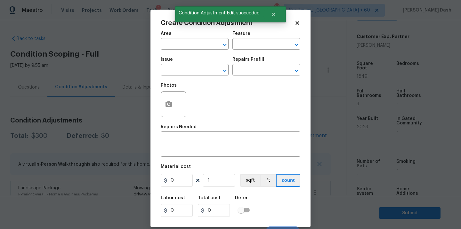
click at [186, 51] on span "Area ​" at bounding box center [195, 41] width 68 height 26
click at [187, 49] on input "text" at bounding box center [186, 45] width 50 height 10
click at [180, 73] on li "Exterior Overall" at bounding box center [195, 69] width 68 height 11
type input "Exterior Overall"
click at [232, 46] on div "Area Exterior Overall ​ Feature ​" at bounding box center [230, 41] width 139 height 26
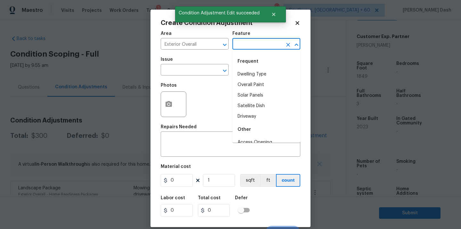
click at [237, 46] on input "text" at bounding box center [257, 45] width 50 height 10
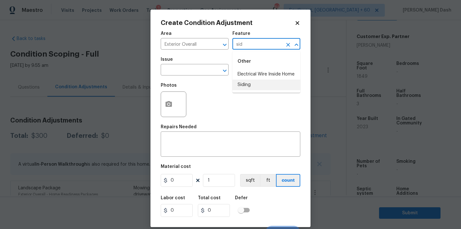
click at [242, 82] on li "Siding" at bounding box center [266, 85] width 68 height 11
type input "Siding"
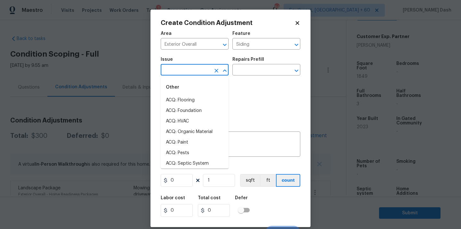
click at [205, 70] on input "text" at bounding box center [186, 71] width 50 height 10
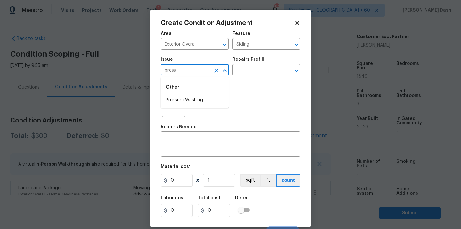
click at [191, 103] on li "Pressure Washing" at bounding box center [195, 100] width 68 height 11
type input "Pressure Washing"
click at [252, 65] on div "Repairs Prefill" at bounding box center [266, 61] width 68 height 8
click at [258, 68] on input "text" at bounding box center [257, 71] width 50 height 10
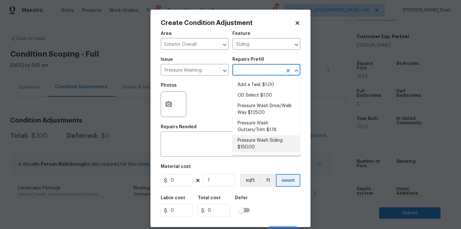
click at [257, 145] on li "Pressure Wash Siding $150.00" at bounding box center [266, 143] width 68 height 17
type textarea "Protect areas as needed for pressure washing. Pressure wash the siding on the h…"
type input "150"
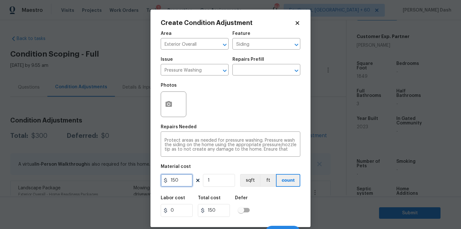
click at [181, 184] on input "150" at bounding box center [177, 180] width 32 height 13
type input "200"
click at [278, 205] on div "Labor cost 0 Total cost 200 Defer" at bounding box center [230, 206] width 139 height 29
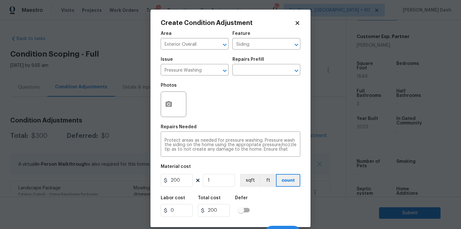
scroll to position [10, 0]
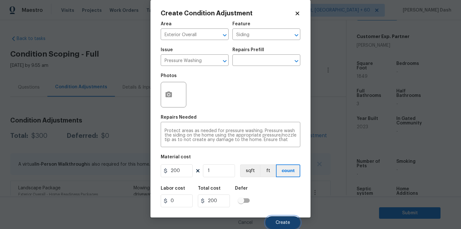
click at [285, 226] on button "Create" at bounding box center [282, 222] width 35 height 13
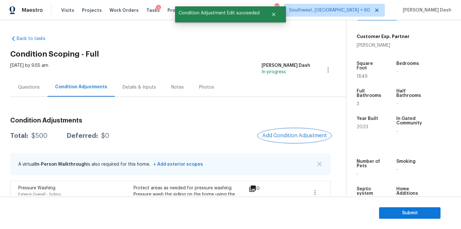
scroll to position [79, 0]
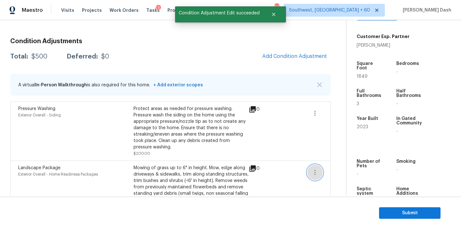
click at [321, 176] on button "button" at bounding box center [314, 172] width 15 height 15
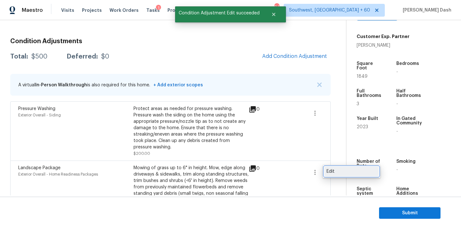
click at [344, 170] on div "Edit" at bounding box center [351, 171] width 50 height 6
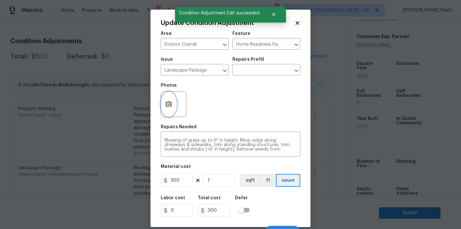
click at [171, 107] on icon "button" at bounding box center [168, 104] width 6 height 6
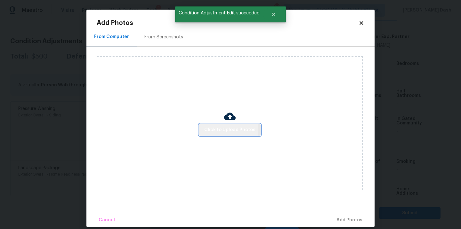
click at [210, 130] on span "Click to Upload Photos" at bounding box center [229, 130] width 51 height 8
